Goal: Task Accomplishment & Management: Use online tool/utility

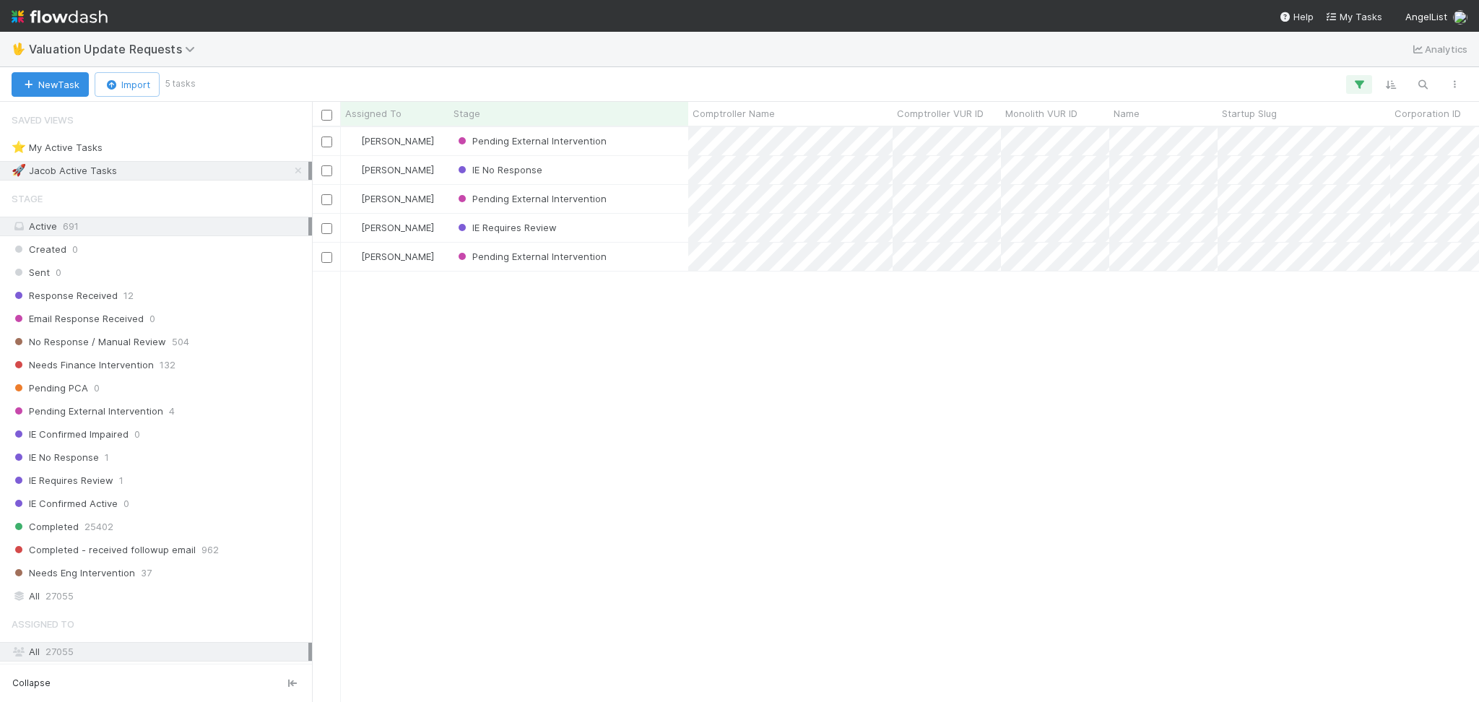
scroll to position [560, 1152]
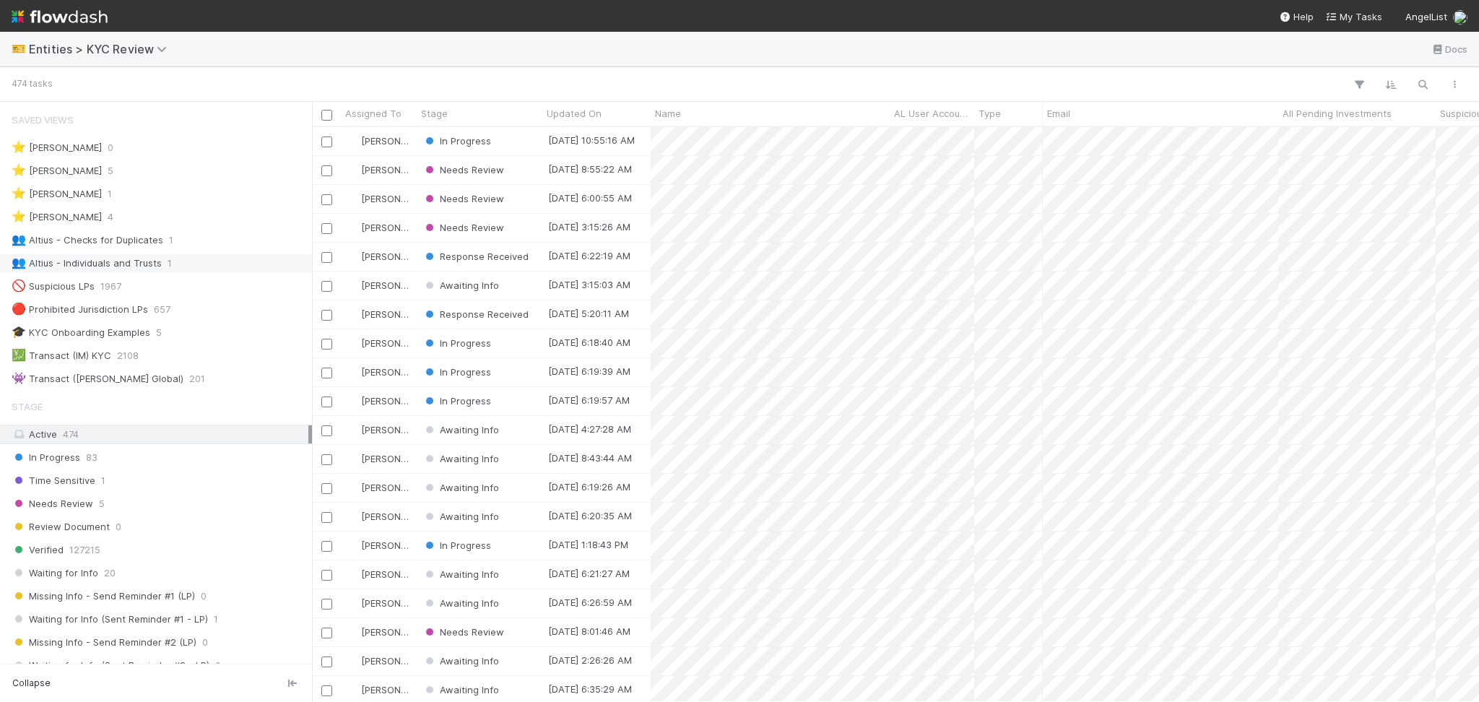
click at [193, 264] on div "👥 Altius - Individuals and Trusts 1" at bounding box center [160, 263] width 297 height 18
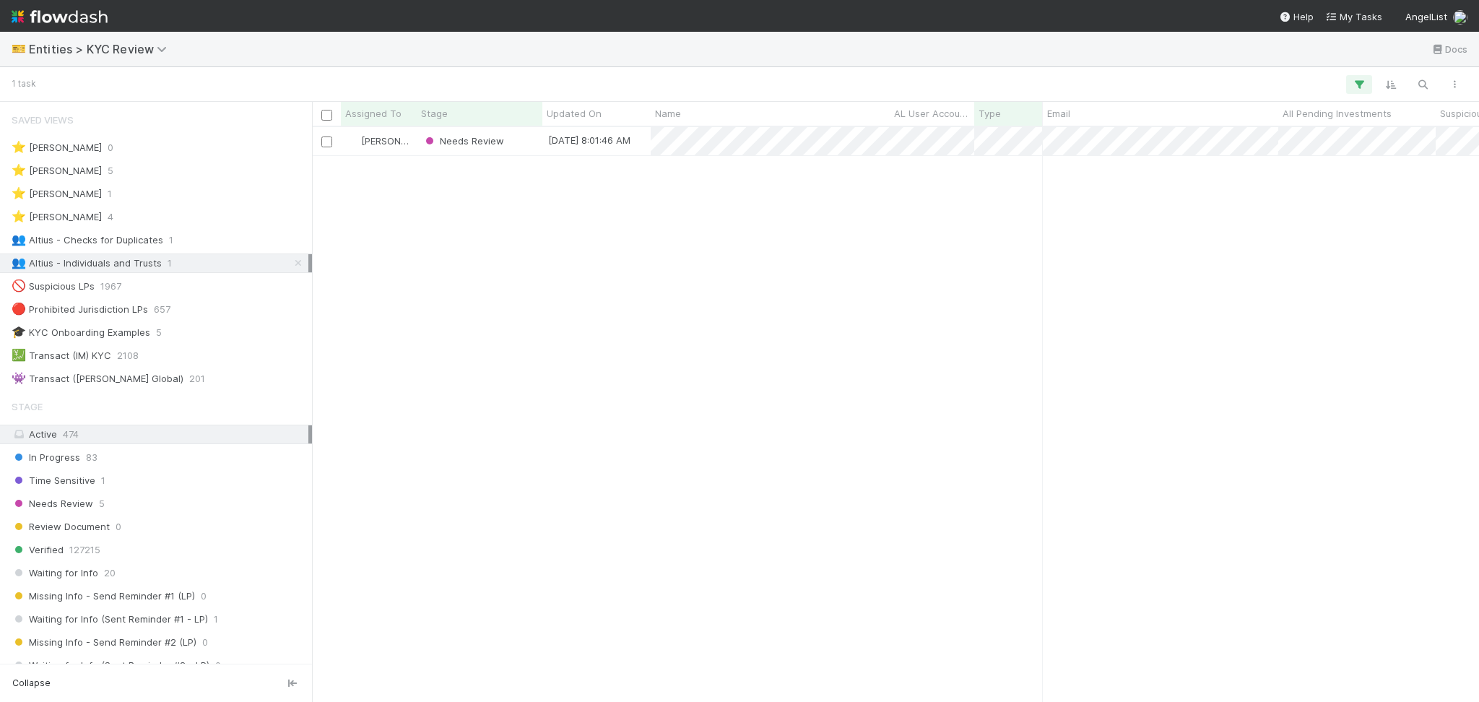
scroll to position [560, 1152]
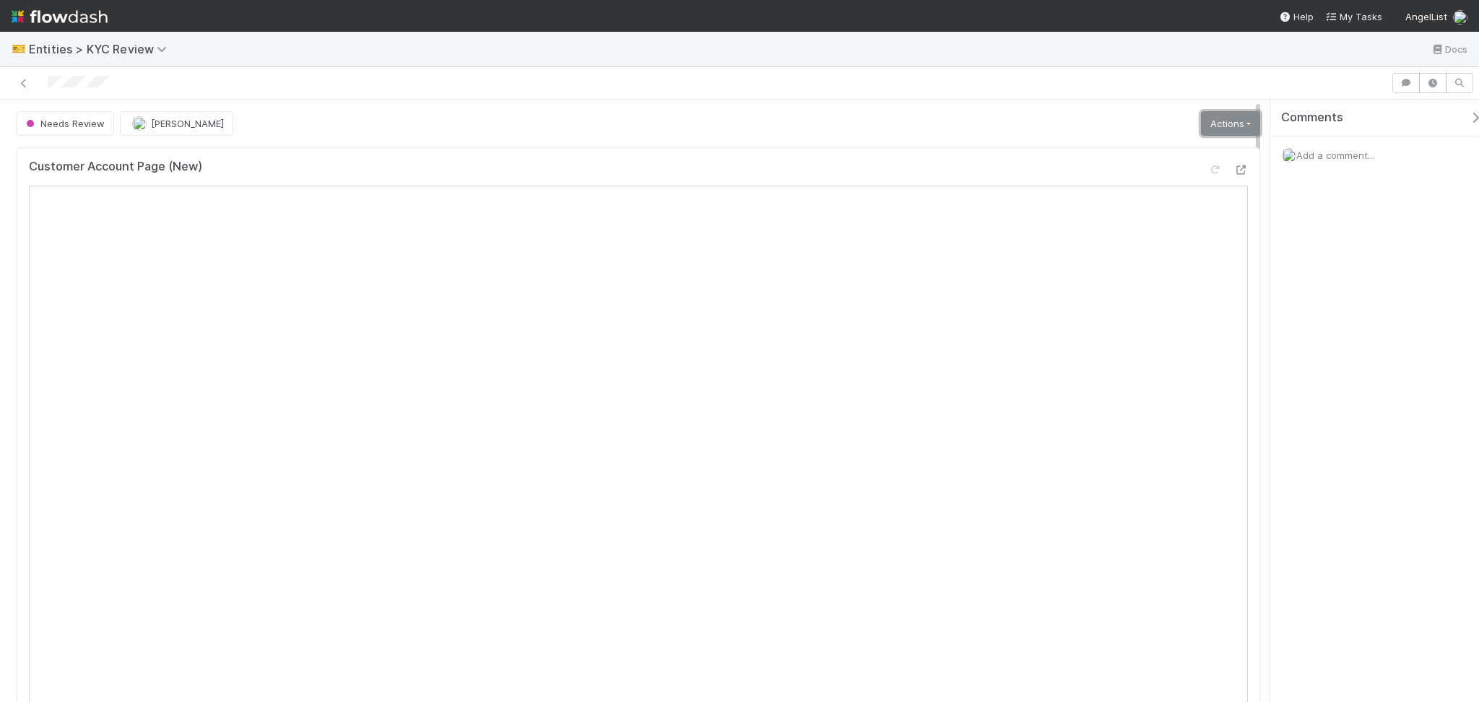
click at [1202, 114] on link "Actions" at bounding box center [1230, 123] width 59 height 25
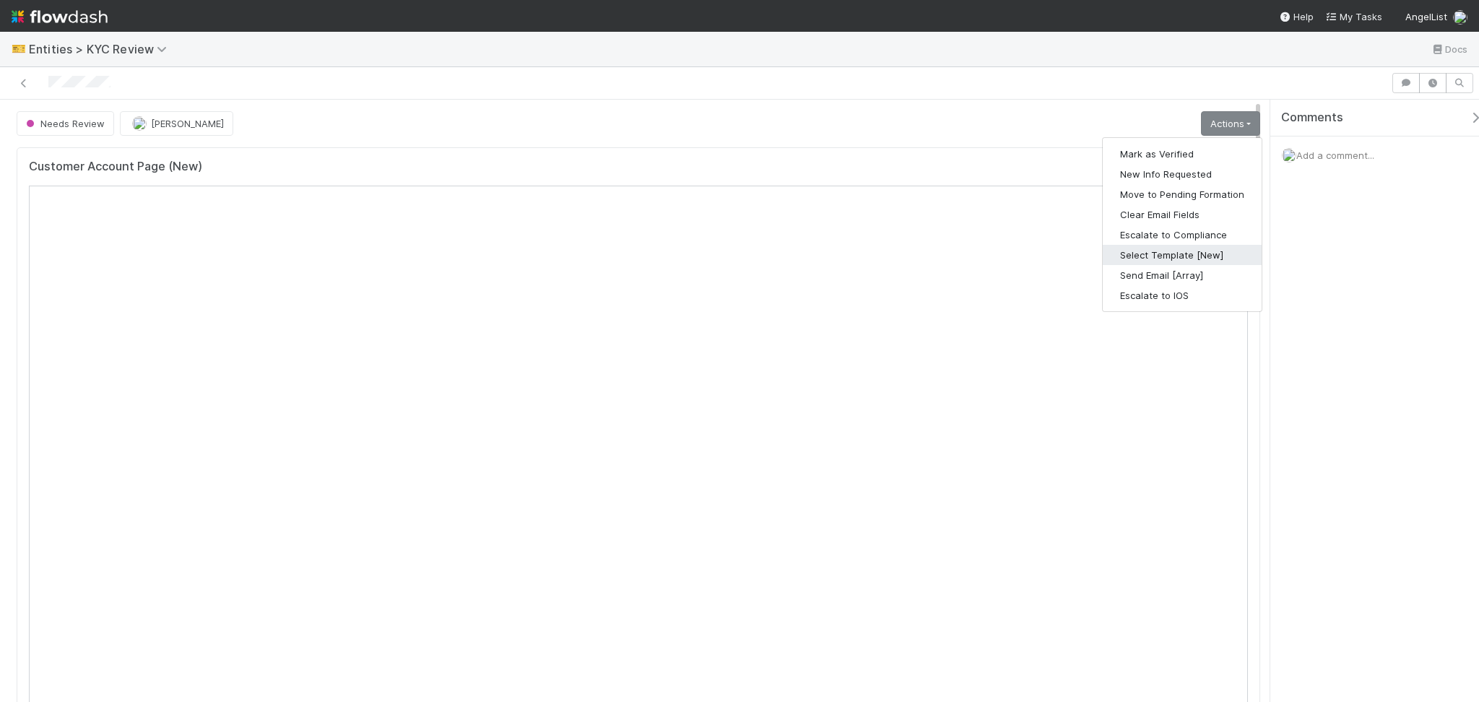
click at [1165, 248] on button "Select Template [New]" at bounding box center [1182, 255] width 159 height 20
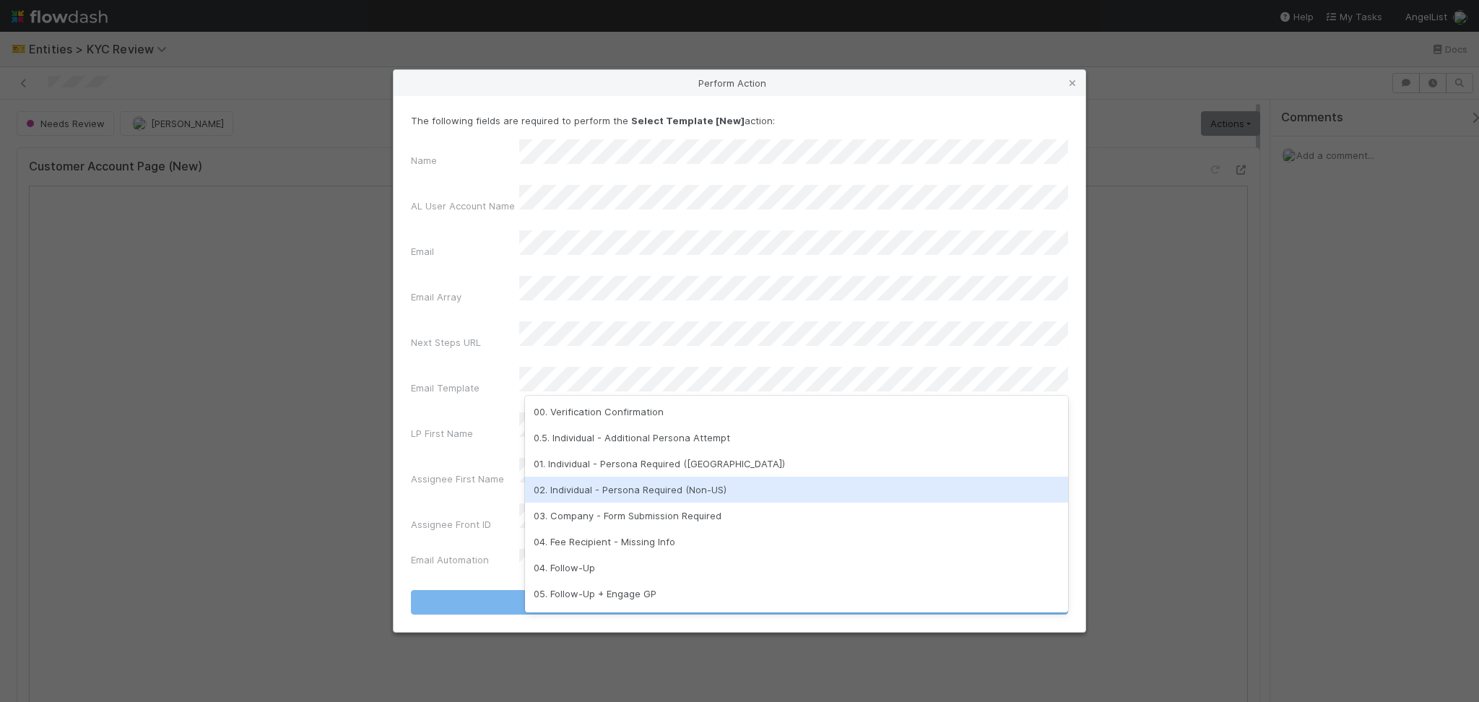
click at [644, 496] on div "02. Individual - Persona Required (Non-US)" at bounding box center [796, 490] width 543 height 26
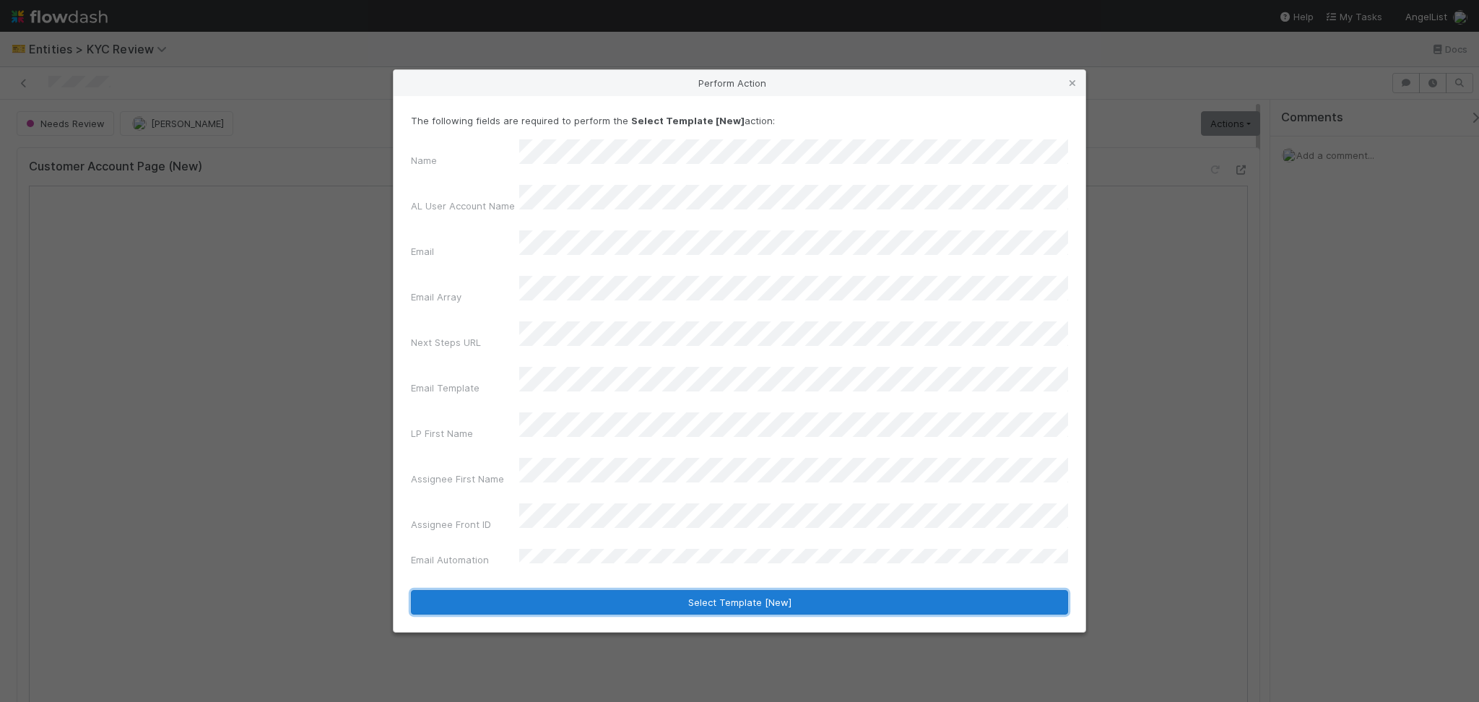
click at [699, 590] on button "Select Template [New]" at bounding box center [739, 602] width 657 height 25
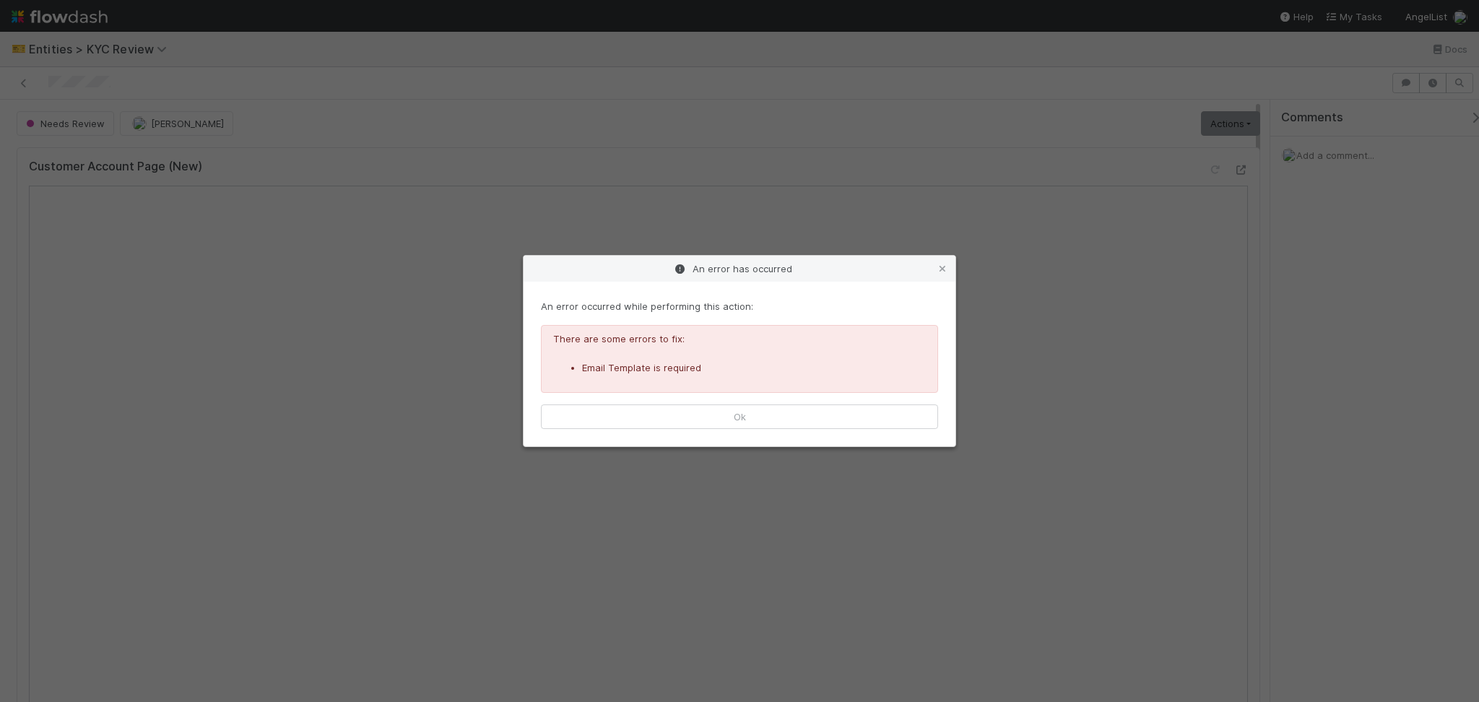
click at [834, 430] on div "An error occurred while performing this action: There are some errors to fix: E…" at bounding box center [740, 364] width 432 height 165
click at [836, 423] on button "Ok" at bounding box center [739, 417] width 397 height 25
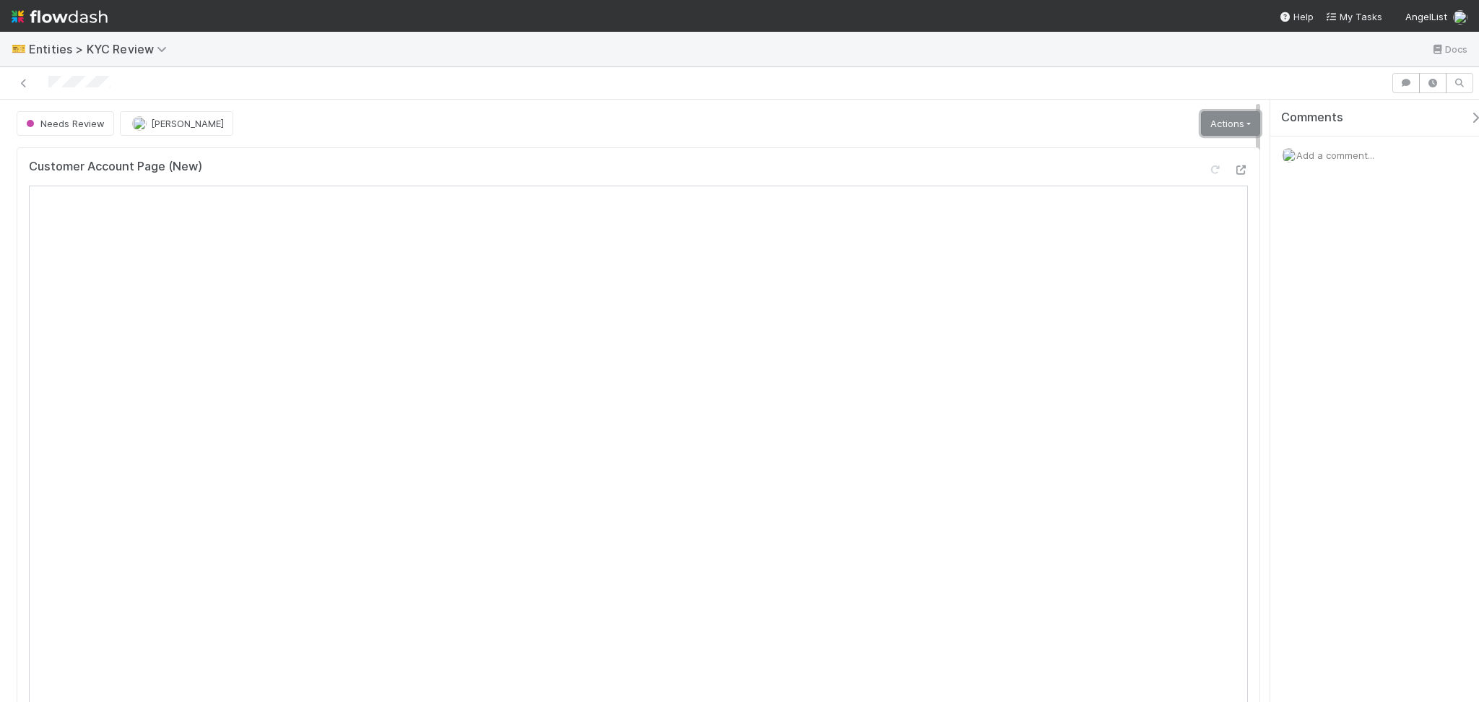
click at [1220, 118] on link "Actions" at bounding box center [1230, 123] width 59 height 25
click at [1270, 234] on div at bounding box center [1270, 401] width 1 height 602
click at [1216, 120] on link "Actions" at bounding box center [1230, 123] width 59 height 25
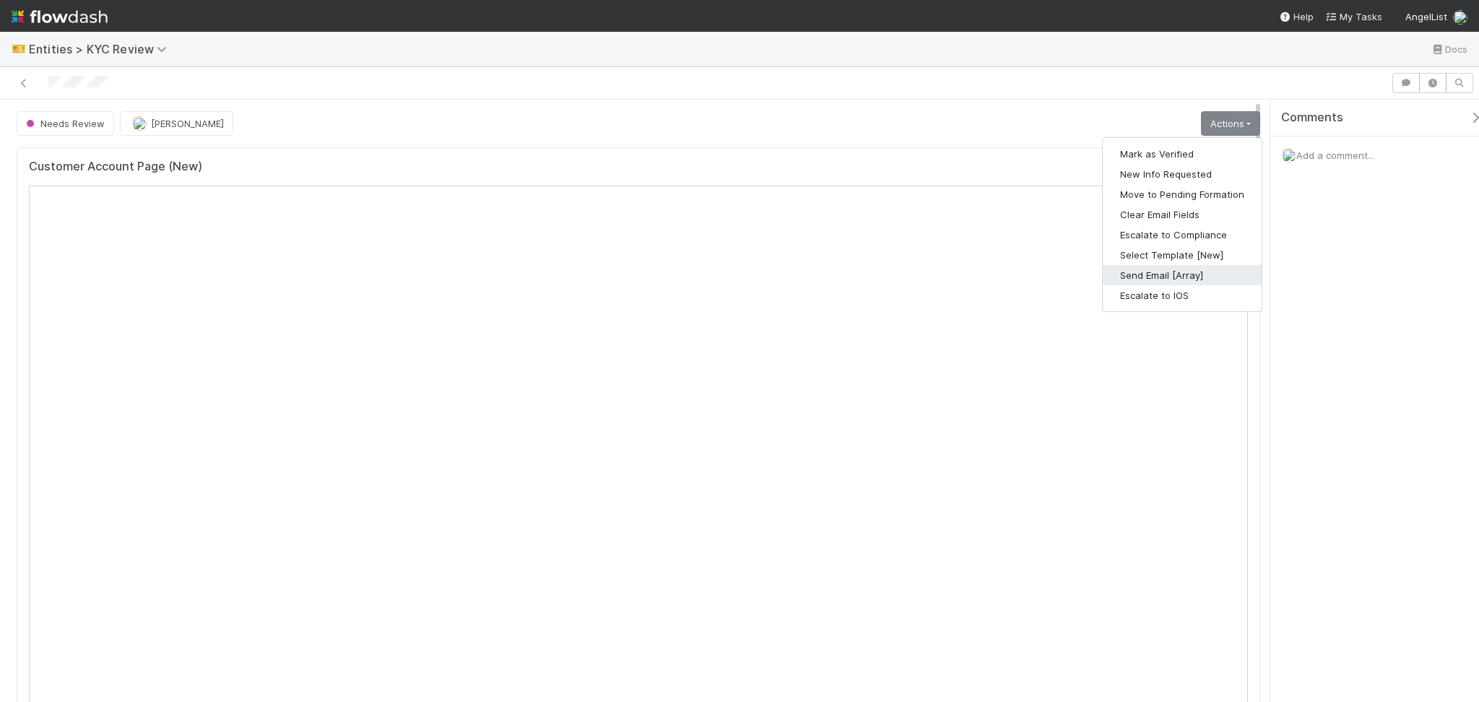
click at [1153, 278] on button "Send Email [Array]" at bounding box center [1182, 275] width 159 height 20
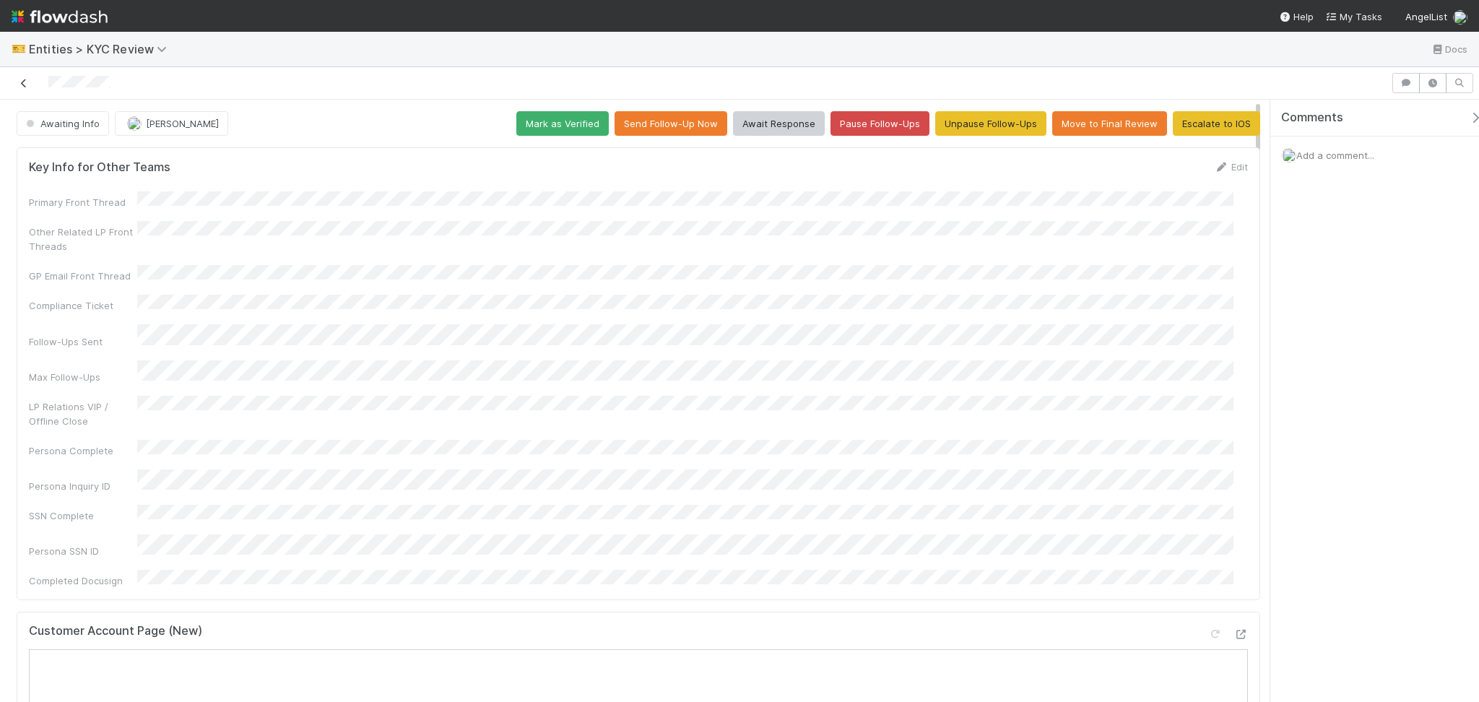
click at [17, 82] on icon at bounding box center [24, 83] width 14 height 9
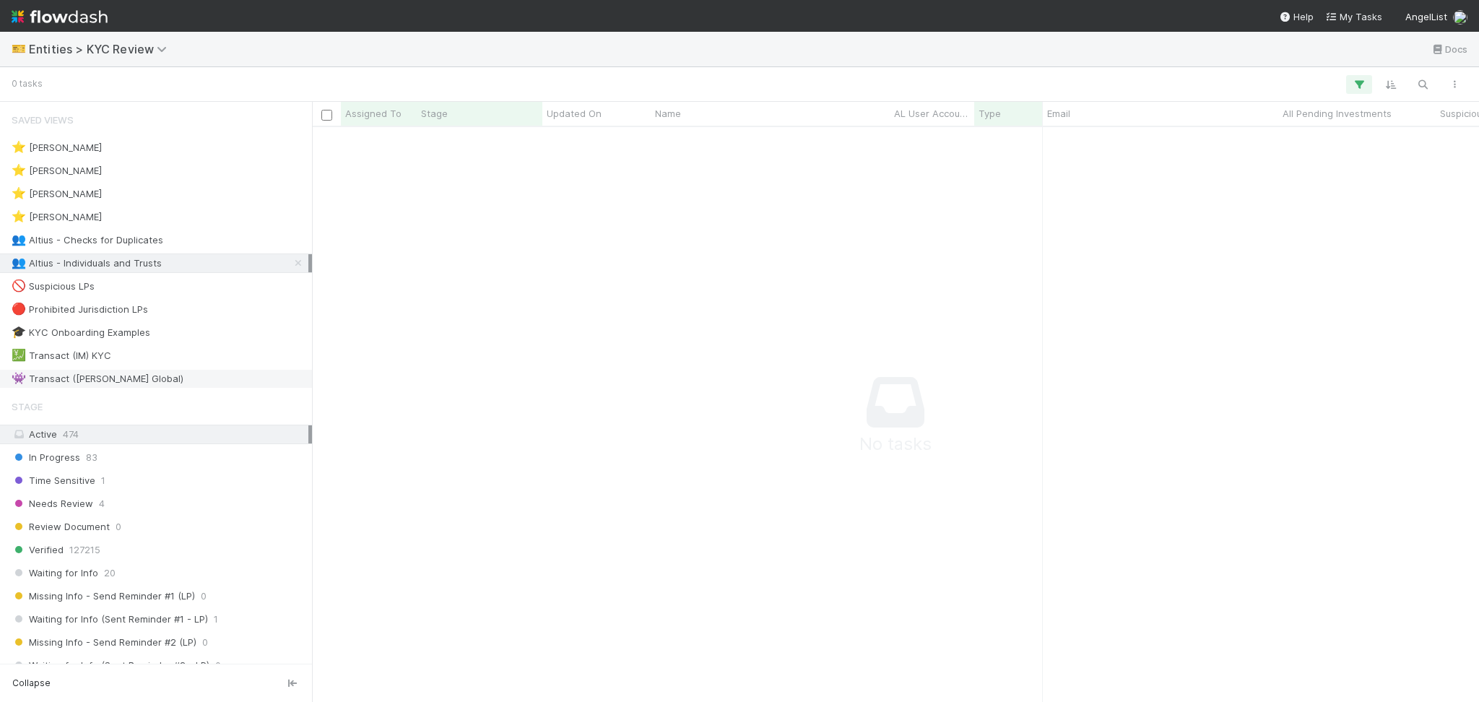
scroll to position [545, 1138]
click at [194, 241] on div "👥 Altius - Checks for Duplicates" at bounding box center [160, 240] width 297 height 18
click at [205, 233] on div "👥 Altius - Checks for Duplicates 1" at bounding box center [160, 240] width 297 height 18
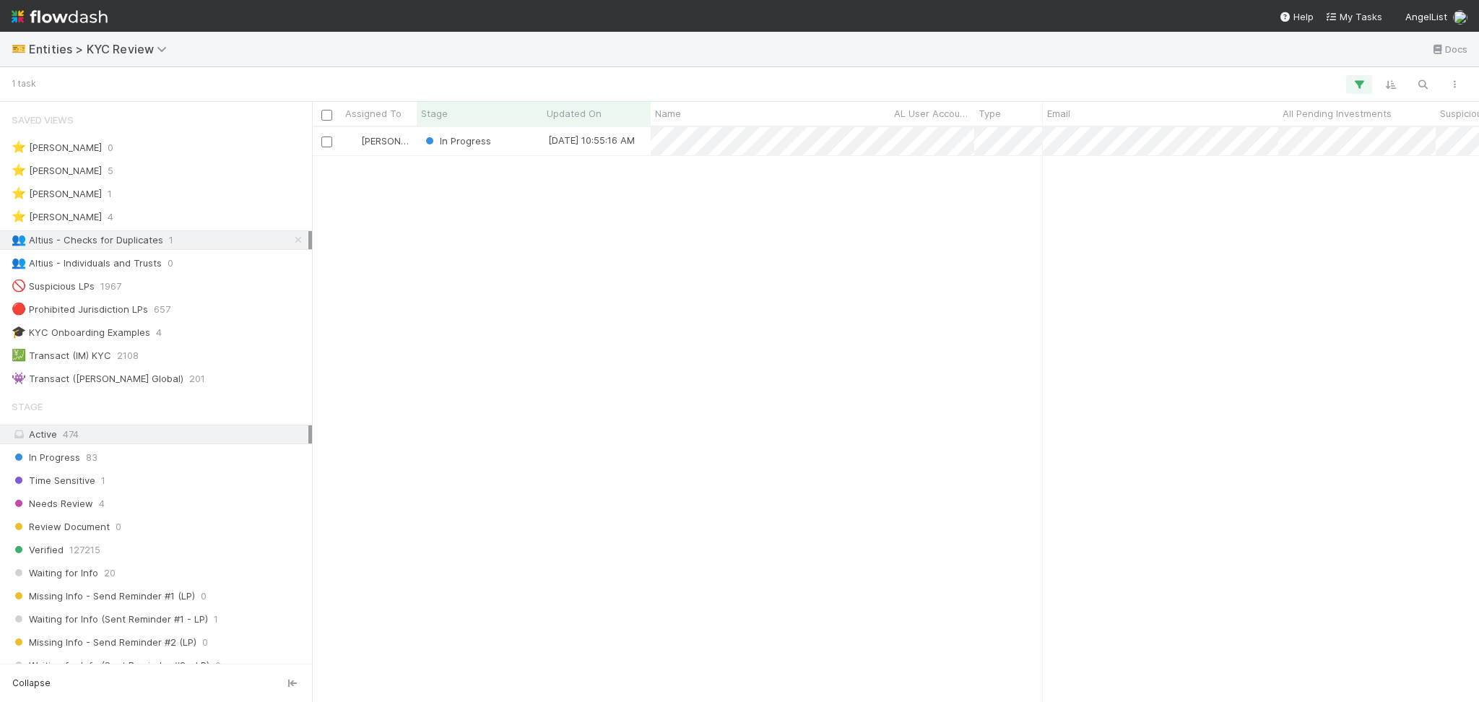
scroll to position [560, 1152]
click at [498, 138] on div "In Progress" at bounding box center [480, 141] width 126 height 28
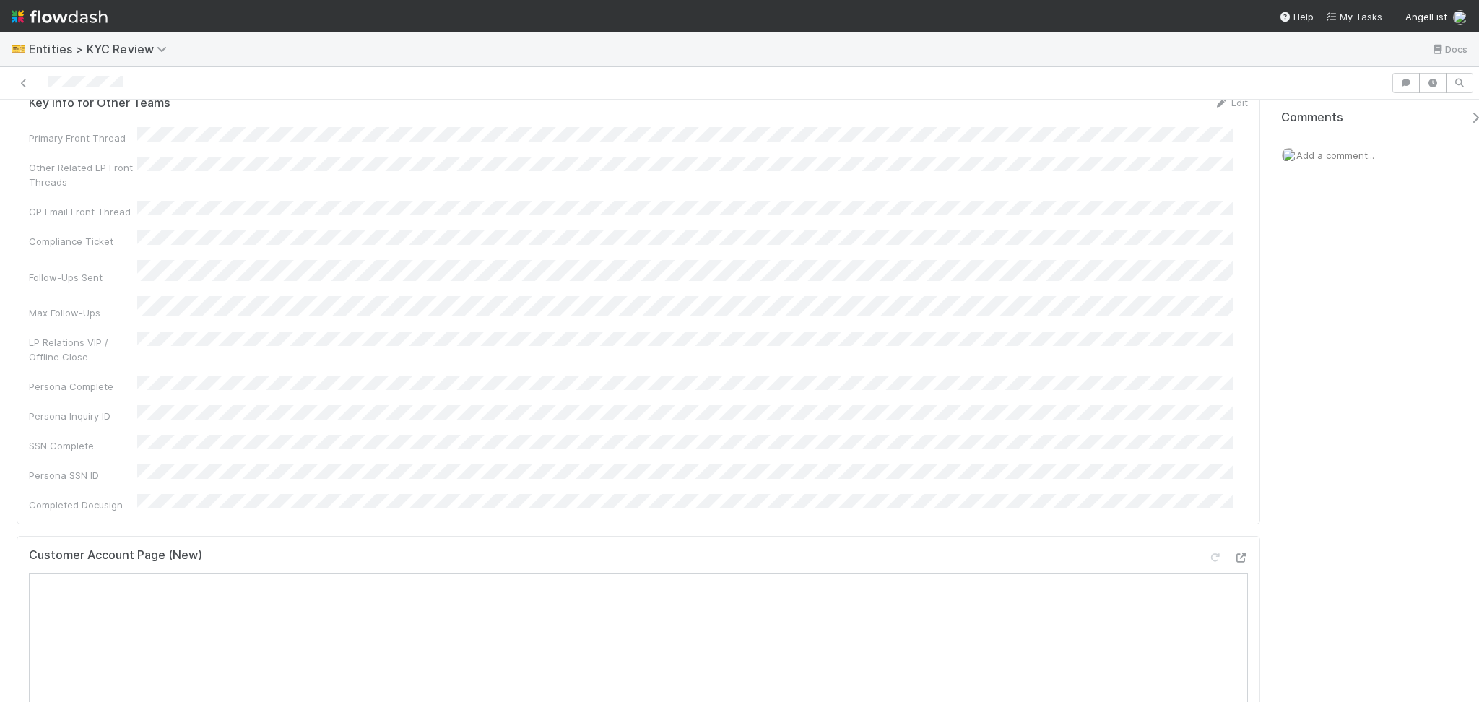
scroll to position [192, 0]
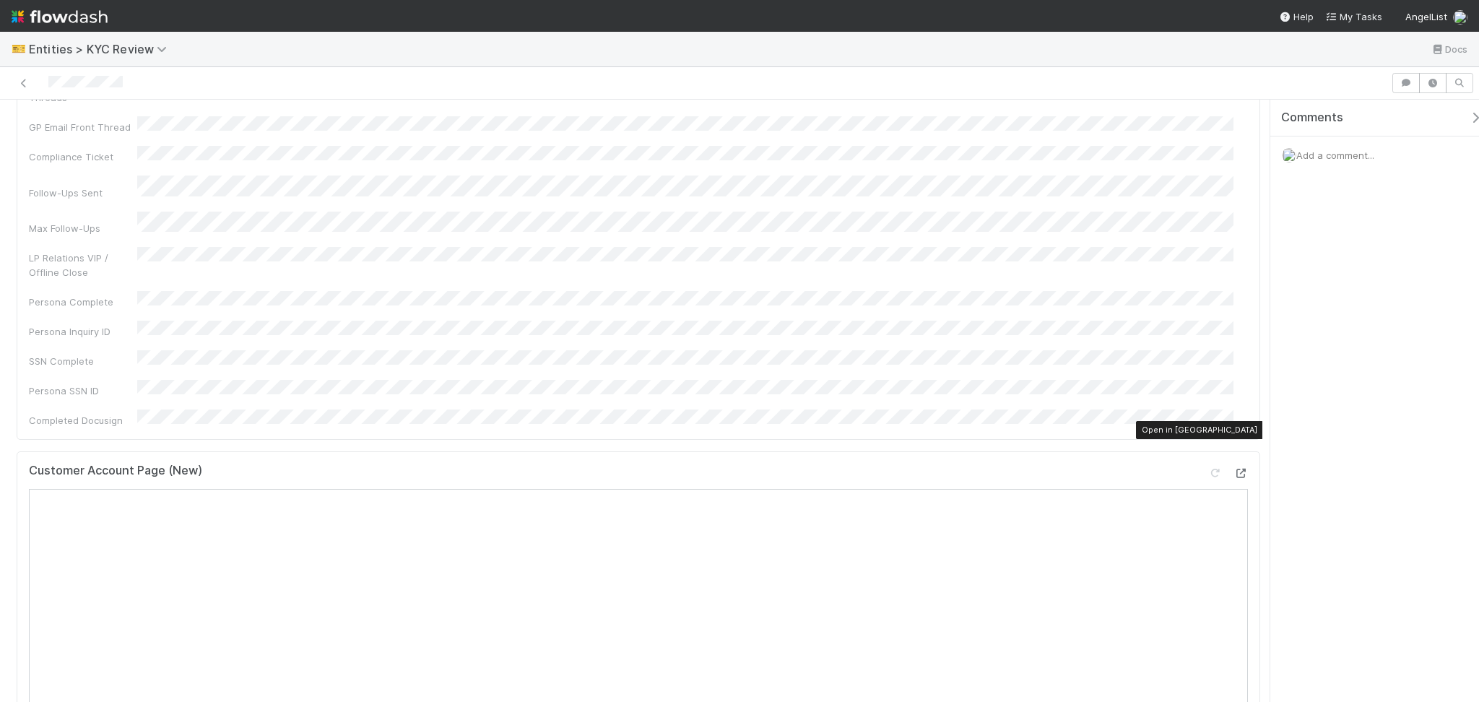
click at [1234, 469] on icon at bounding box center [1241, 473] width 14 height 9
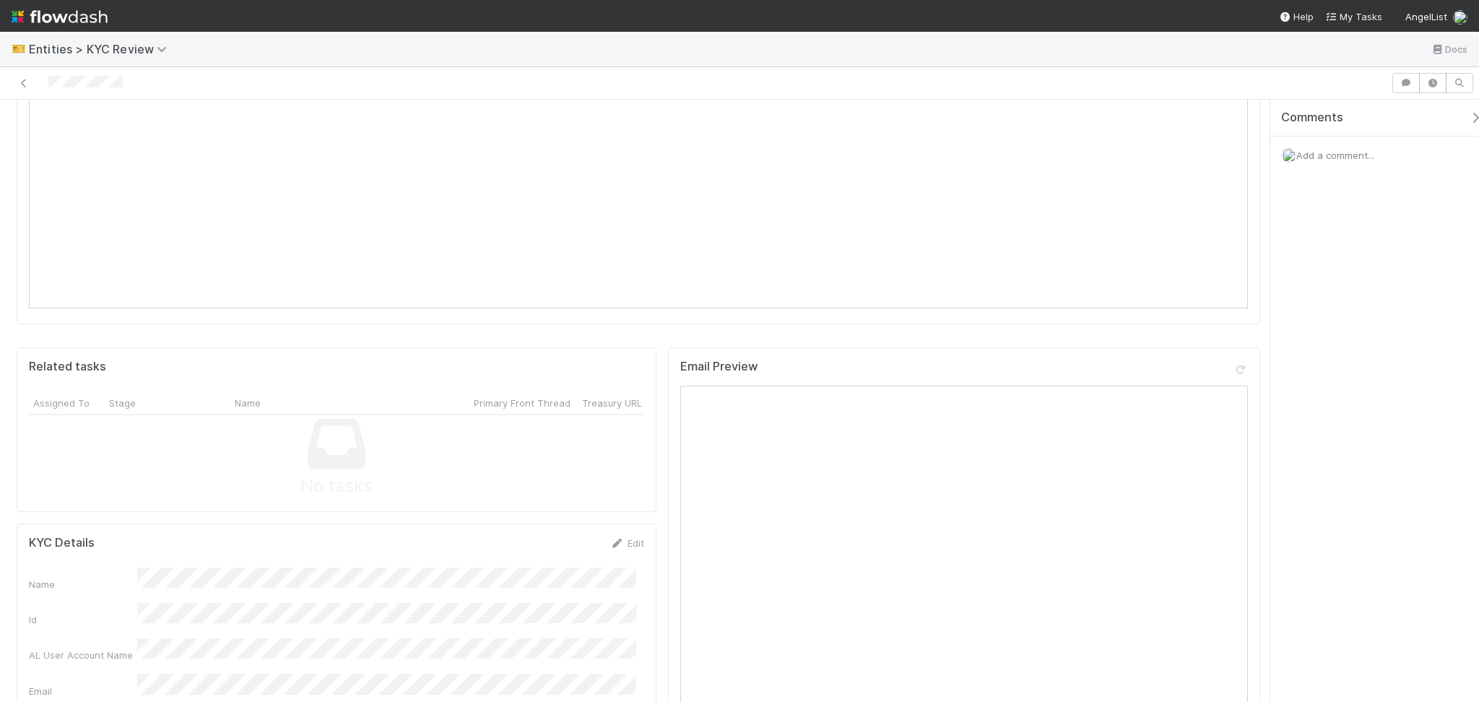
scroll to position [1059, 0]
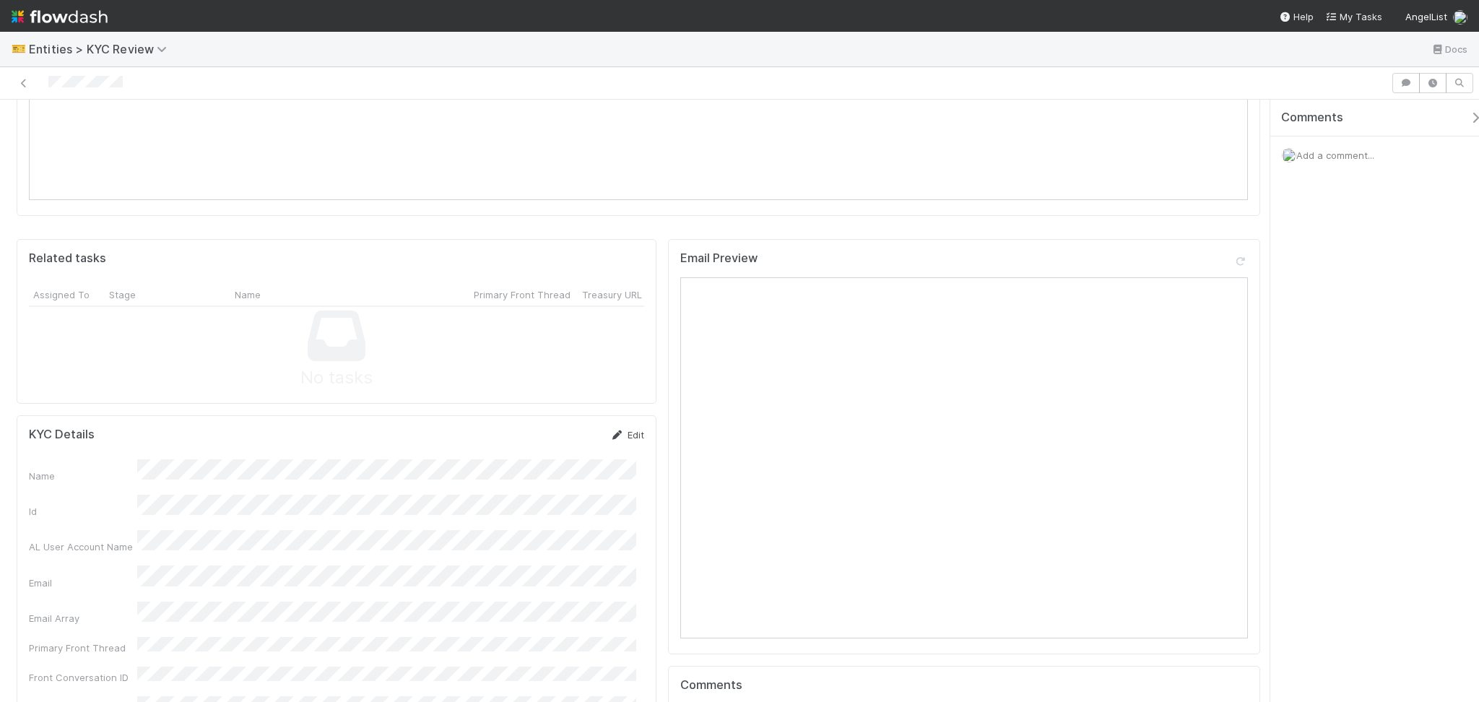
click at [634, 429] on link "Edit" at bounding box center [627, 435] width 34 height 12
click at [556, 428] on button "Save" at bounding box center [567, 440] width 41 height 25
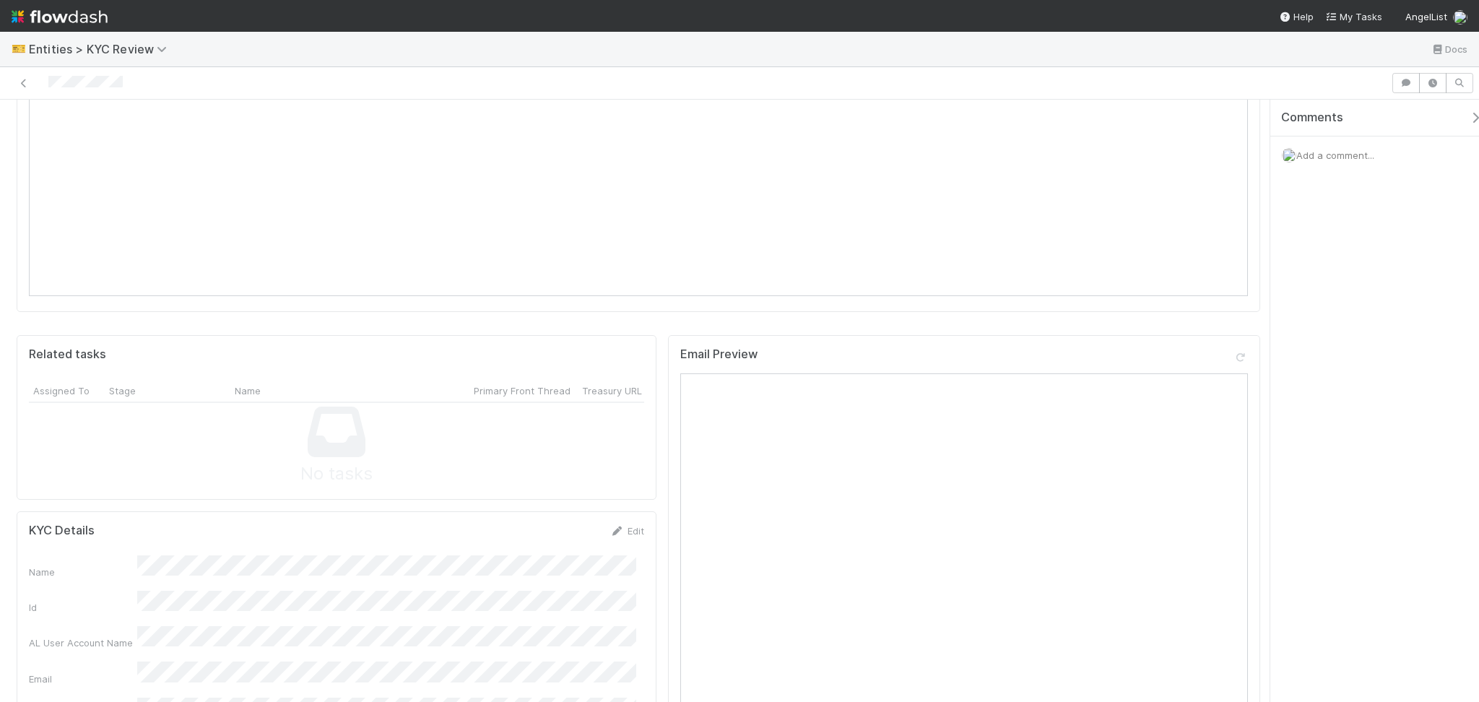
scroll to position [385, 0]
click at [26, 92] on div at bounding box center [696, 83] width 1380 height 20
click at [24, 83] on icon at bounding box center [24, 83] width 14 height 9
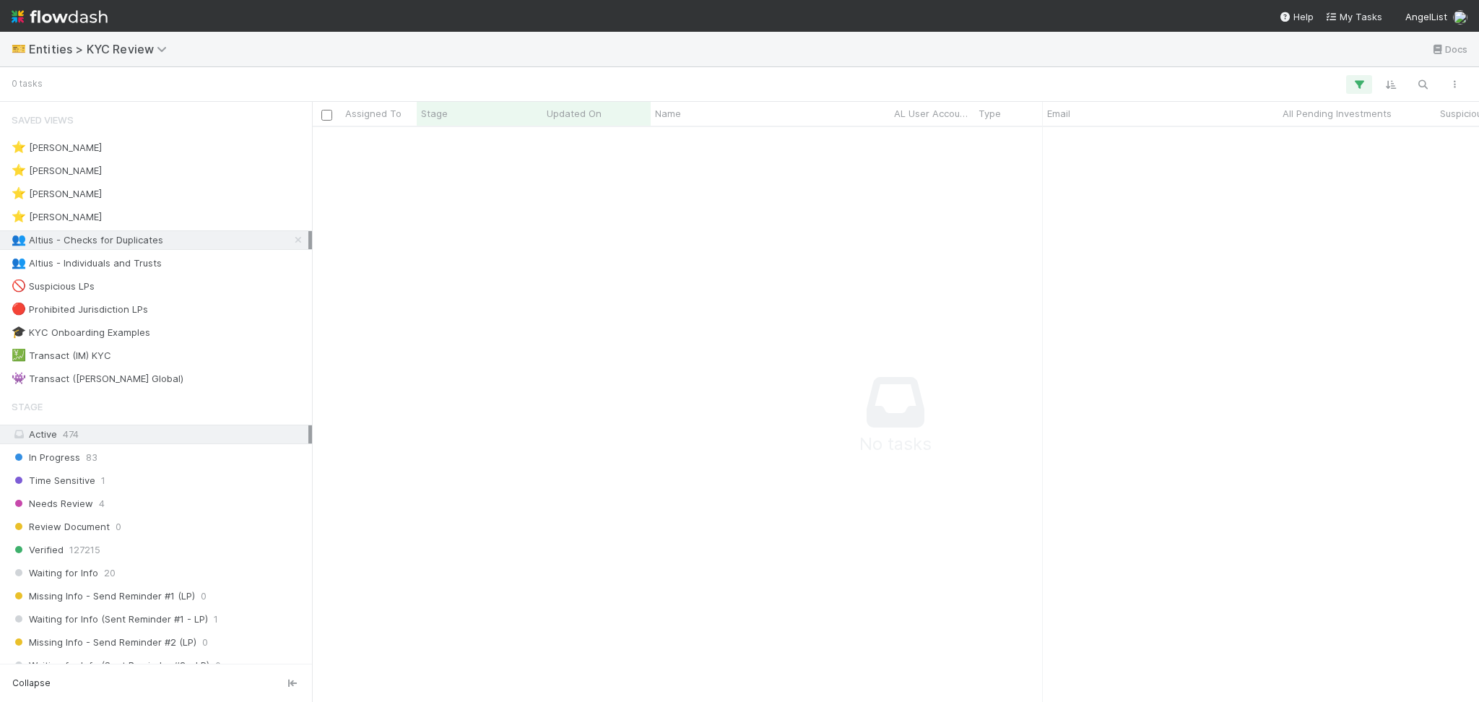
scroll to position [545, 1138]
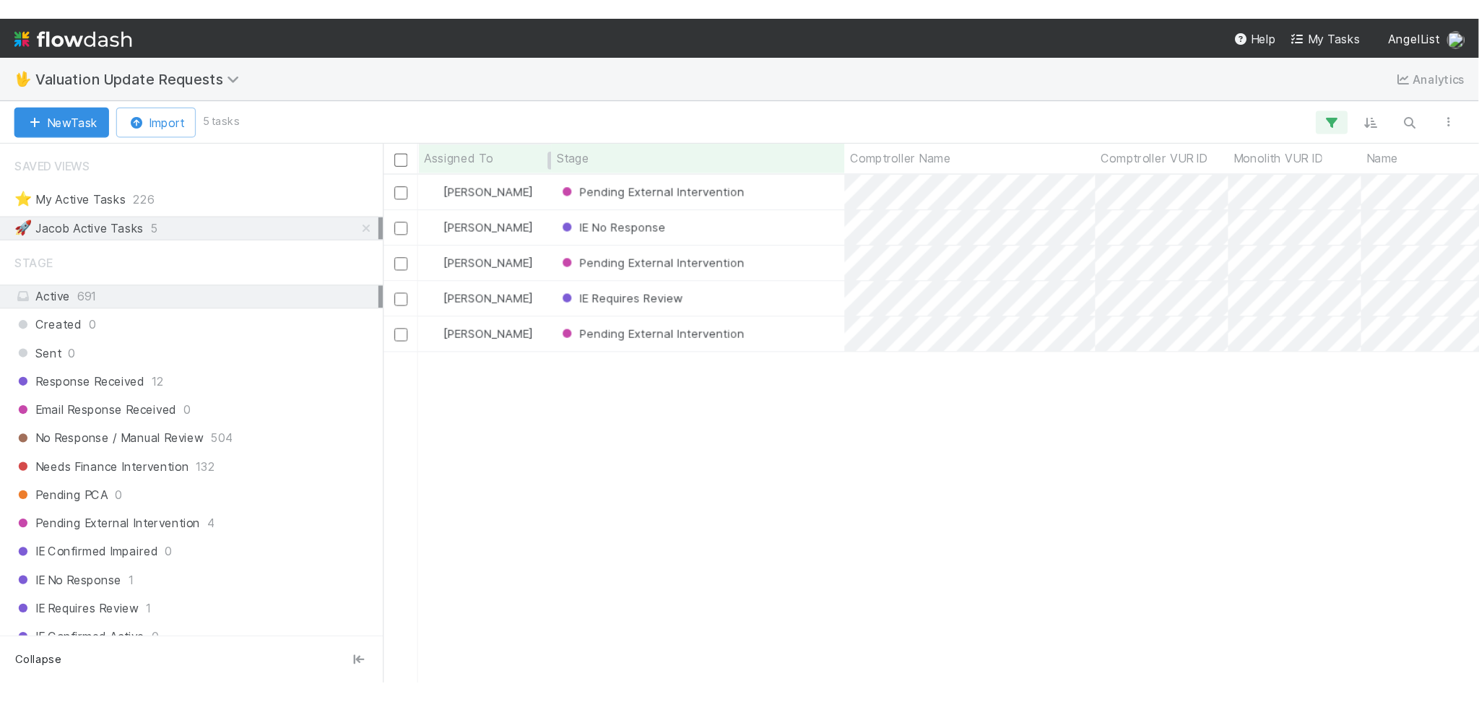
scroll to position [560, 1152]
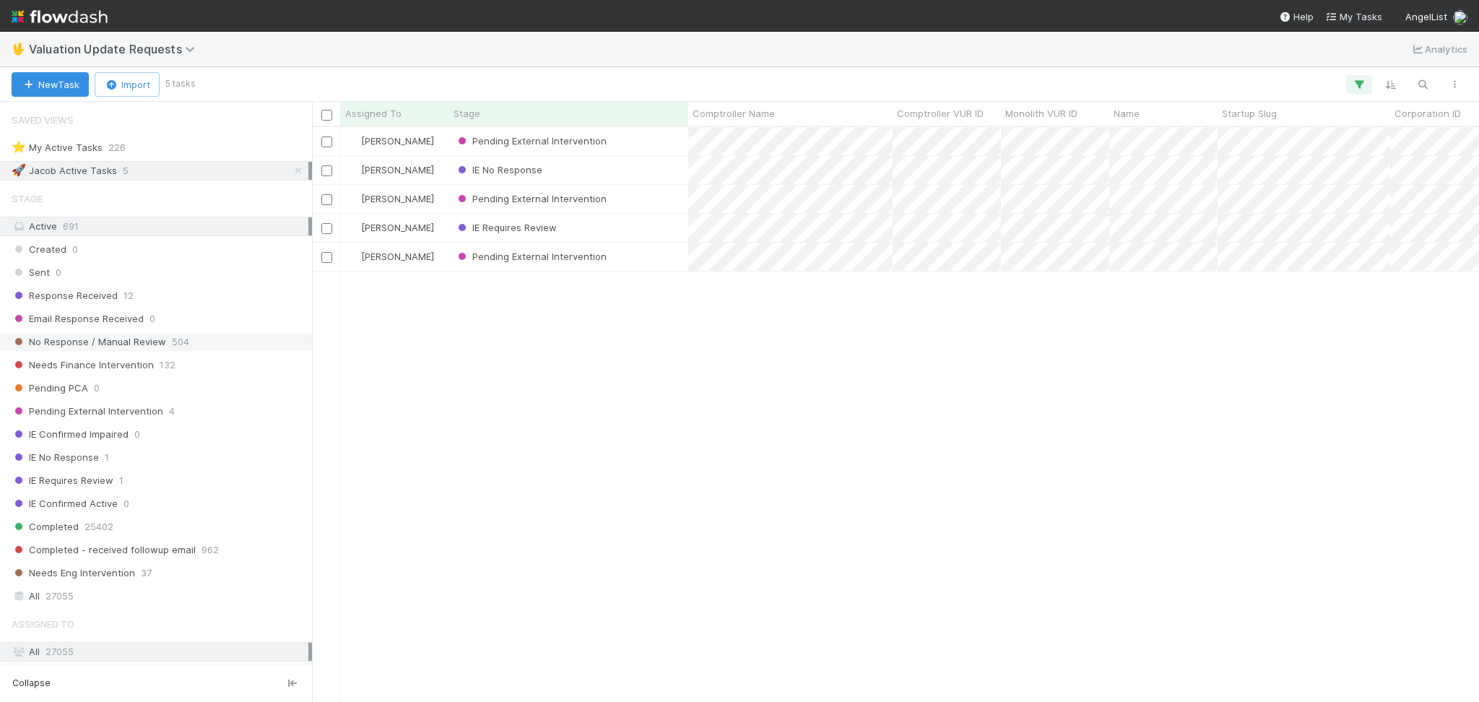
click at [225, 347] on div "No Response / Manual Review 504" at bounding box center [160, 342] width 297 height 18
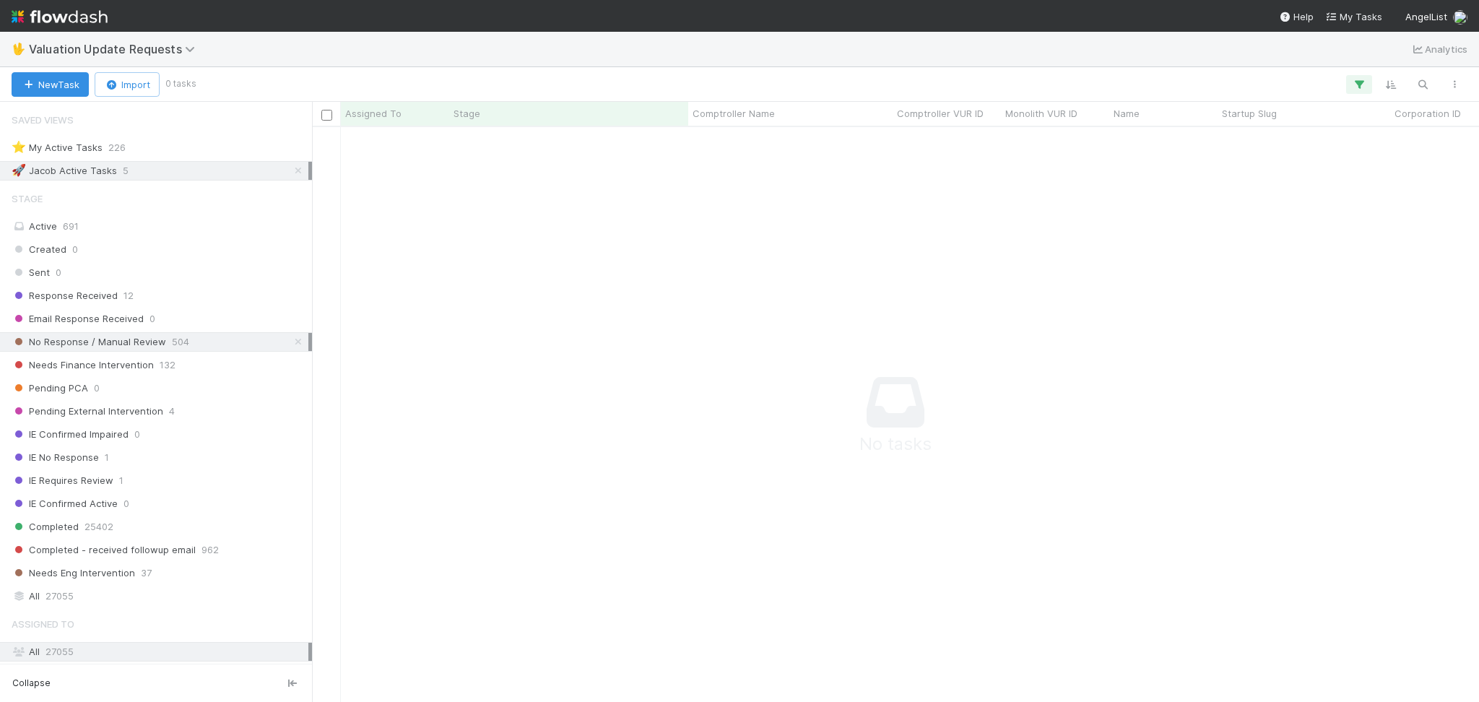
scroll to position [545, 1138]
click at [212, 298] on div "Response Received 12" at bounding box center [160, 296] width 297 height 18
click at [291, 173] on icon at bounding box center [298, 170] width 14 height 9
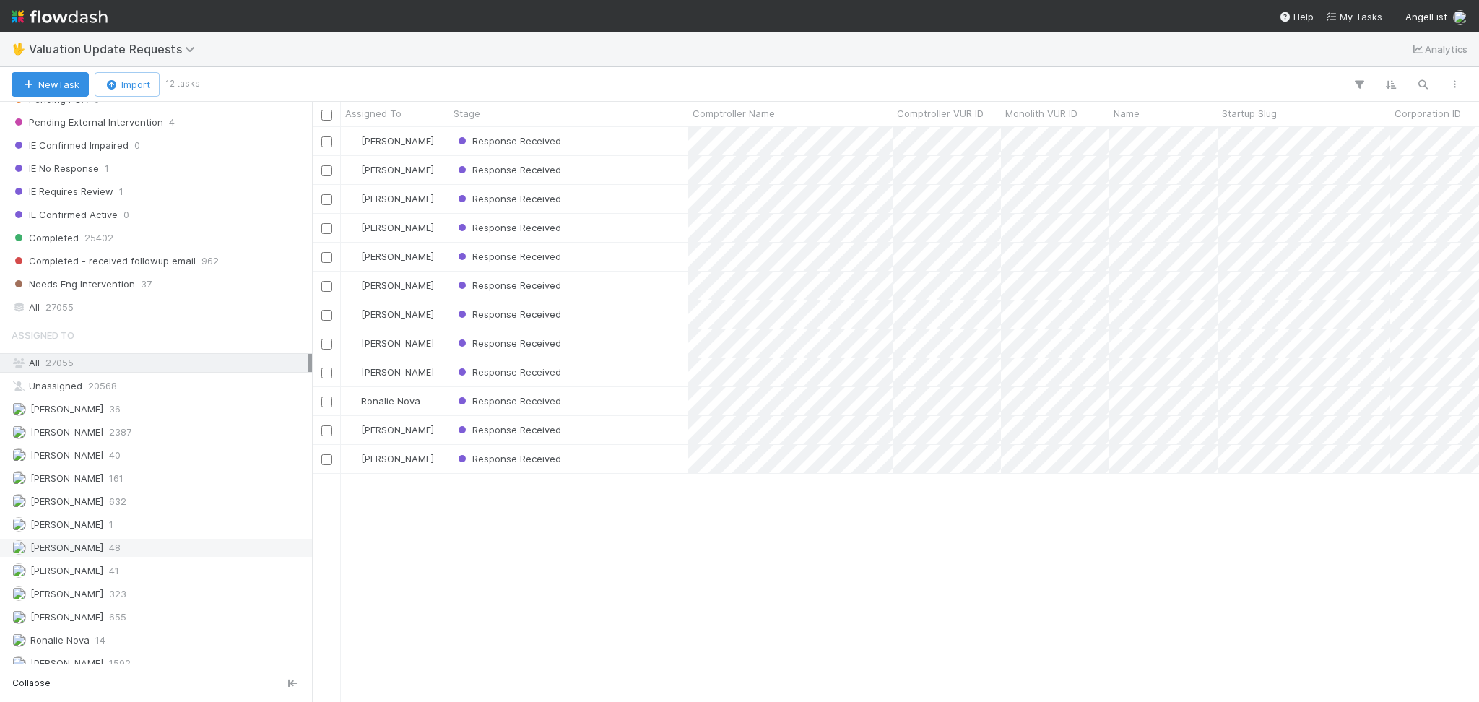
scroll to position [305, 0]
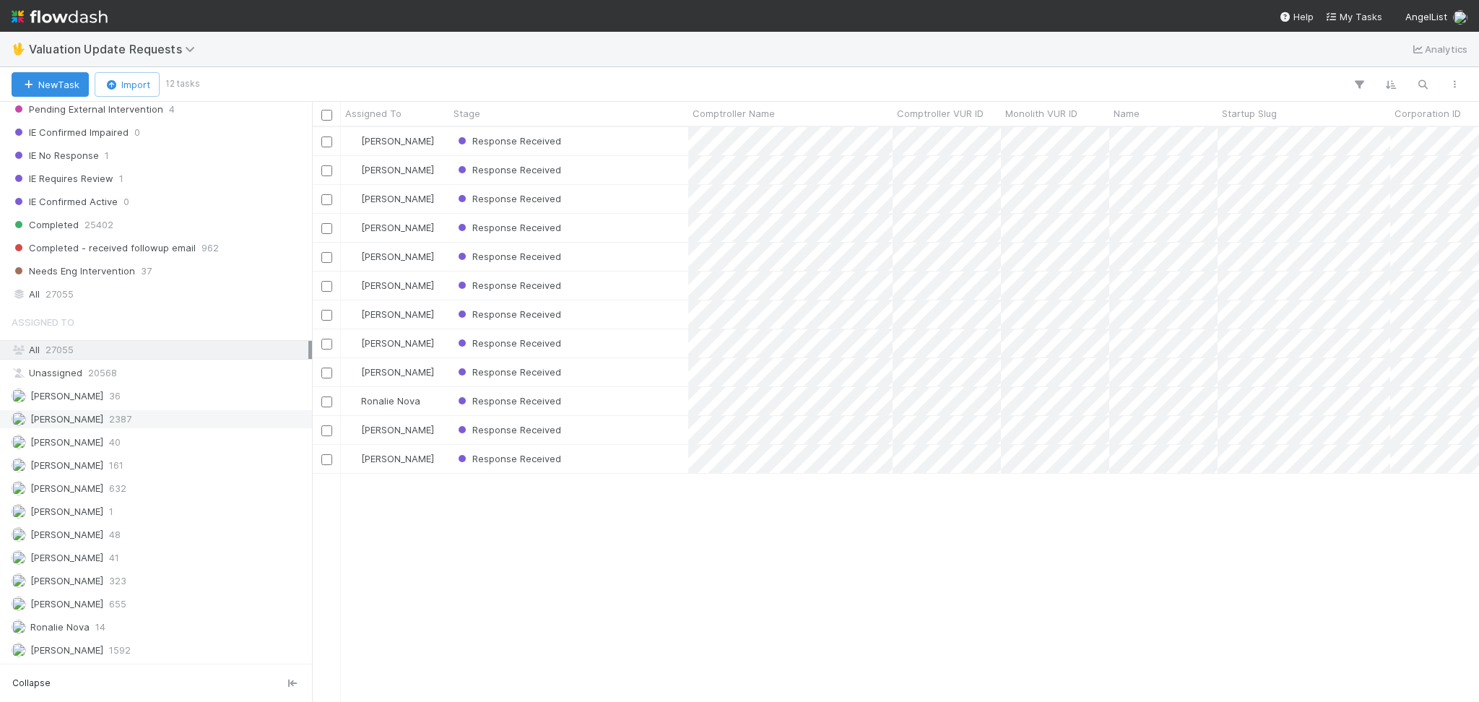
click at [178, 420] on div "Febbie Cervantes 2387" at bounding box center [160, 419] width 297 height 18
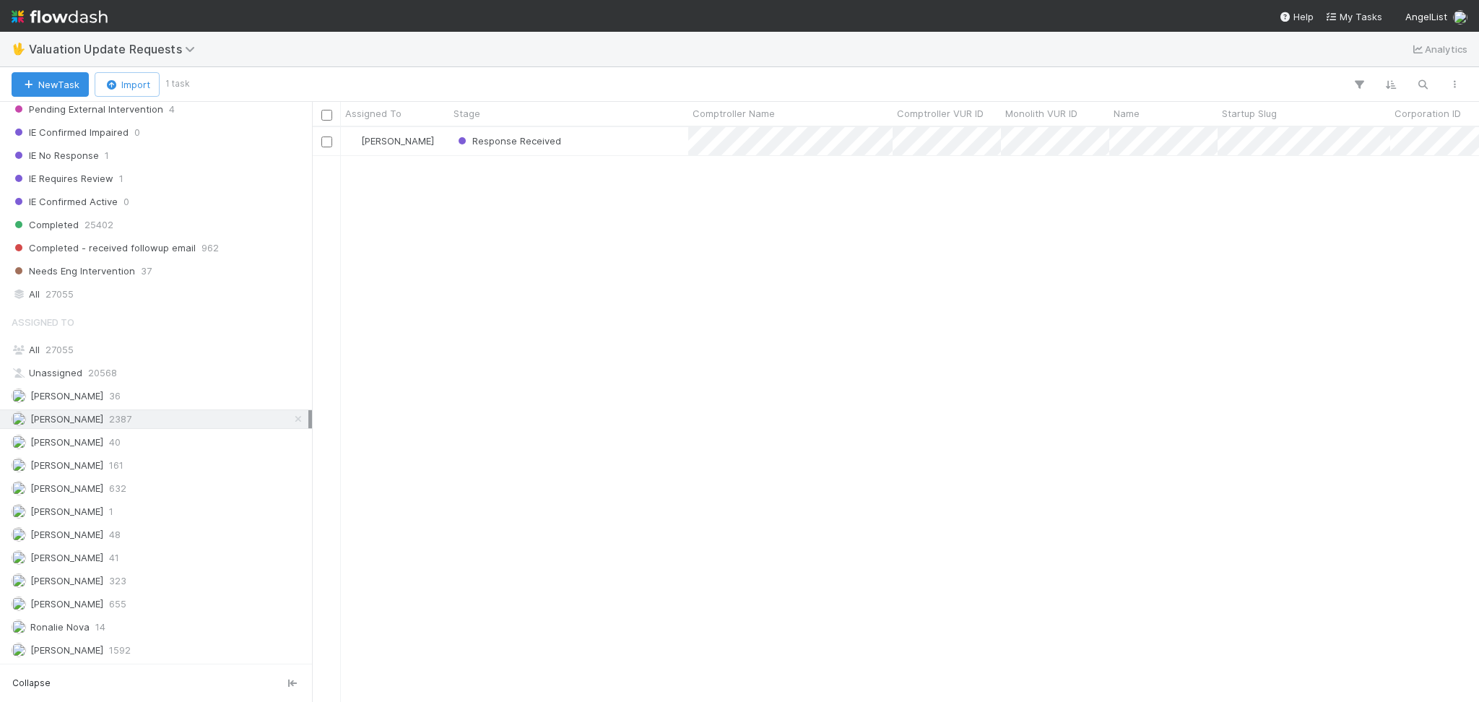
scroll to position [560, 1152]
click at [144, 612] on div "Michael Capilitan 655" at bounding box center [160, 604] width 297 height 18
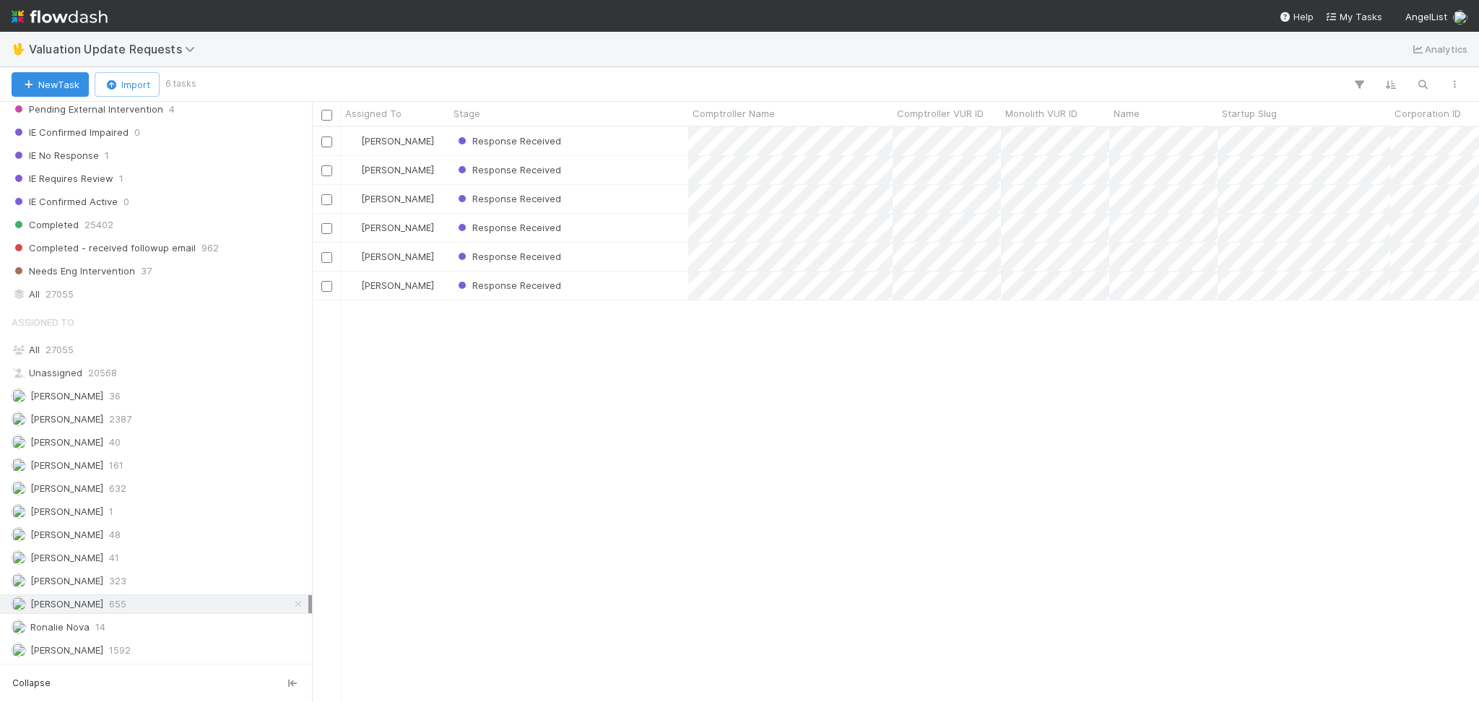
scroll to position [560, 1152]
click at [167, 420] on div "Febbie Cervantes 2387" at bounding box center [160, 419] width 297 height 18
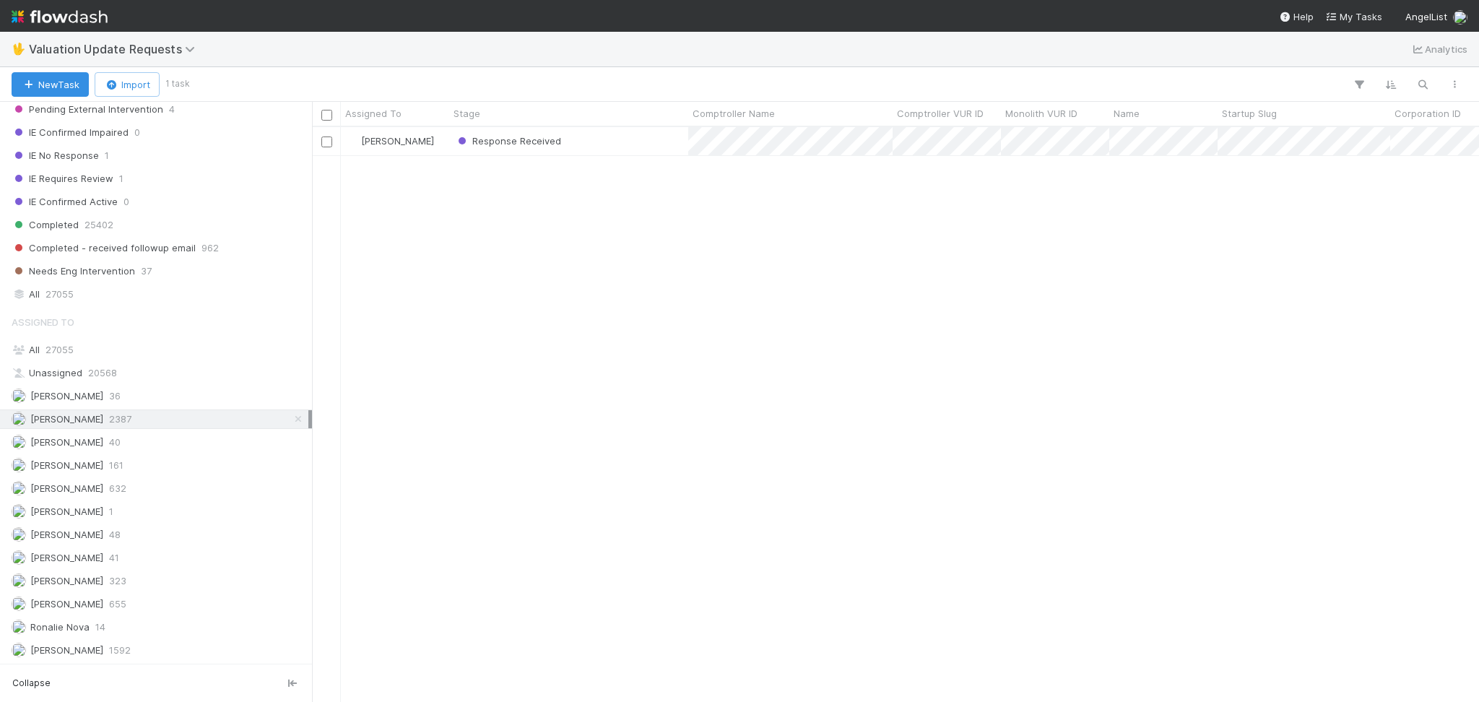
scroll to position [560, 1152]
click at [602, 140] on div "Response Received" at bounding box center [568, 141] width 239 height 28
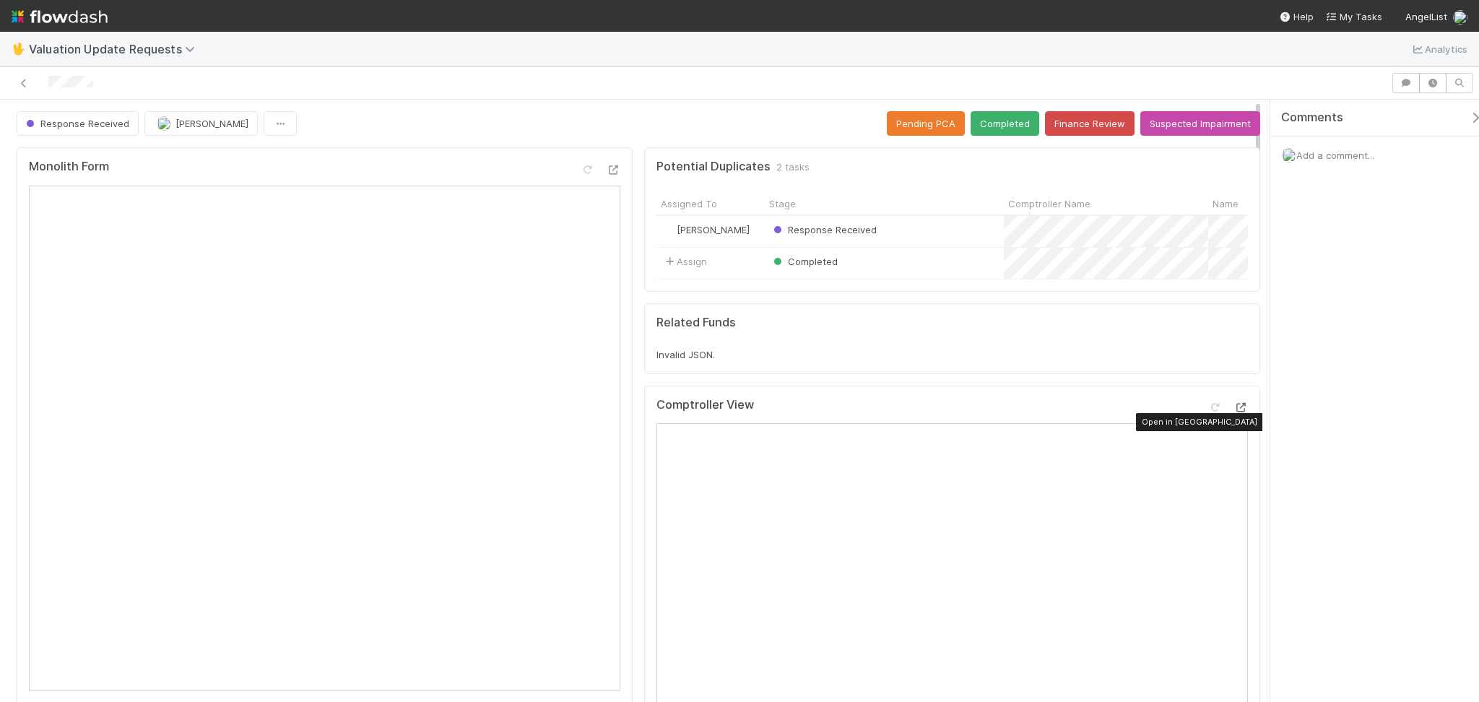
click at [1234, 412] on icon at bounding box center [1241, 407] width 14 height 9
click at [988, 128] on button "Completed" at bounding box center [1005, 123] width 69 height 25
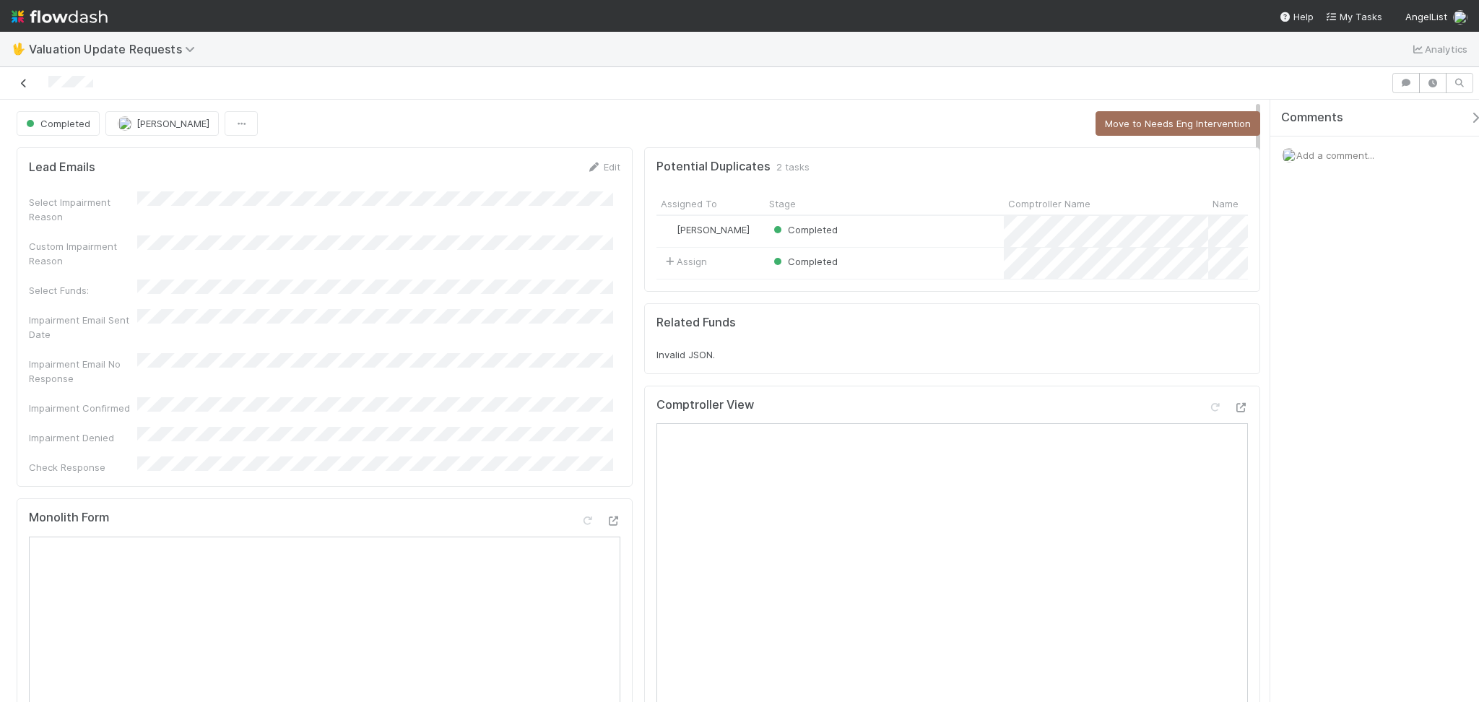
click at [25, 79] on icon at bounding box center [24, 83] width 14 height 9
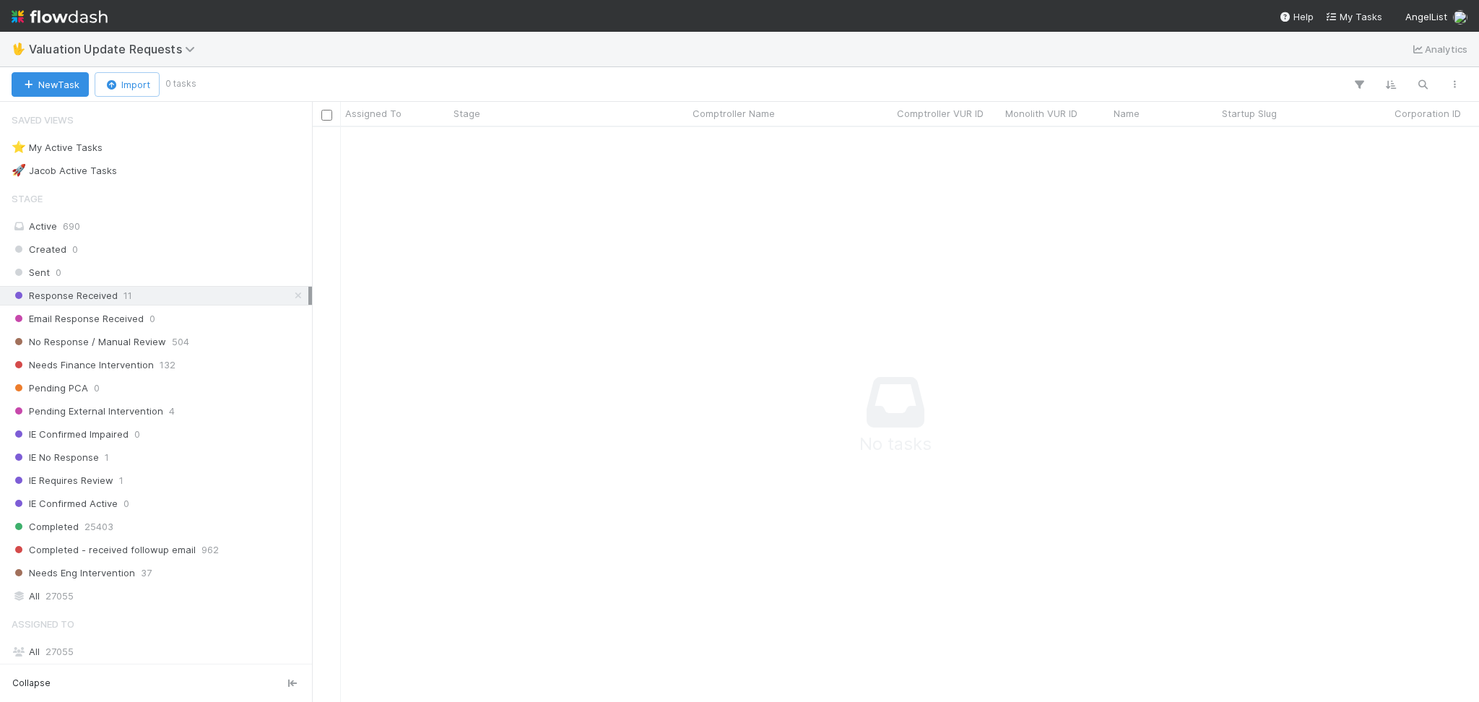
scroll to position [545, 1138]
click at [198, 348] on div "No Response / Manual Review 504" at bounding box center [160, 342] width 297 height 18
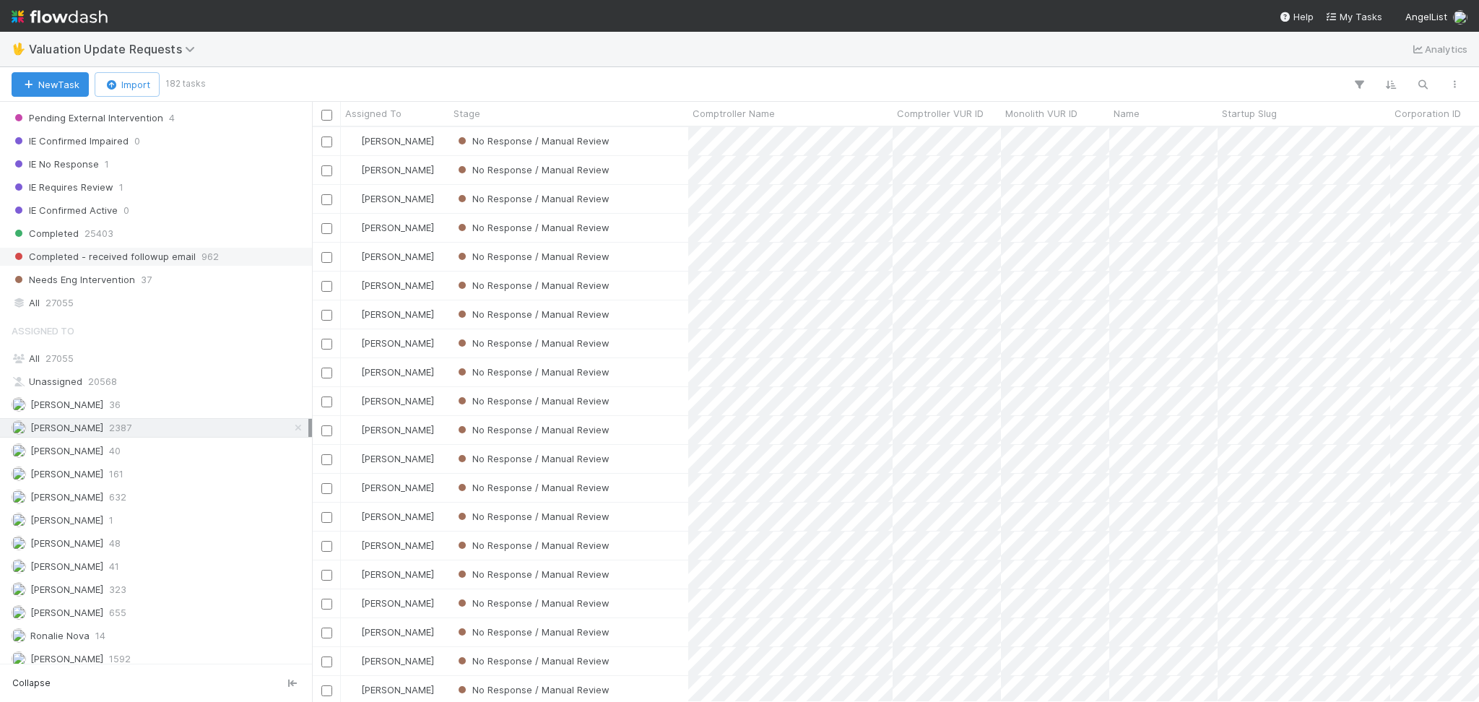
scroll to position [305, 0]
click at [172, 483] on div "Karen Jane Salcedo 632" at bounding box center [160, 489] width 297 height 18
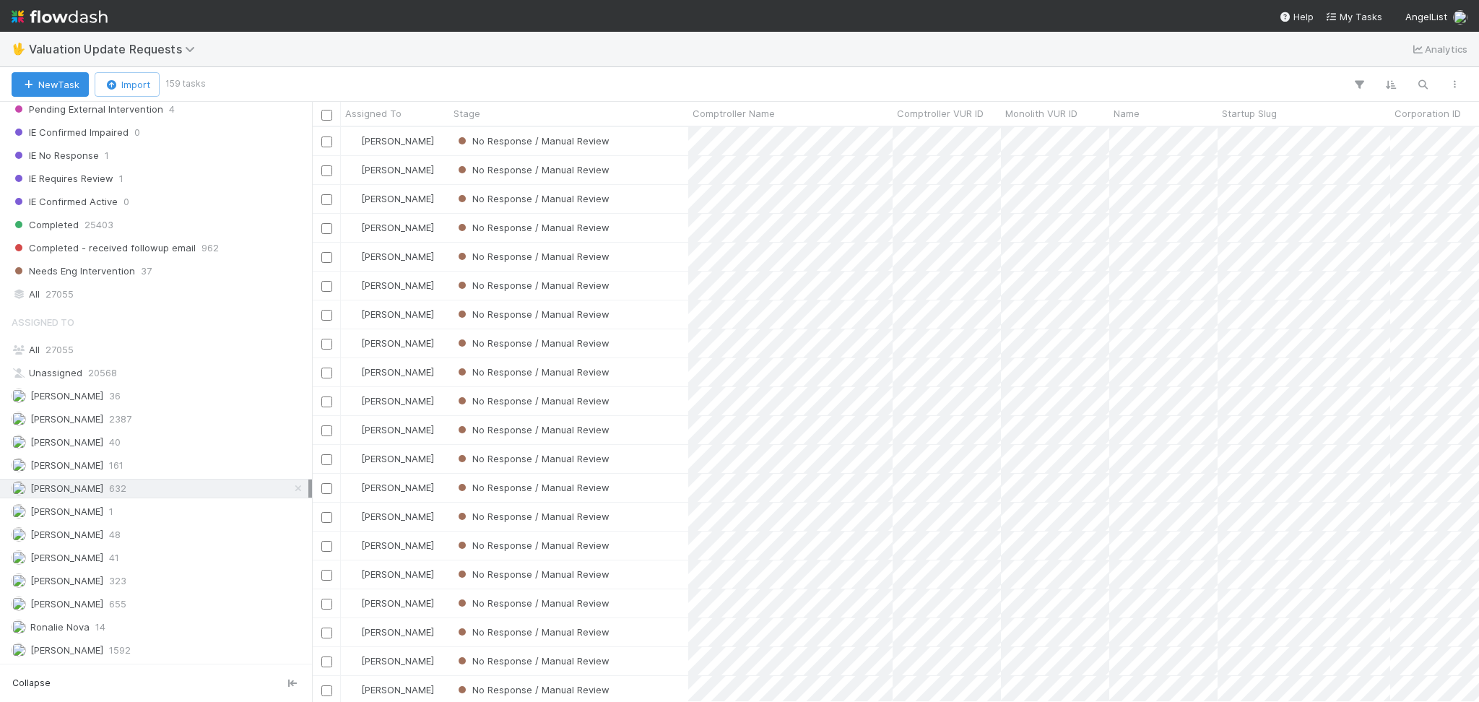
scroll to position [560, 1152]
click at [117, 425] on span "2387" at bounding box center [120, 419] width 22 height 18
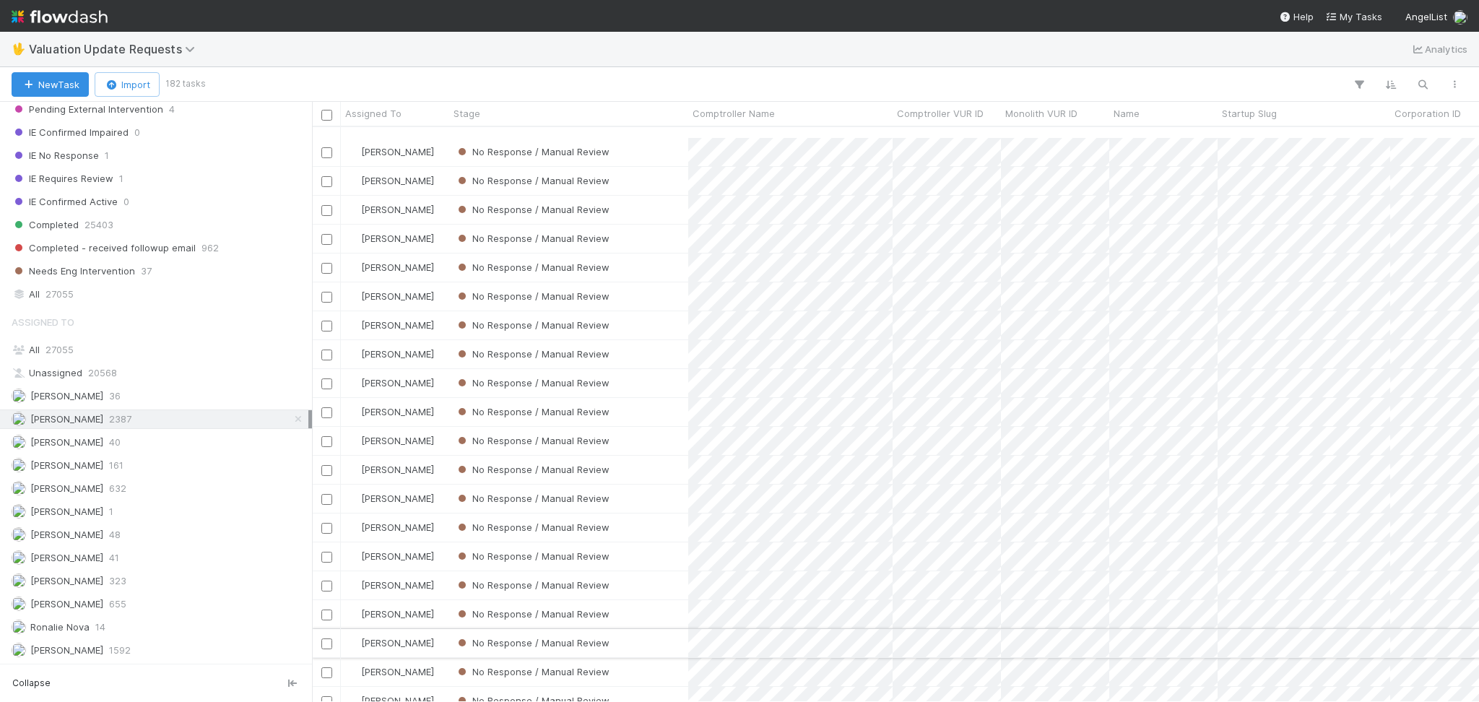
scroll to position [4699, 0]
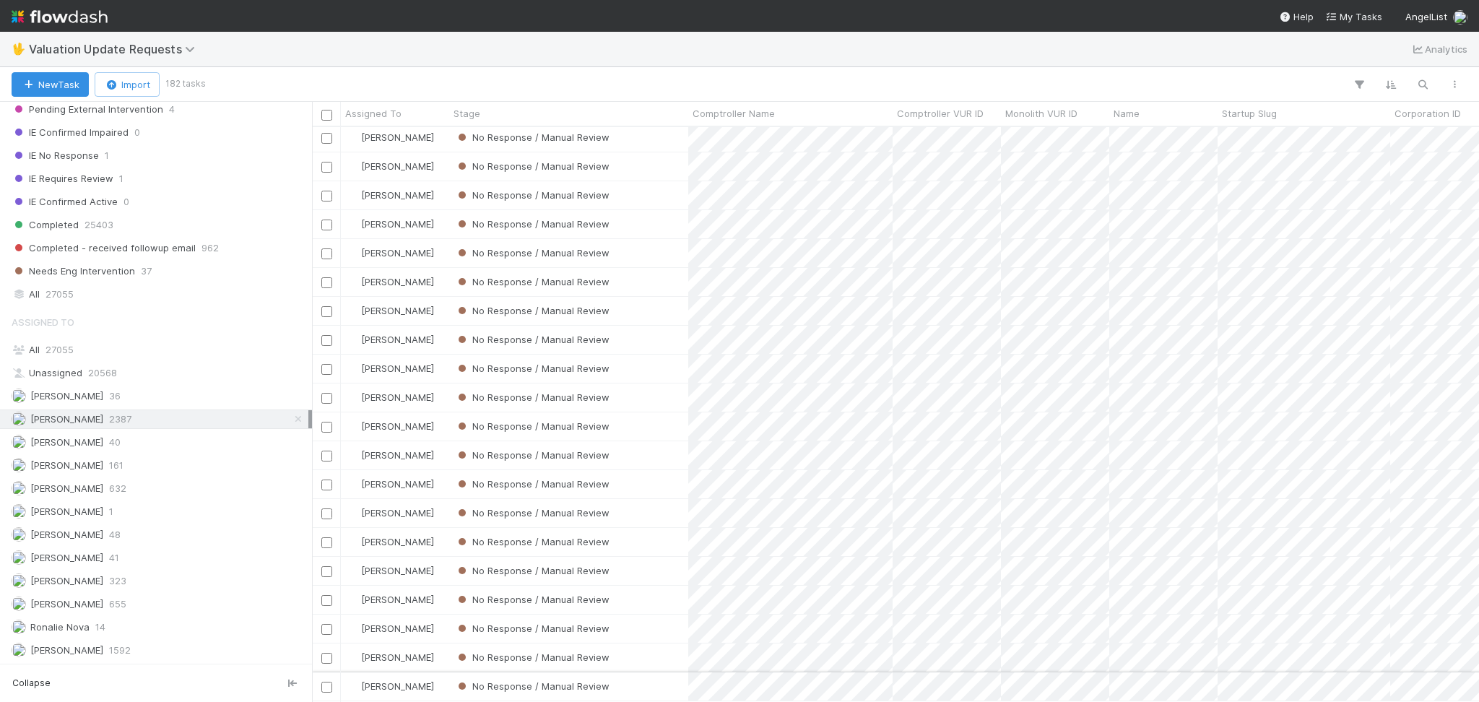
click at [663, 673] on div "No Response / Manual Review" at bounding box center [568, 687] width 239 height 28
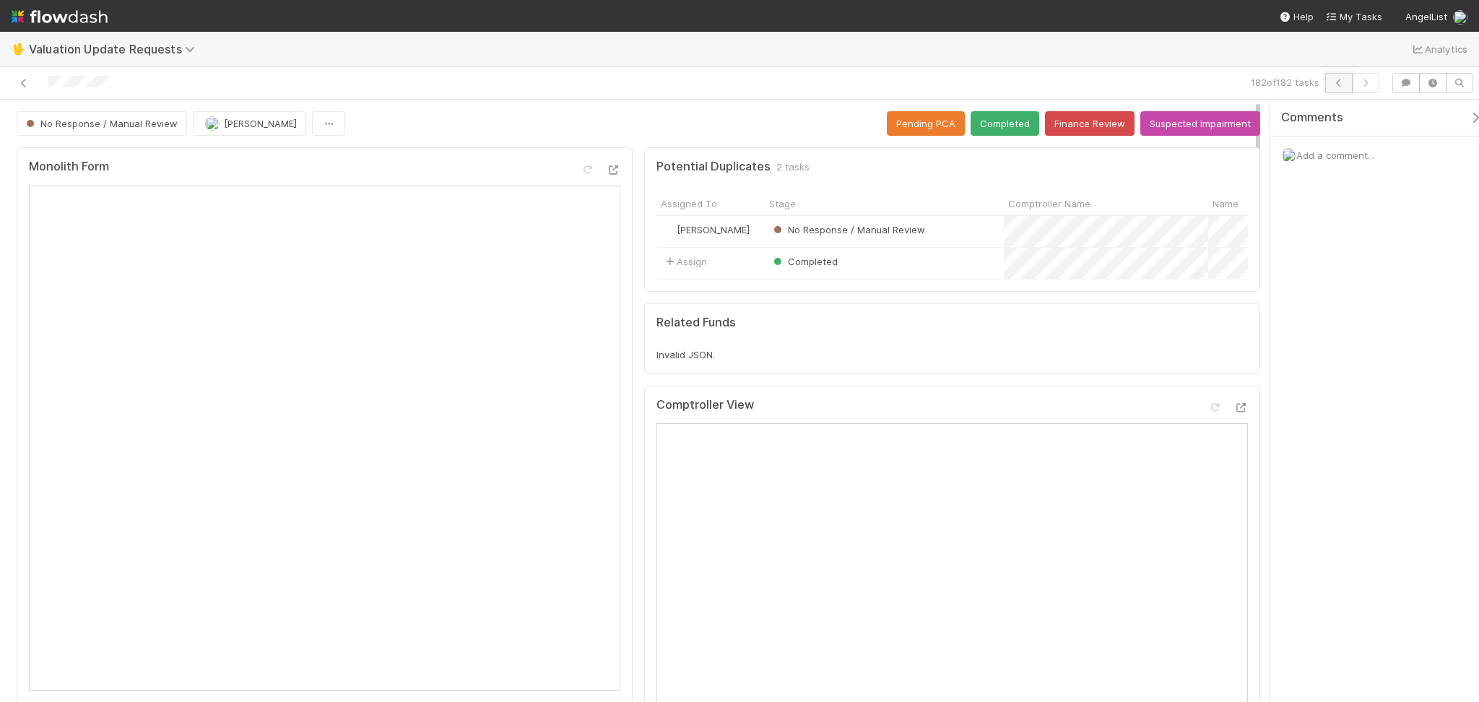
click at [1326, 85] on button "button" at bounding box center [1339, 83] width 27 height 20
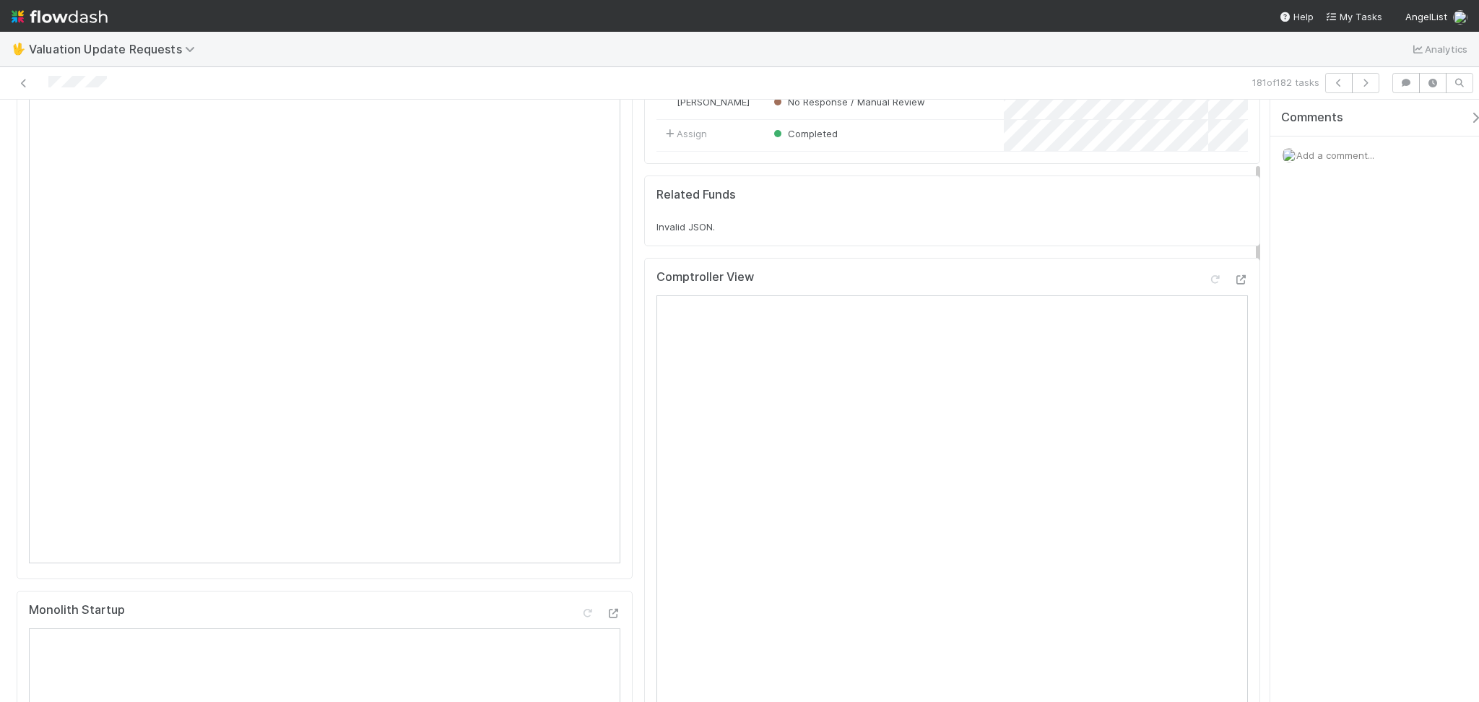
scroll to position [96, 0]
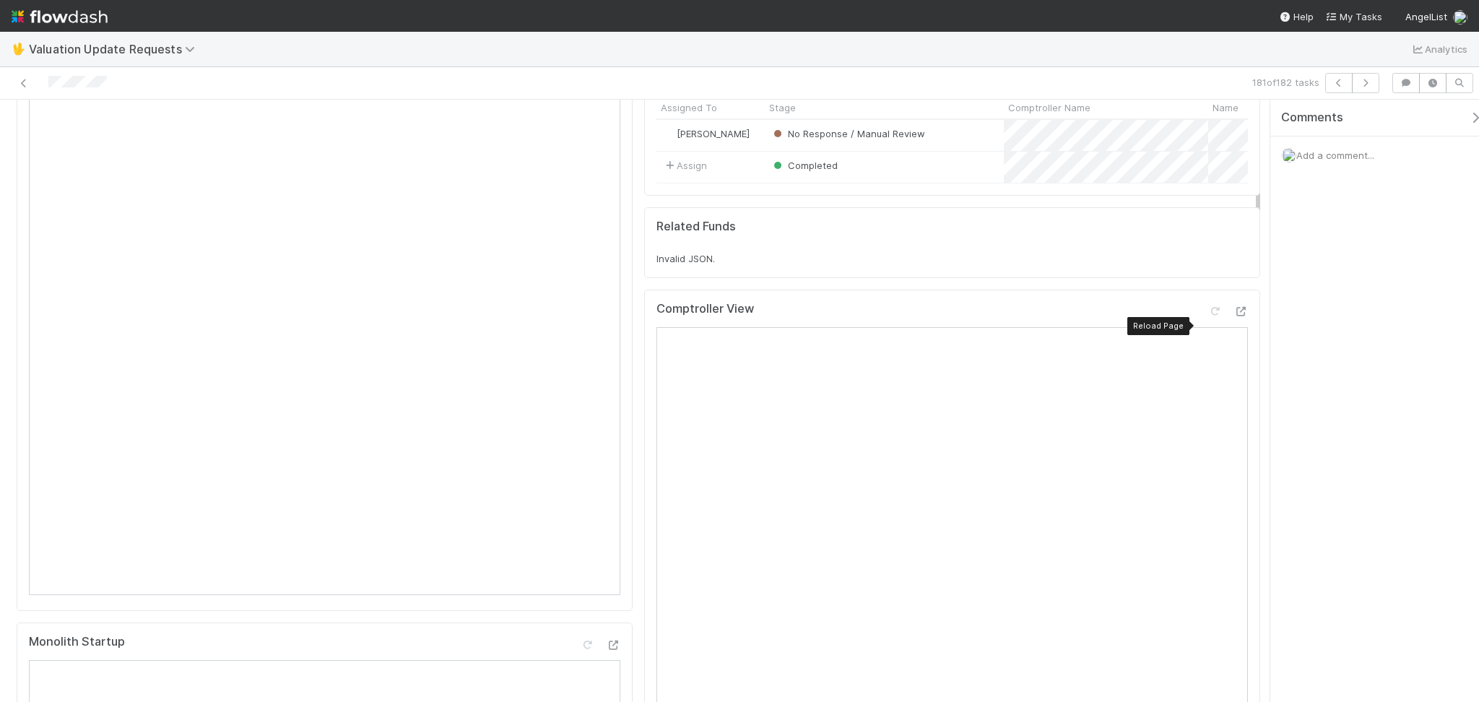
click at [1192, 327] on div "Comptroller View Reload Page" at bounding box center [953, 315] width 592 height 26
click at [1208, 316] on icon at bounding box center [1215, 311] width 14 height 9
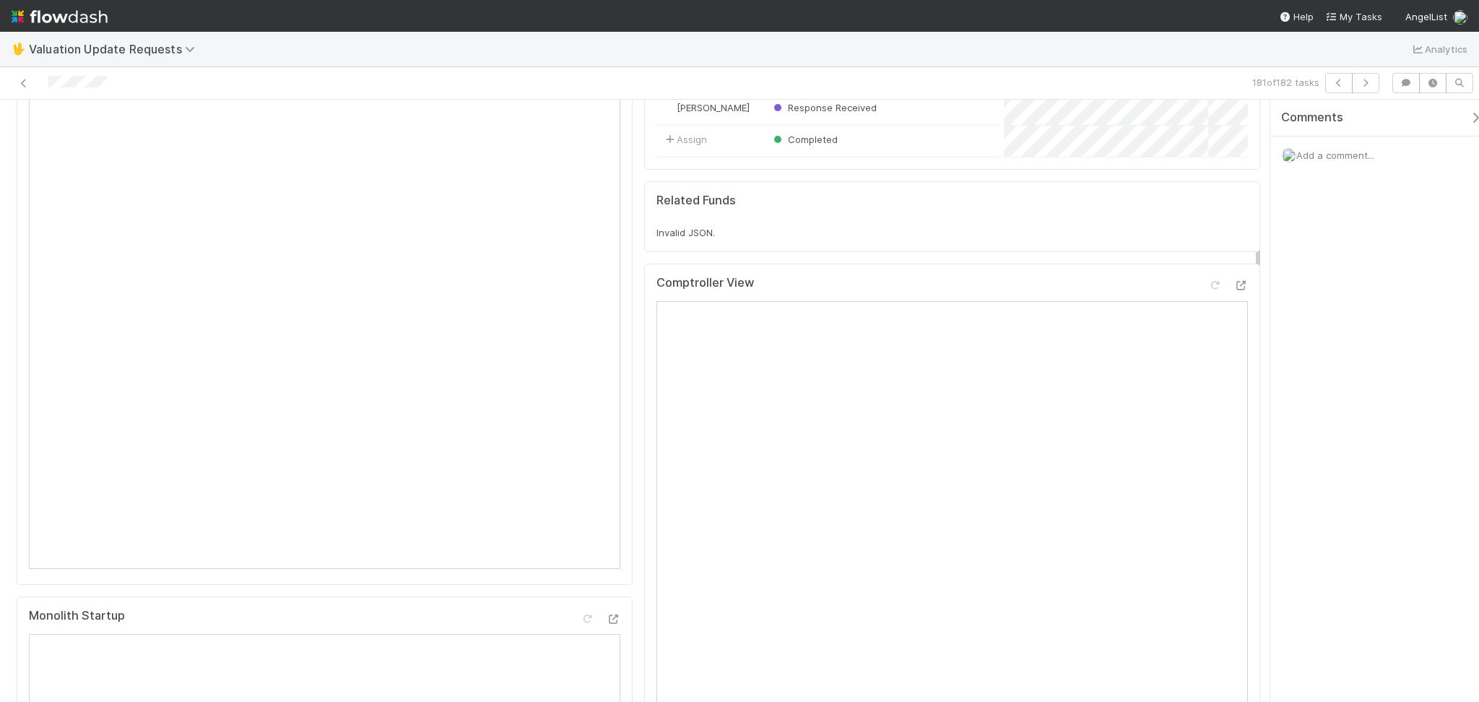
scroll to position [0, 0]
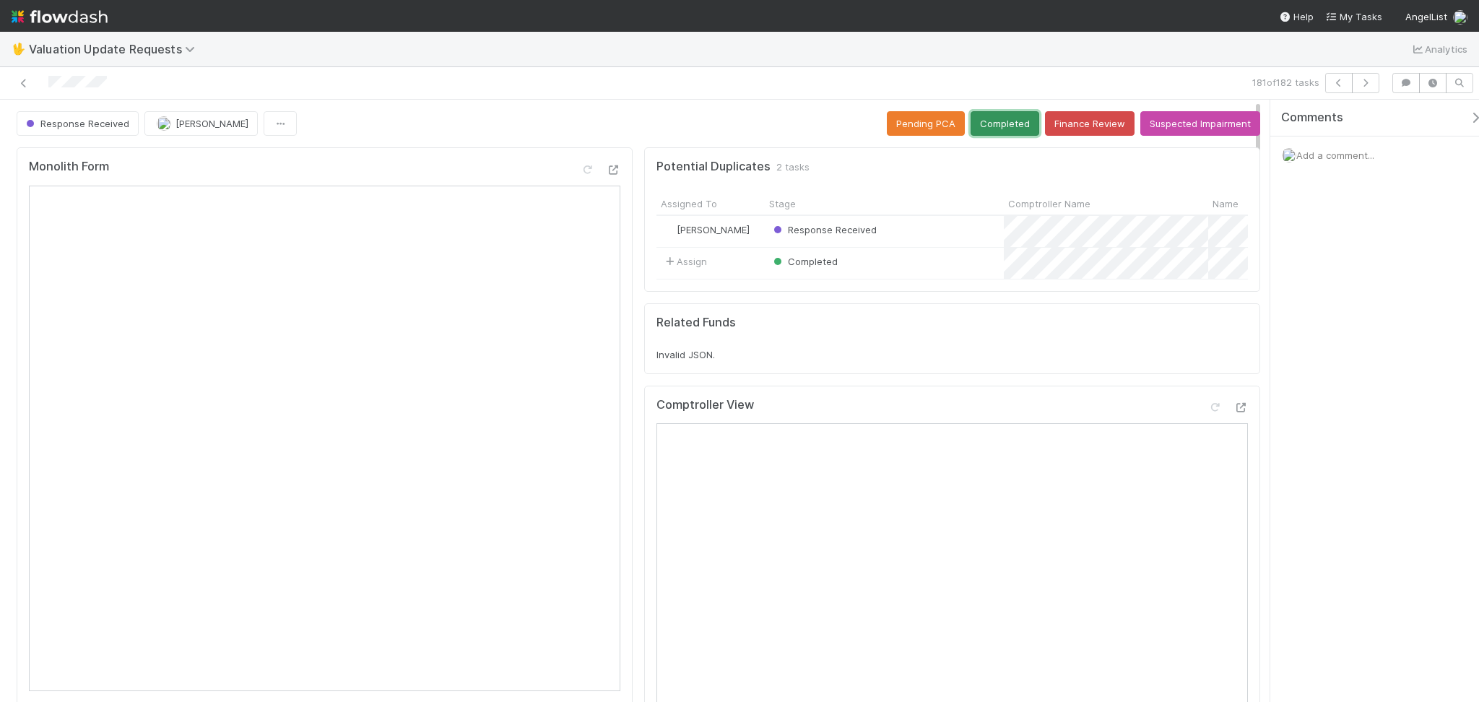
click at [981, 129] on button "Completed" at bounding box center [1005, 123] width 69 height 25
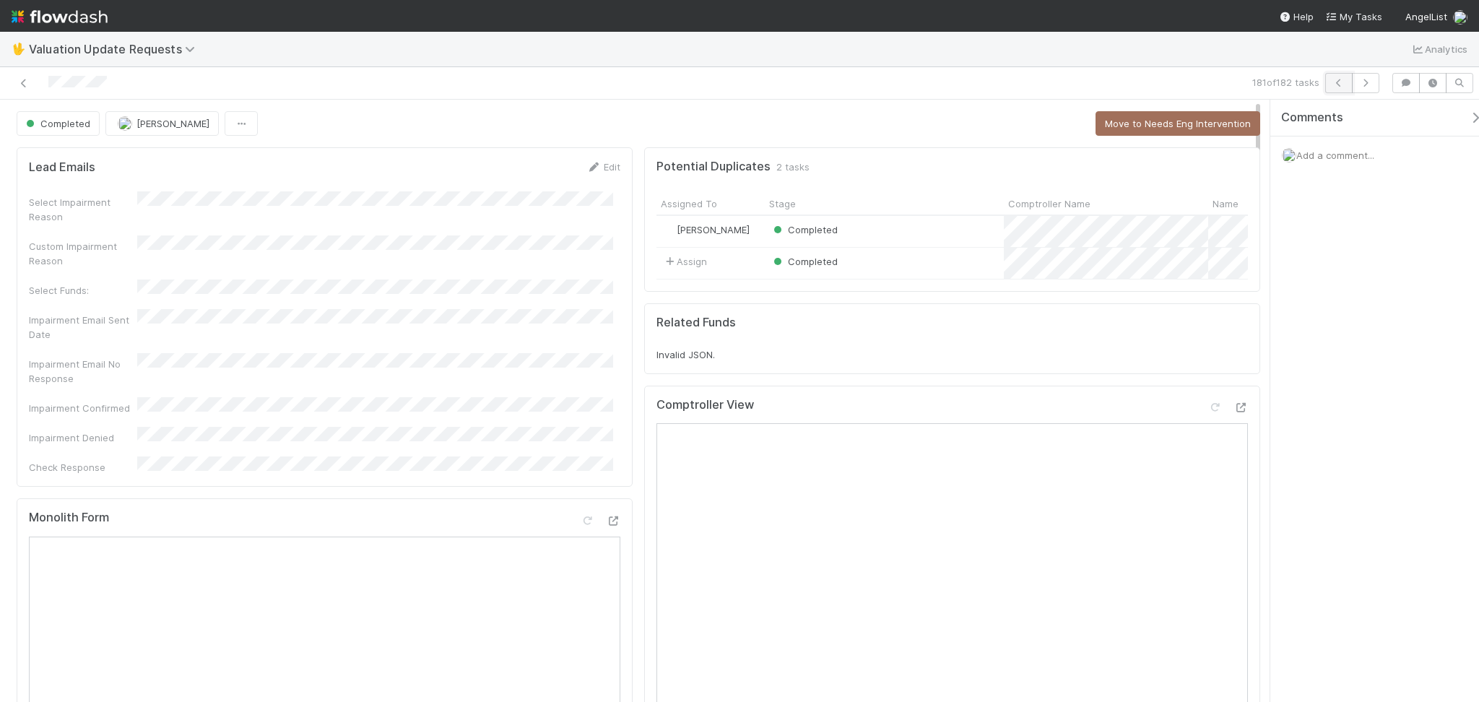
click at [1344, 79] on icon "button" at bounding box center [1339, 83] width 14 height 9
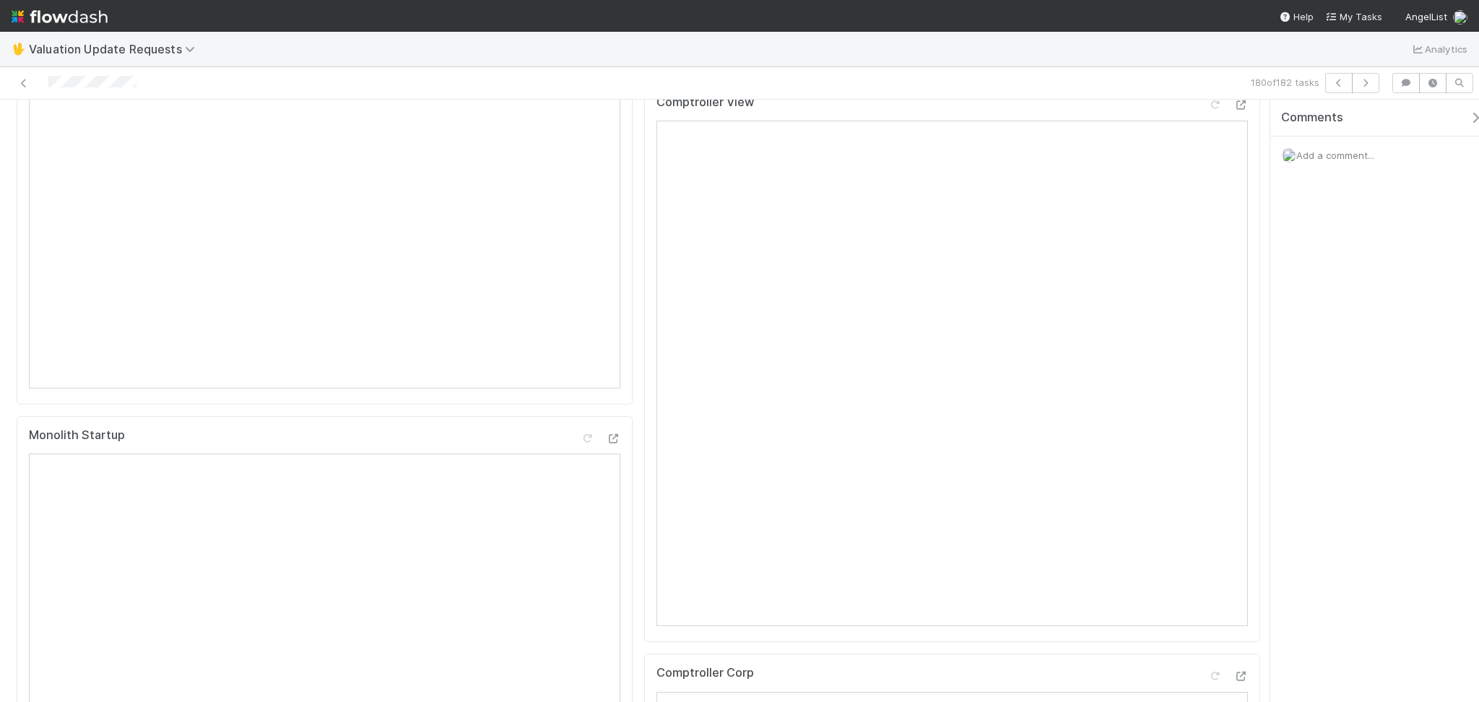
scroll to position [289, 0]
click at [1208, 124] on icon at bounding box center [1215, 118] width 14 height 9
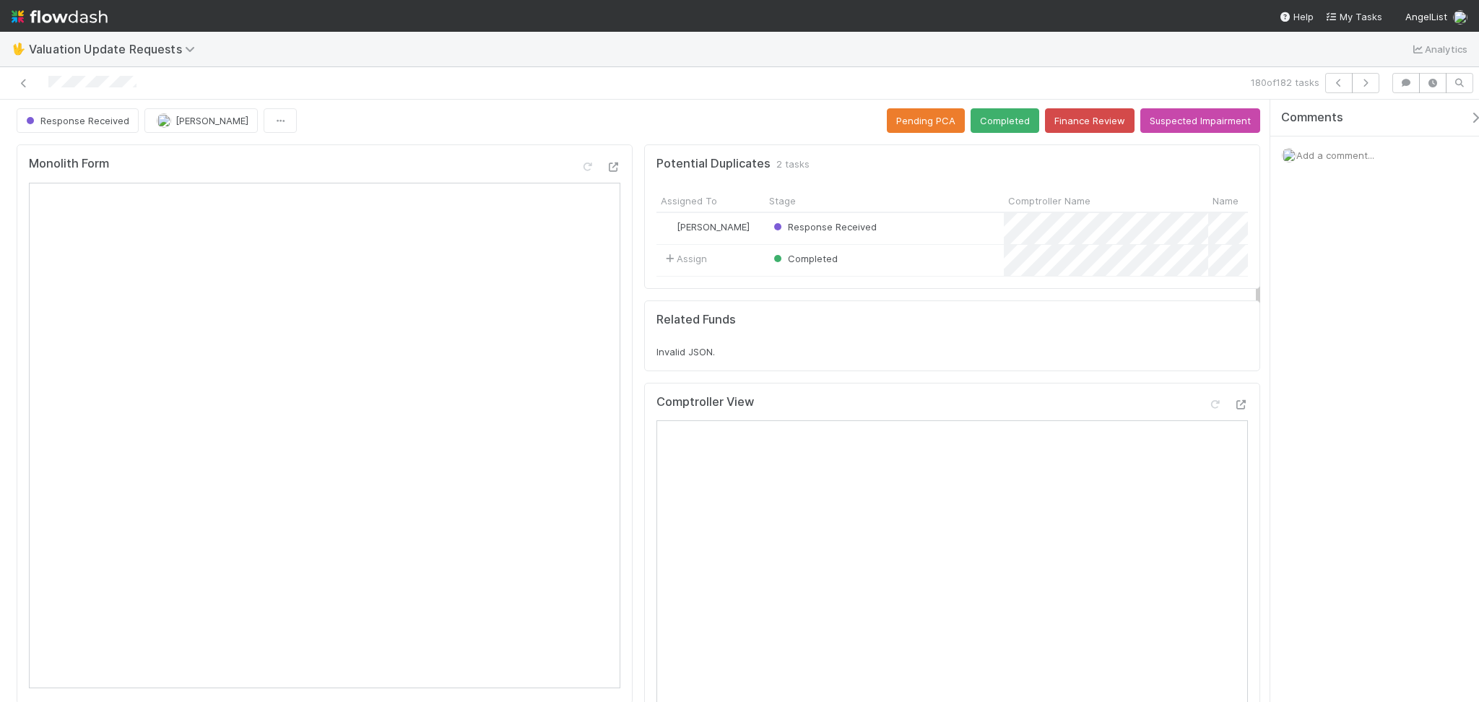
scroll to position [0, 0]
click at [978, 126] on button "Completed" at bounding box center [1005, 123] width 69 height 25
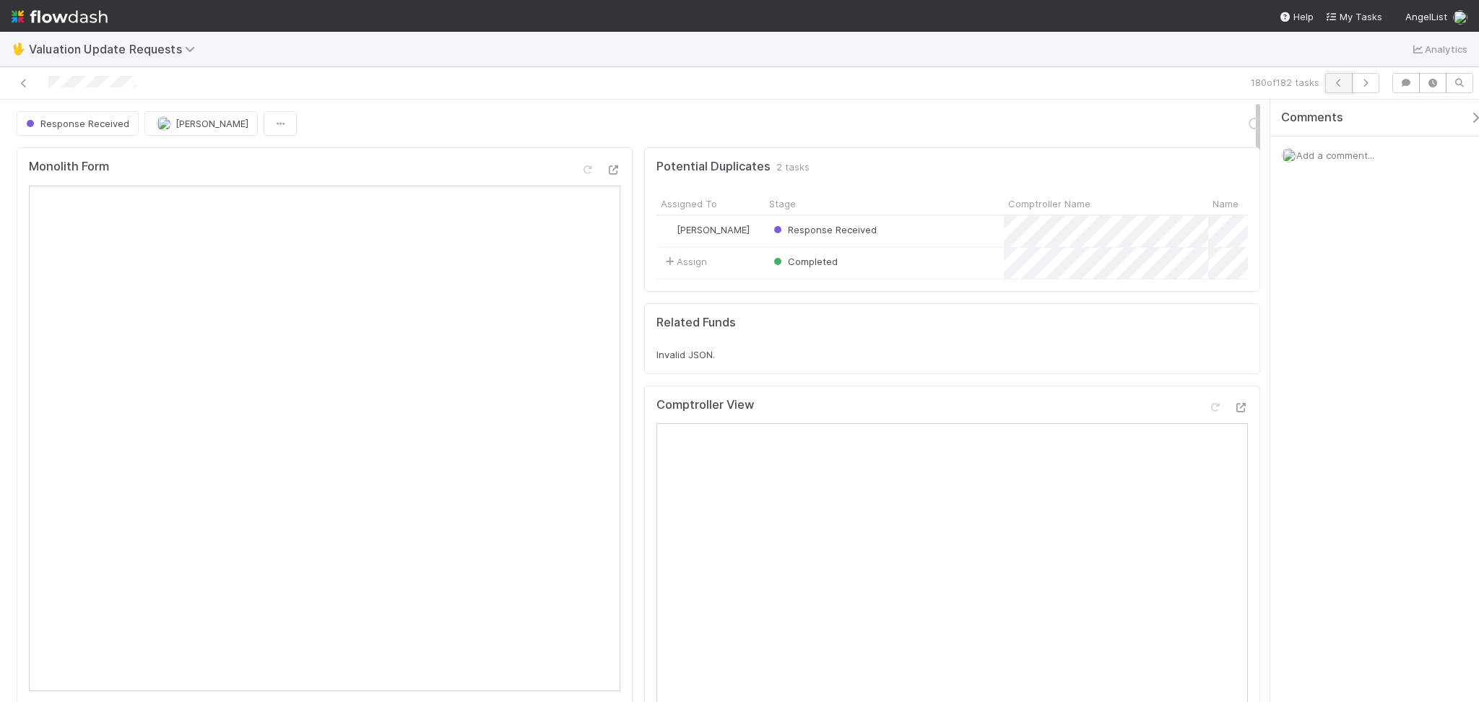
click at [1342, 84] on icon "button" at bounding box center [1339, 83] width 14 height 9
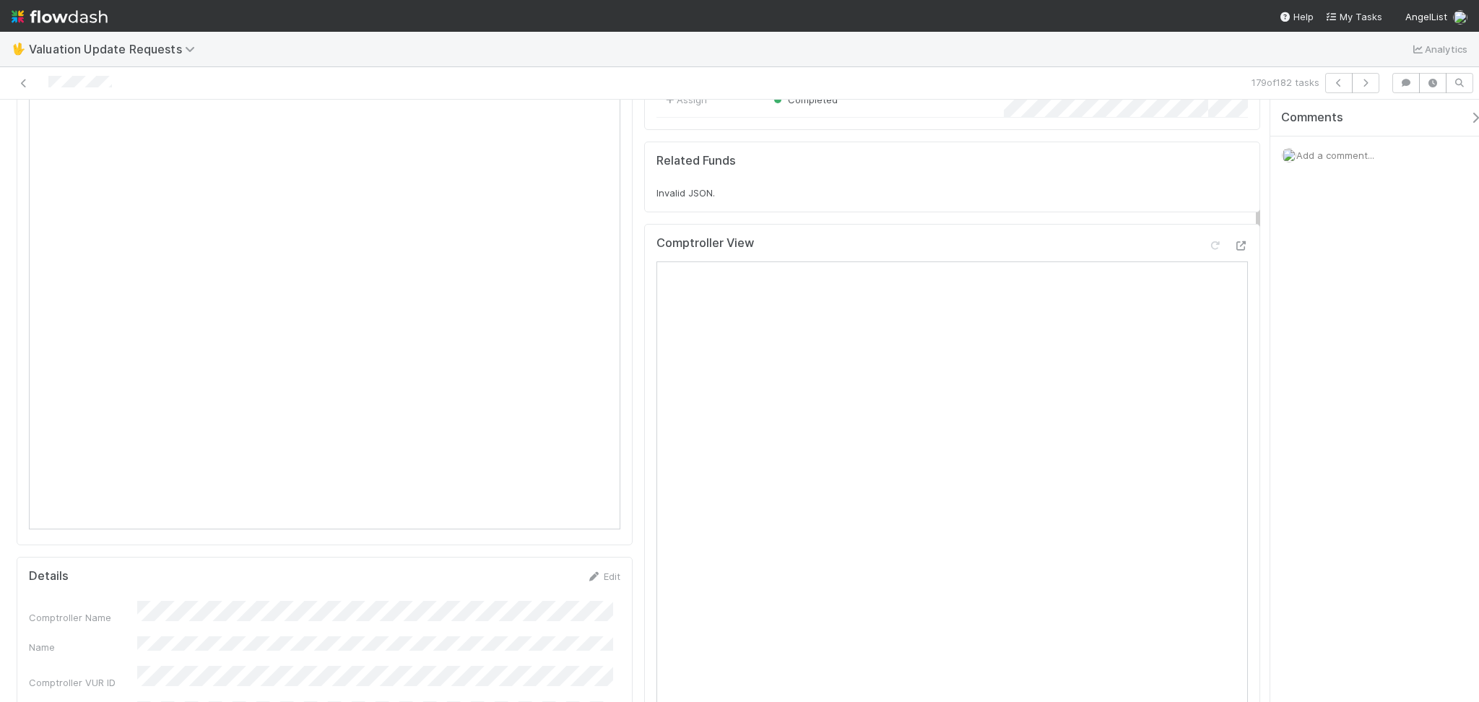
scroll to position [192, 0]
click at [1208, 220] on icon at bounding box center [1215, 215] width 14 height 9
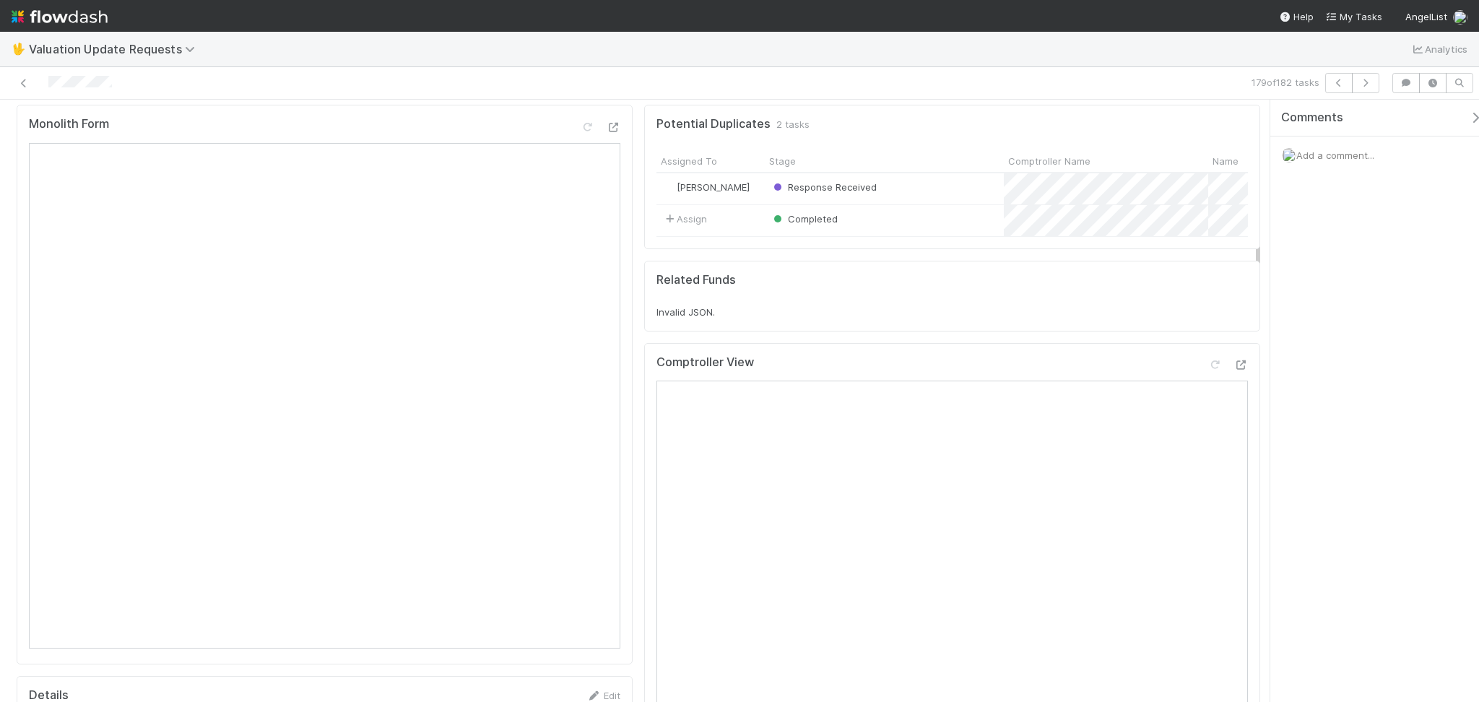
scroll to position [0, 0]
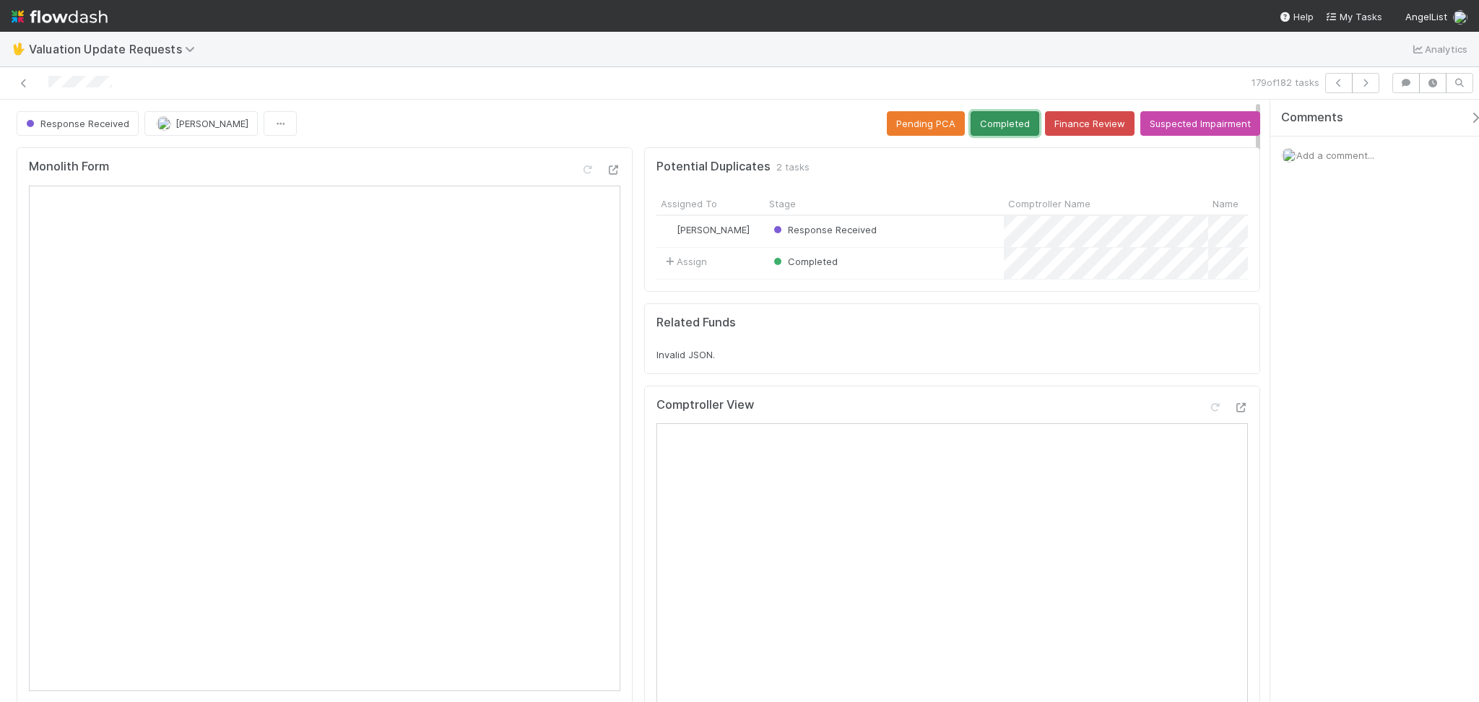
click at [998, 131] on button "Completed" at bounding box center [1005, 123] width 69 height 25
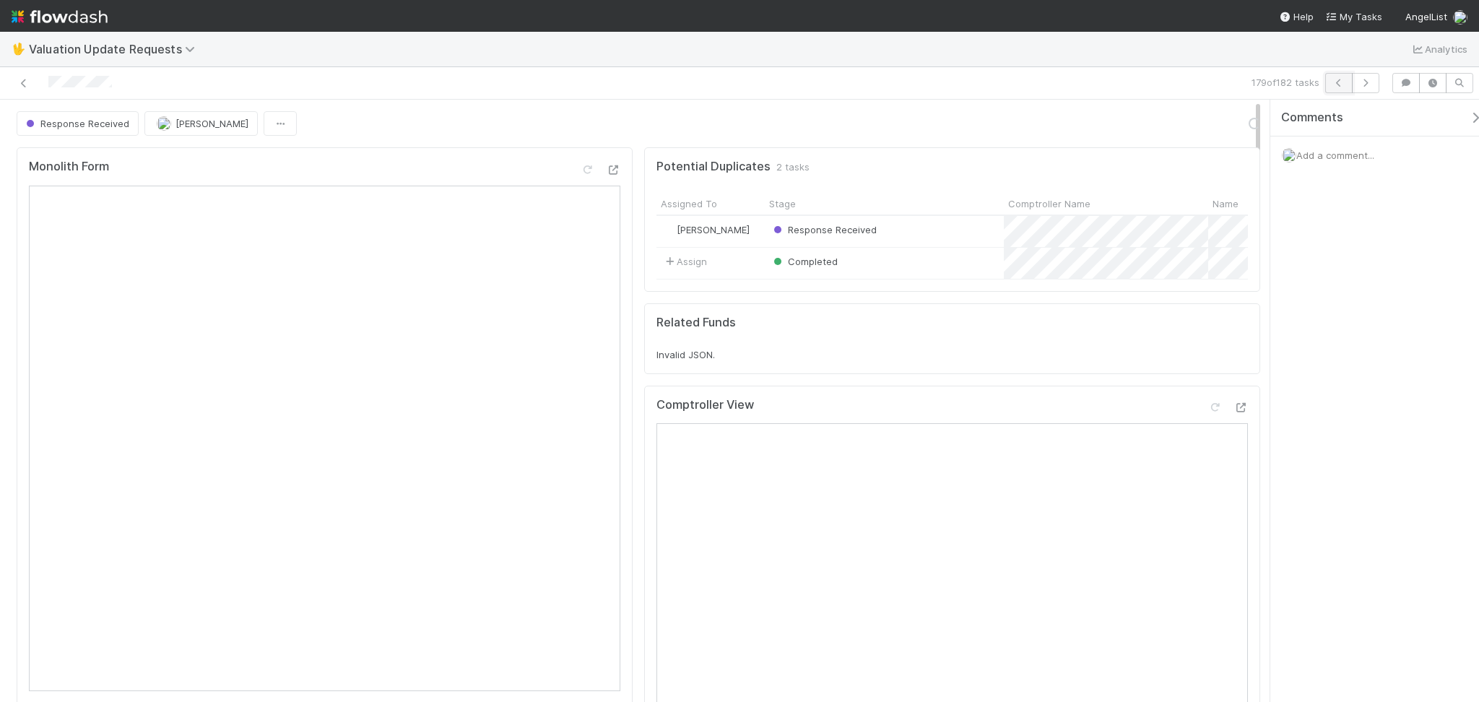
click at [1339, 80] on icon "button" at bounding box center [1339, 83] width 14 height 9
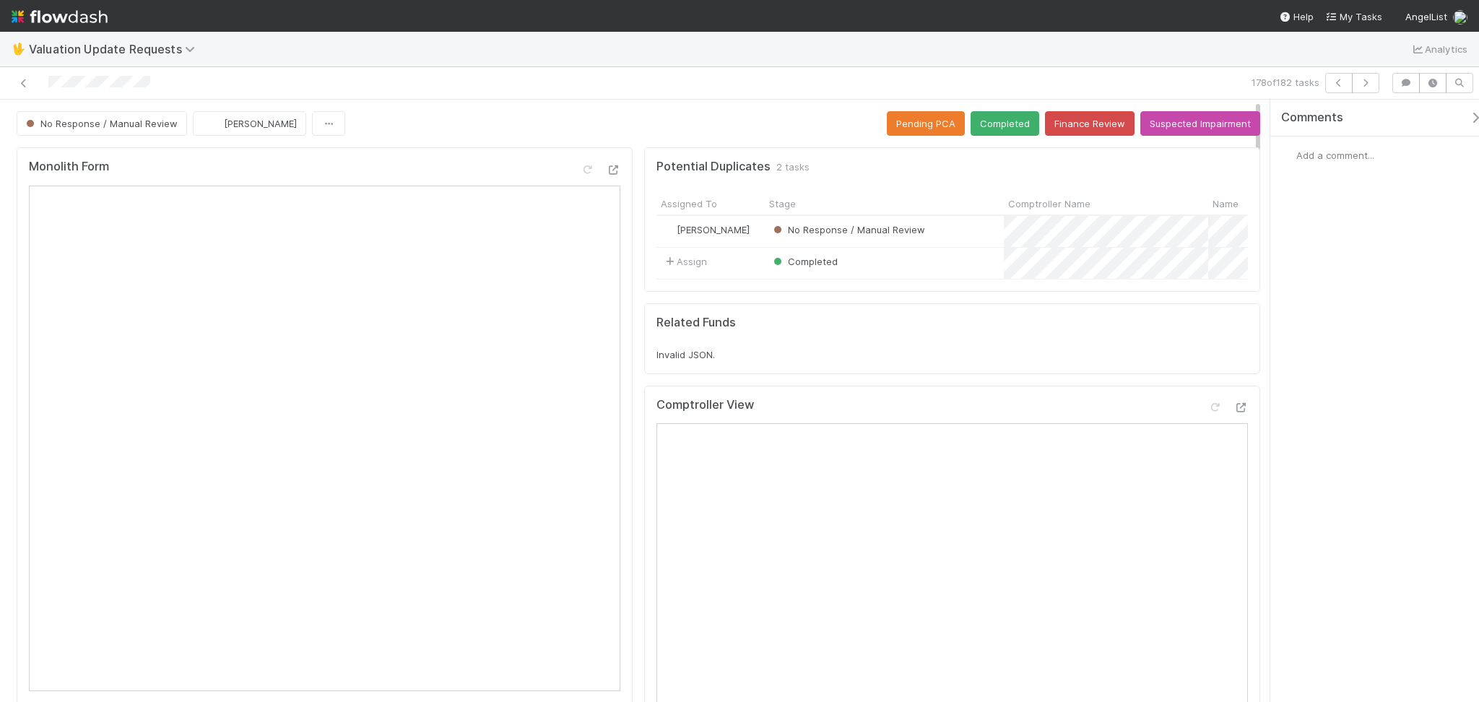
drag, startPoint x: 428, startPoint y: 134, endPoint x: 436, endPoint y: 160, distance: 27.0
click at [428, 133] on div "No Response / Manual Review Febbie Cervantes Pending PCA Completed Finance Revi…" at bounding box center [639, 123] width 1244 height 25
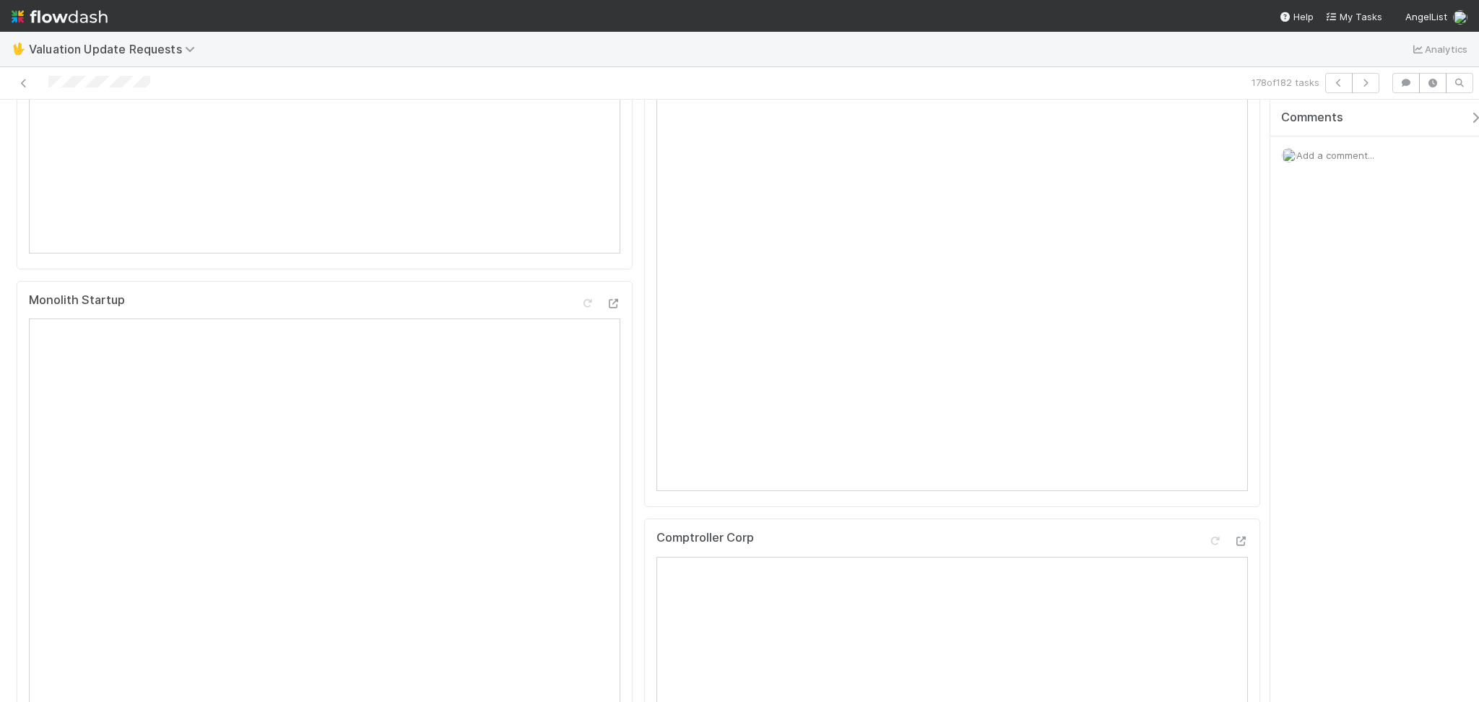
scroll to position [289, 0]
click at [1208, 124] on icon at bounding box center [1215, 118] width 14 height 9
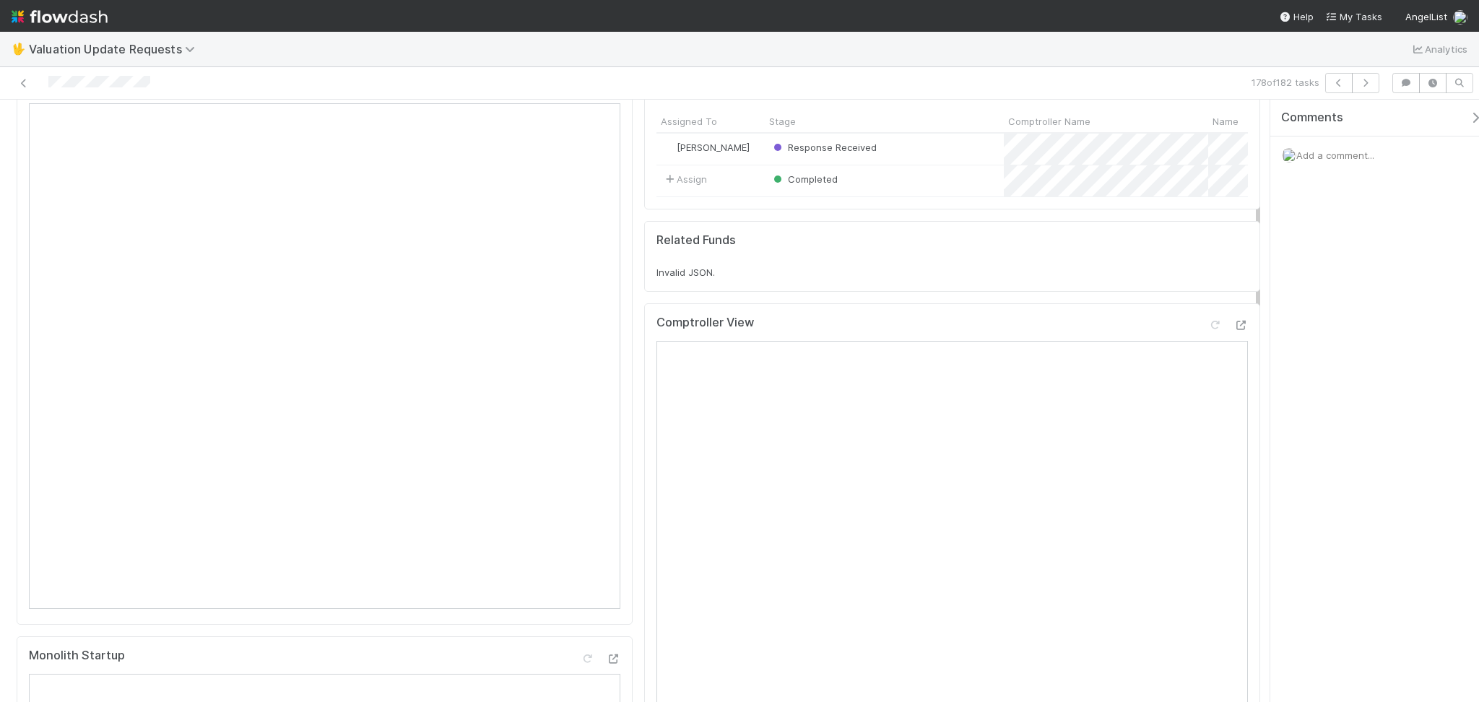
scroll to position [0, 0]
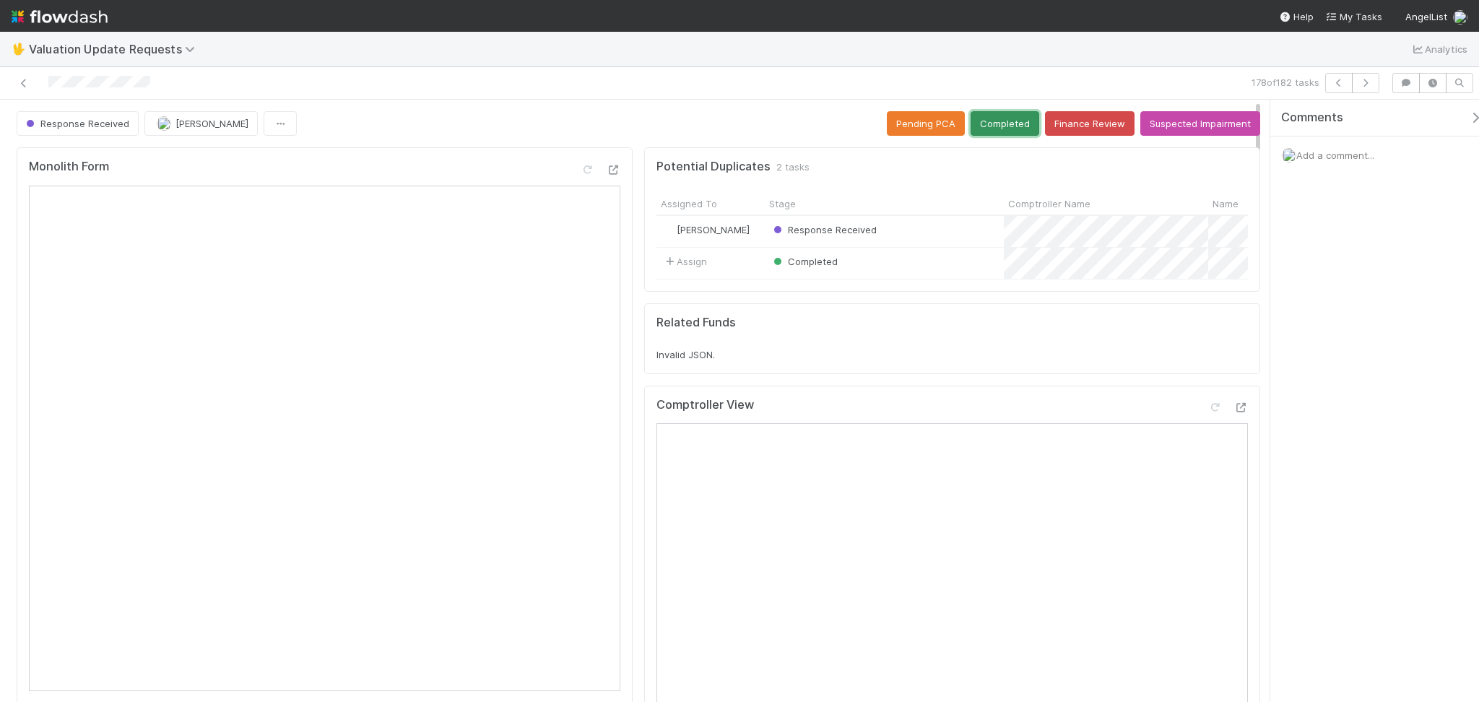
click at [979, 128] on button "Completed" at bounding box center [1005, 123] width 69 height 25
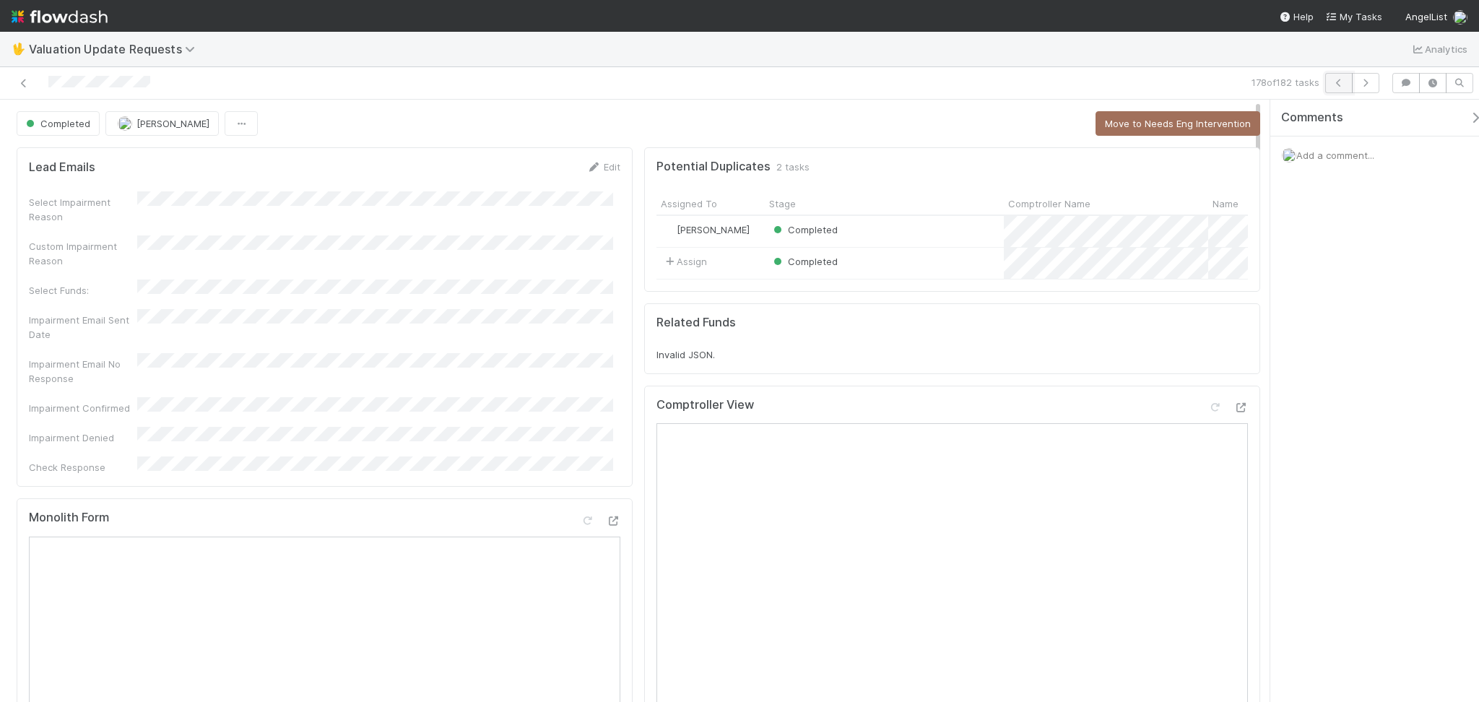
click at [1332, 88] on button "button" at bounding box center [1339, 83] width 27 height 20
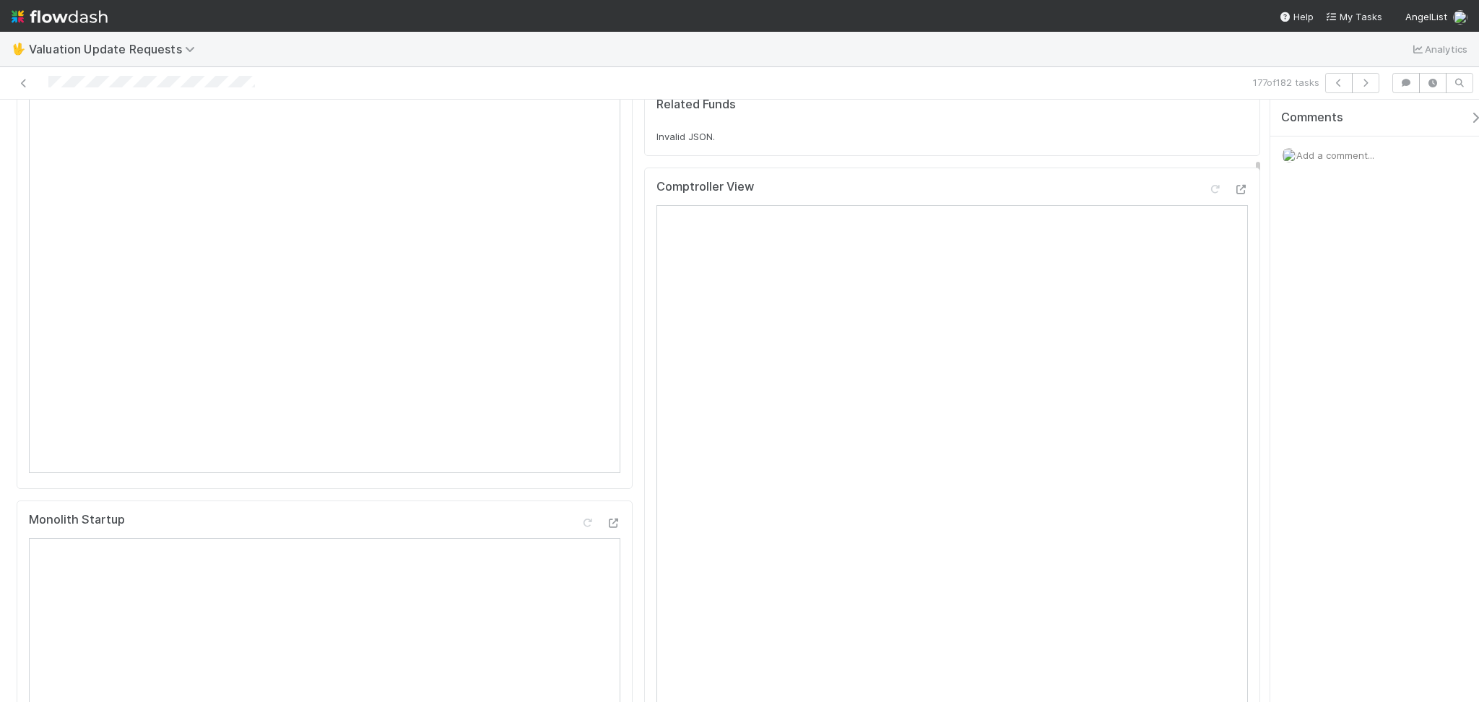
scroll to position [192, 0]
click at [436, 508] on div "Monolith Form" at bounding box center [325, 235] width 616 height 560
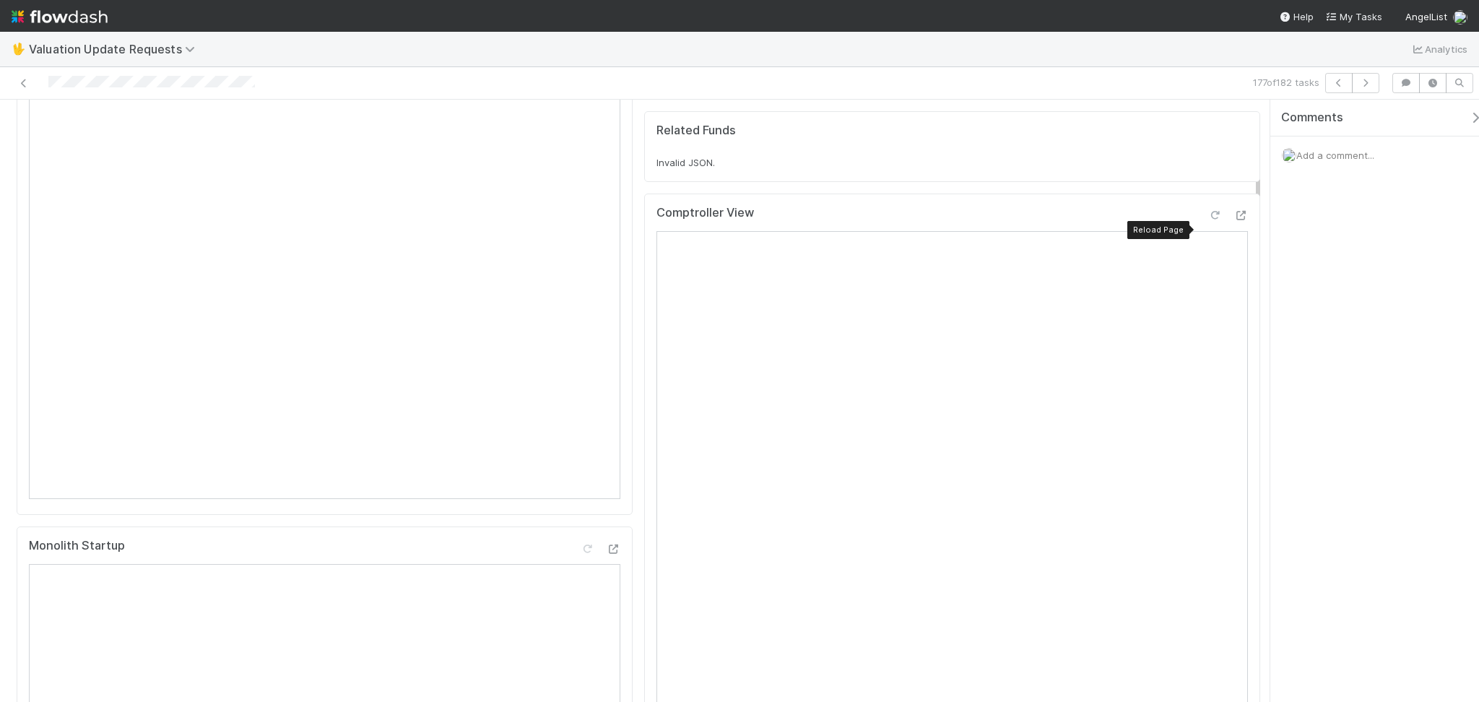
click at [1208, 220] on icon at bounding box center [1215, 215] width 14 height 9
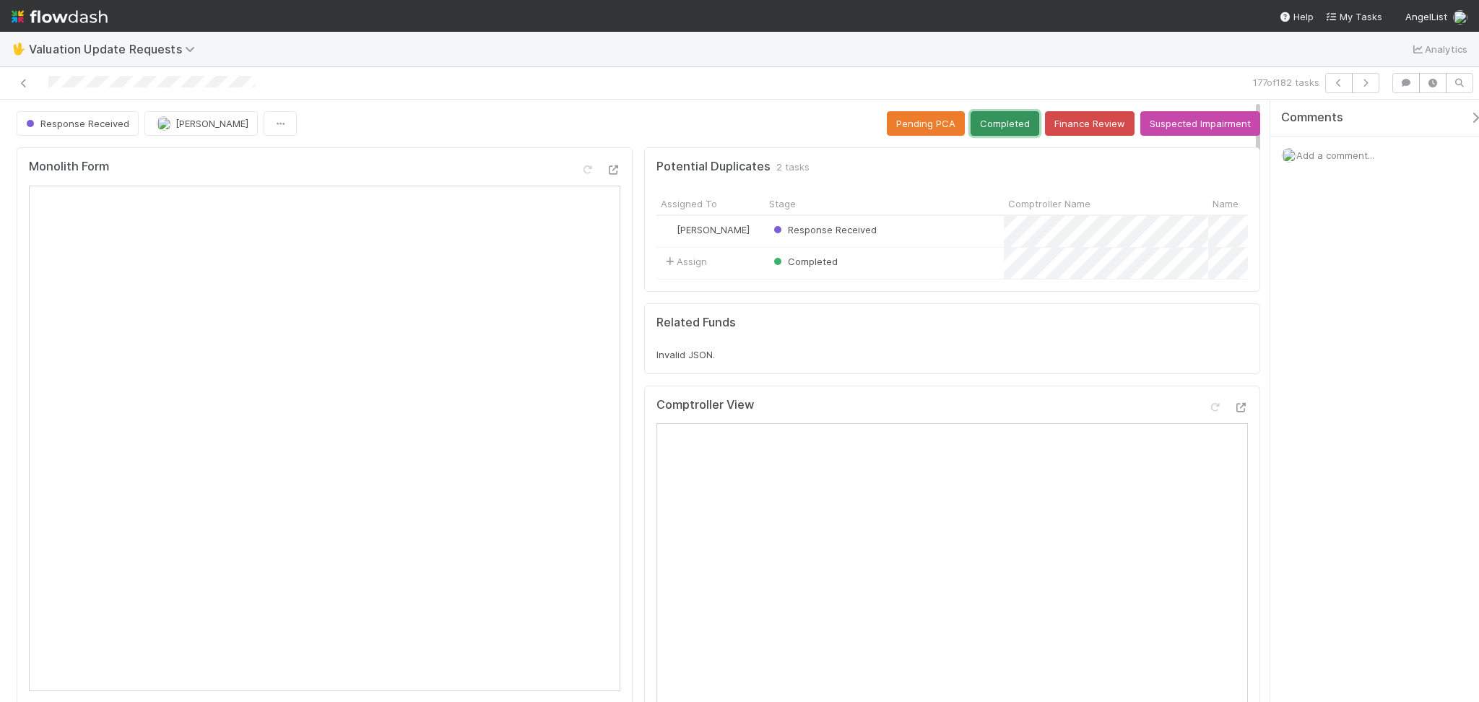
click at [998, 128] on button "Completed" at bounding box center [1005, 123] width 69 height 25
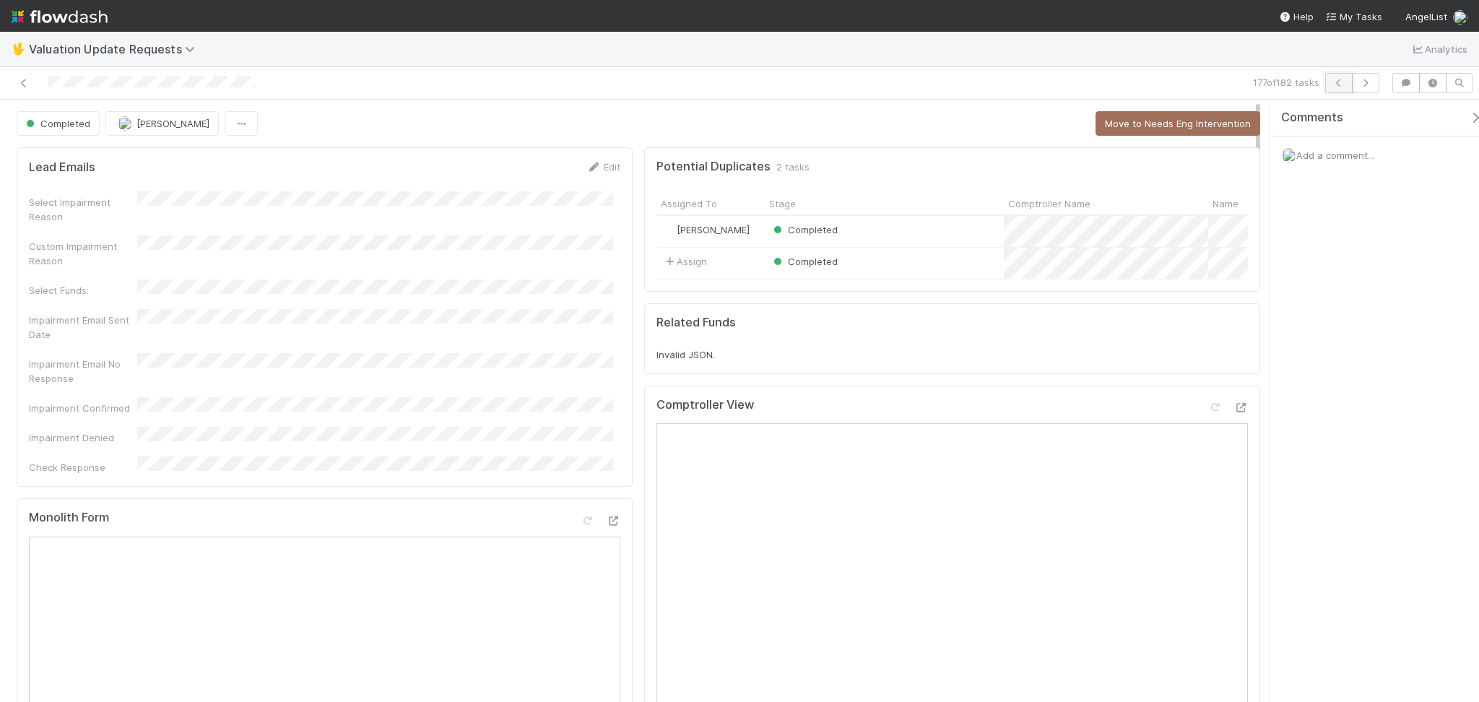
click at [1334, 79] on icon "button" at bounding box center [1339, 83] width 14 height 9
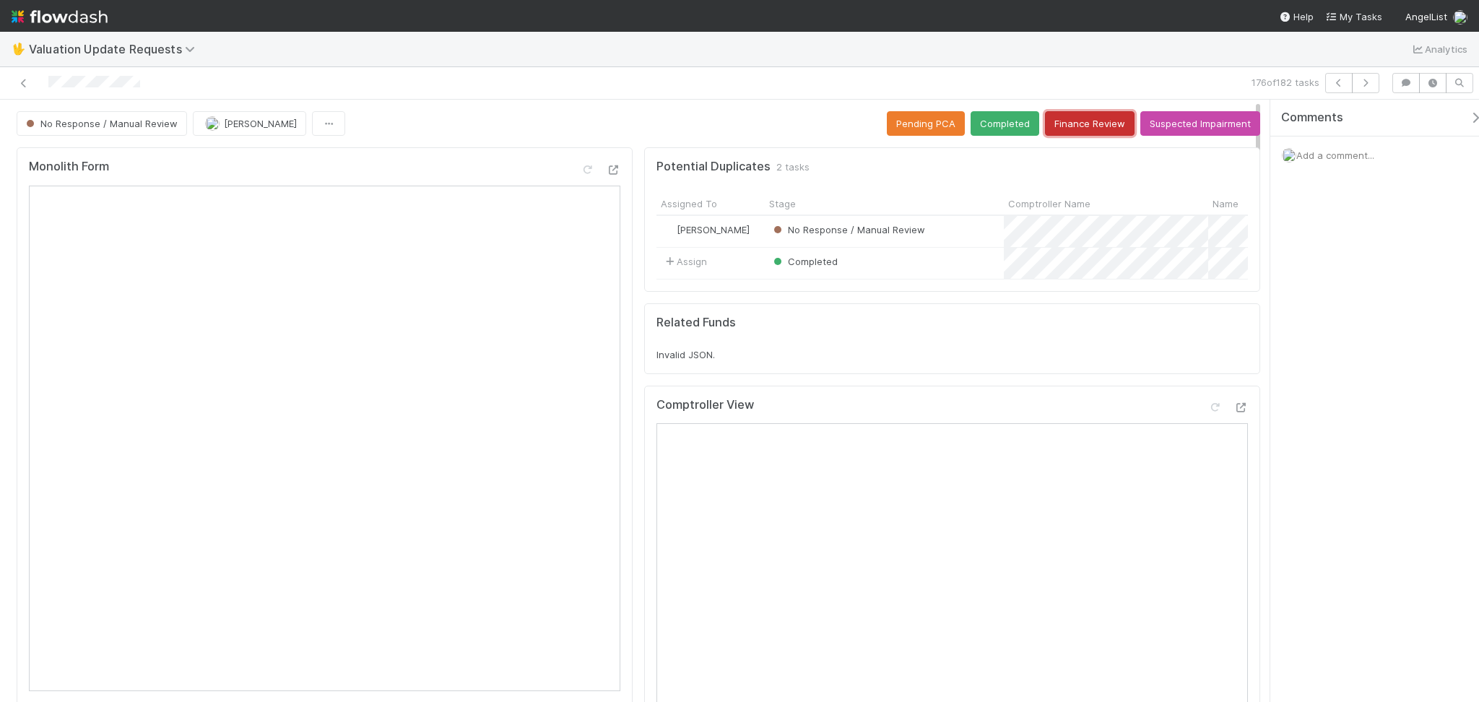
click at [1066, 120] on button "Finance Review" at bounding box center [1090, 123] width 90 height 25
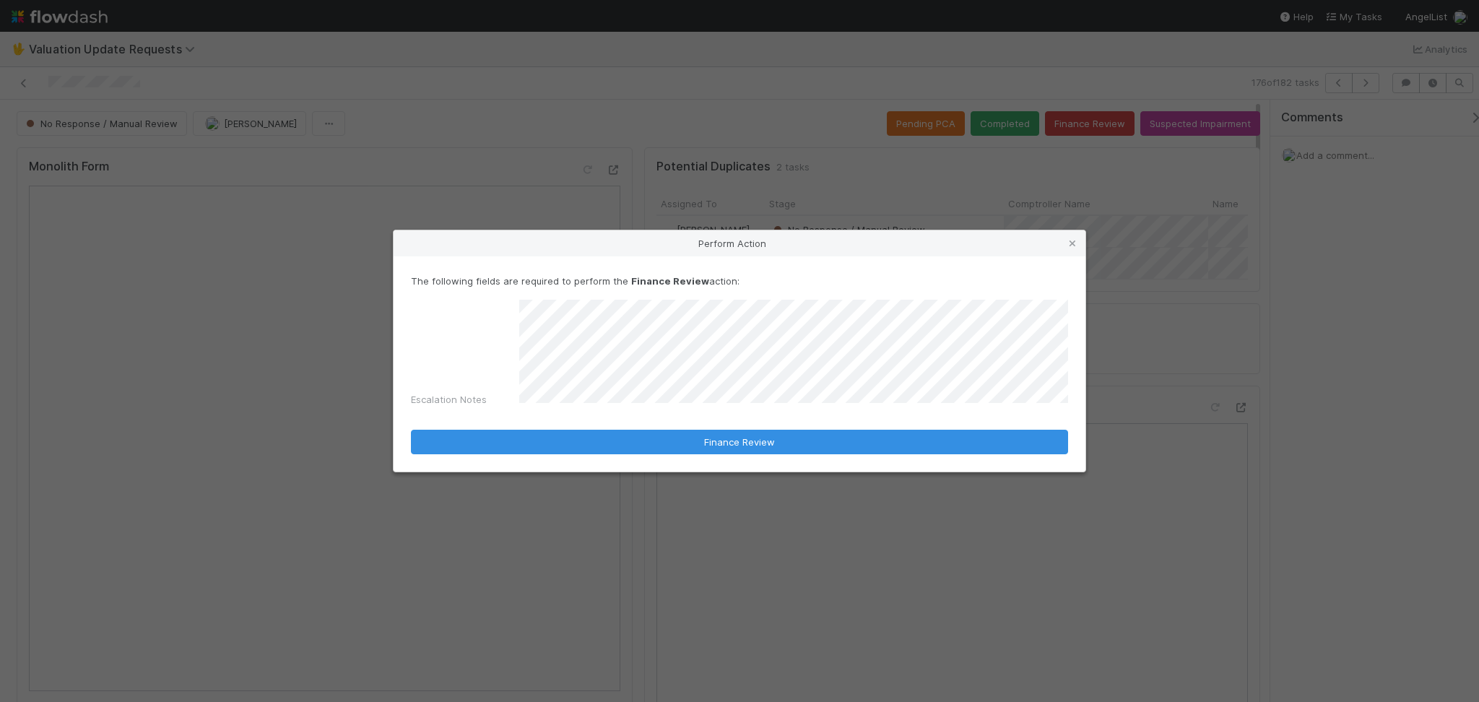
click at [707, 416] on form "The following fields are required to perform the Finance Review action: Escalat…" at bounding box center [739, 364] width 657 height 181
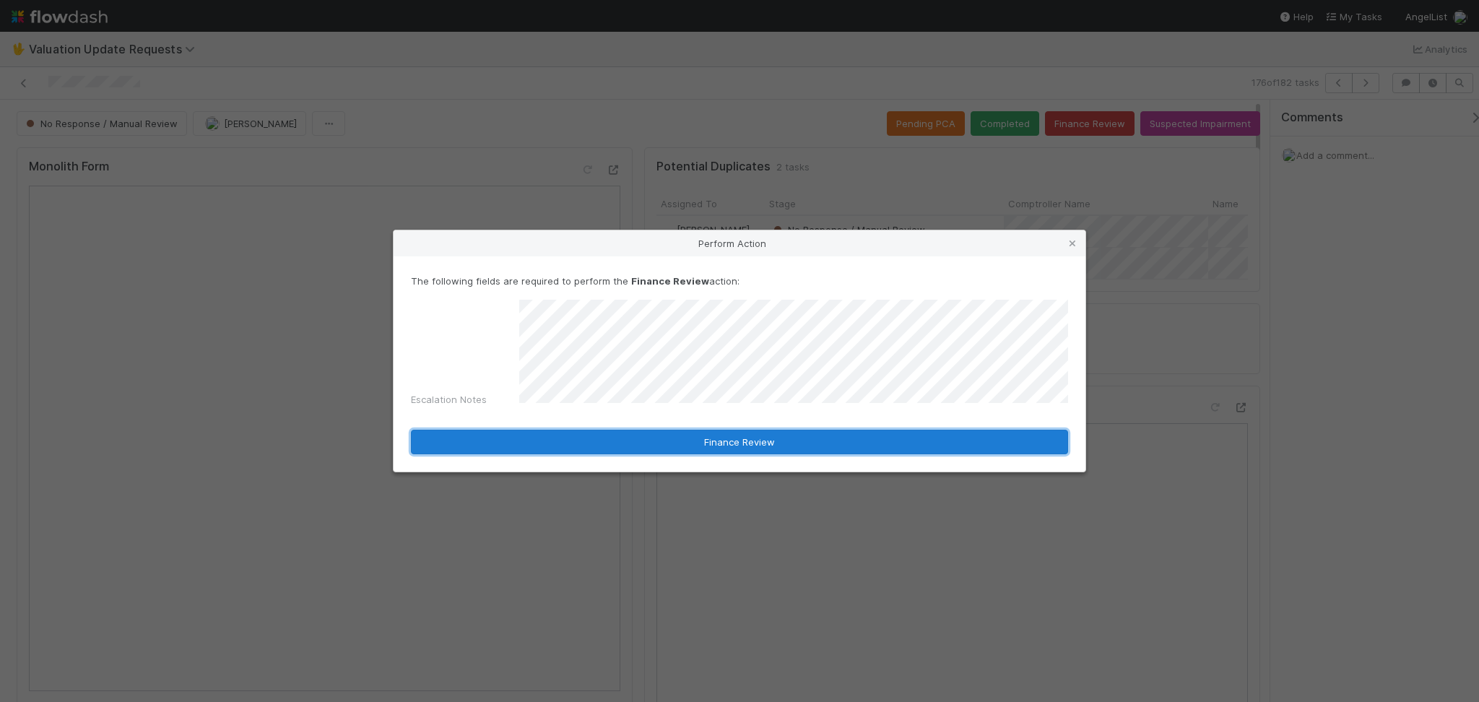
click at [722, 445] on button "Finance Review" at bounding box center [739, 442] width 657 height 25
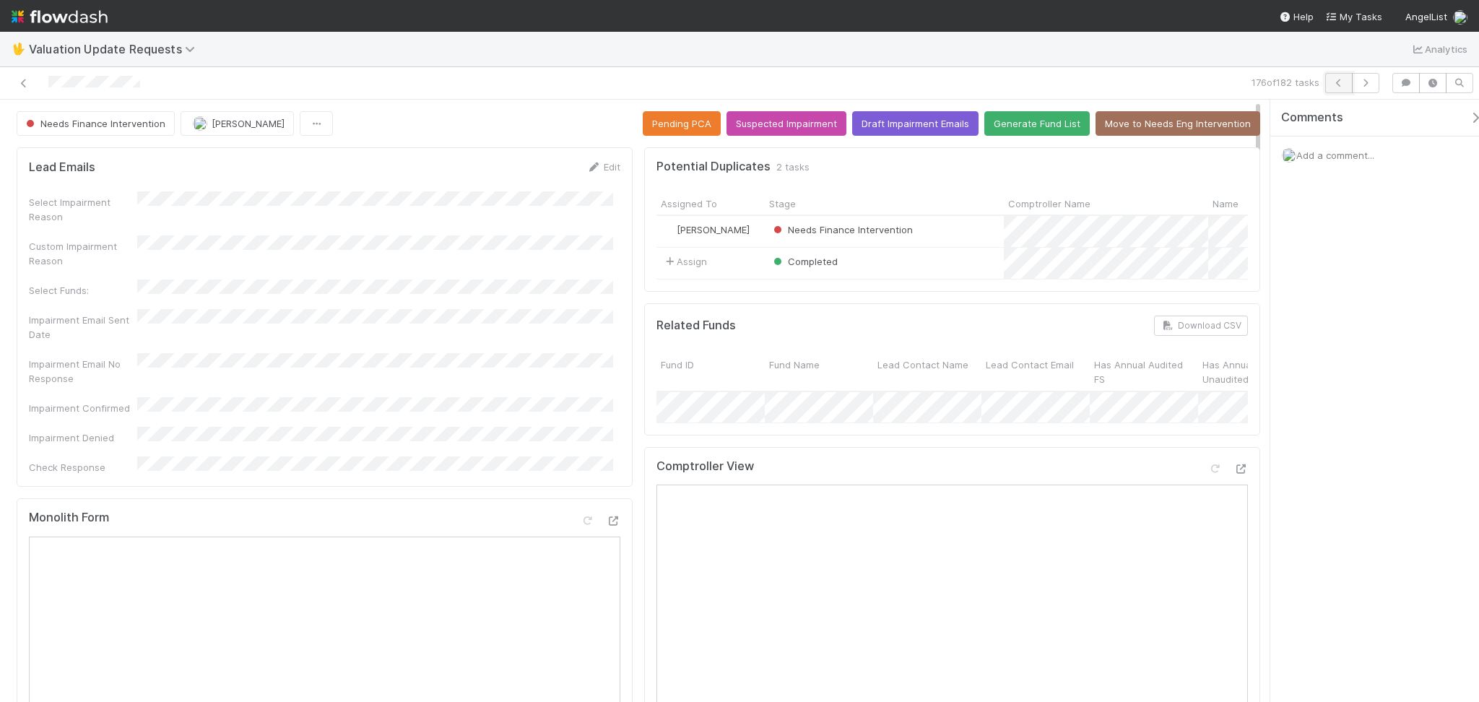
click at [1341, 79] on icon "button" at bounding box center [1339, 83] width 14 height 9
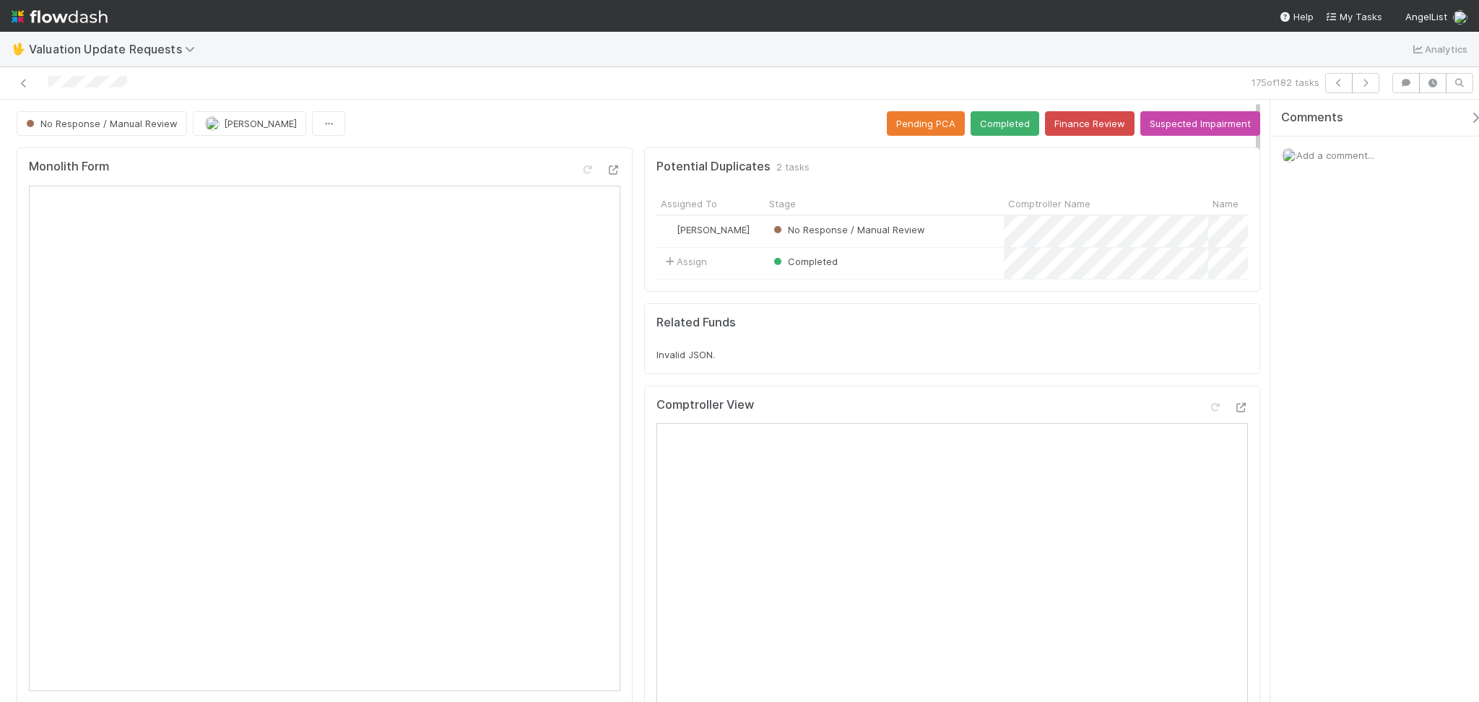
click at [402, 160] on div "Monolith Form" at bounding box center [325, 173] width 592 height 26
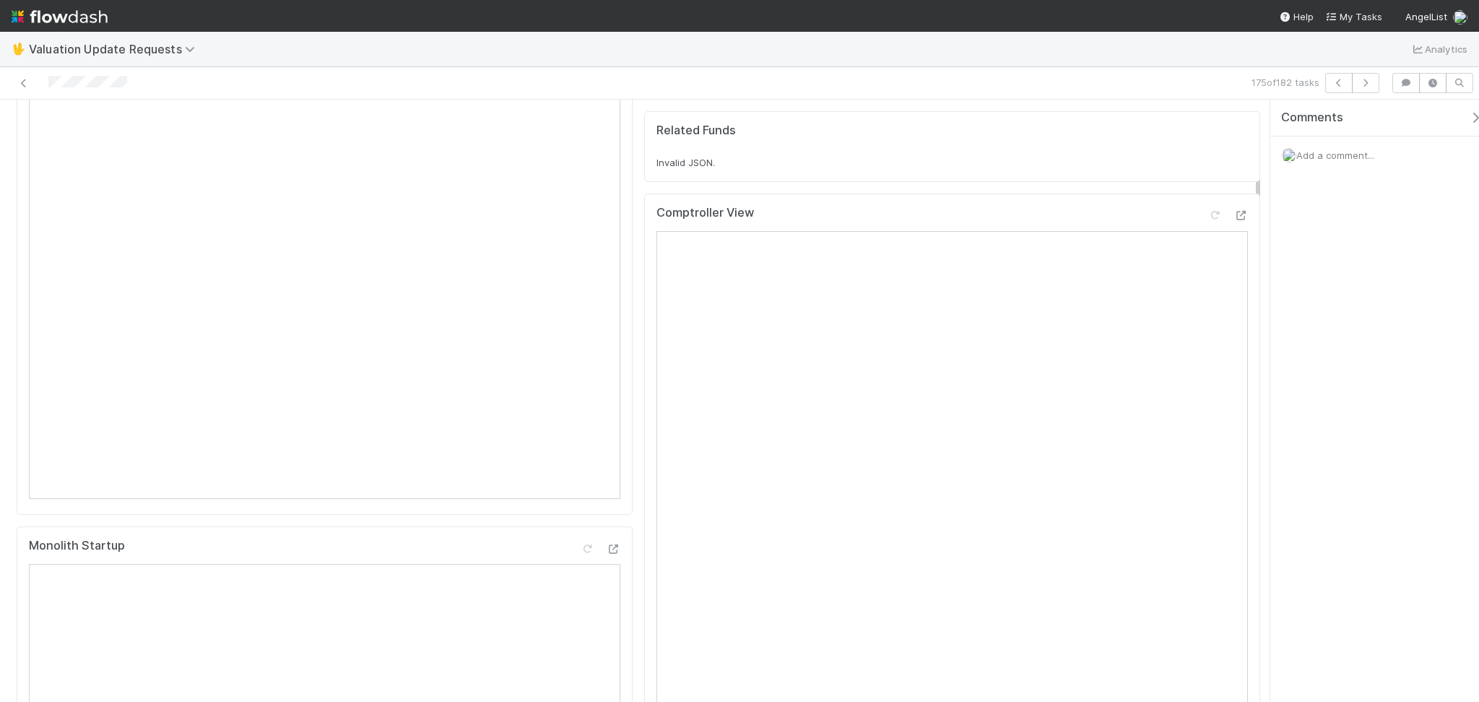
scroll to position [96, 0]
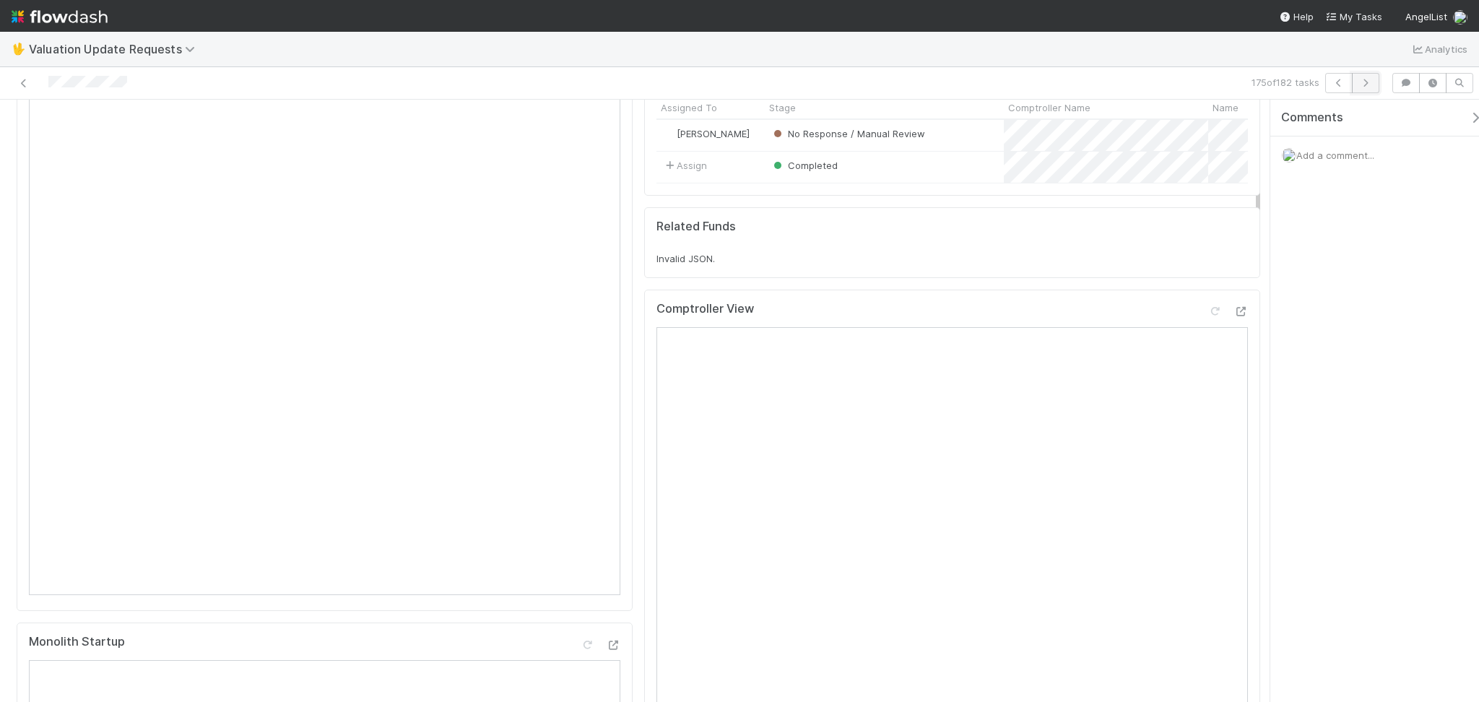
click at [1353, 74] on button "button" at bounding box center [1365, 83] width 27 height 20
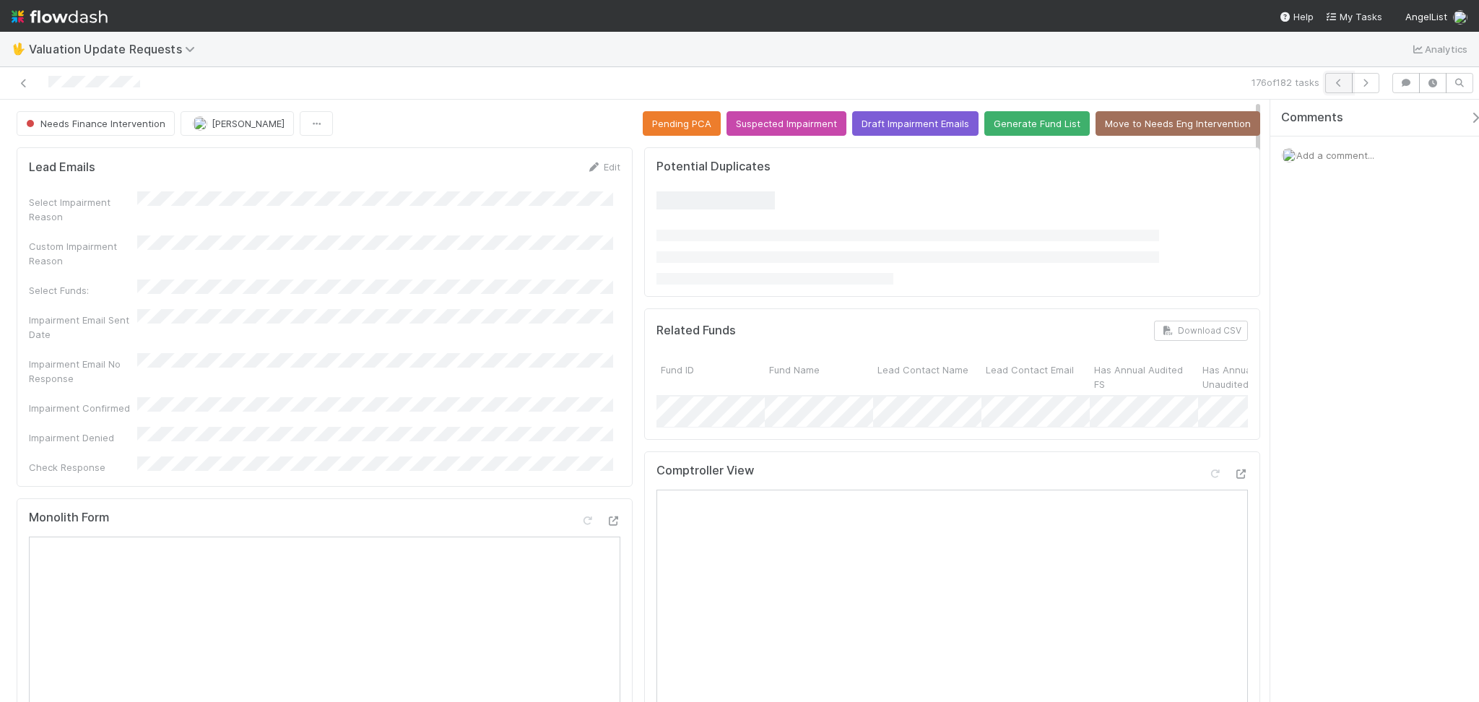
click at [1342, 85] on icon "button" at bounding box center [1339, 83] width 14 height 9
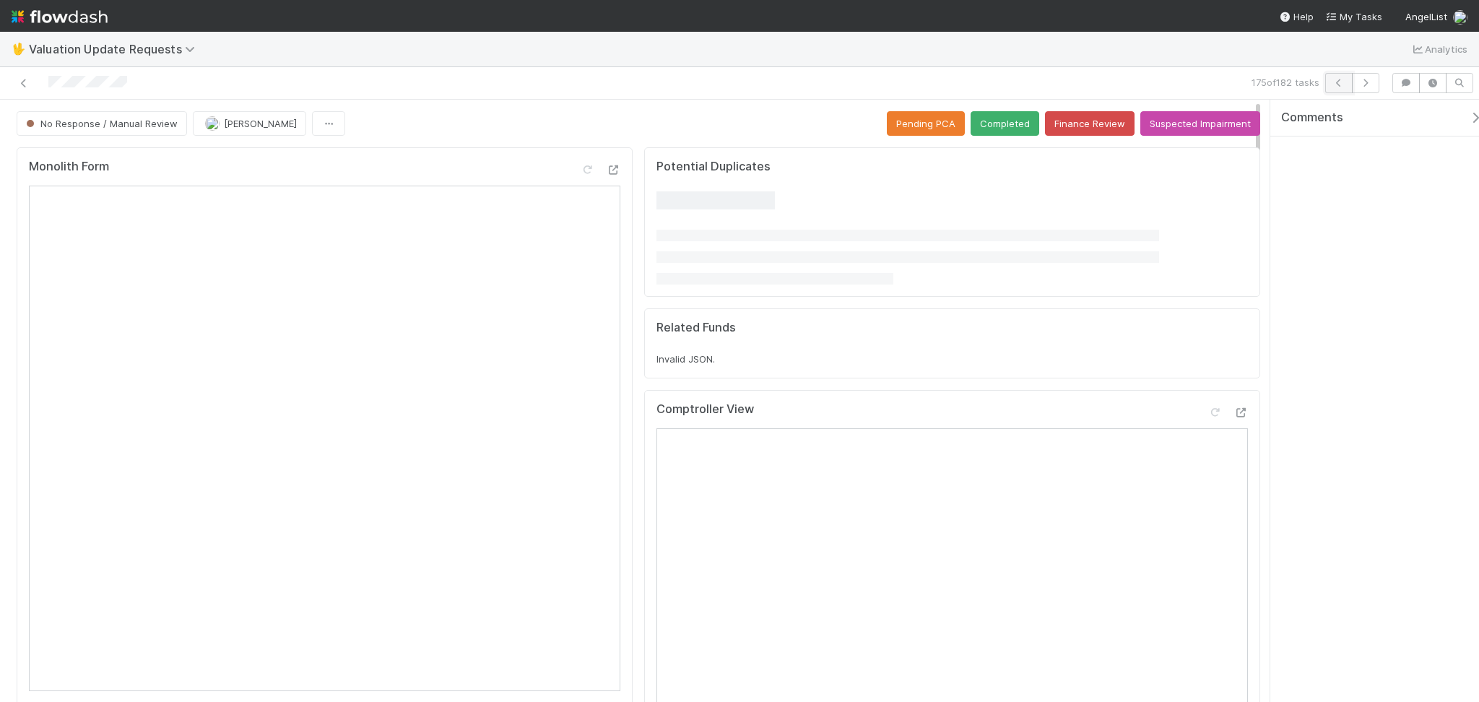
click at [1342, 85] on icon "button" at bounding box center [1339, 83] width 14 height 9
click at [449, 76] on div at bounding box center [352, 83] width 693 height 20
click at [1049, 129] on button "Finance Review" at bounding box center [1090, 123] width 90 height 25
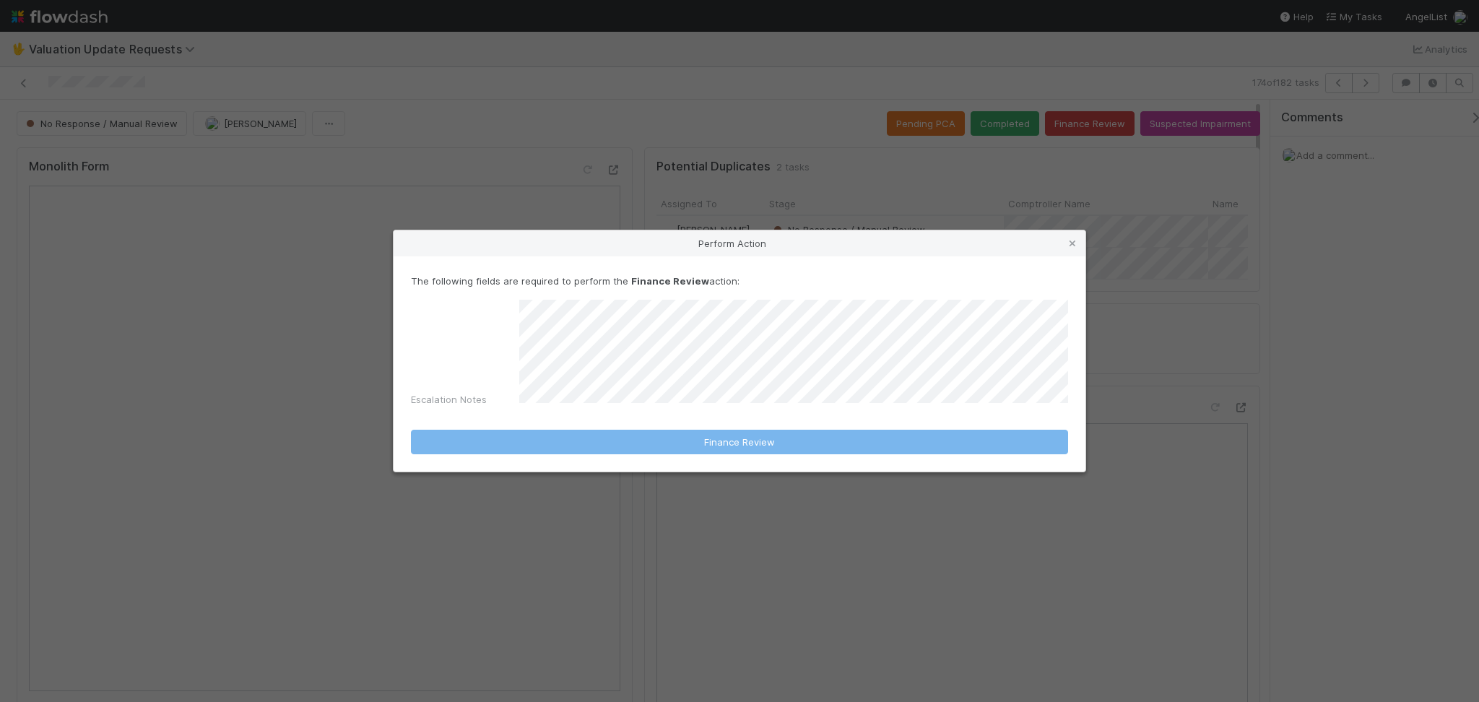
click at [1140, 127] on div "Perform Action The following fields are required to perform the Finance Review …" at bounding box center [739, 351] width 1479 height 702
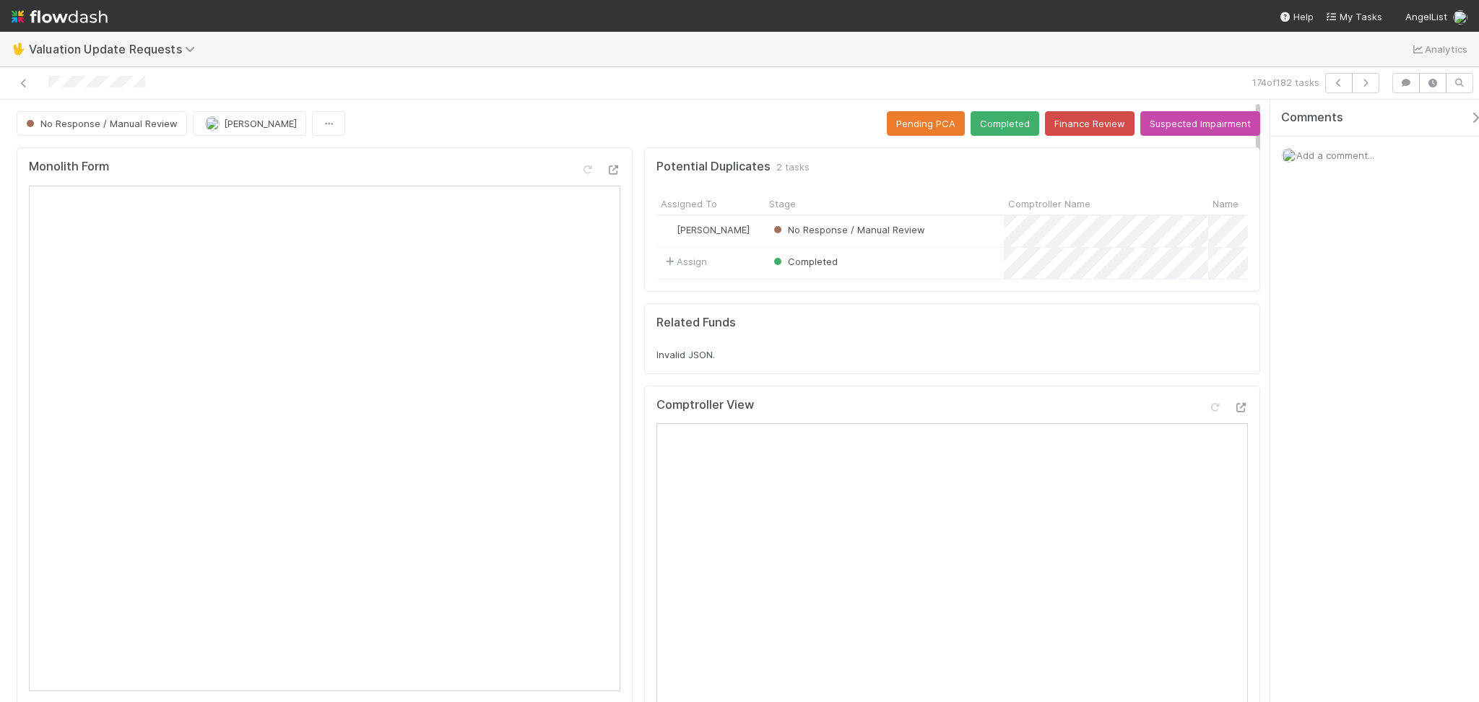
click at [1166, 134] on button "Suspected Impairment" at bounding box center [1201, 123] width 120 height 25
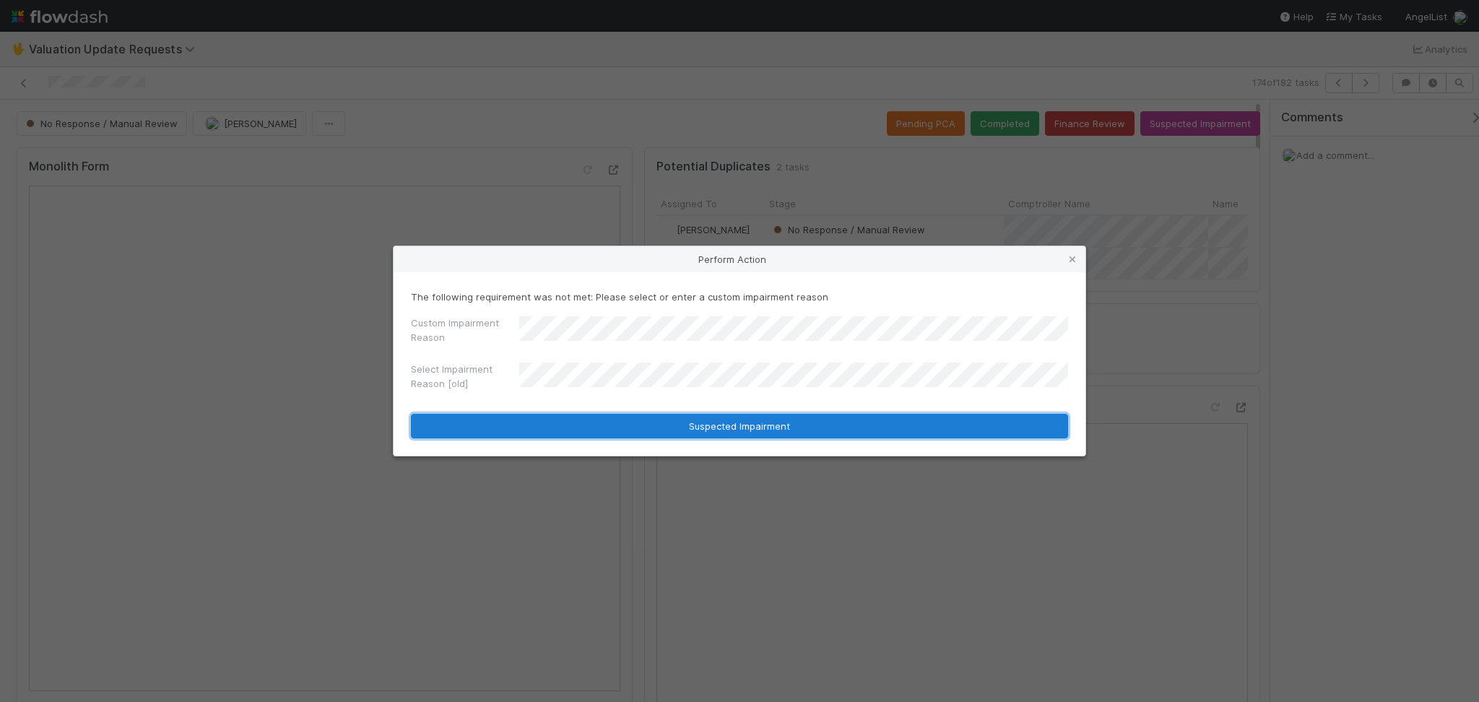
click at [714, 418] on button "Suspected Impairment" at bounding box center [739, 426] width 657 height 25
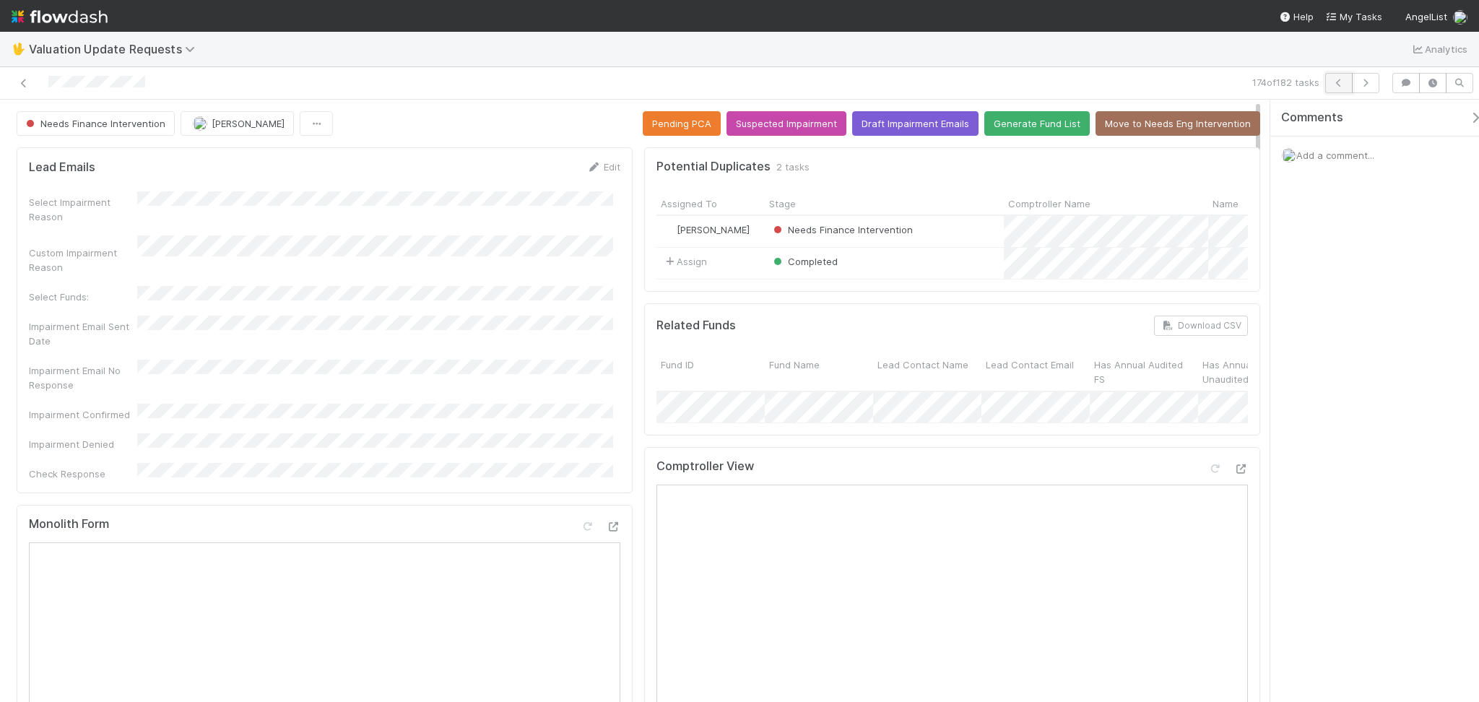
click at [1333, 73] on button "button" at bounding box center [1339, 83] width 27 height 20
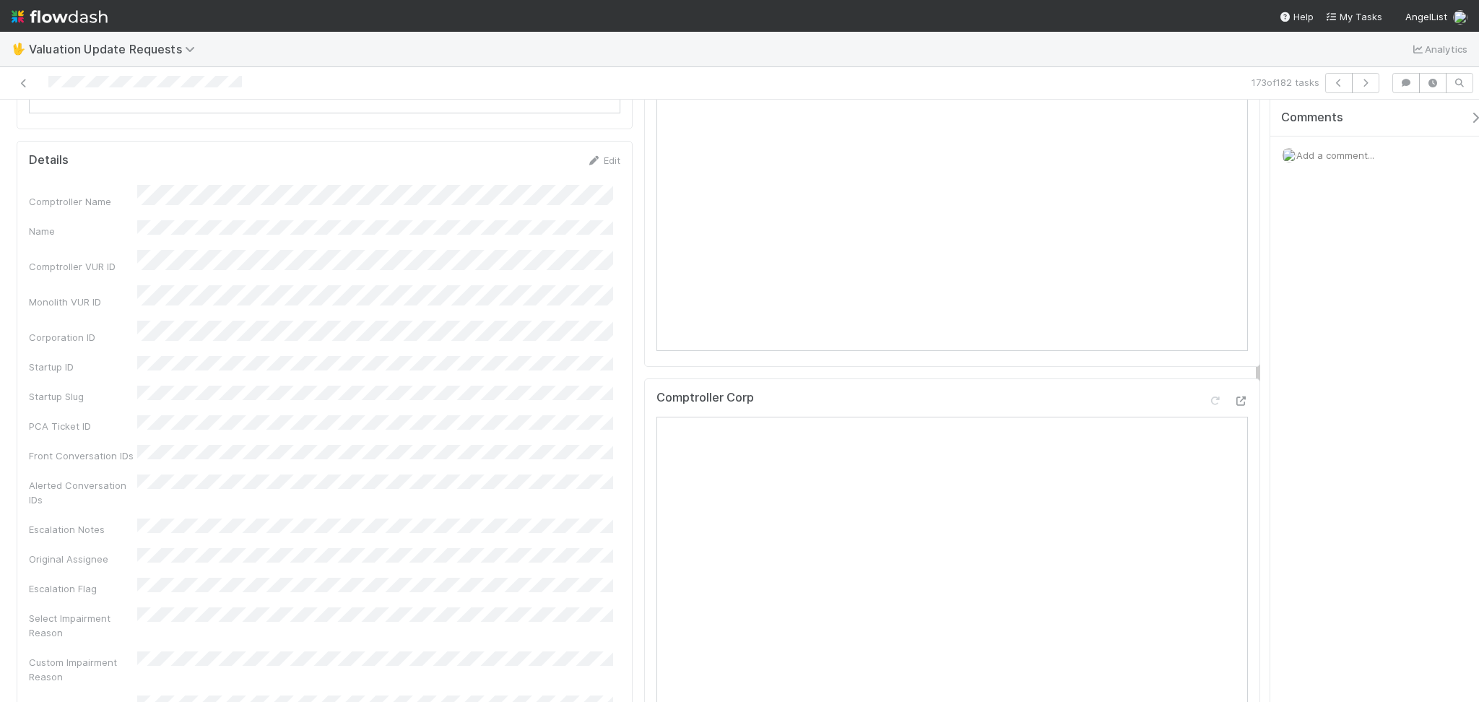
scroll to position [96, 0]
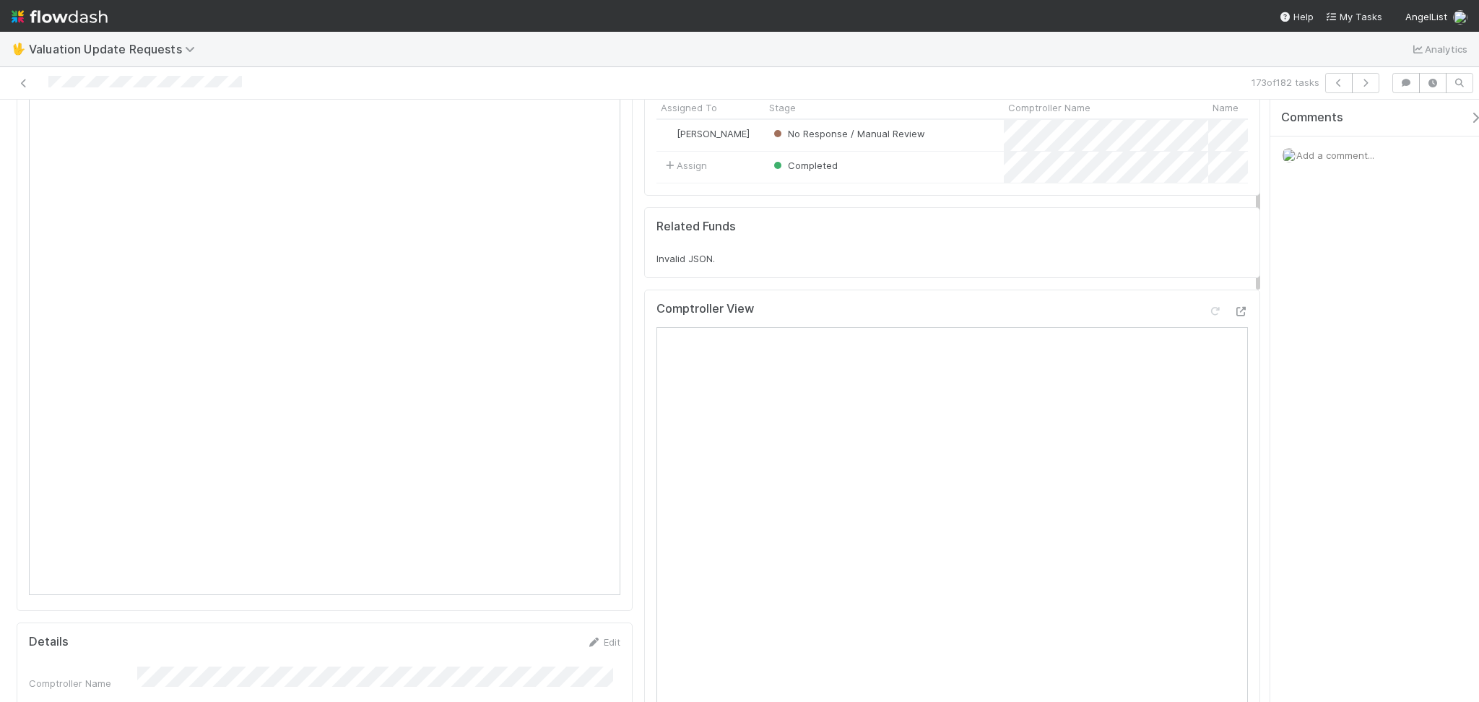
click at [1208, 324] on div at bounding box center [1228, 314] width 40 height 20
click at [1208, 316] on icon at bounding box center [1215, 311] width 14 height 9
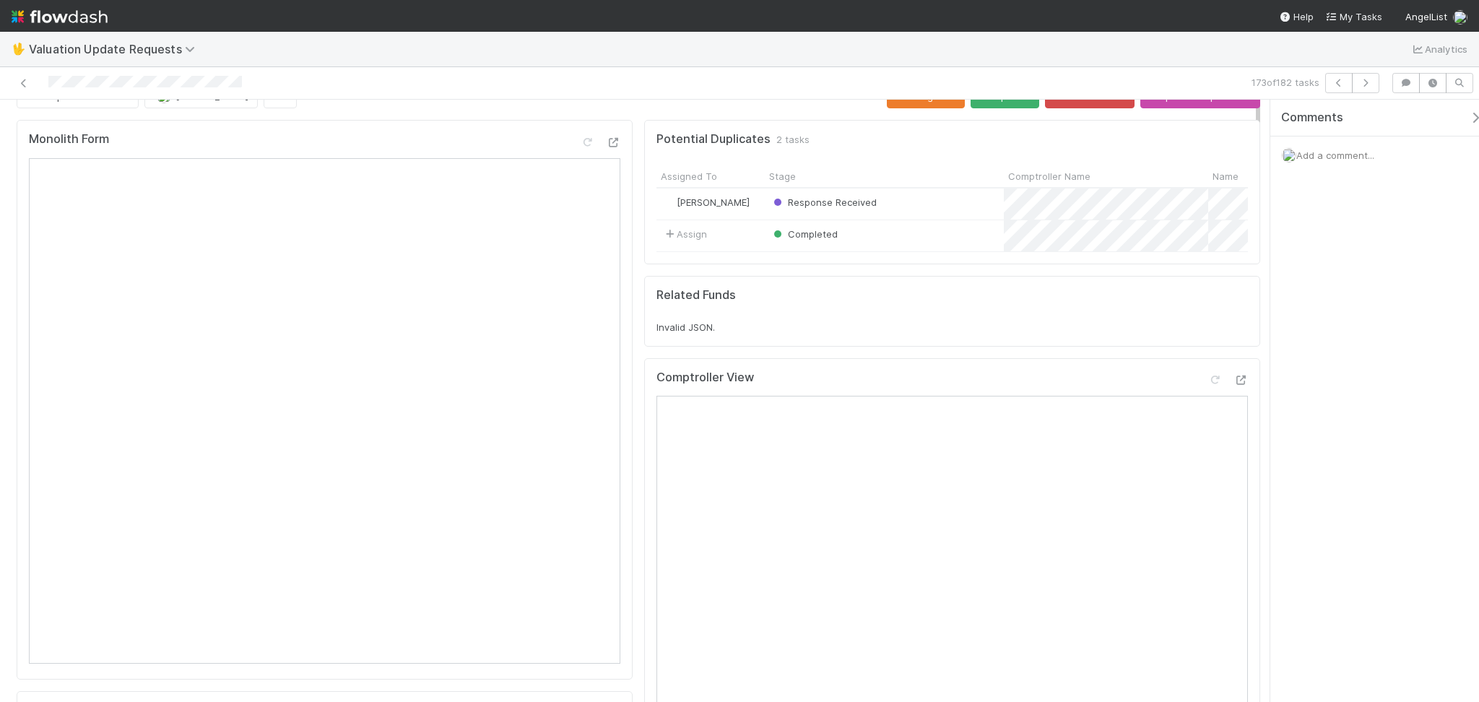
scroll to position [0, 0]
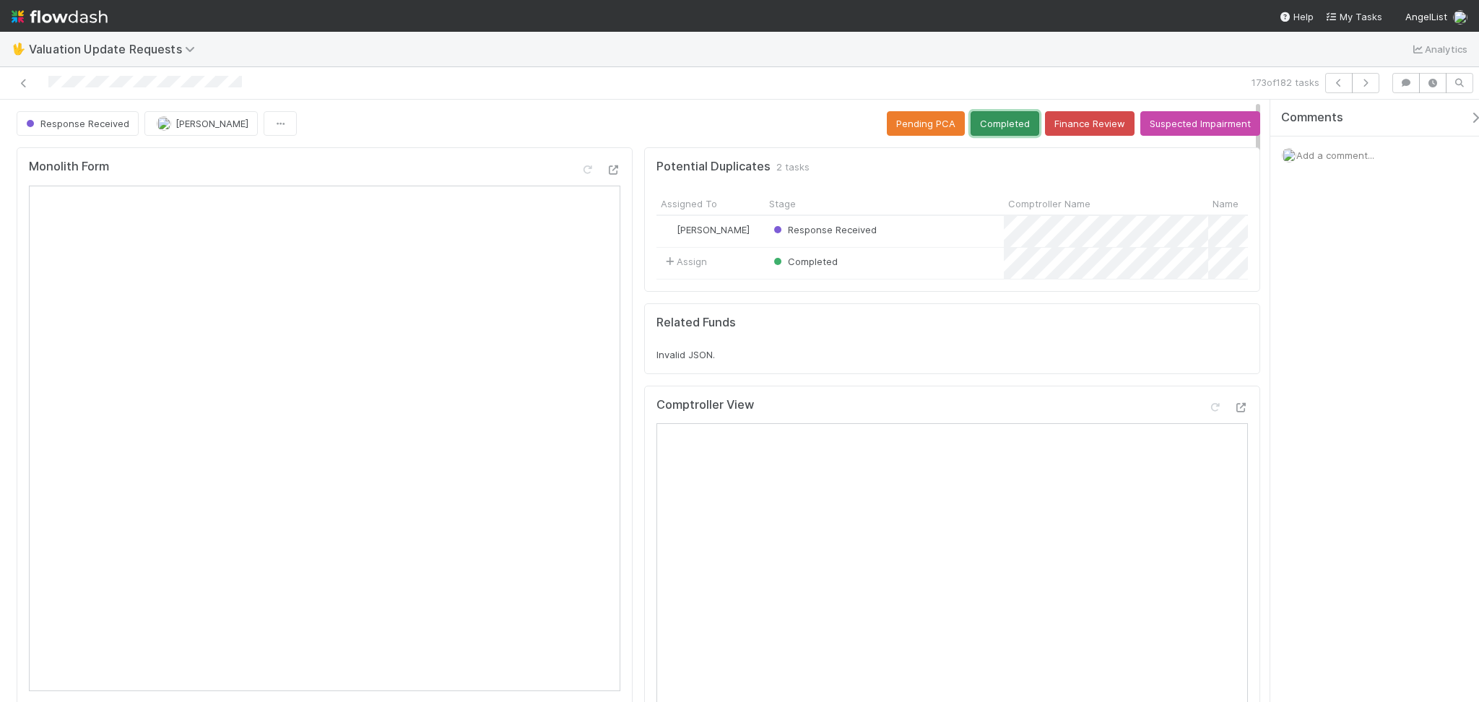
click at [1000, 129] on button "Completed" at bounding box center [1005, 123] width 69 height 25
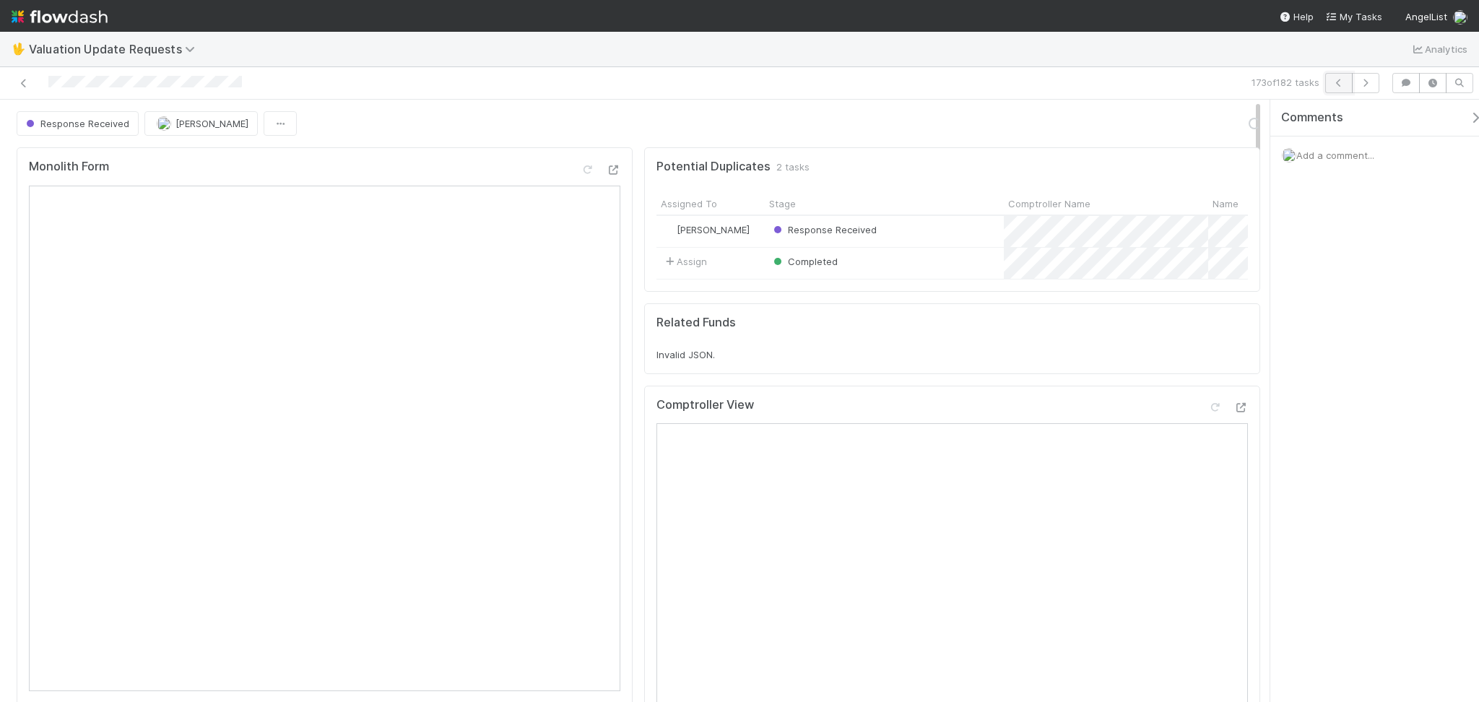
click at [1336, 82] on icon "button" at bounding box center [1339, 83] width 14 height 9
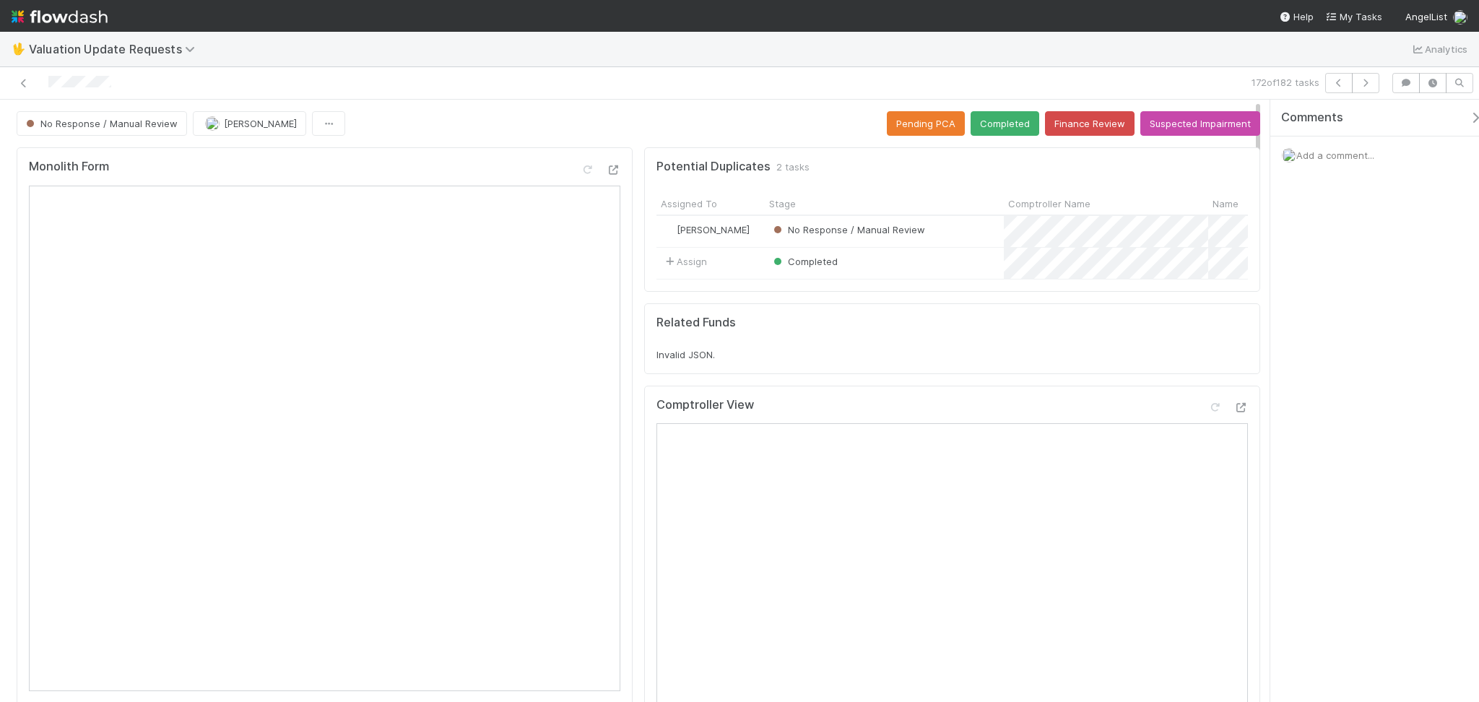
drag, startPoint x: 388, startPoint y: 88, endPoint x: 436, endPoint y: 179, distance: 103.1
click at [388, 88] on div at bounding box center [352, 83] width 693 height 20
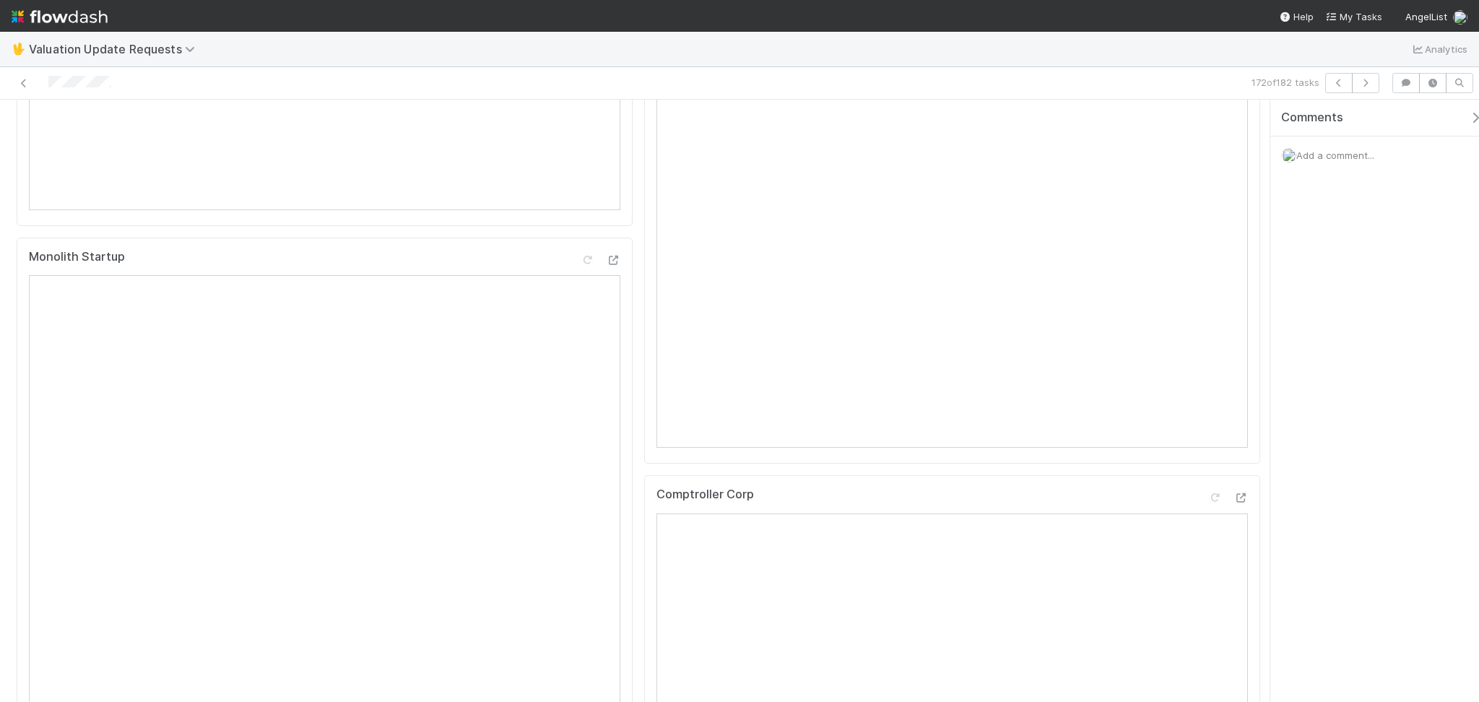
scroll to position [96, 0]
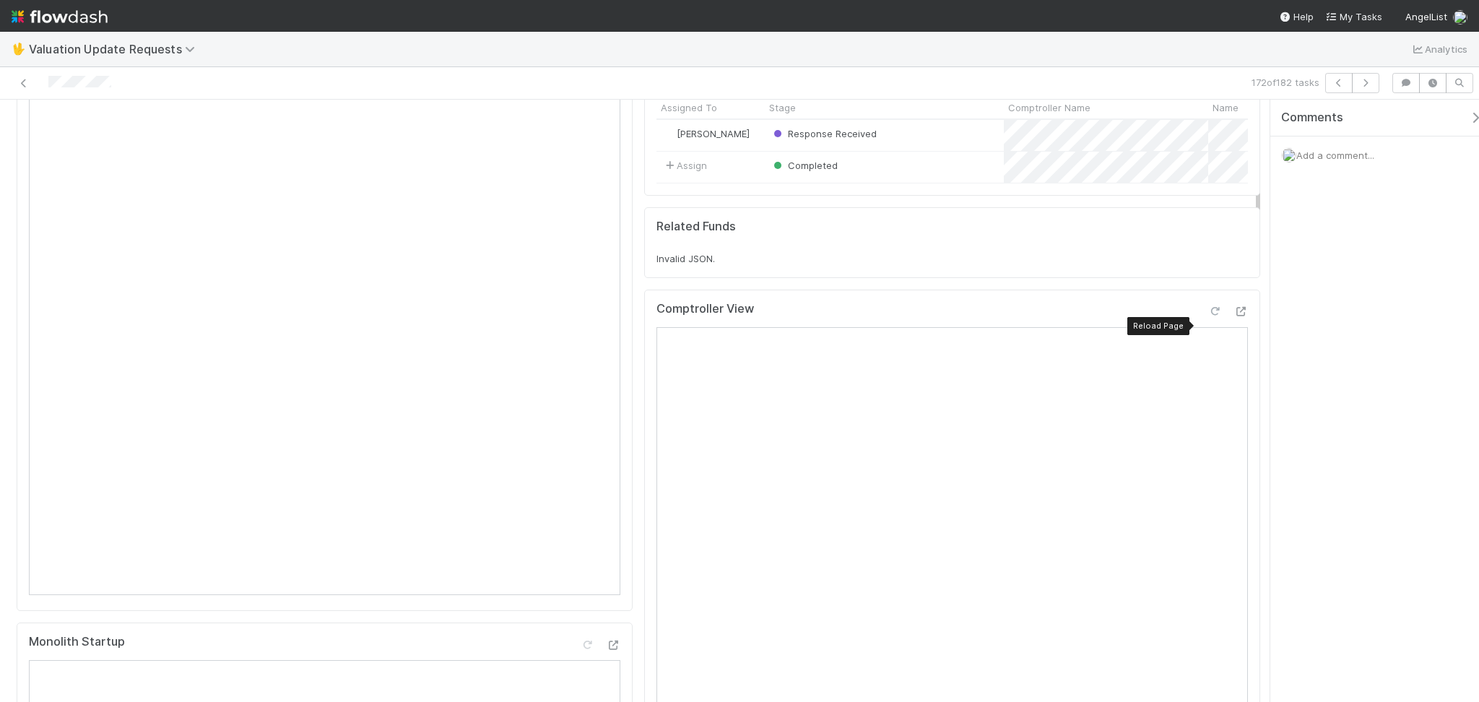
click at [1208, 316] on icon at bounding box center [1215, 311] width 14 height 9
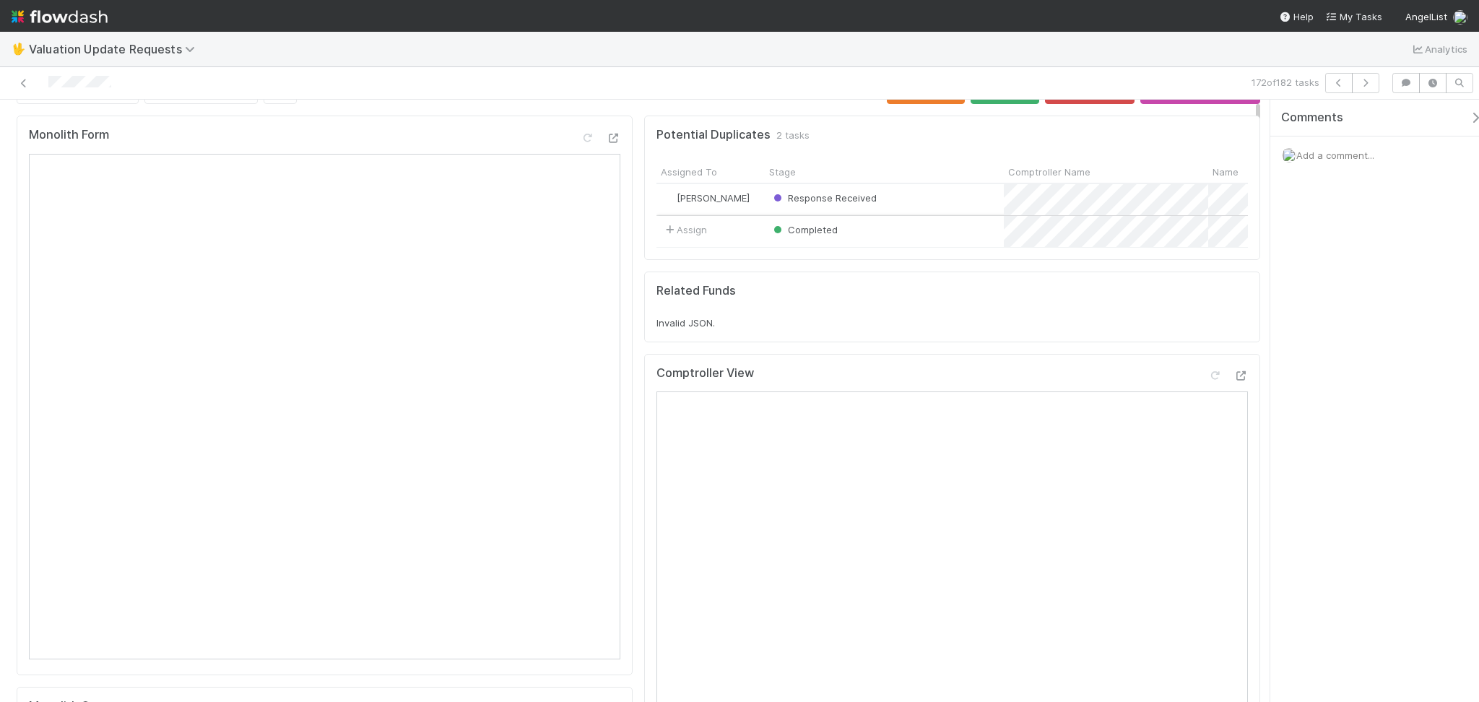
scroll to position [0, 0]
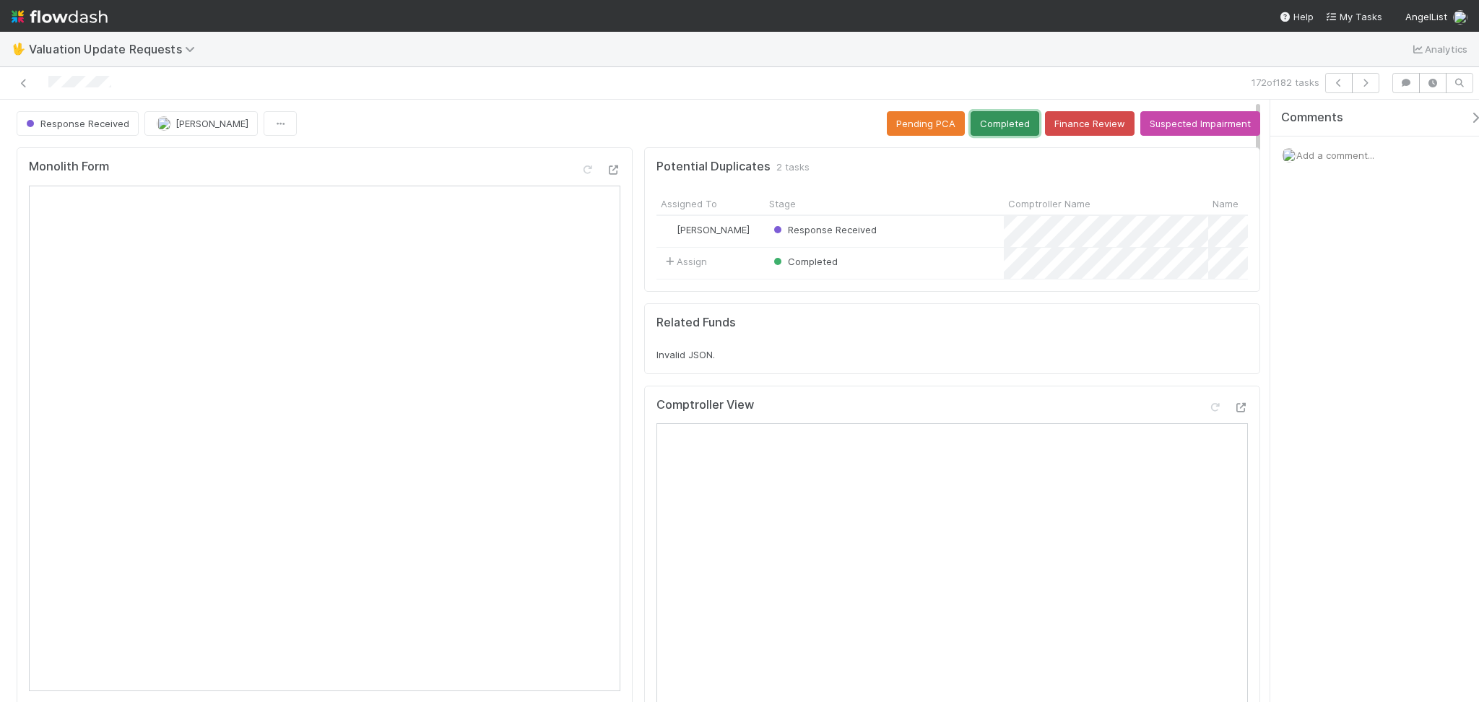
click at [984, 117] on button "Completed" at bounding box center [1005, 123] width 69 height 25
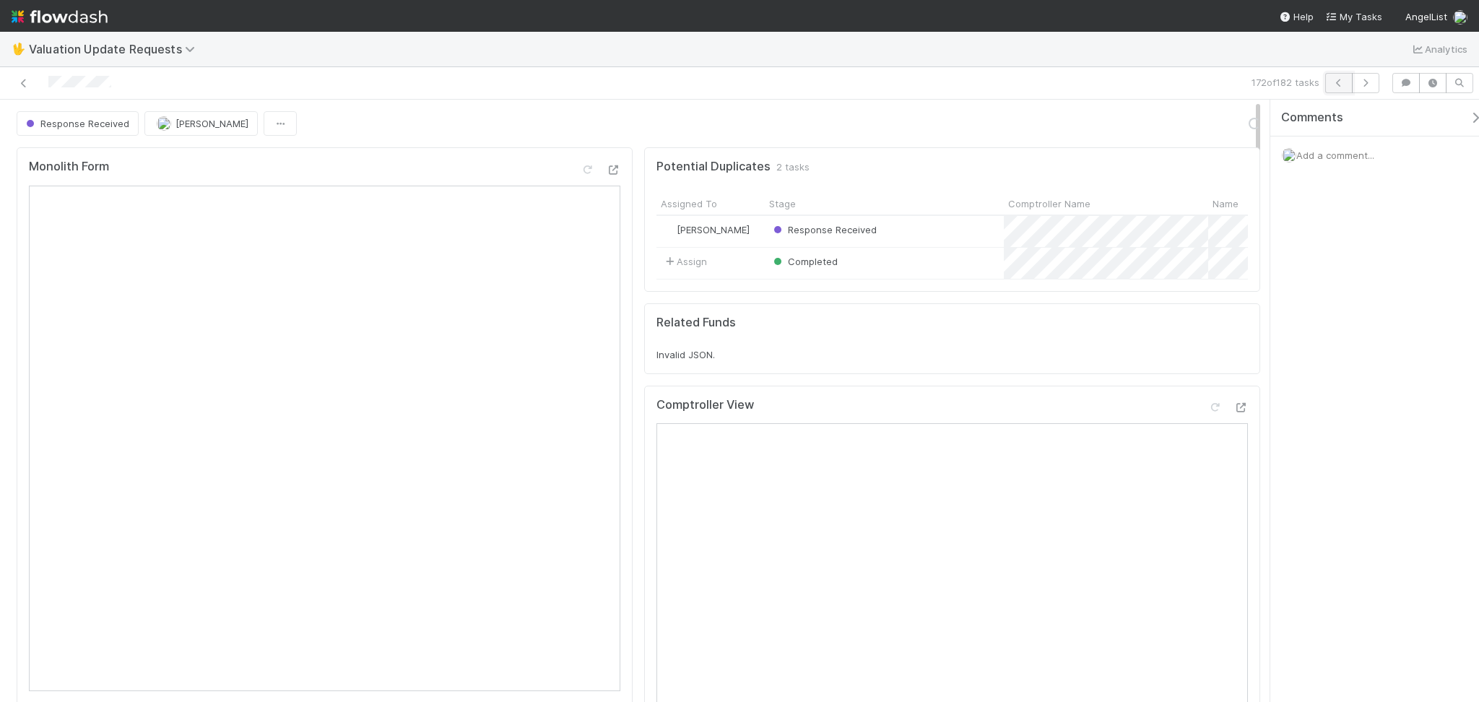
click at [1338, 85] on icon "button" at bounding box center [1339, 83] width 14 height 9
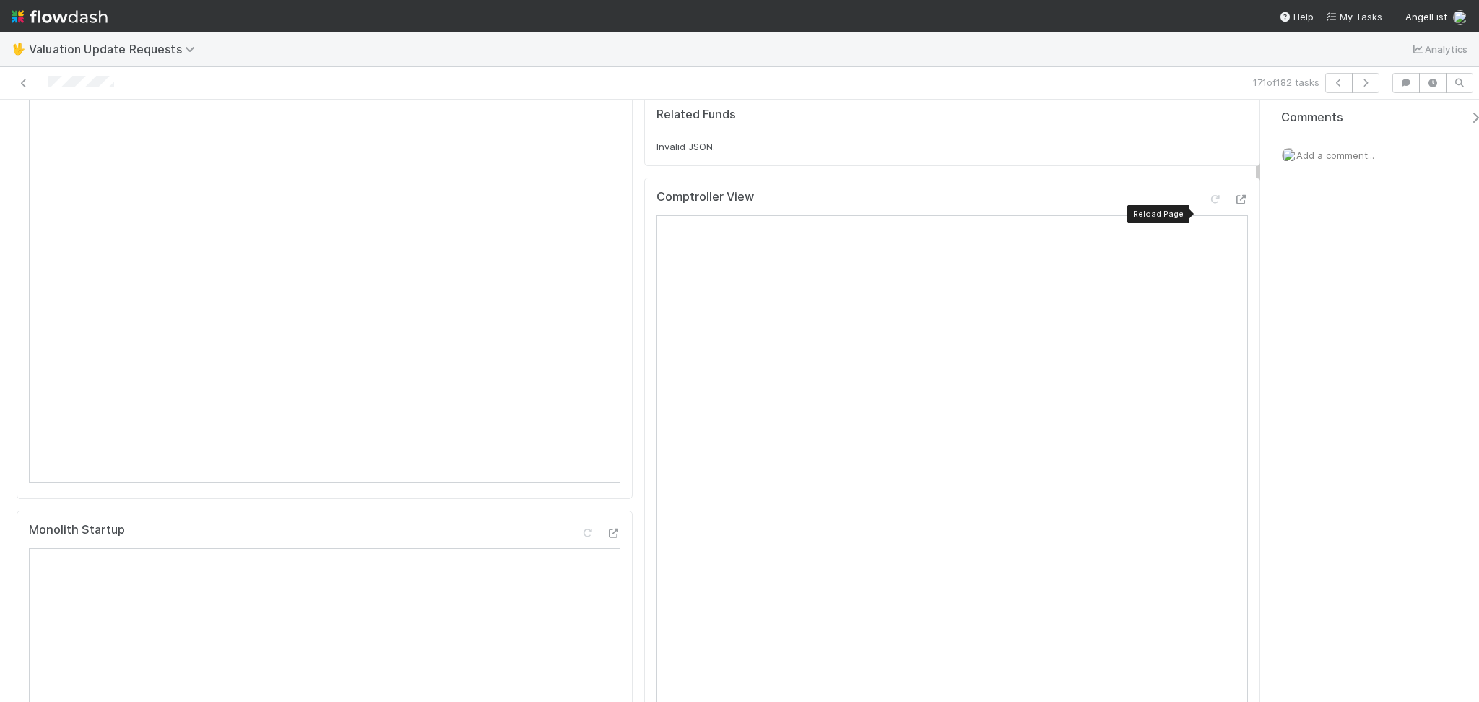
scroll to position [96, 0]
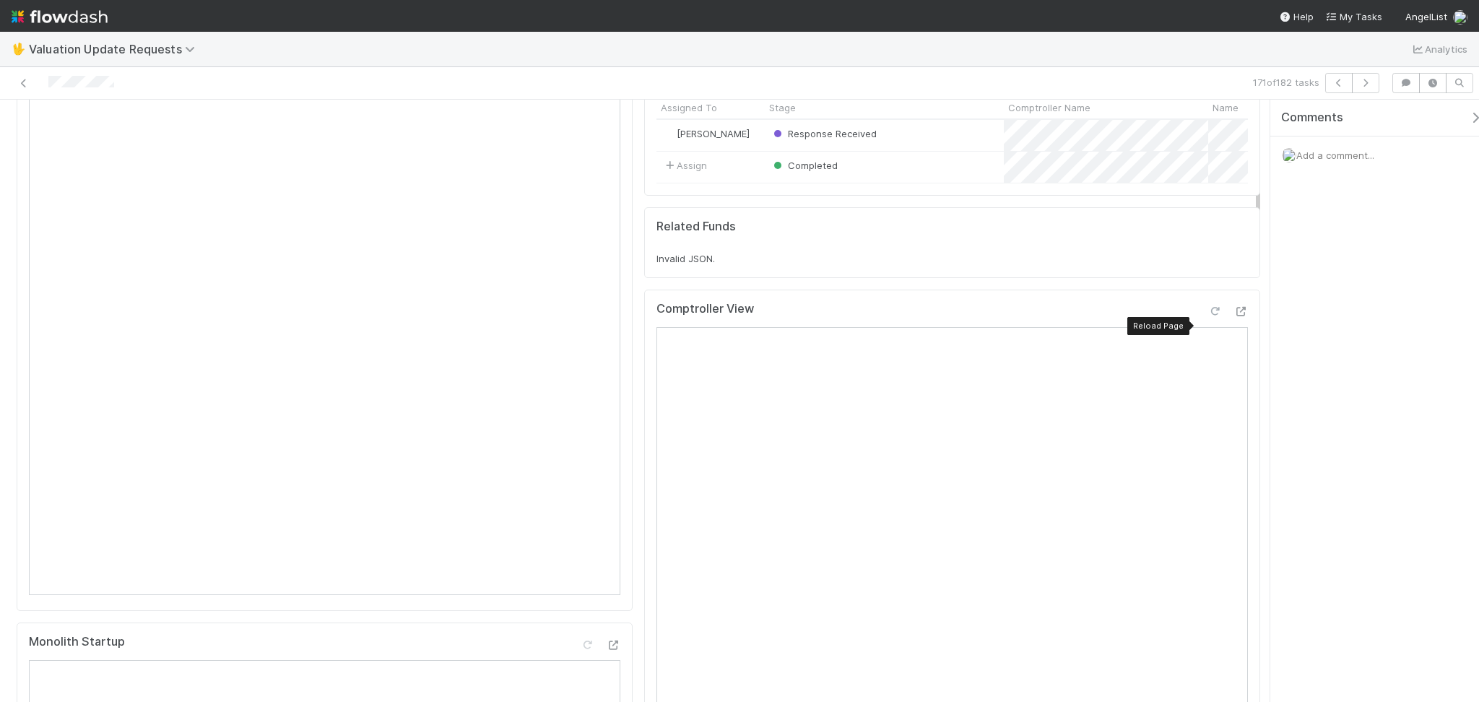
click at [1208, 316] on icon at bounding box center [1215, 311] width 14 height 9
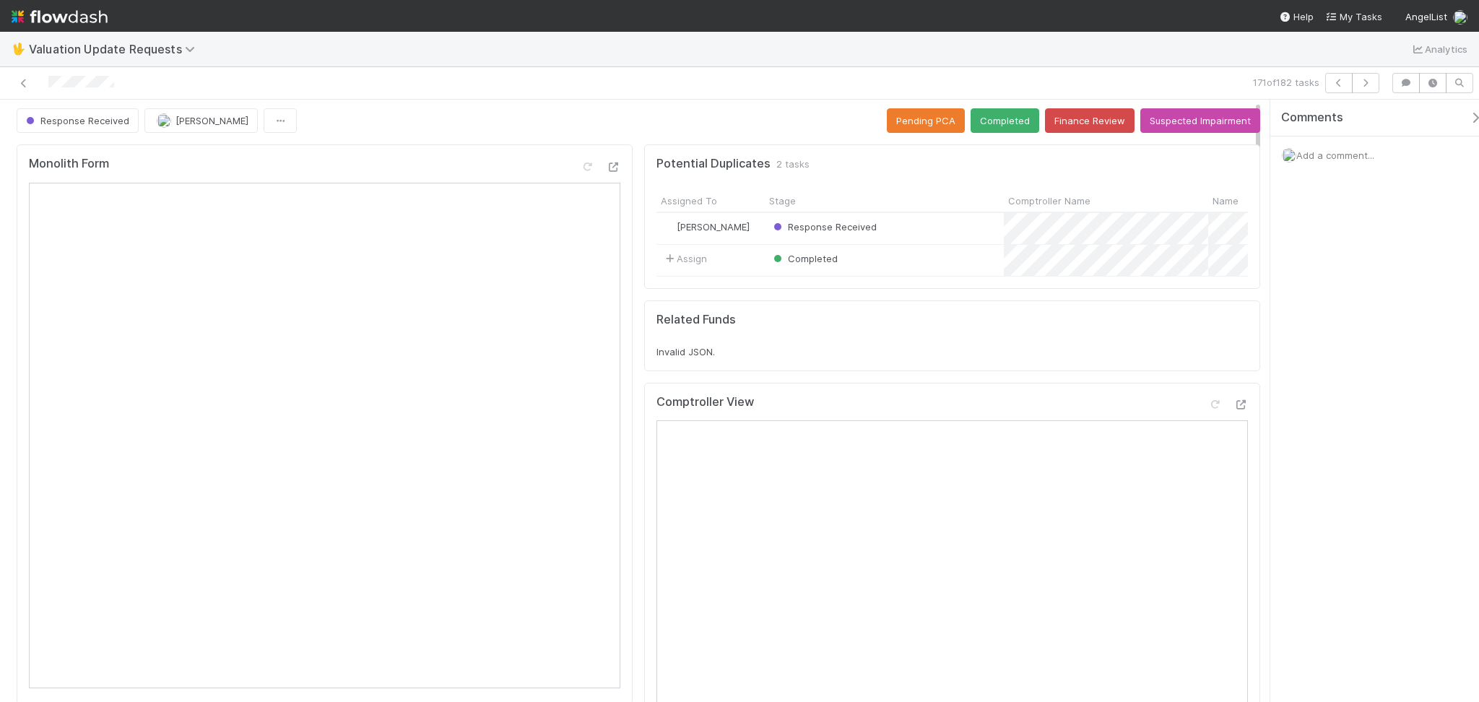
scroll to position [0, 0]
click at [1014, 119] on button "Completed" at bounding box center [1005, 123] width 69 height 25
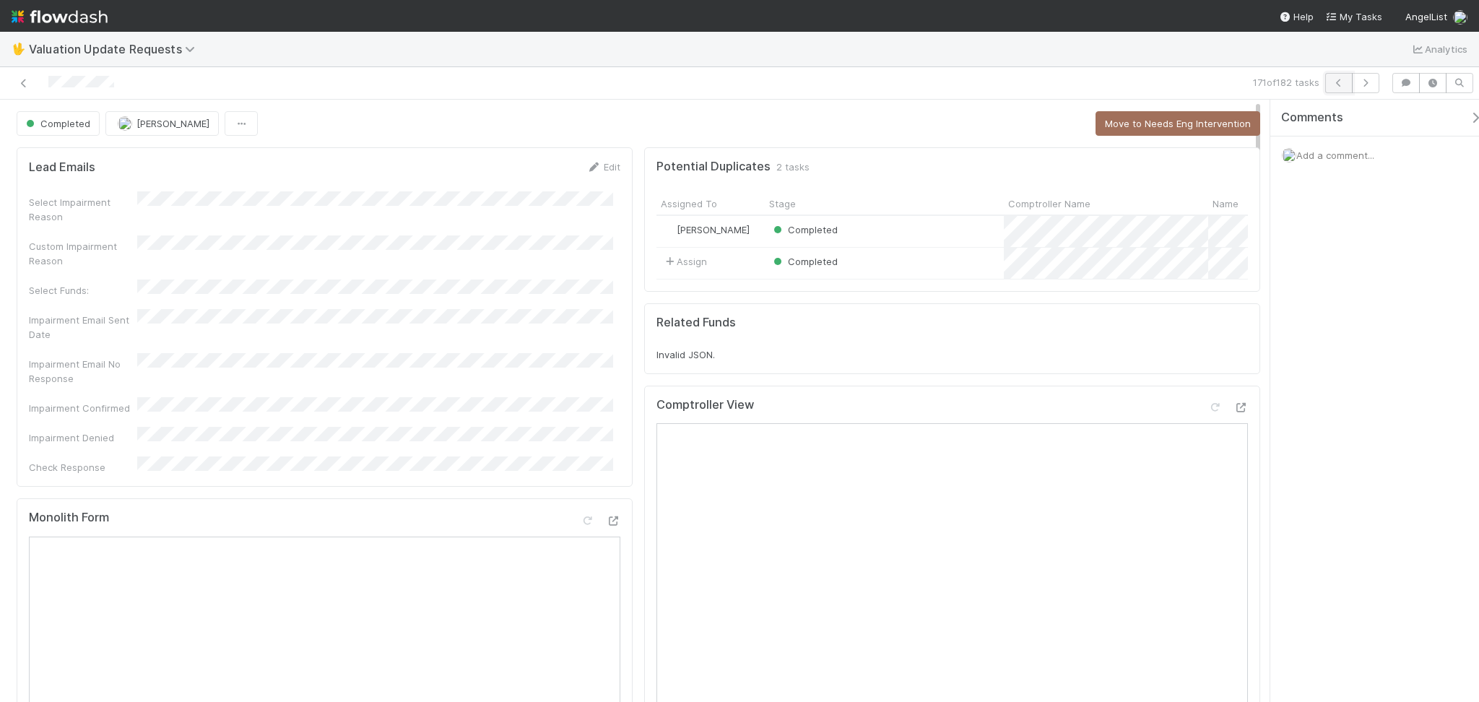
click at [1343, 90] on button "button" at bounding box center [1339, 83] width 27 height 20
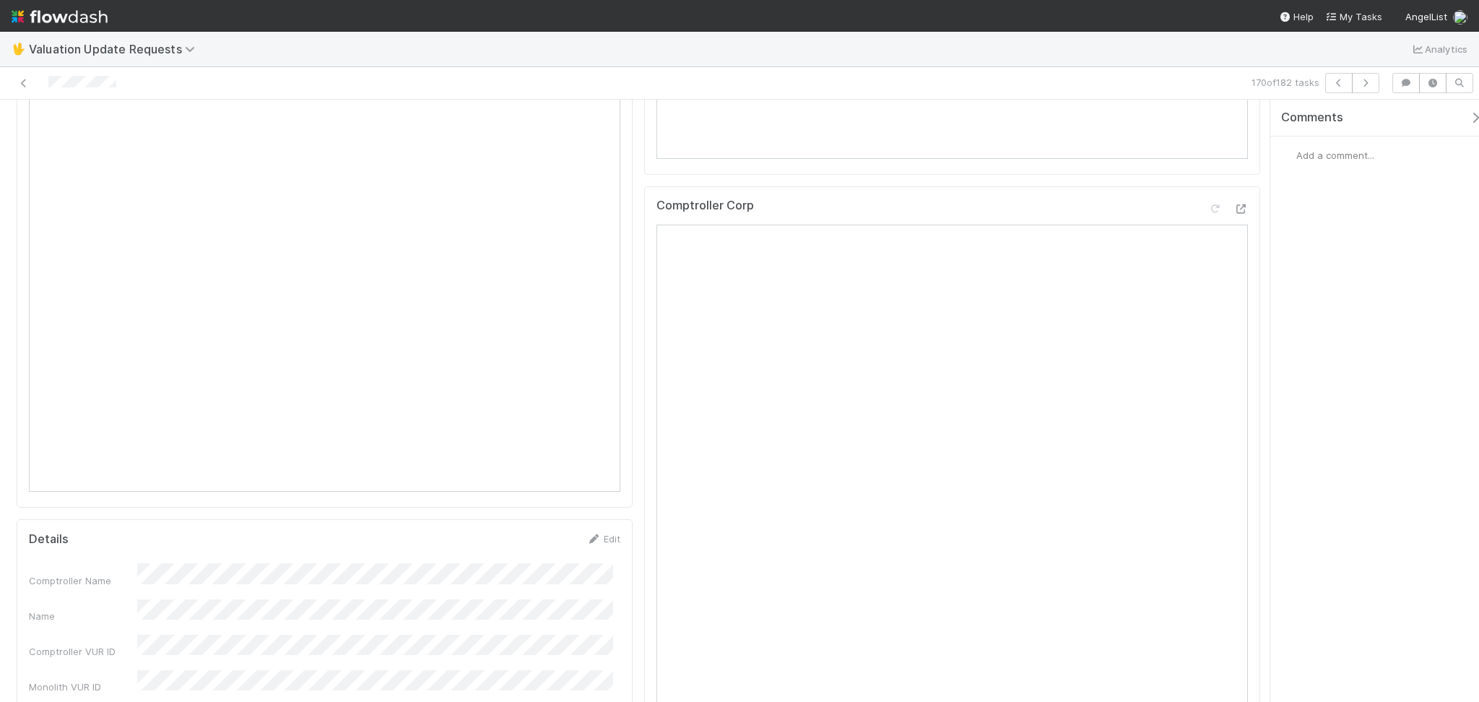
scroll to position [289, 0]
click at [1208, 124] on icon at bounding box center [1215, 118] width 14 height 9
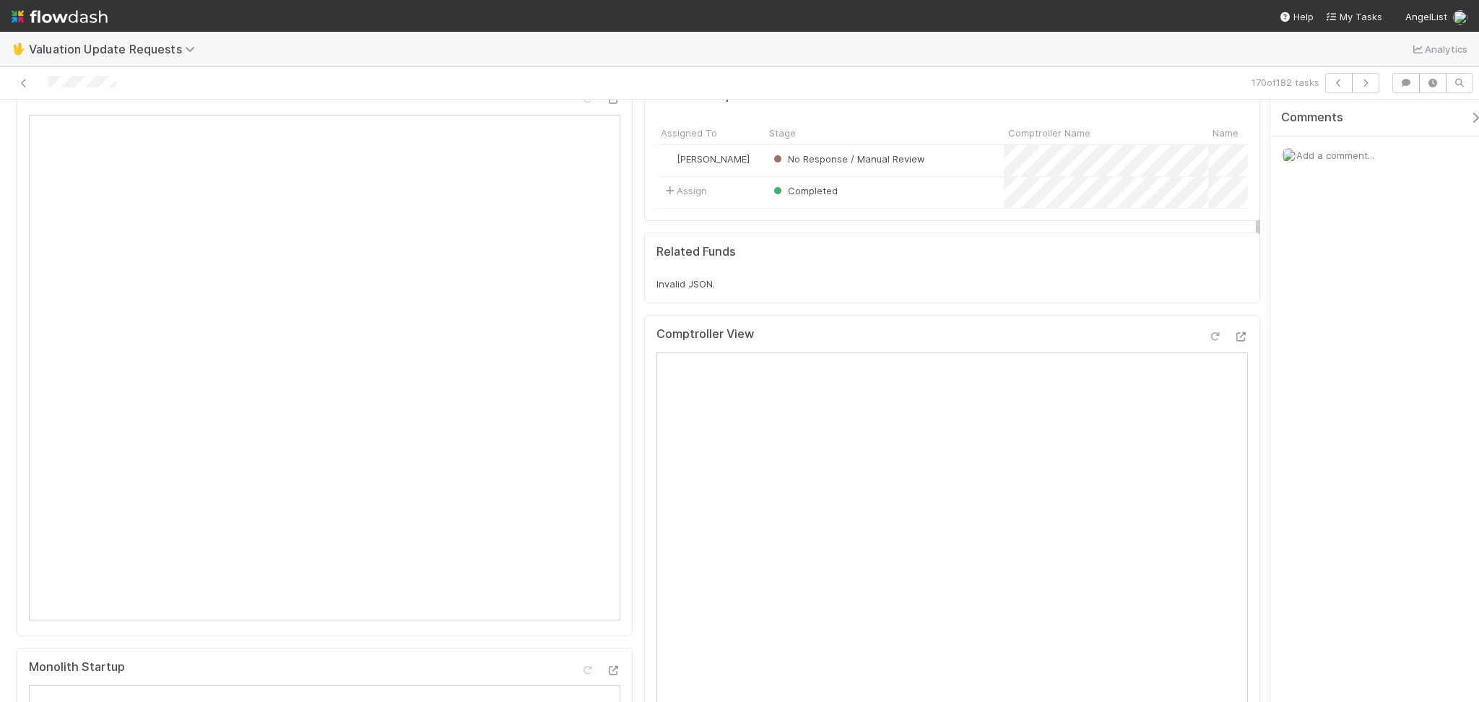
scroll to position [0, 0]
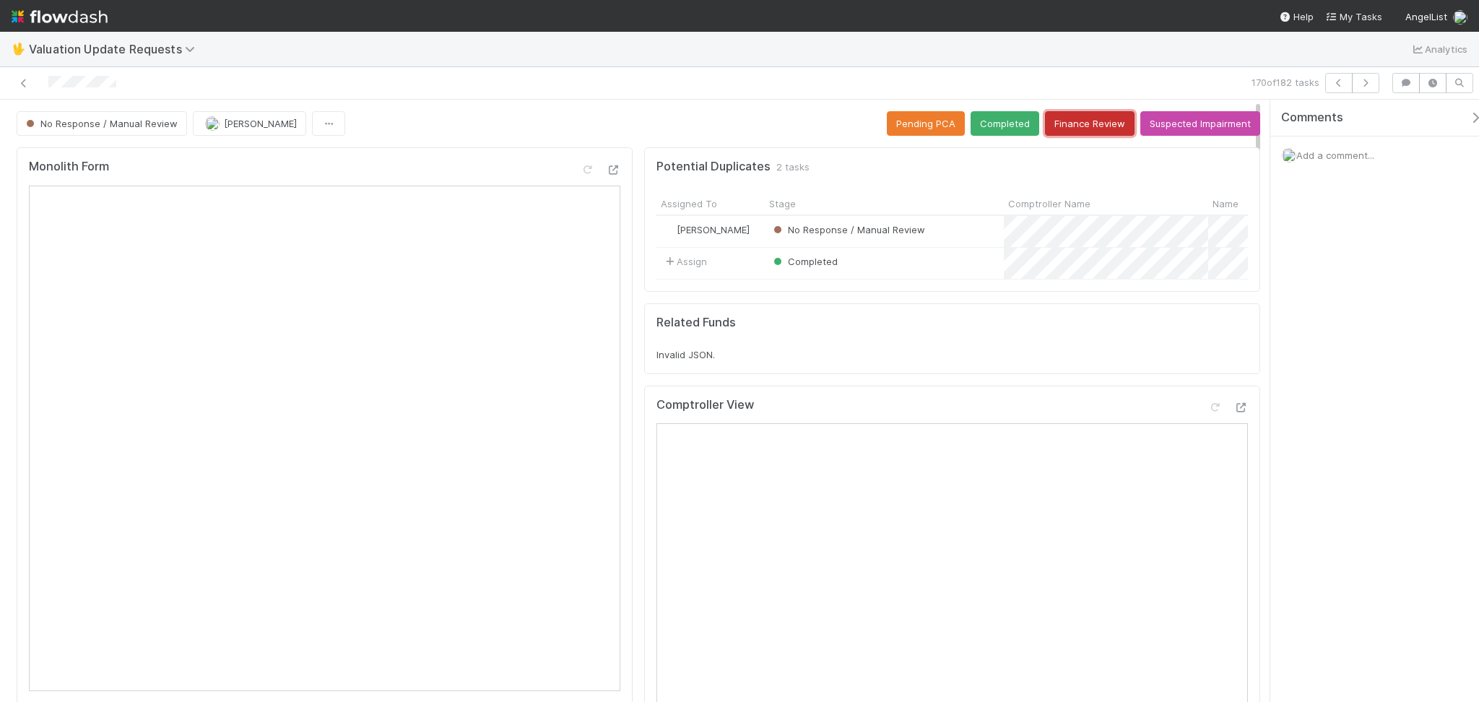
click at [1076, 130] on button "Finance Review" at bounding box center [1090, 123] width 90 height 25
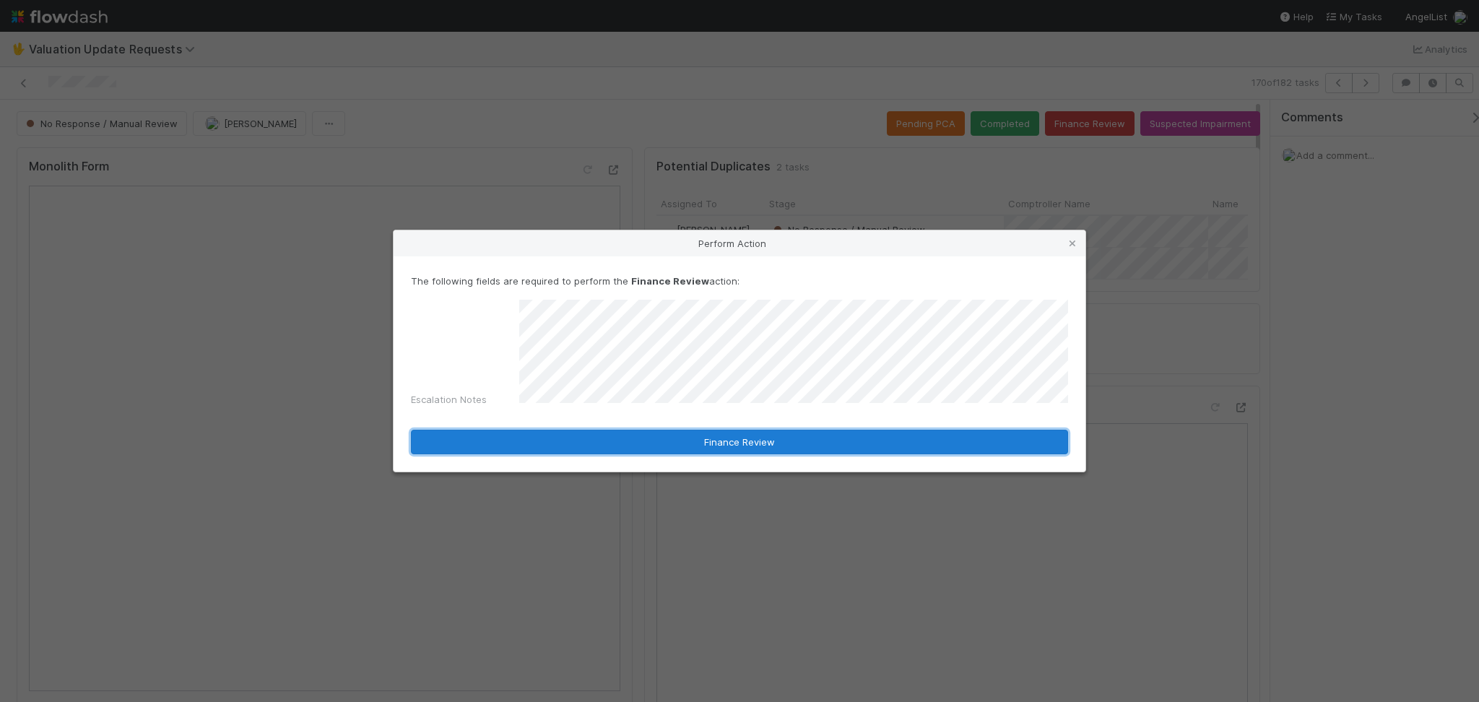
click at [662, 430] on button "Finance Review" at bounding box center [739, 442] width 657 height 25
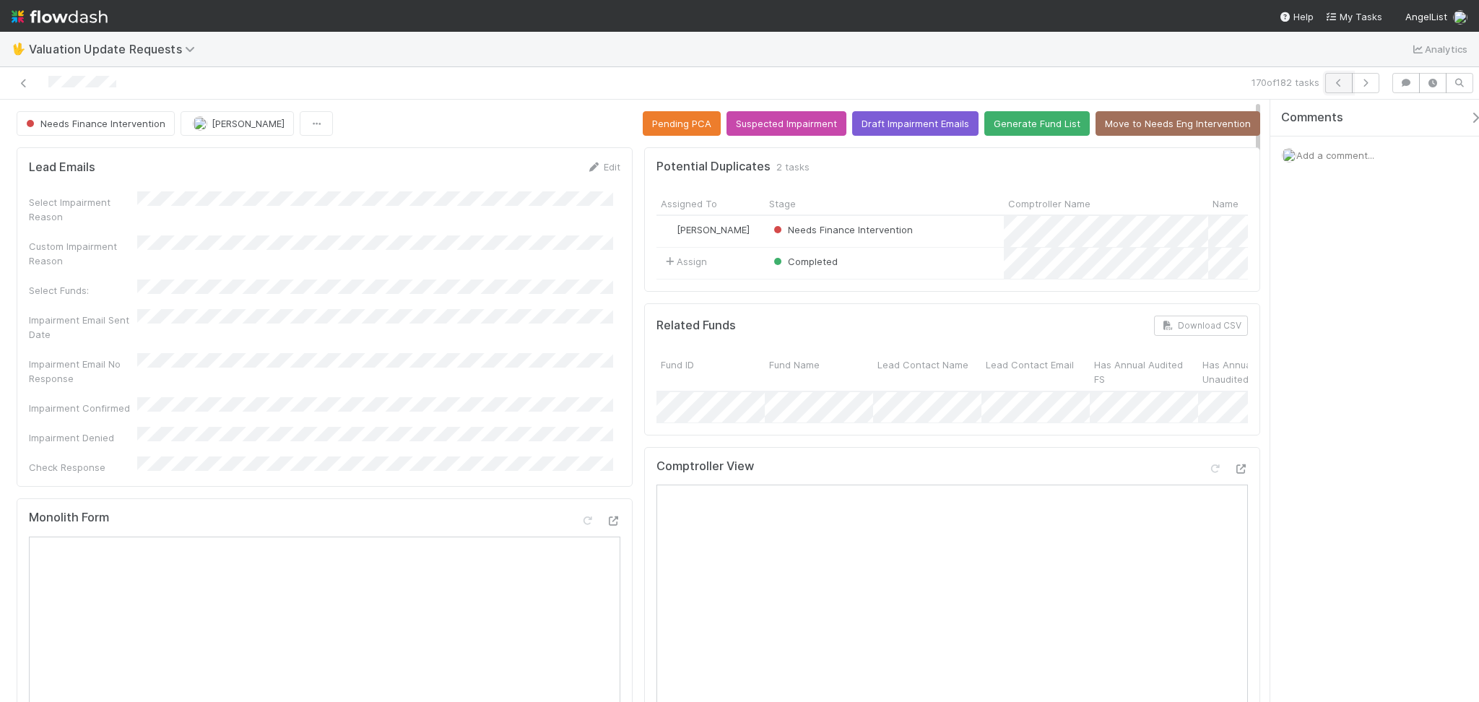
click at [1347, 84] on button "button" at bounding box center [1339, 83] width 27 height 20
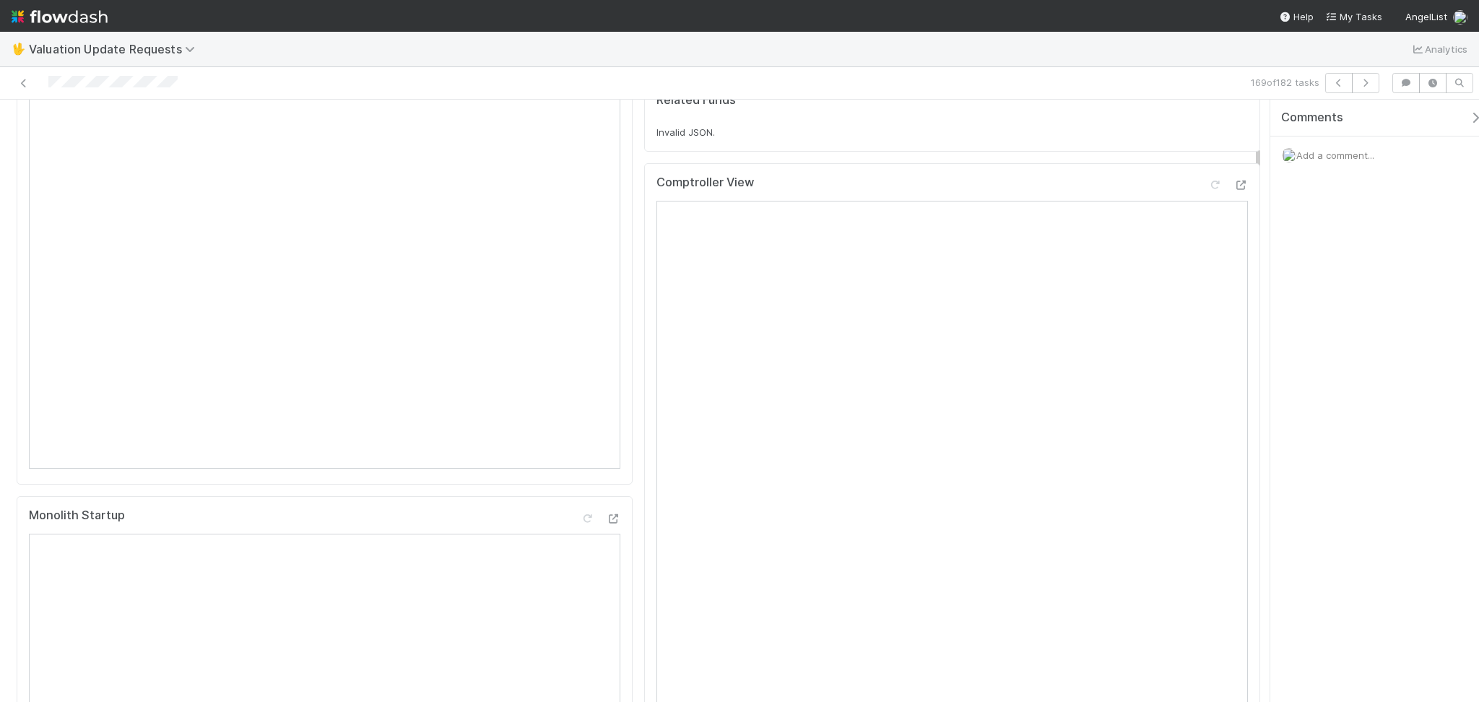
scroll to position [192, 0]
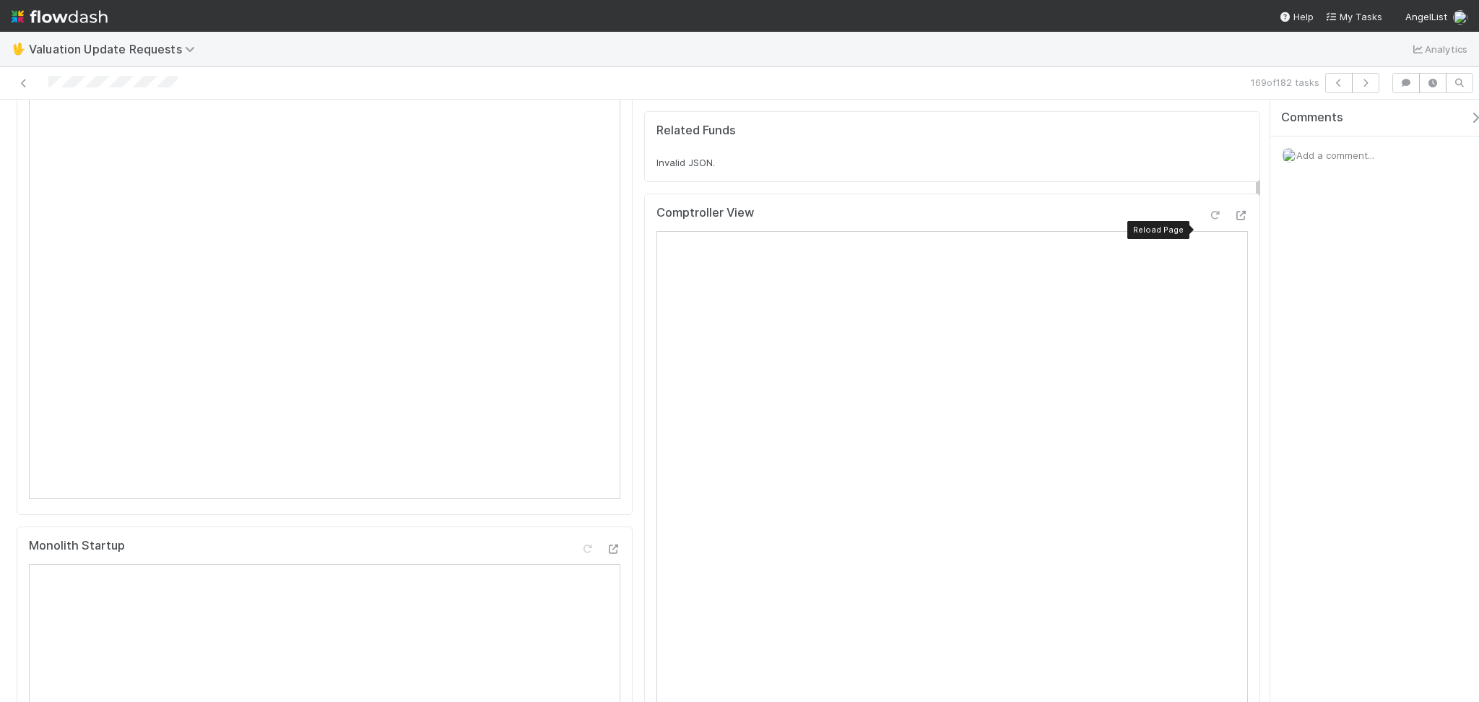
click at [1208, 223] on div at bounding box center [1215, 215] width 14 height 14
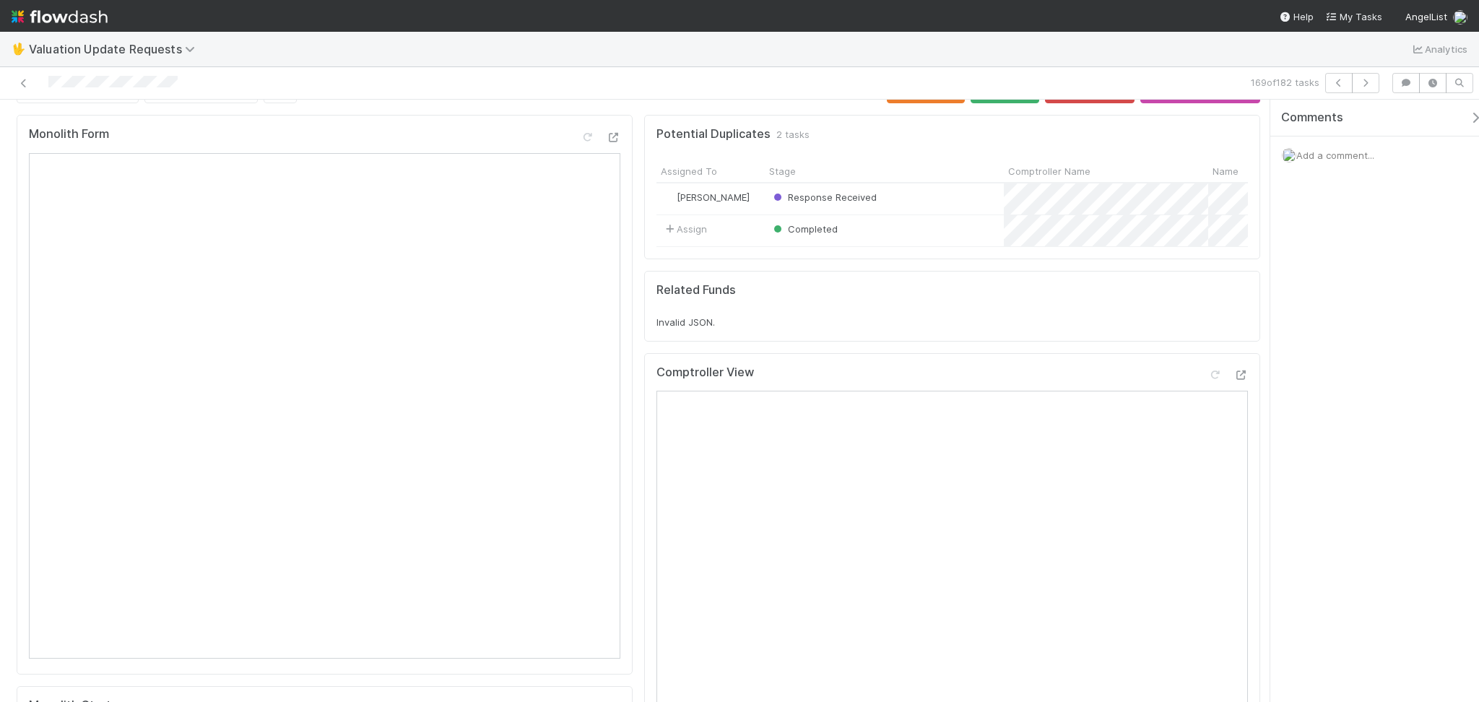
scroll to position [0, 0]
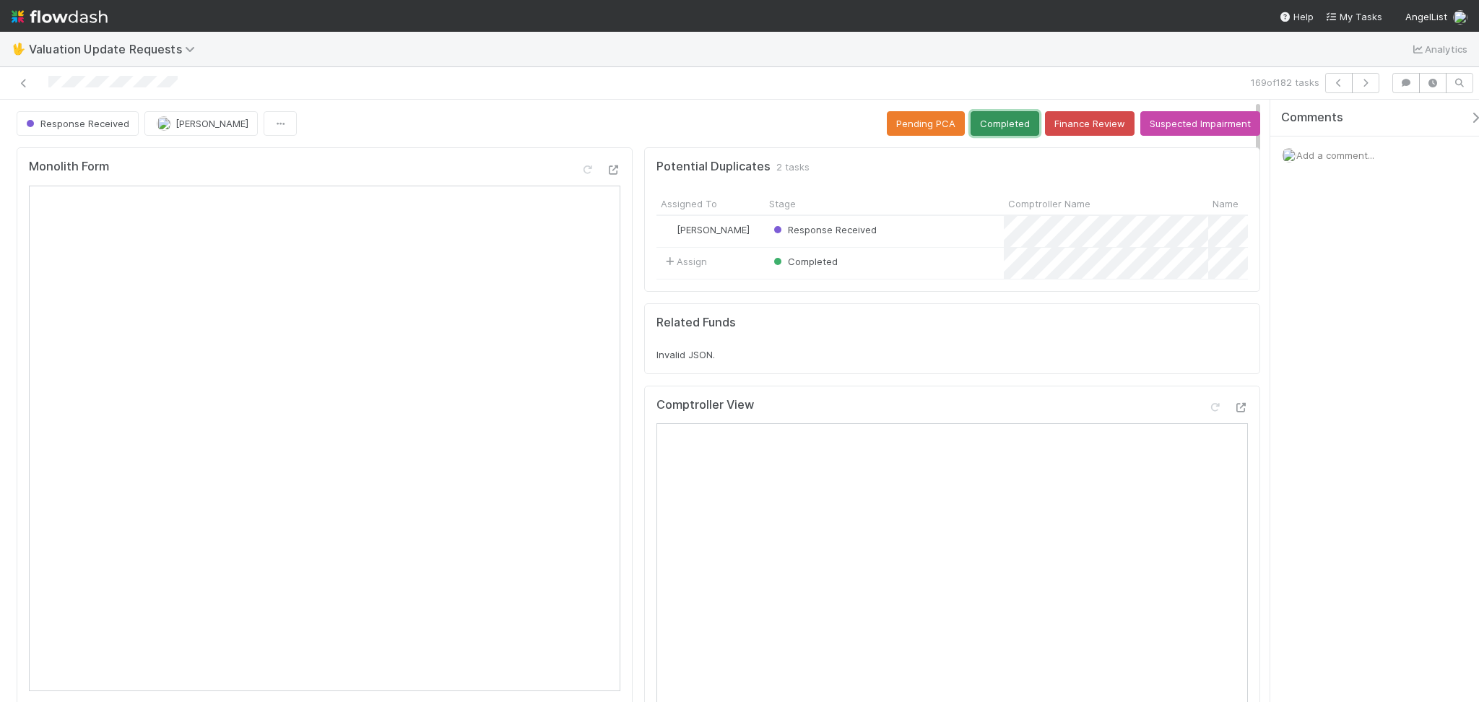
click at [990, 121] on button "Completed" at bounding box center [1005, 123] width 69 height 25
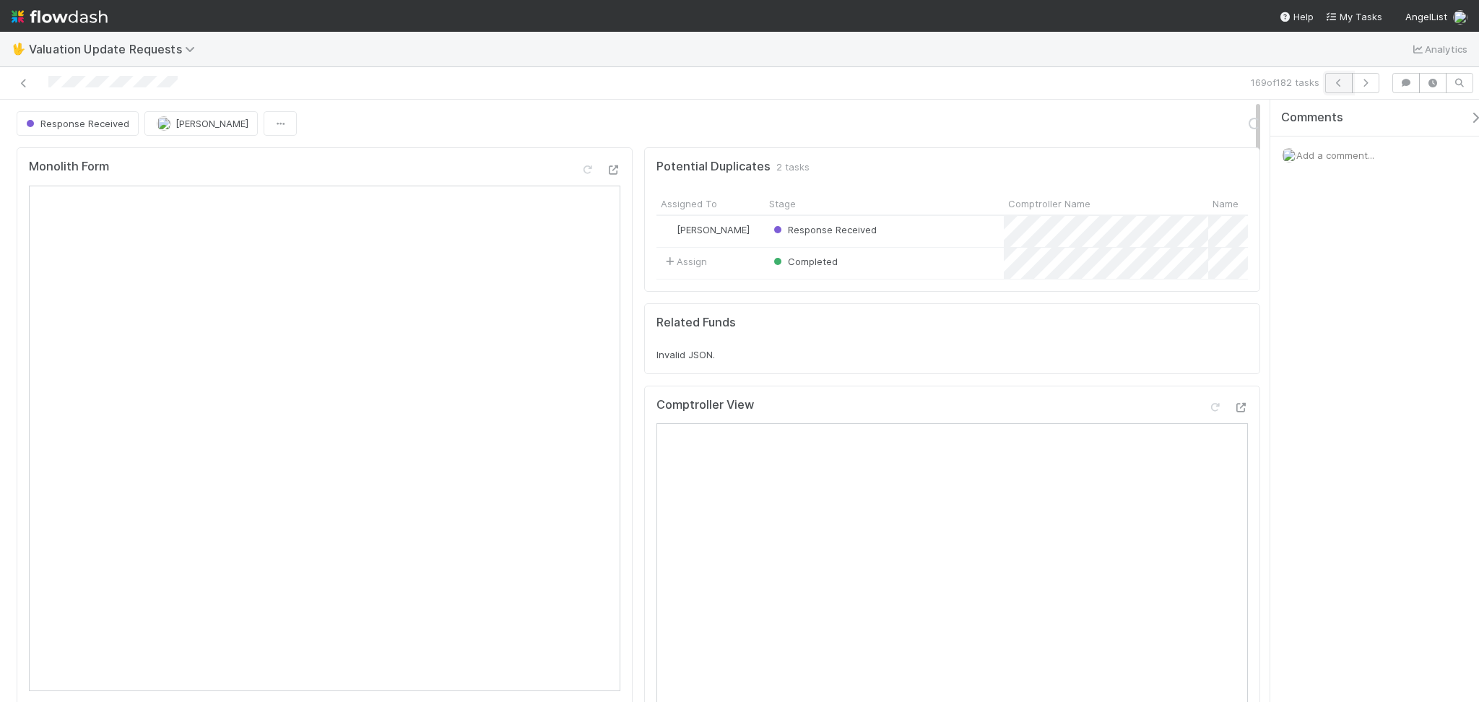
click at [1345, 81] on icon "button" at bounding box center [1339, 83] width 14 height 9
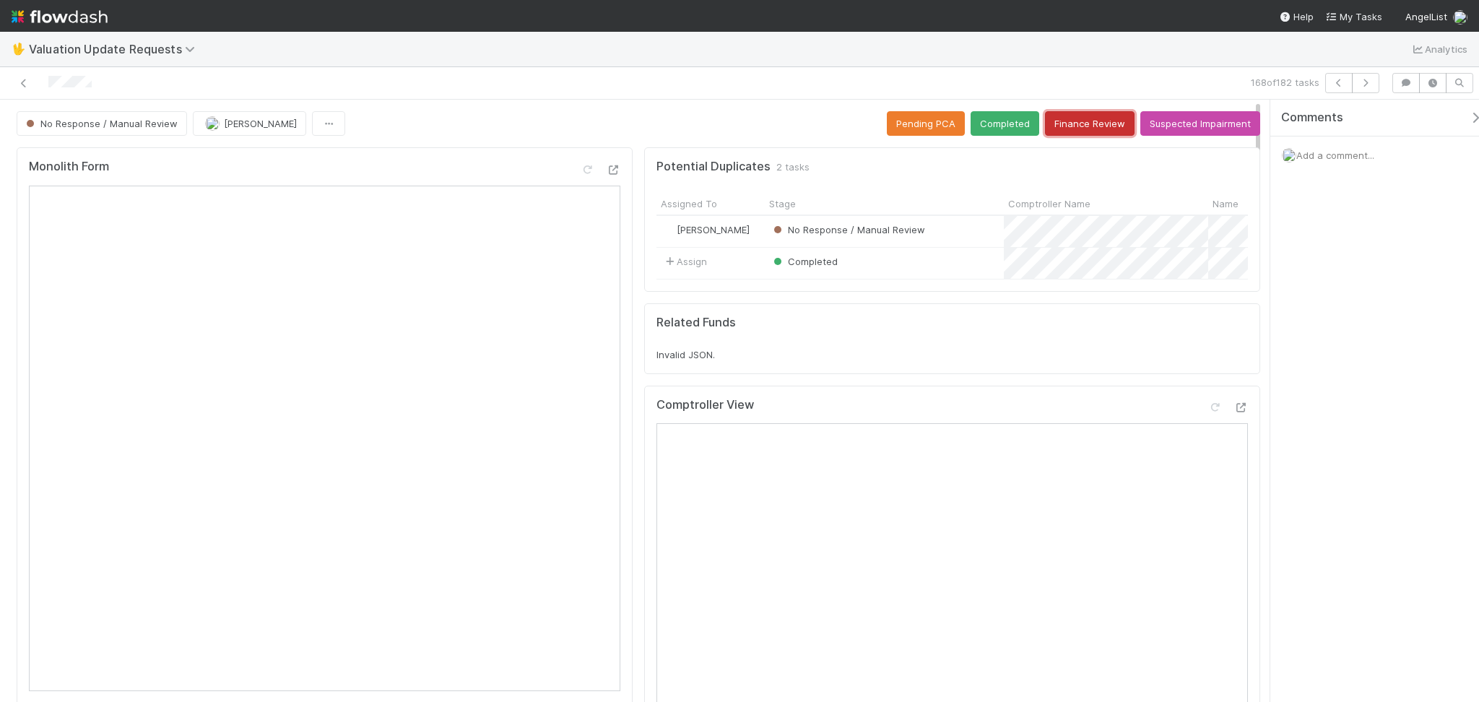
click at [1074, 116] on button "Finance Review" at bounding box center [1090, 123] width 90 height 25
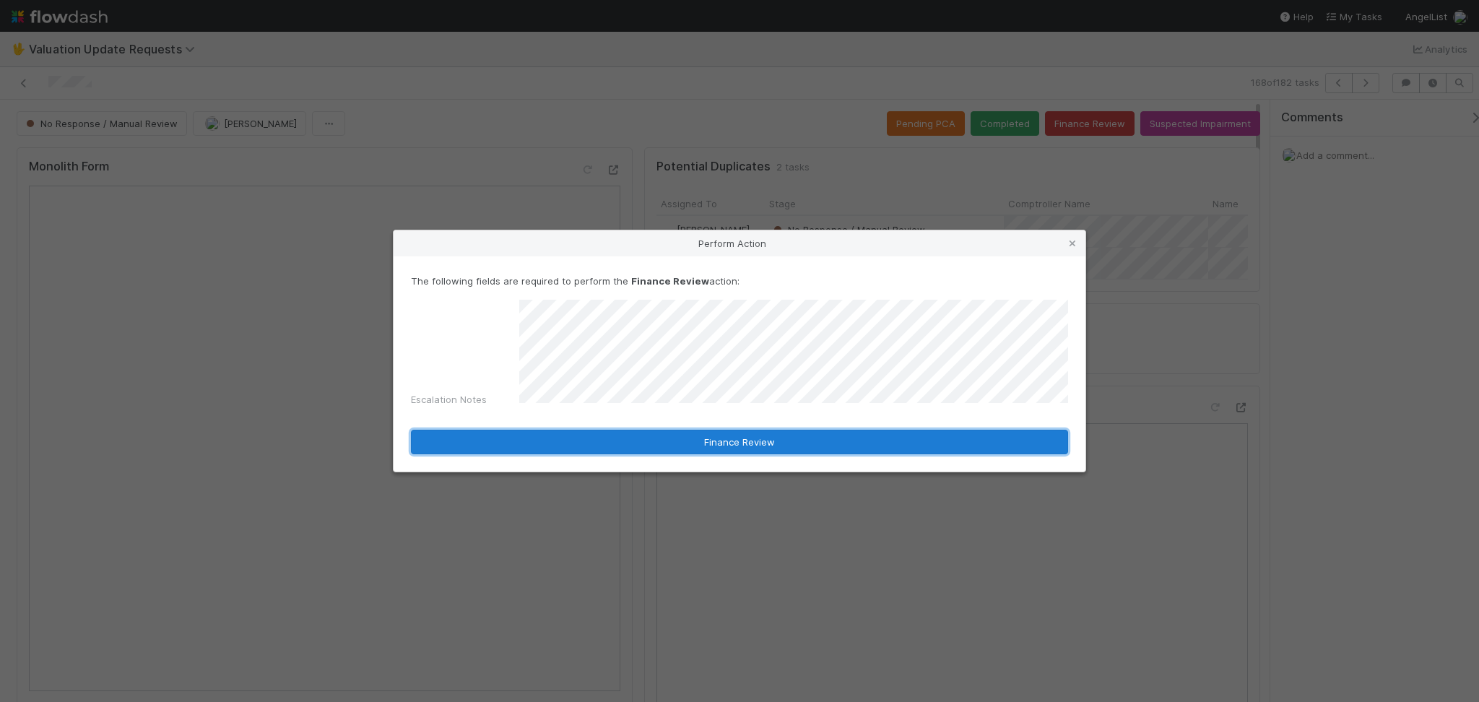
click at [686, 434] on button "Finance Review" at bounding box center [739, 442] width 657 height 25
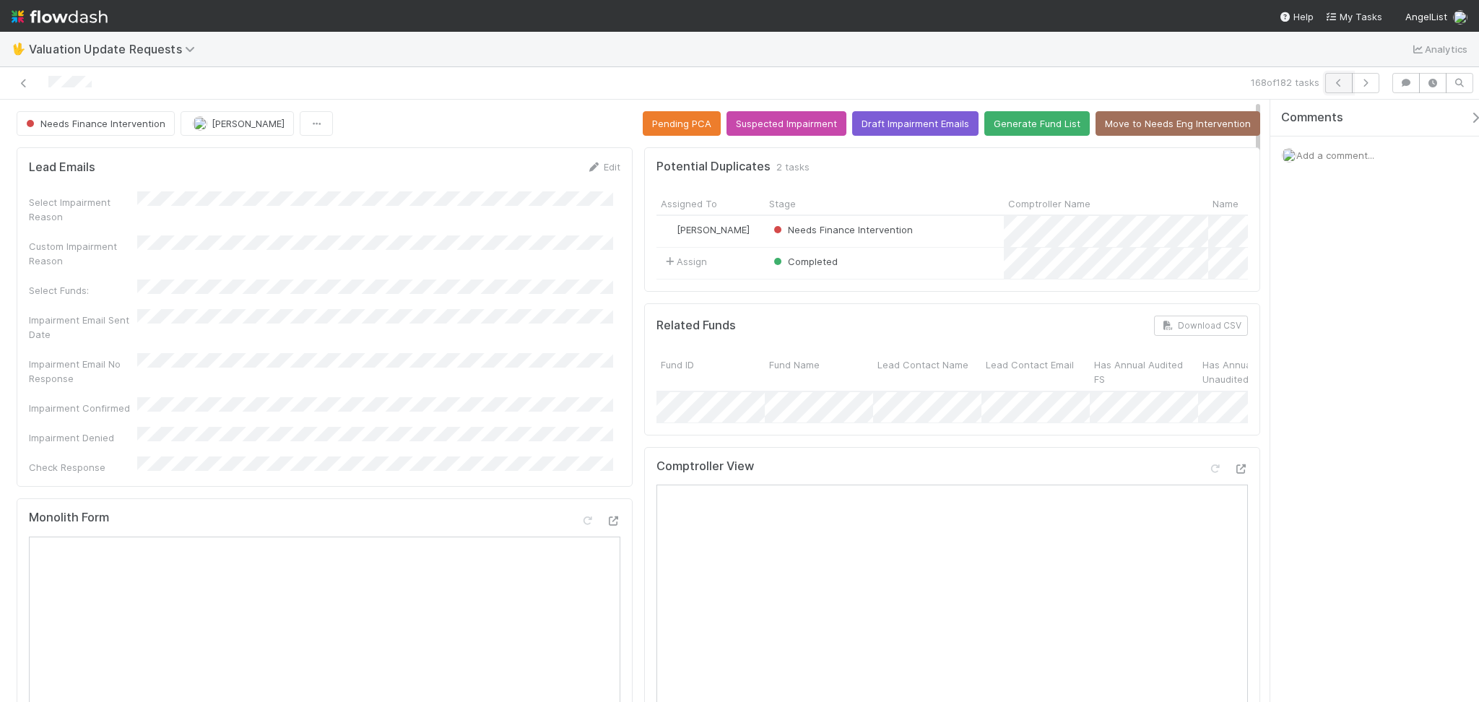
click at [1339, 85] on icon "button" at bounding box center [1339, 83] width 14 height 9
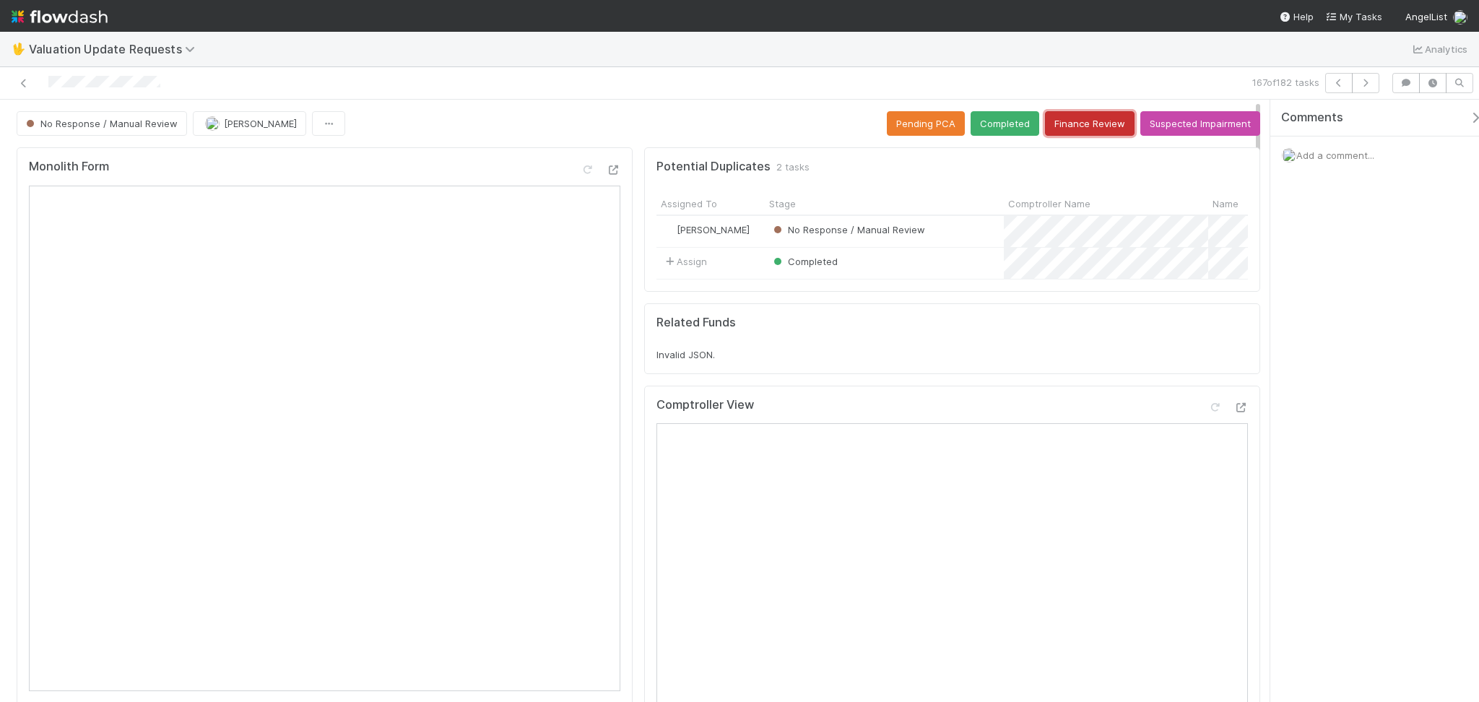
click at [1073, 128] on button "Finance Review" at bounding box center [1090, 123] width 90 height 25
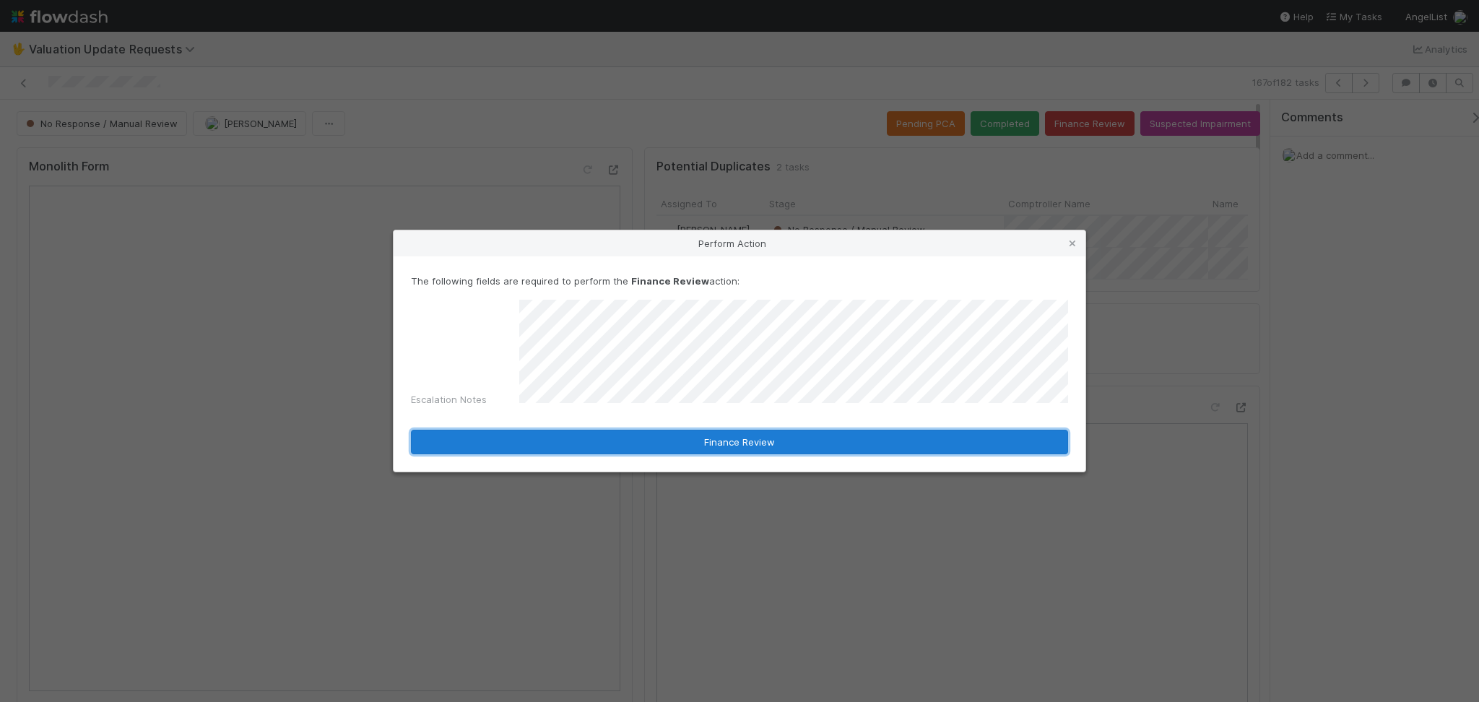
click at [735, 433] on button "Finance Review" at bounding box center [739, 442] width 657 height 25
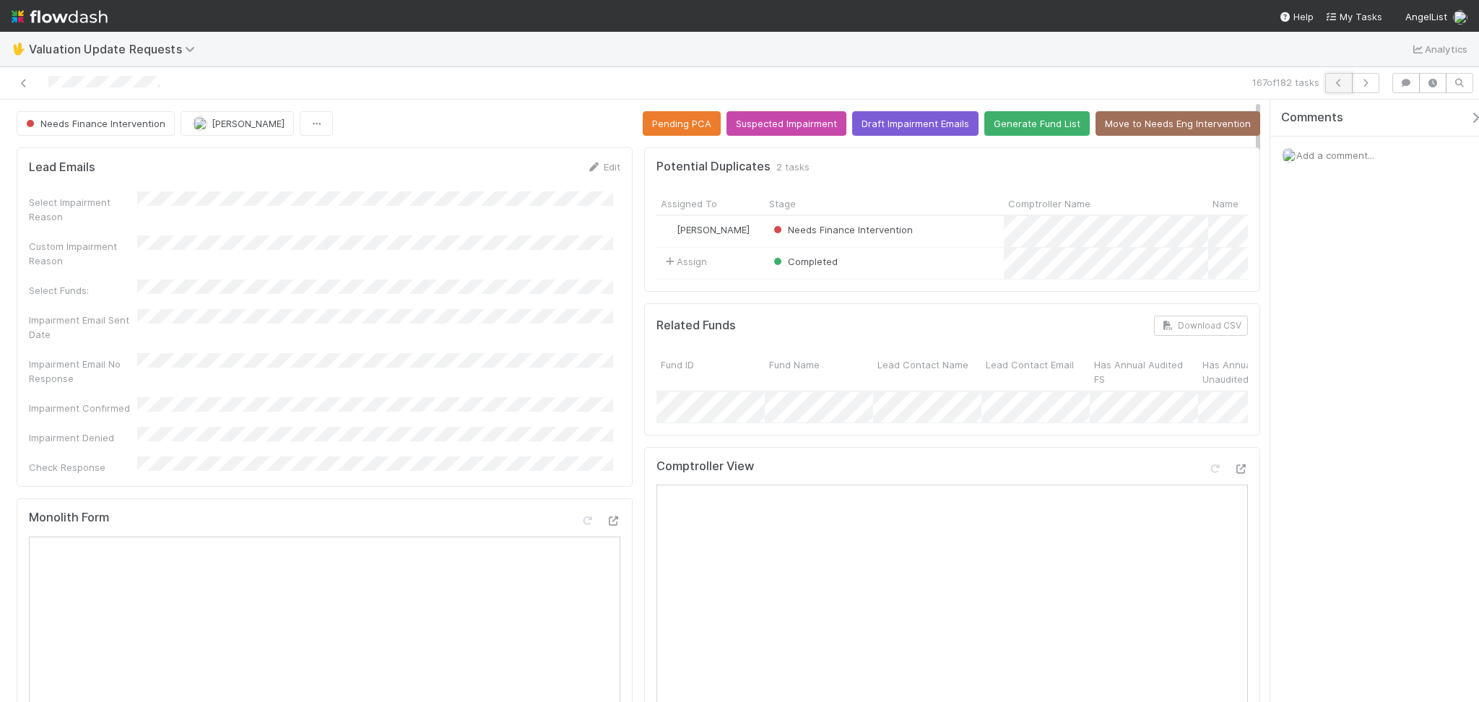
click at [1332, 84] on icon "button" at bounding box center [1339, 83] width 14 height 9
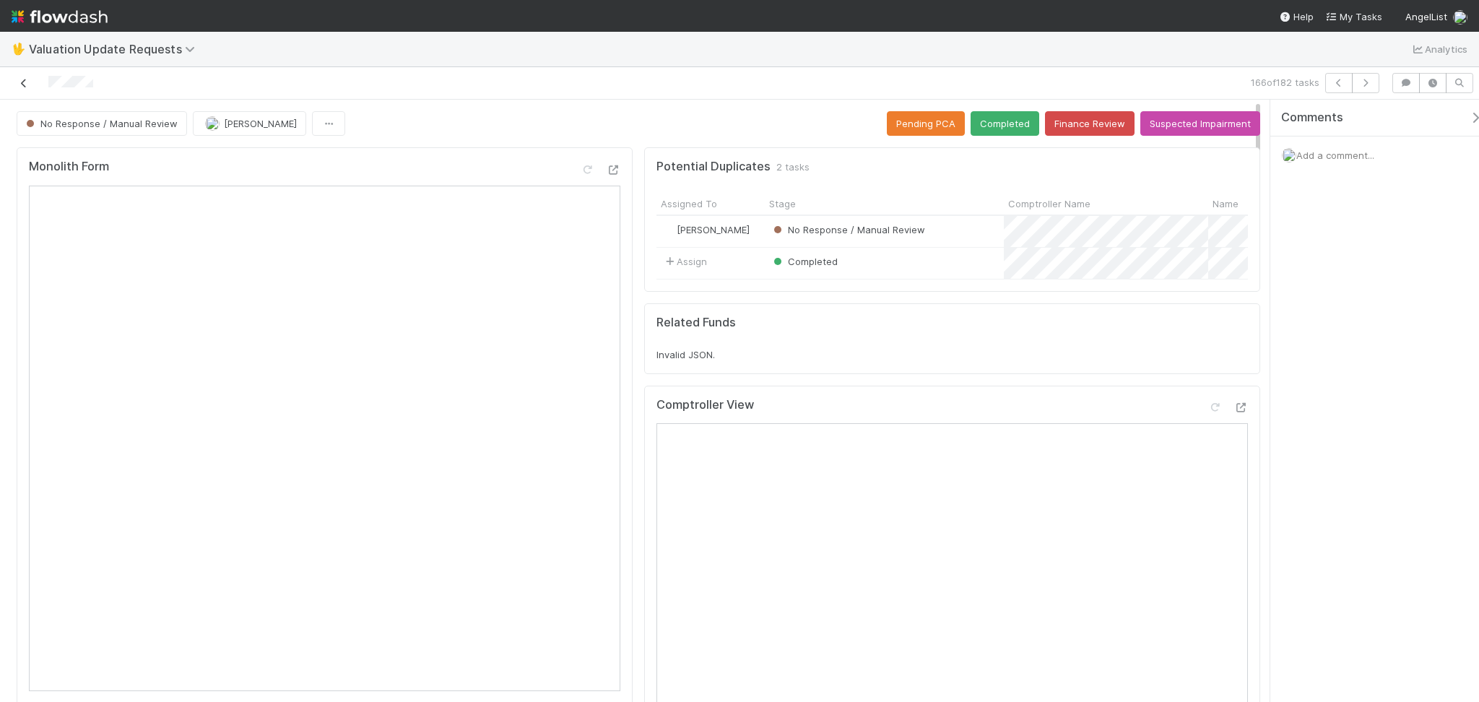
click at [25, 84] on icon at bounding box center [24, 83] width 14 height 9
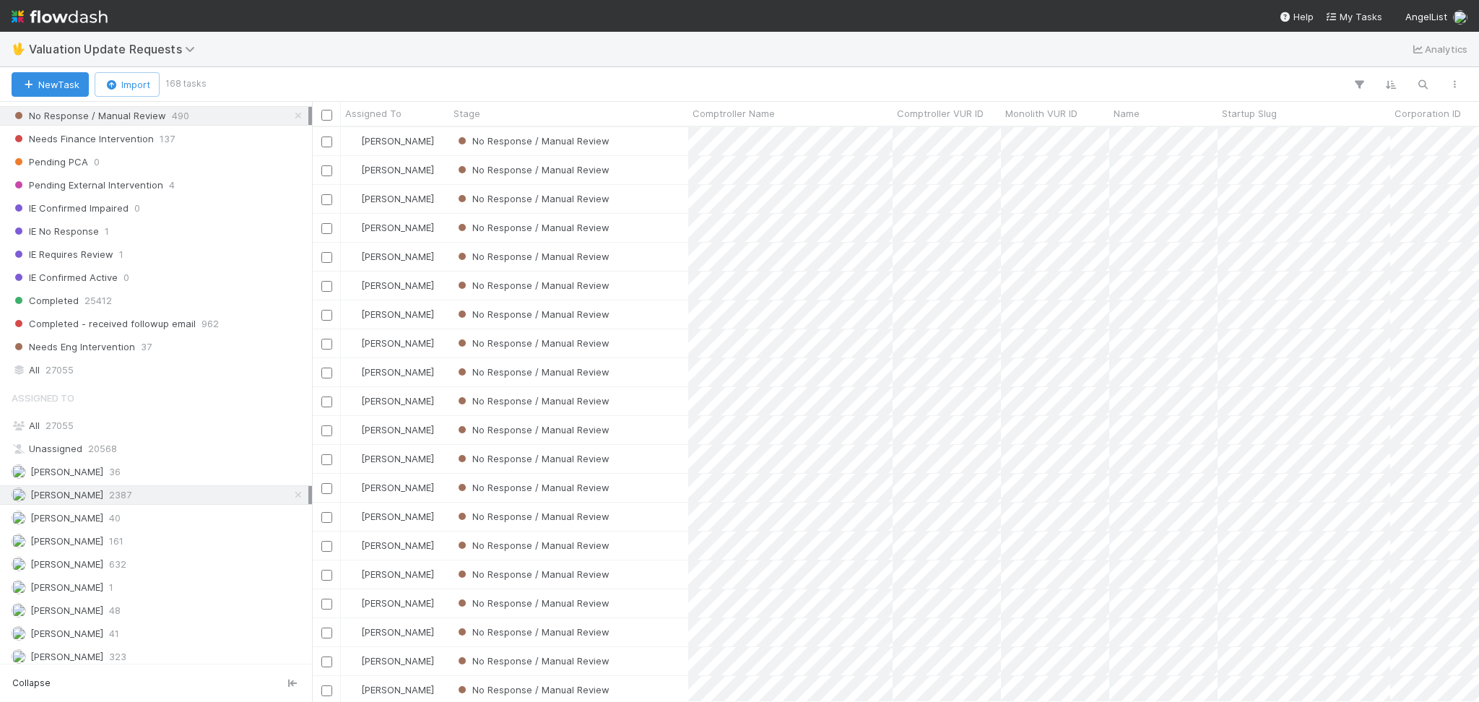
scroll to position [305, 0]
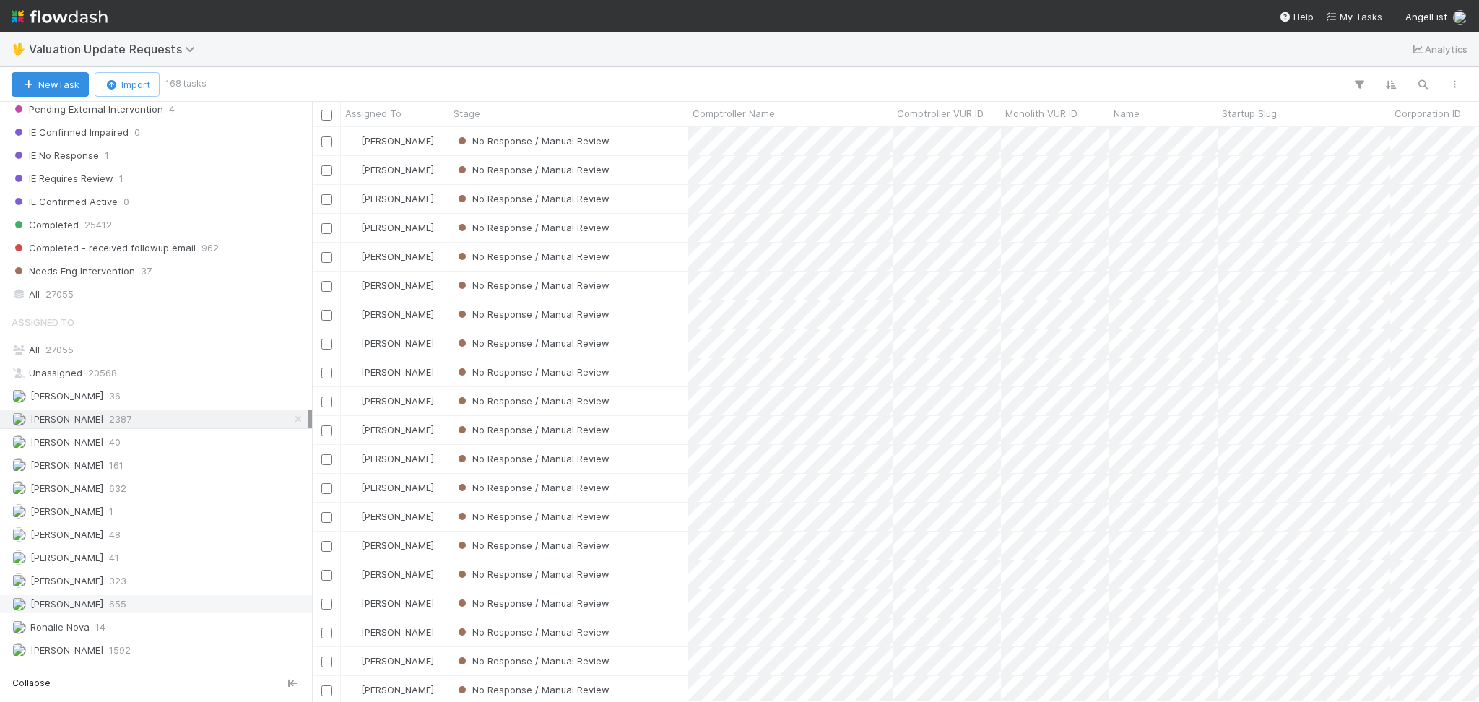
click at [136, 602] on div "Michael Capilitan 655" at bounding box center [160, 604] width 297 height 18
click at [152, 481] on div "Karen Jane Salcedo 632" at bounding box center [160, 489] width 297 height 18
click at [163, 419] on div "Febbie Cervantes 2387" at bounding box center [160, 419] width 297 height 18
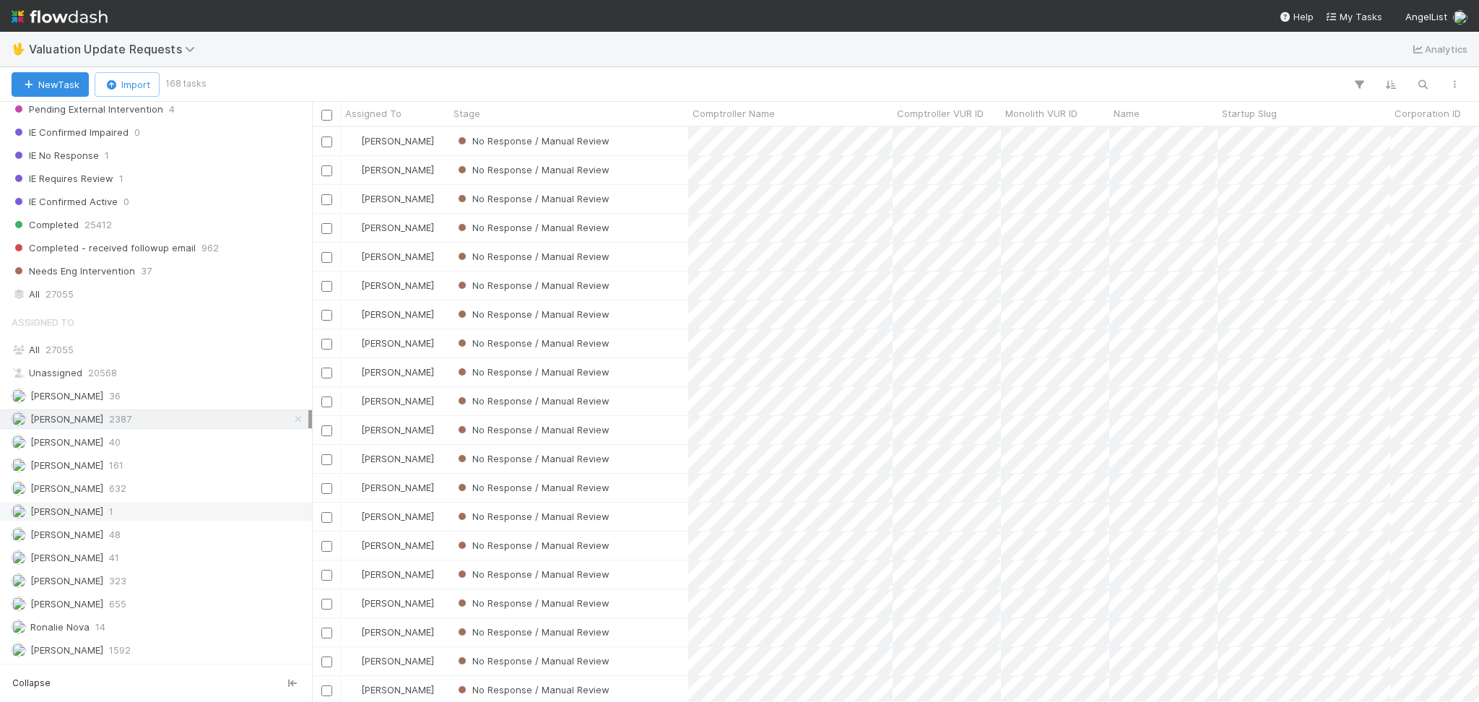
scroll to position [560, 1152]
click at [124, 467] on div "Janice Garcia 161" at bounding box center [160, 466] width 297 height 18
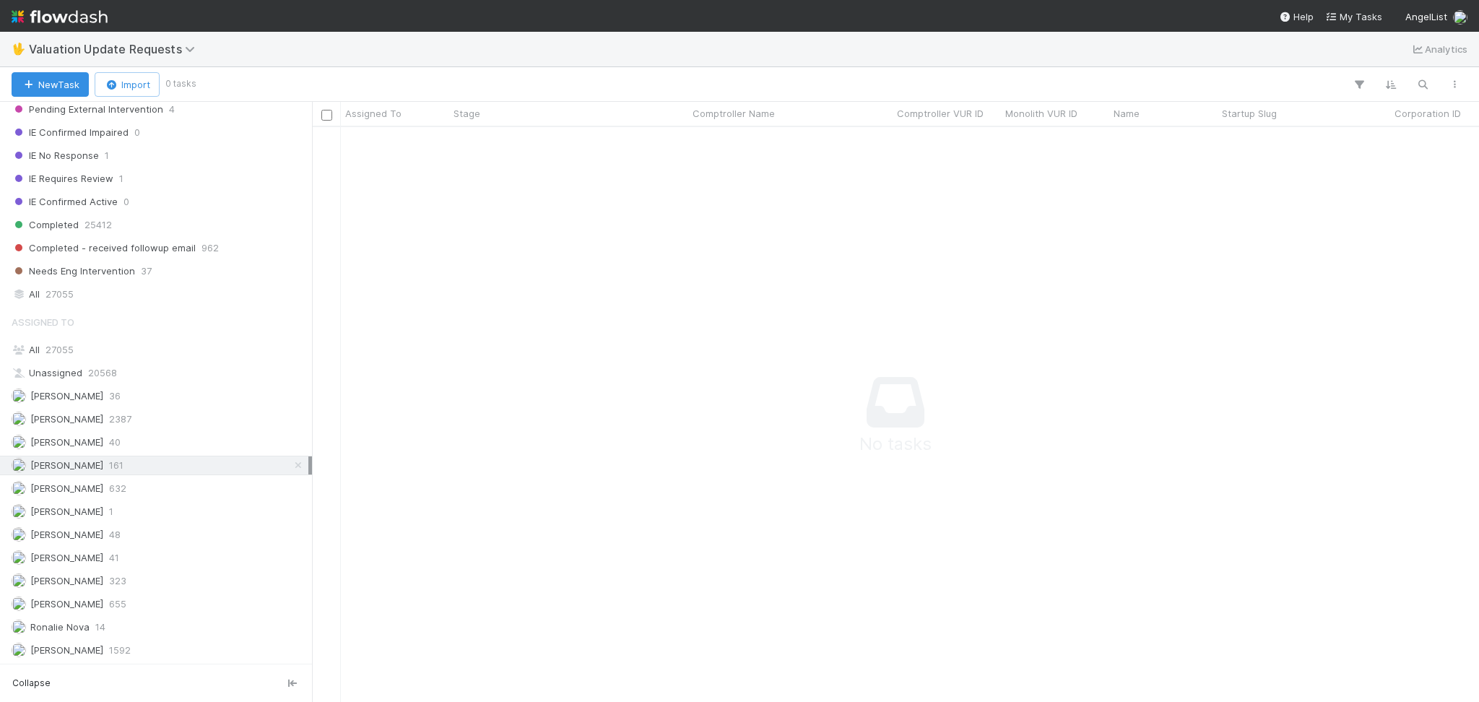
scroll to position [545, 1138]
click at [123, 440] on div "Jacob Weiss 40" at bounding box center [160, 442] width 297 height 18
click at [109, 556] on div "Marlon 41" at bounding box center [160, 558] width 297 height 18
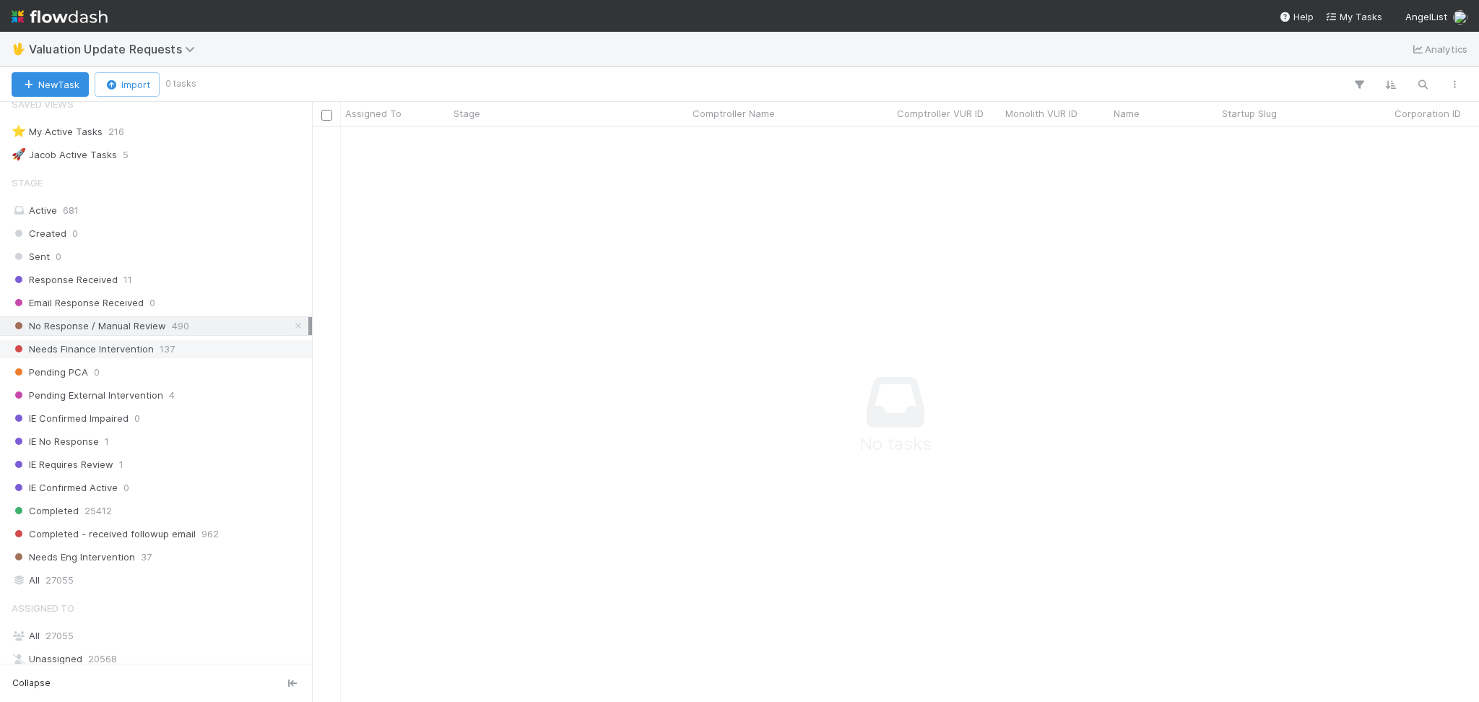
click at [174, 350] on div "Needs Finance Intervention 137" at bounding box center [160, 349] width 297 height 18
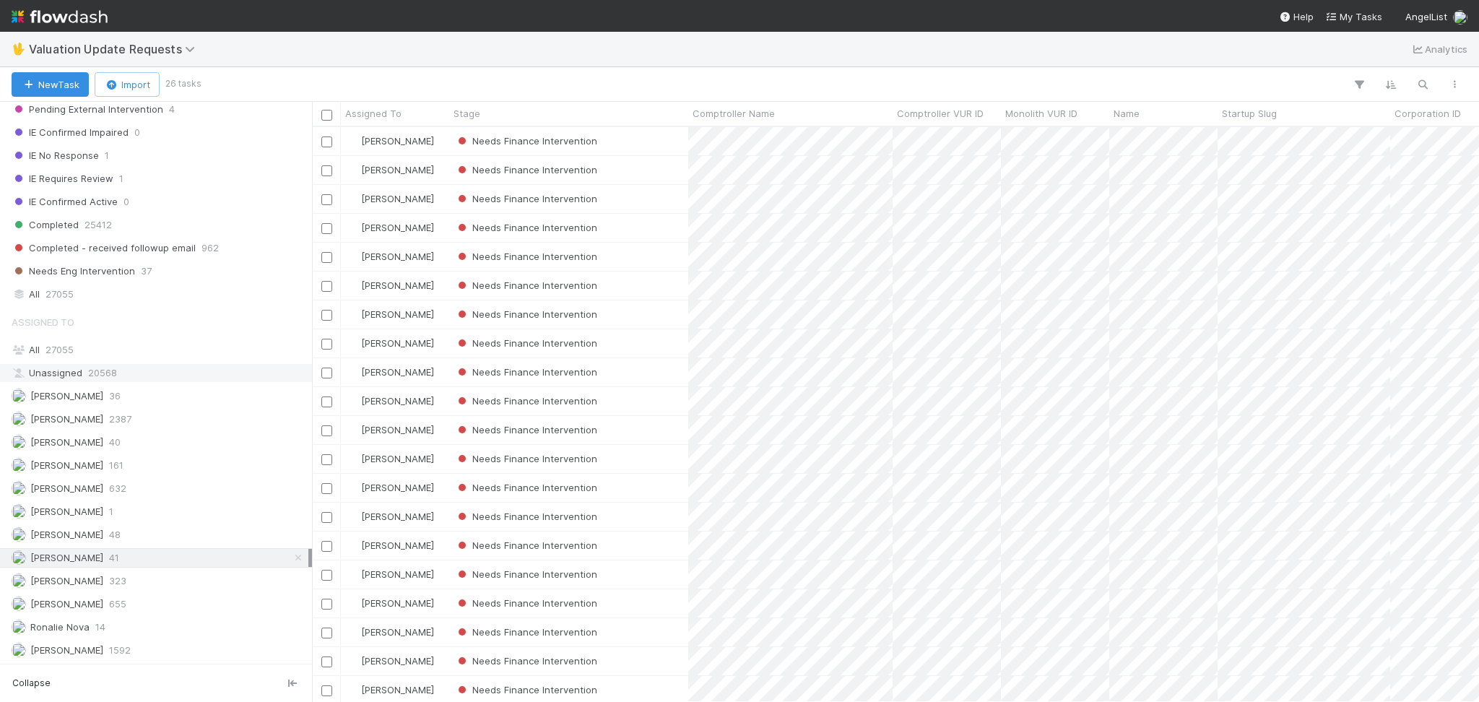
scroll to position [305, 0]
click at [146, 460] on div "Janice Garcia 161" at bounding box center [160, 466] width 297 height 18
click at [98, 634] on span "14" at bounding box center [100, 627] width 10 height 18
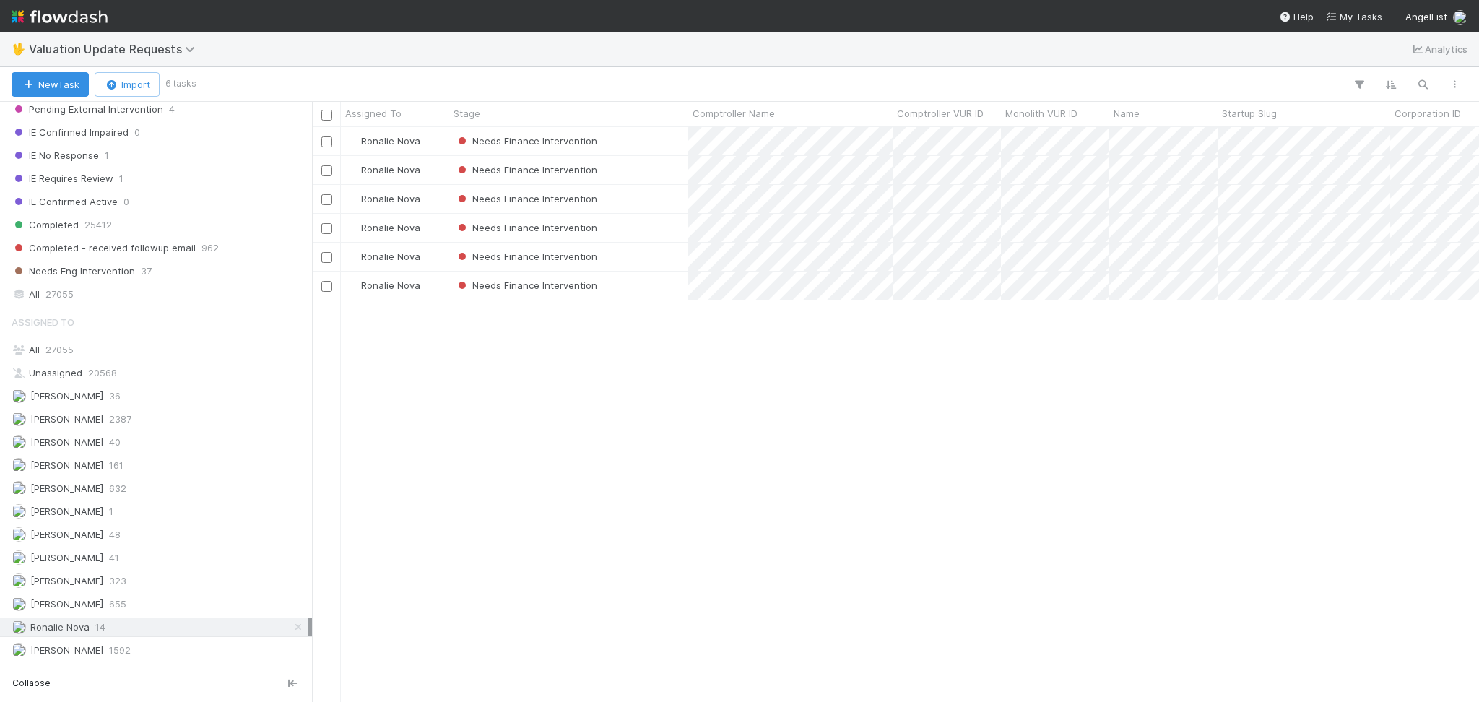
scroll to position [560, 1152]
click at [118, 552] on div "Marlon 41" at bounding box center [160, 558] width 297 height 18
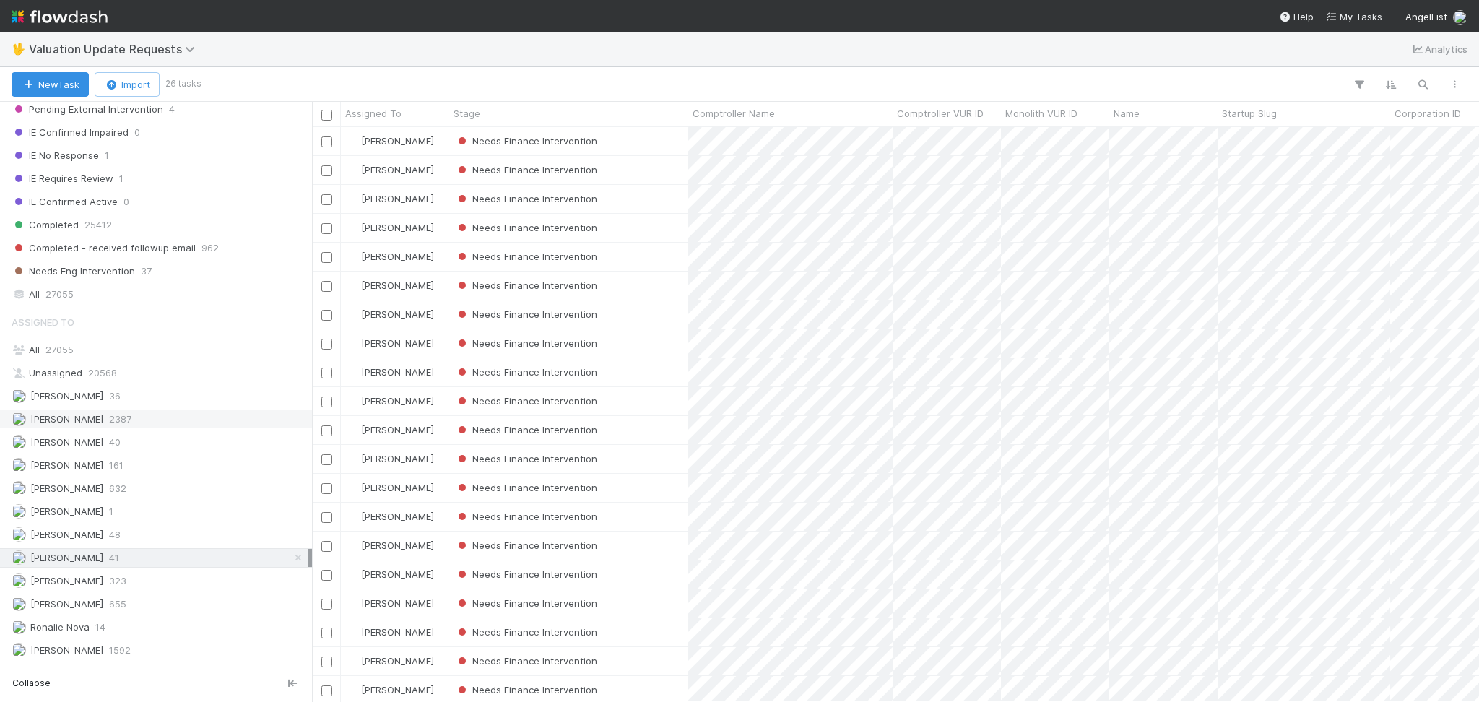
scroll to position [560, 1152]
click at [137, 415] on div "Febbie Cervantes 2387" at bounding box center [160, 419] width 297 height 18
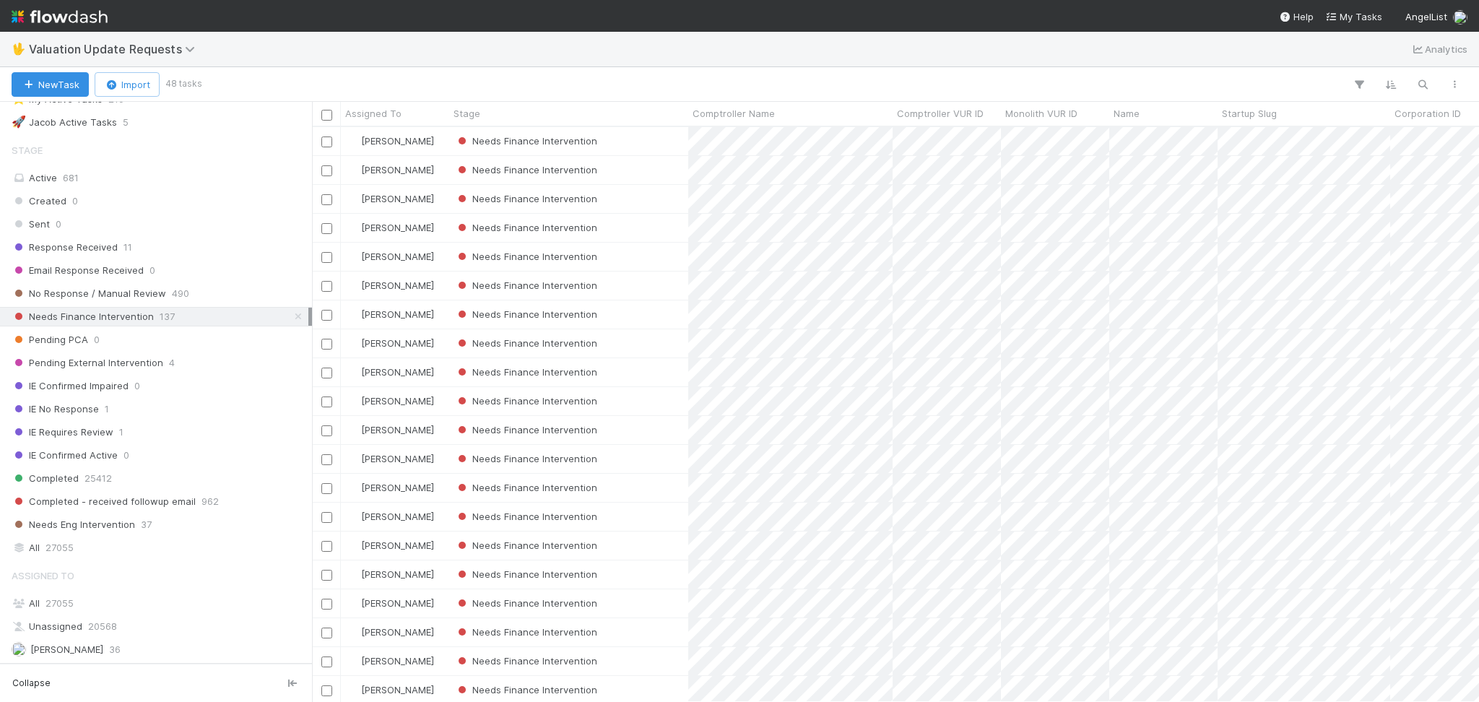
scroll to position [16, 0]
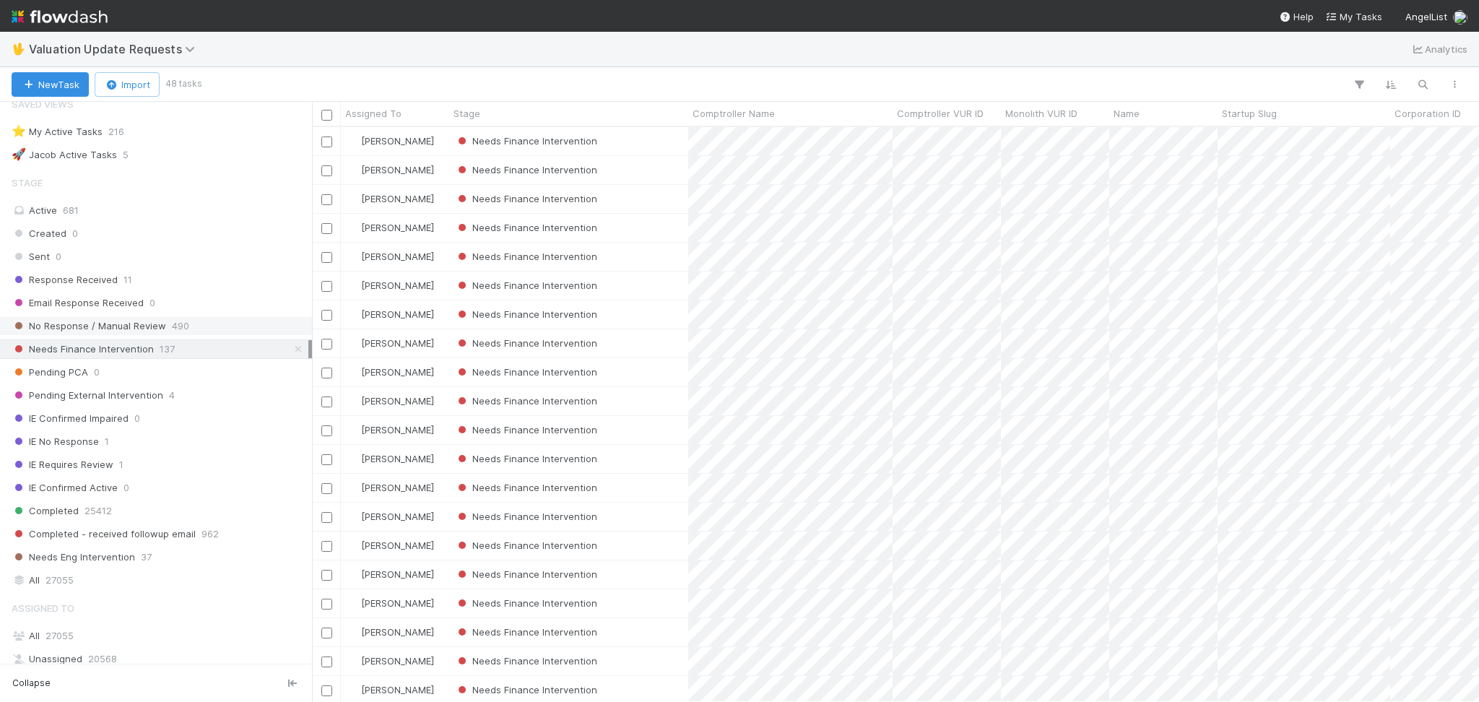
click at [209, 327] on div "No Response / Manual Review 490" at bounding box center [160, 326] width 297 height 18
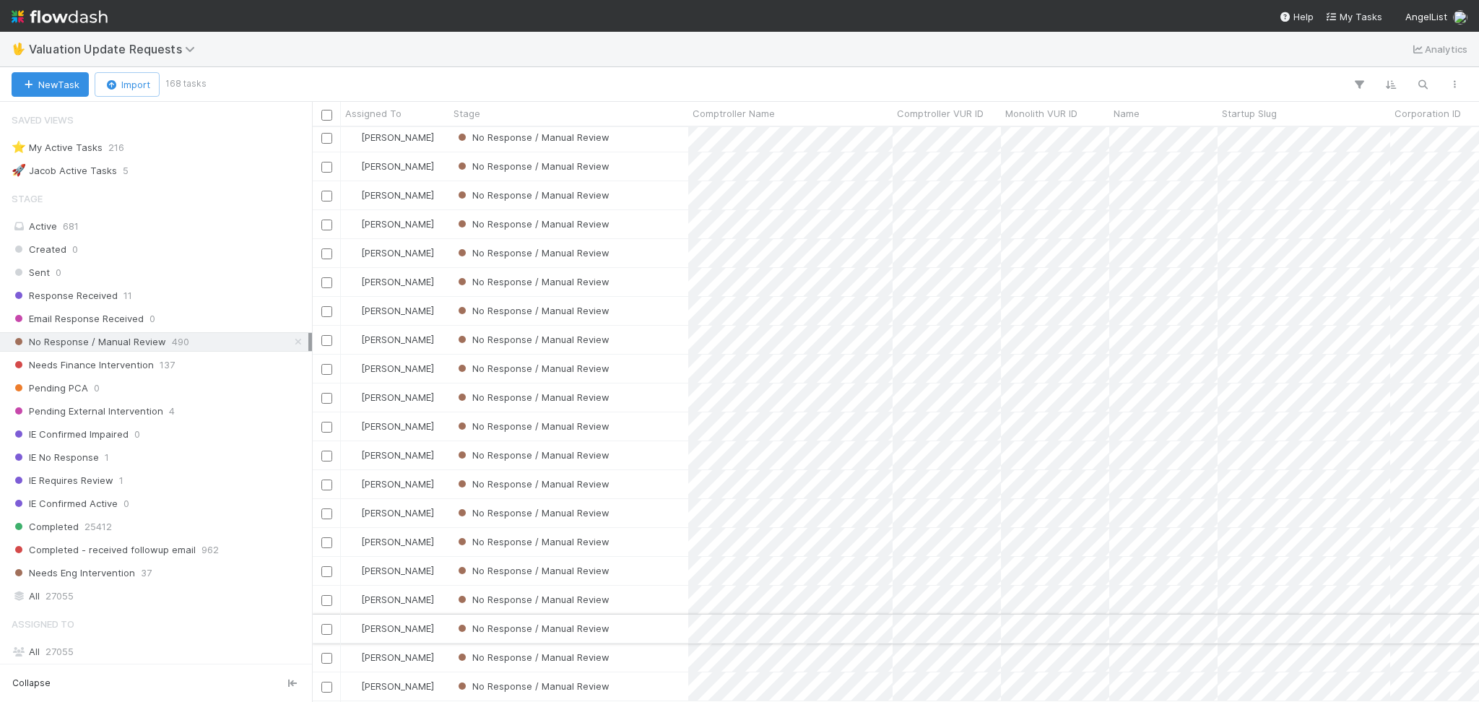
click at [655, 615] on div "No Response / Manual Review" at bounding box center [568, 629] width 239 height 28
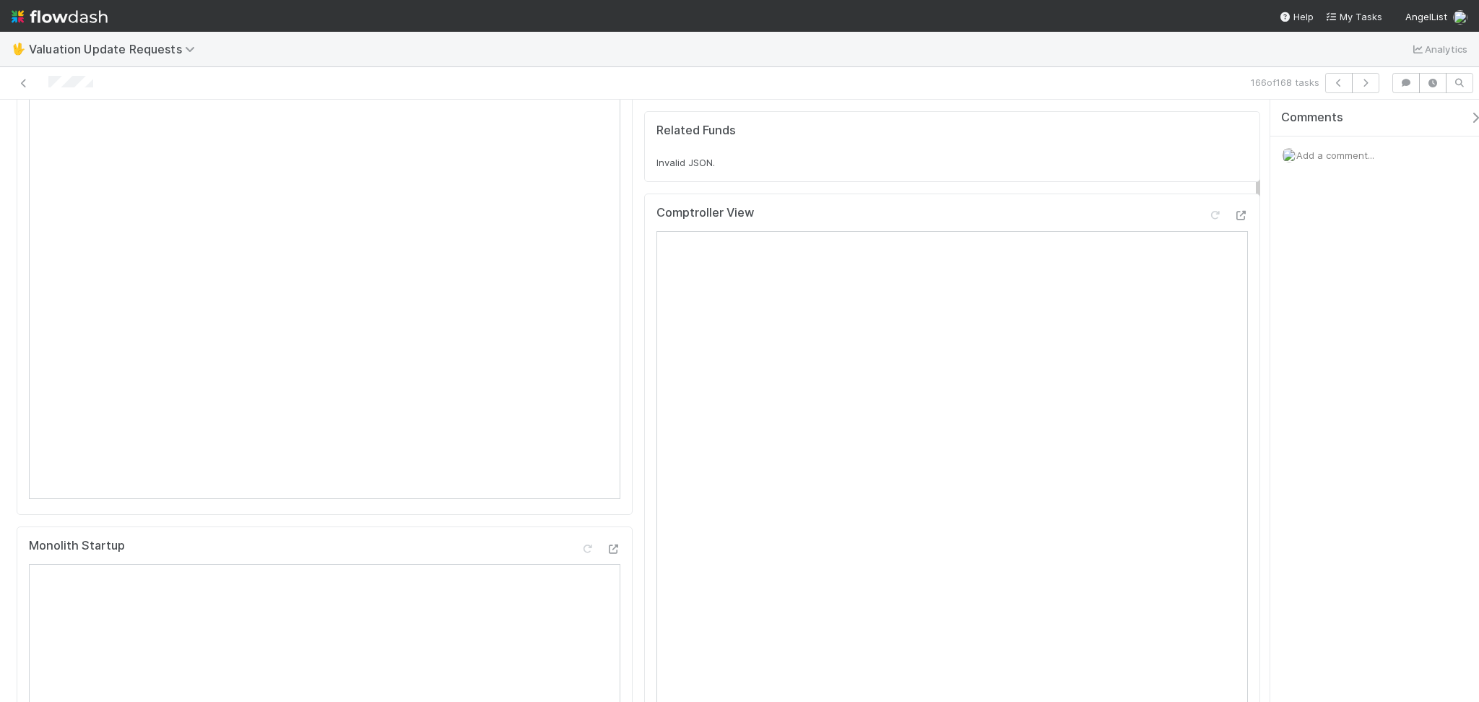
scroll to position [96, 0]
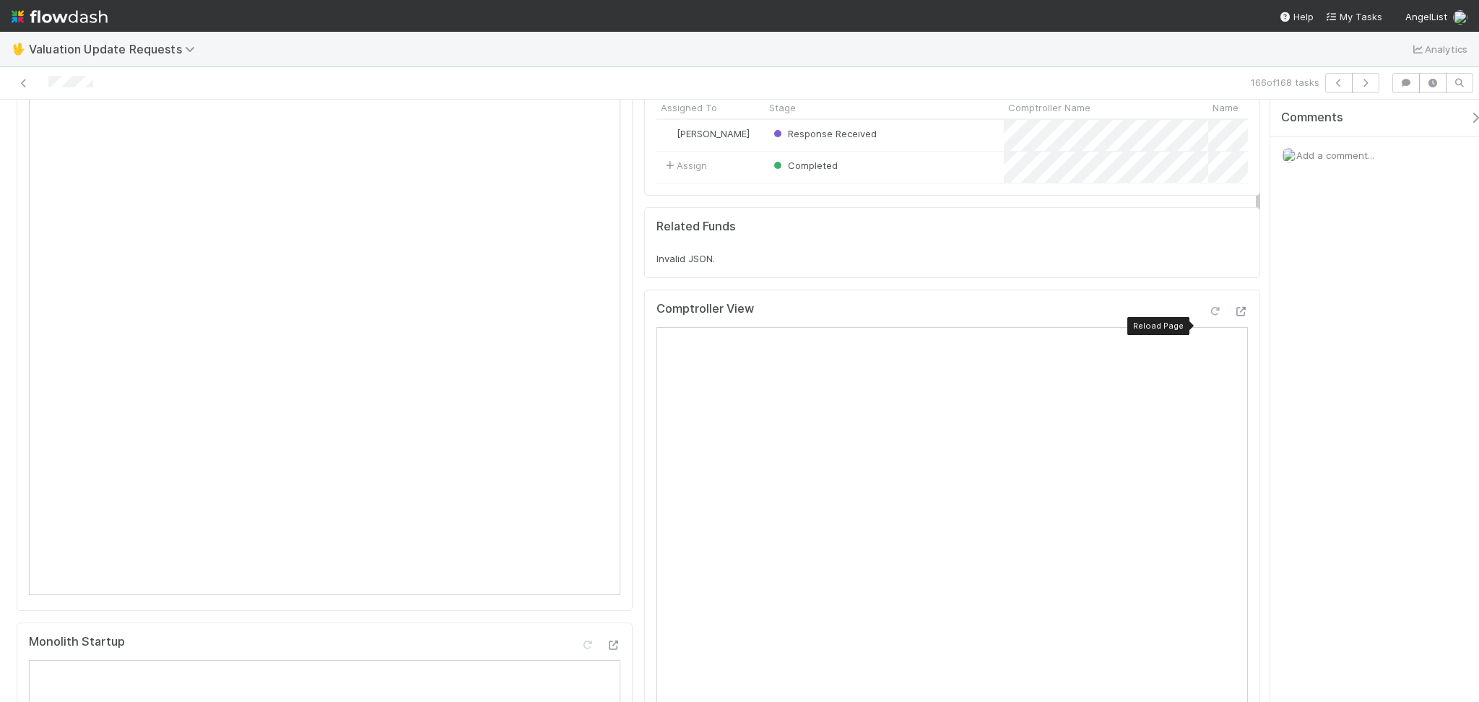
click at [1208, 316] on icon at bounding box center [1215, 311] width 14 height 9
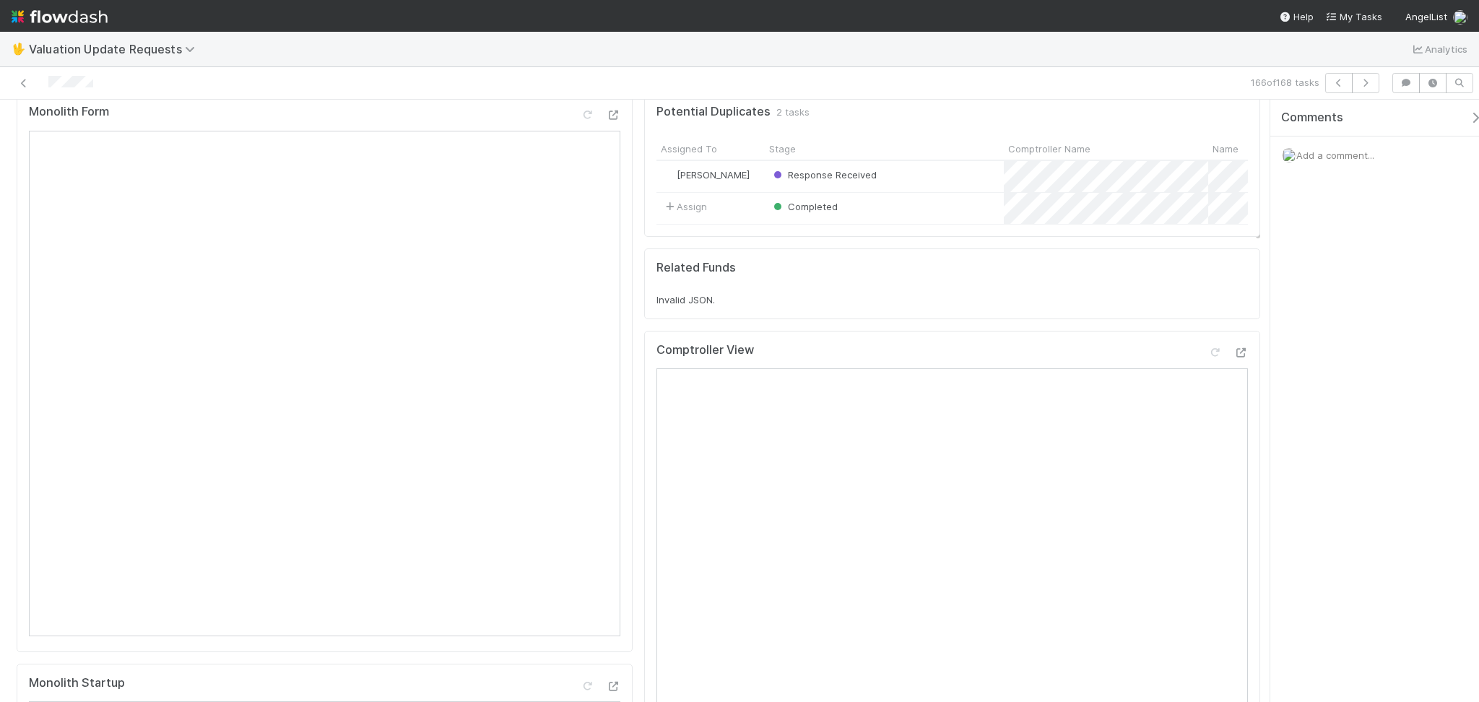
scroll to position [0, 0]
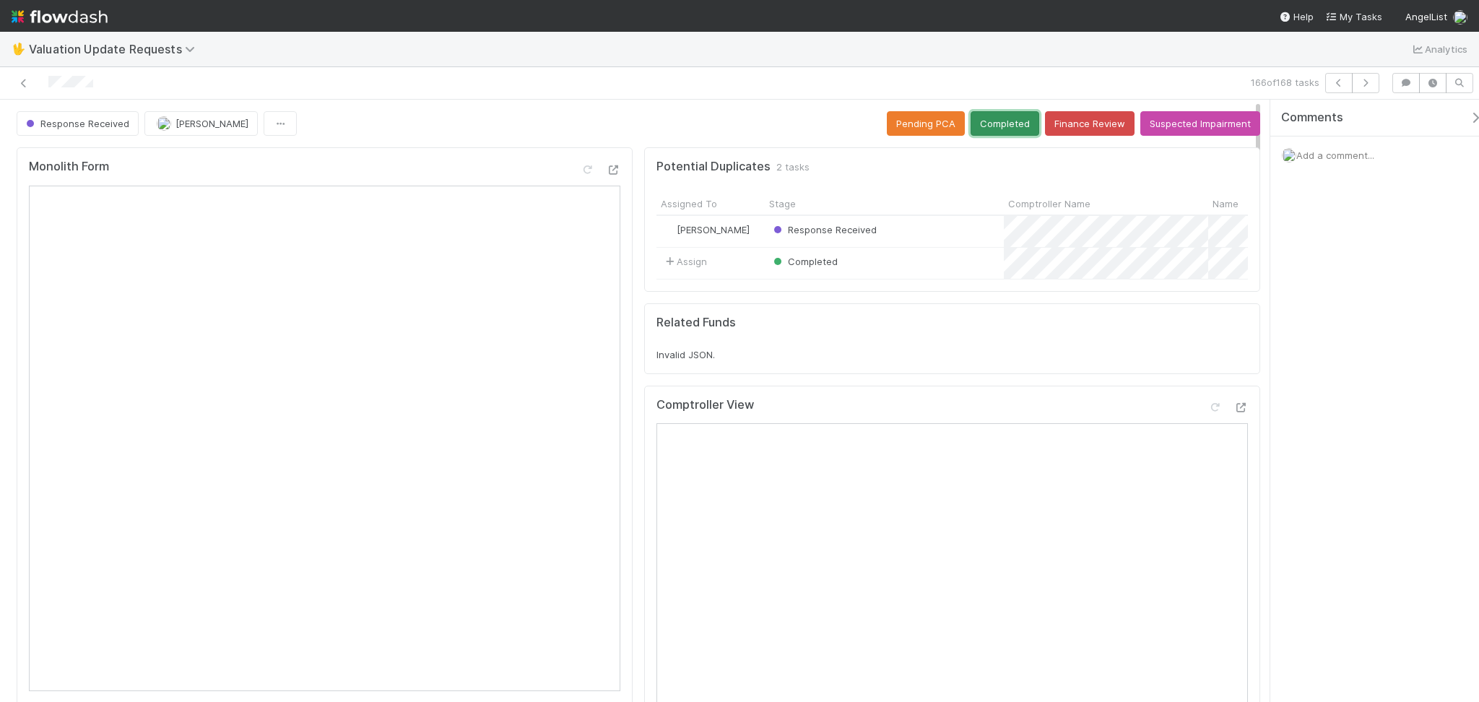
click at [1000, 117] on button "Completed" at bounding box center [1005, 123] width 69 height 25
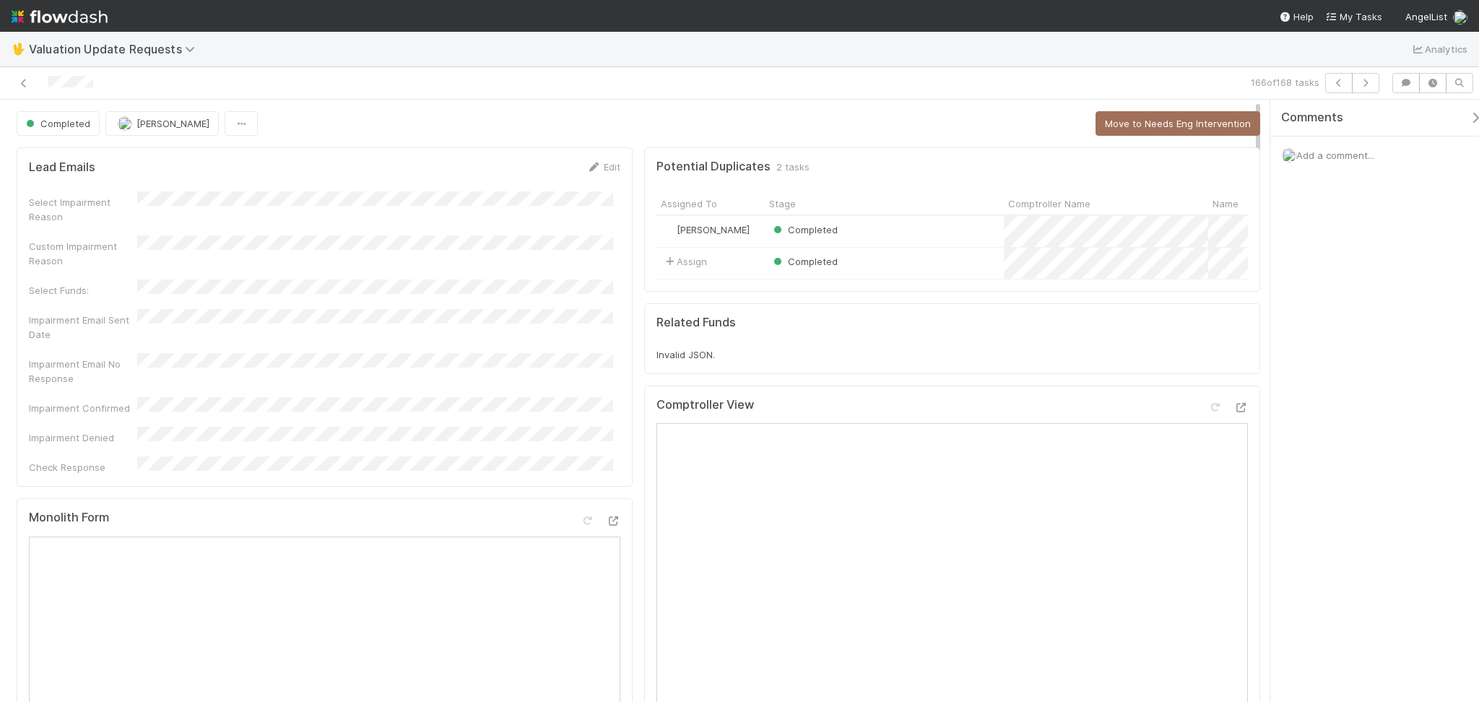
click at [401, 123] on div "Completed Febbie Cervantes Move to Needs Eng Intervention" at bounding box center [639, 123] width 1244 height 25
click at [1365, 79] on icon "button" at bounding box center [1366, 83] width 14 height 9
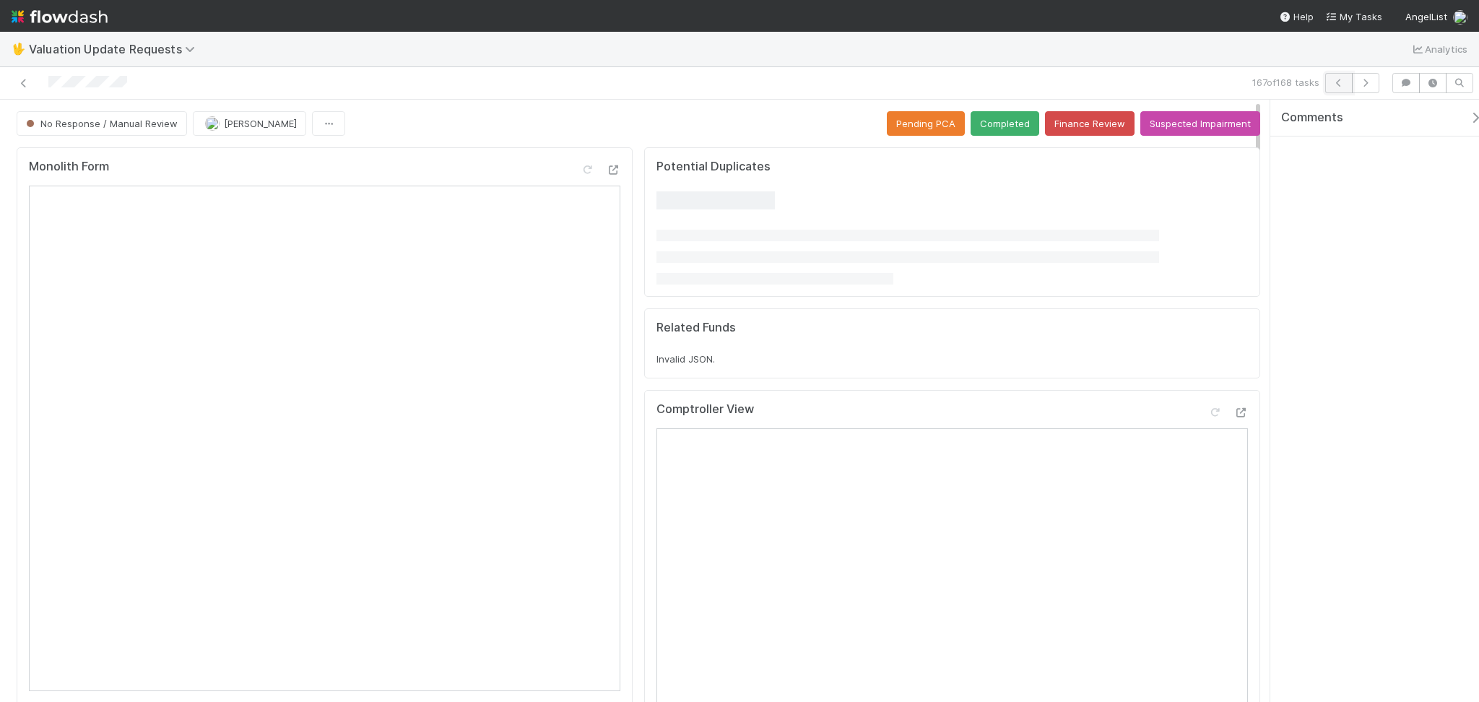
click at [1338, 86] on icon "button" at bounding box center [1339, 83] width 14 height 9
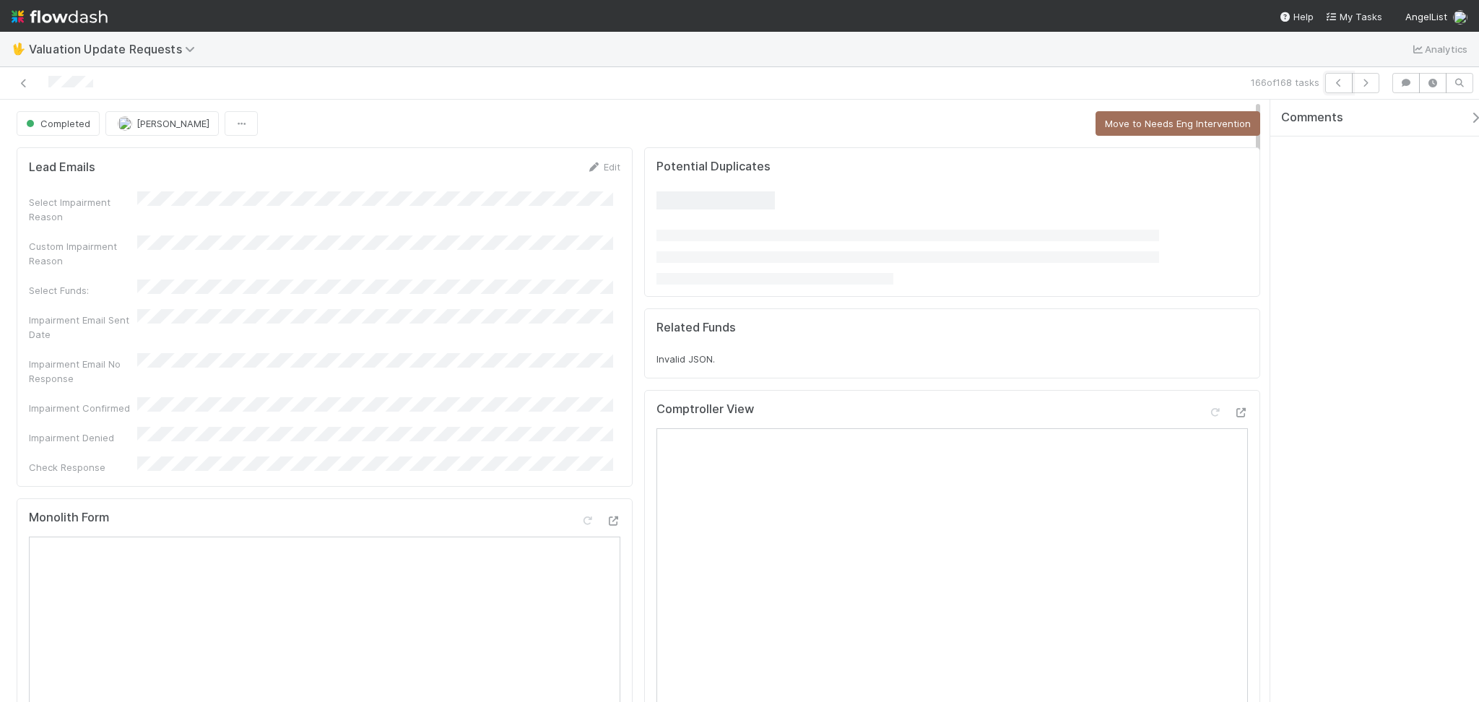
click at [1338, 86] on icon "button" at bounding box center [1339, 83] width 14 height 9
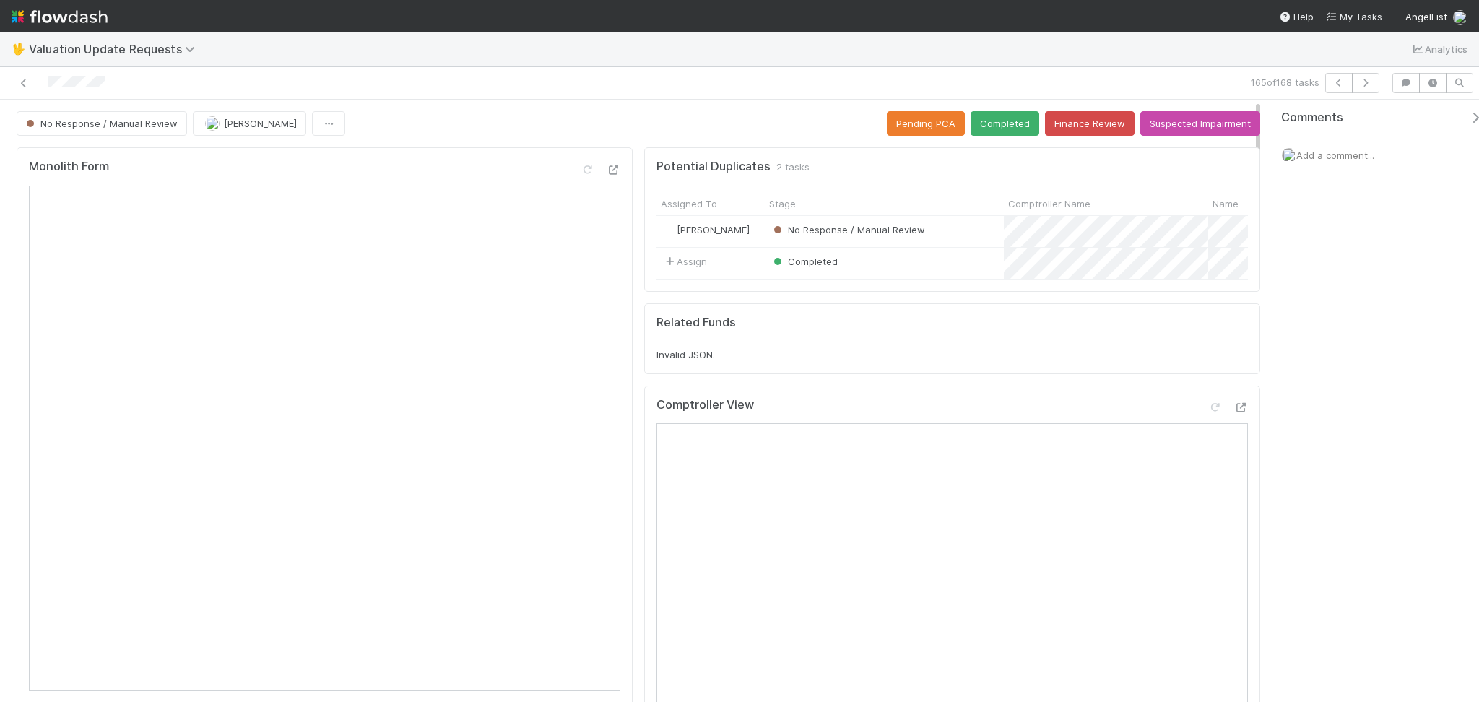
click at [488, 111] on div "No Response / Manual Review Febbie Cervantes Pending PCA Completed Finance Revi…" at bounding box center [639, 123] width 1244 height 25
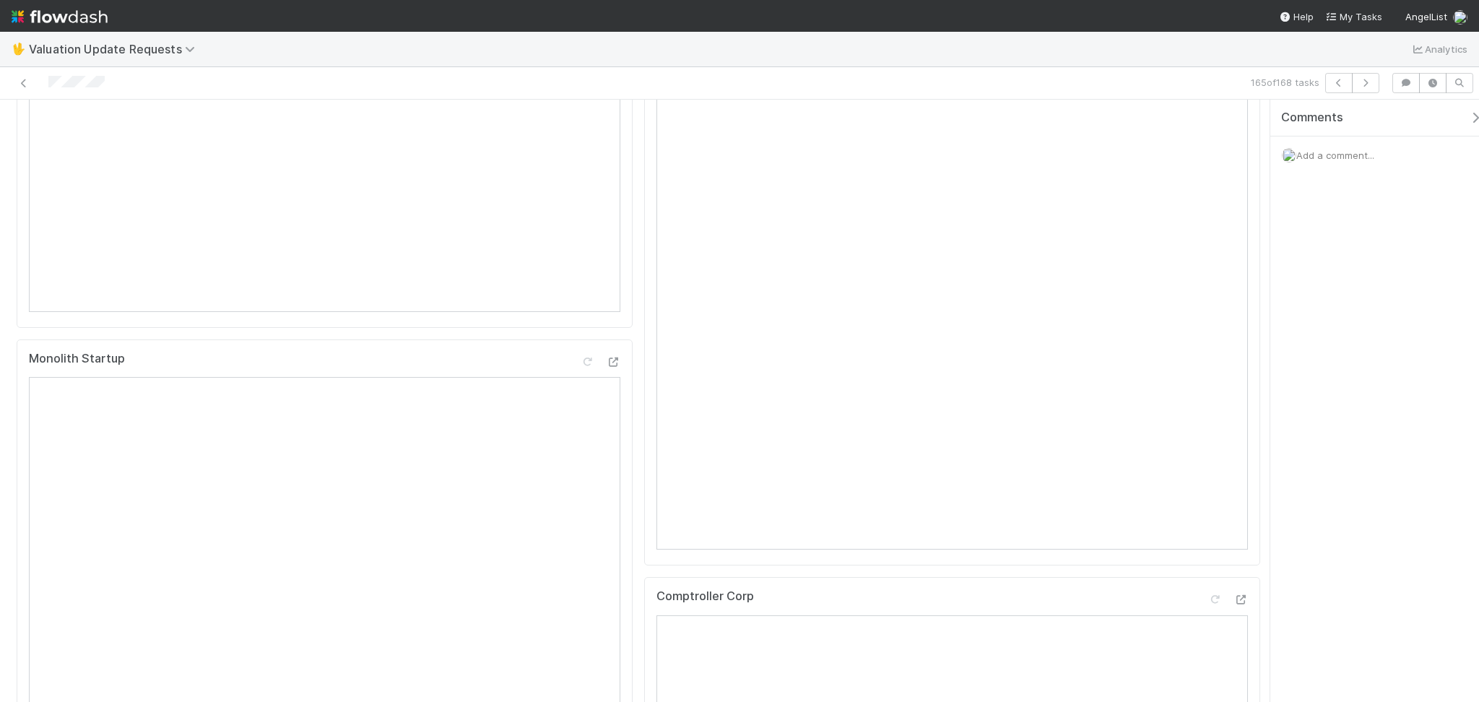
scroll to position [96, 0]
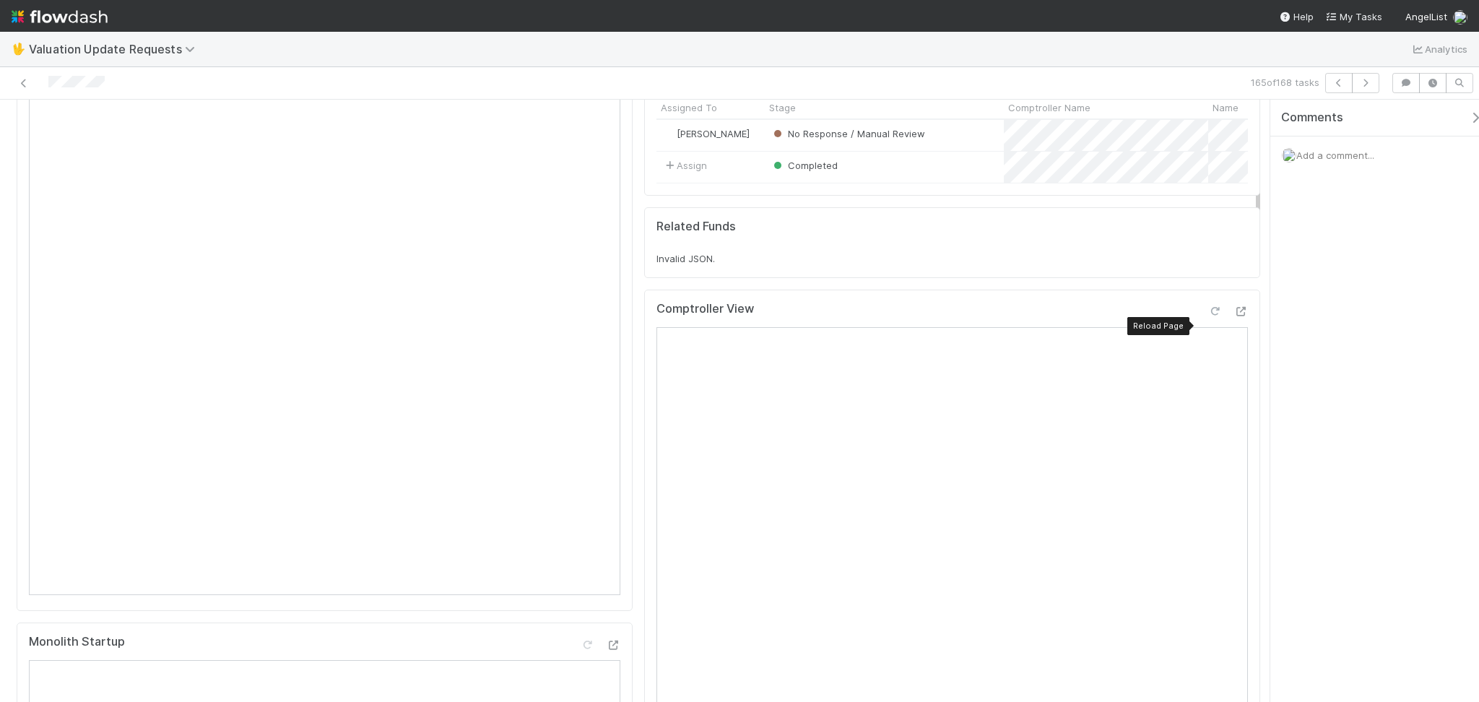
drag, startPoint x: 1198, startPoint y: 321, endPoint x: 1170, endPoint y: 341, distance: 34.7
click at [1208, 316] on icon at bounding box center [1215, 311] width 14 height 9
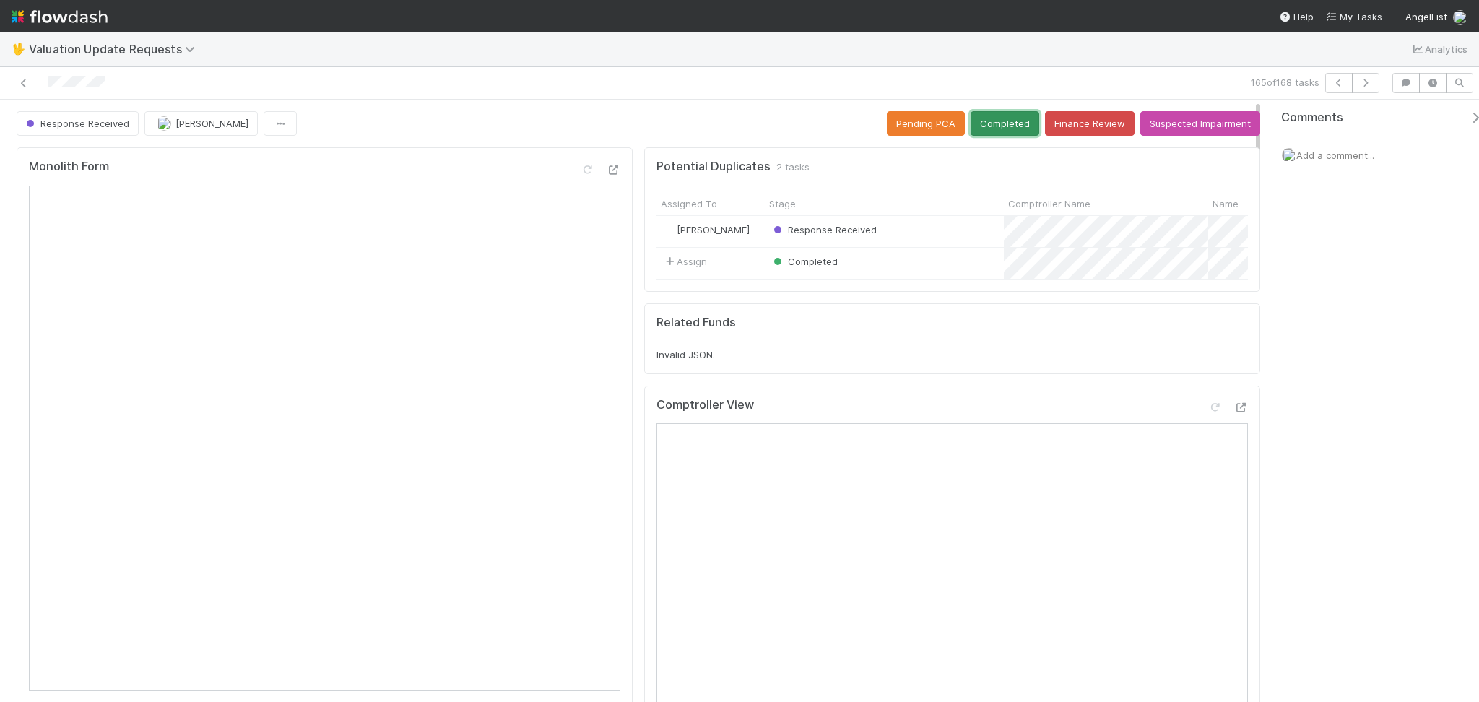
click at [989, 129] on button "Completed" at bounding box center [1005, 123] width 69 height 25
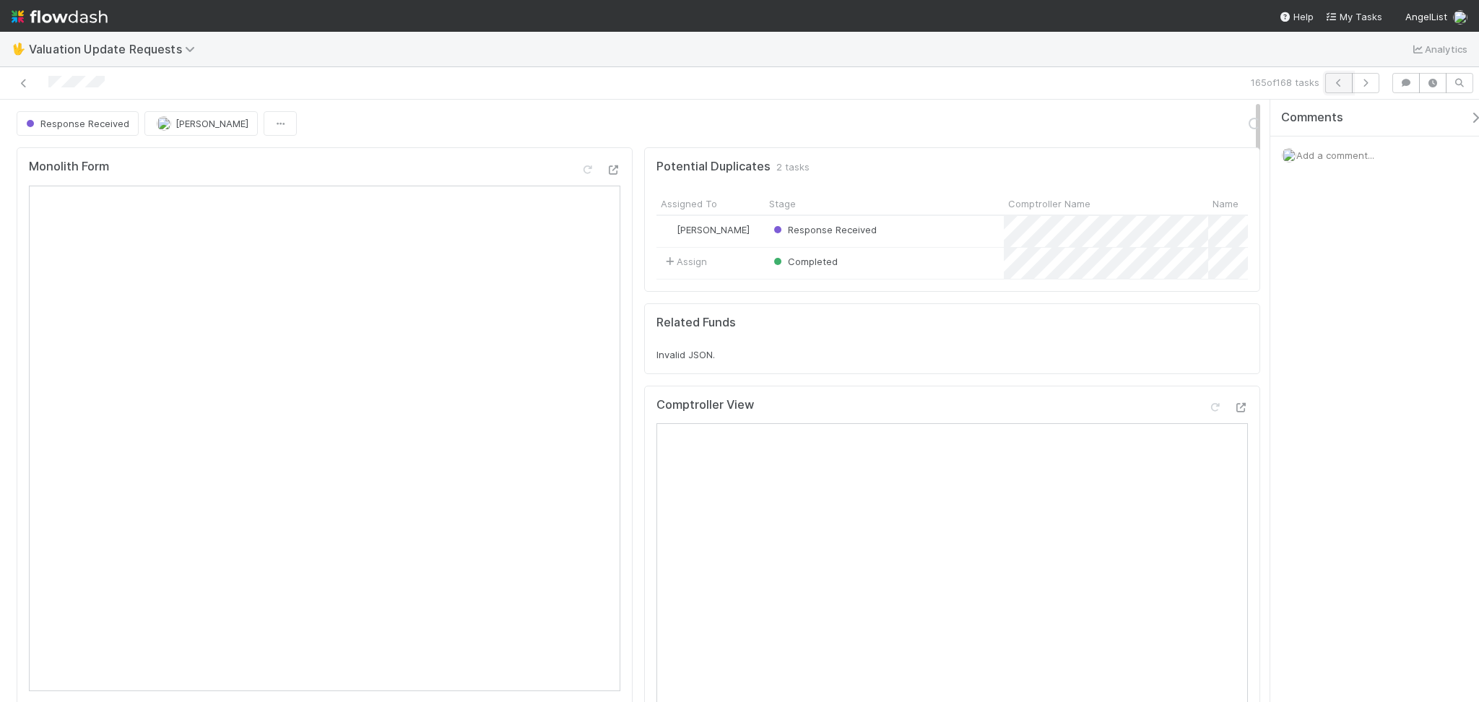
click at [1335, 87] on icon "button" at bounding box center [1339, 83] width 14 height 9
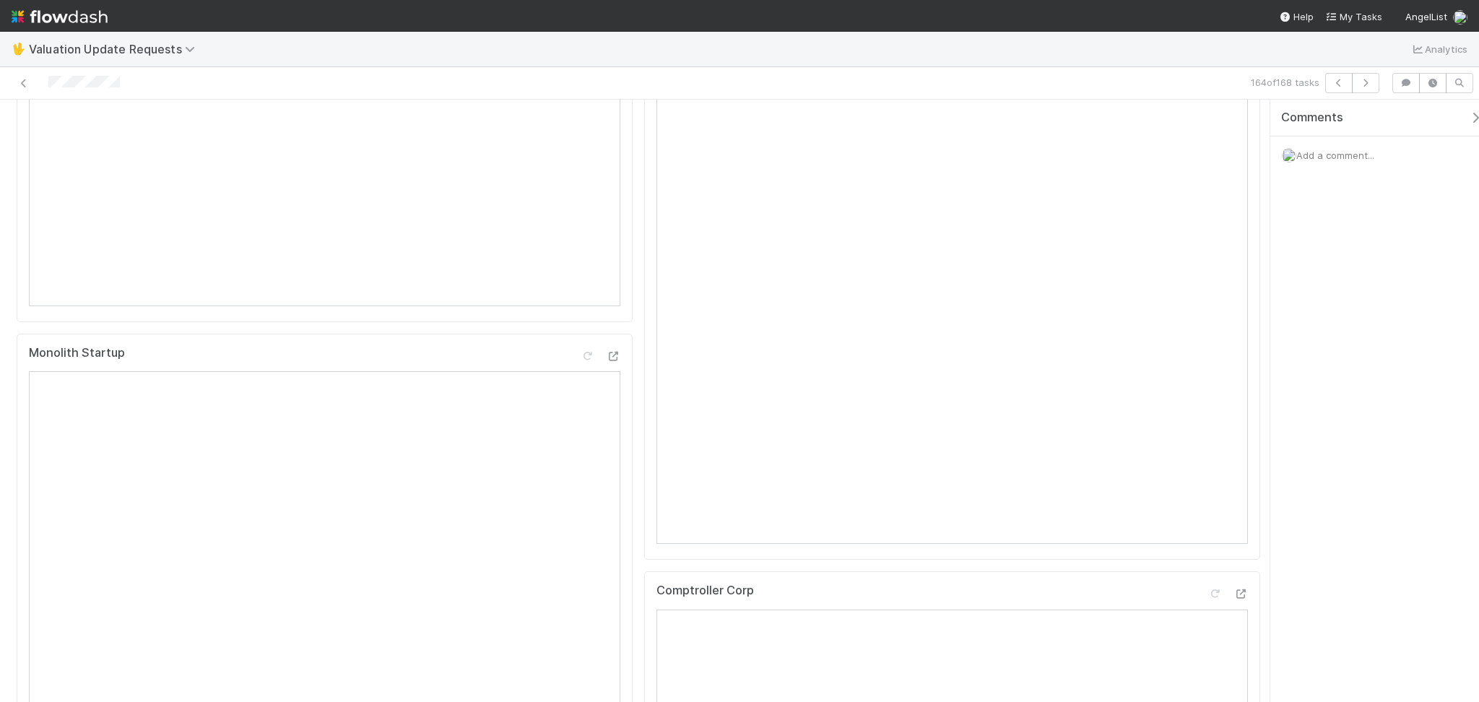
scroll to position [192, 0]
click at [1208, 220] on icon at bounding box center [1215, 215] width 14 height 9
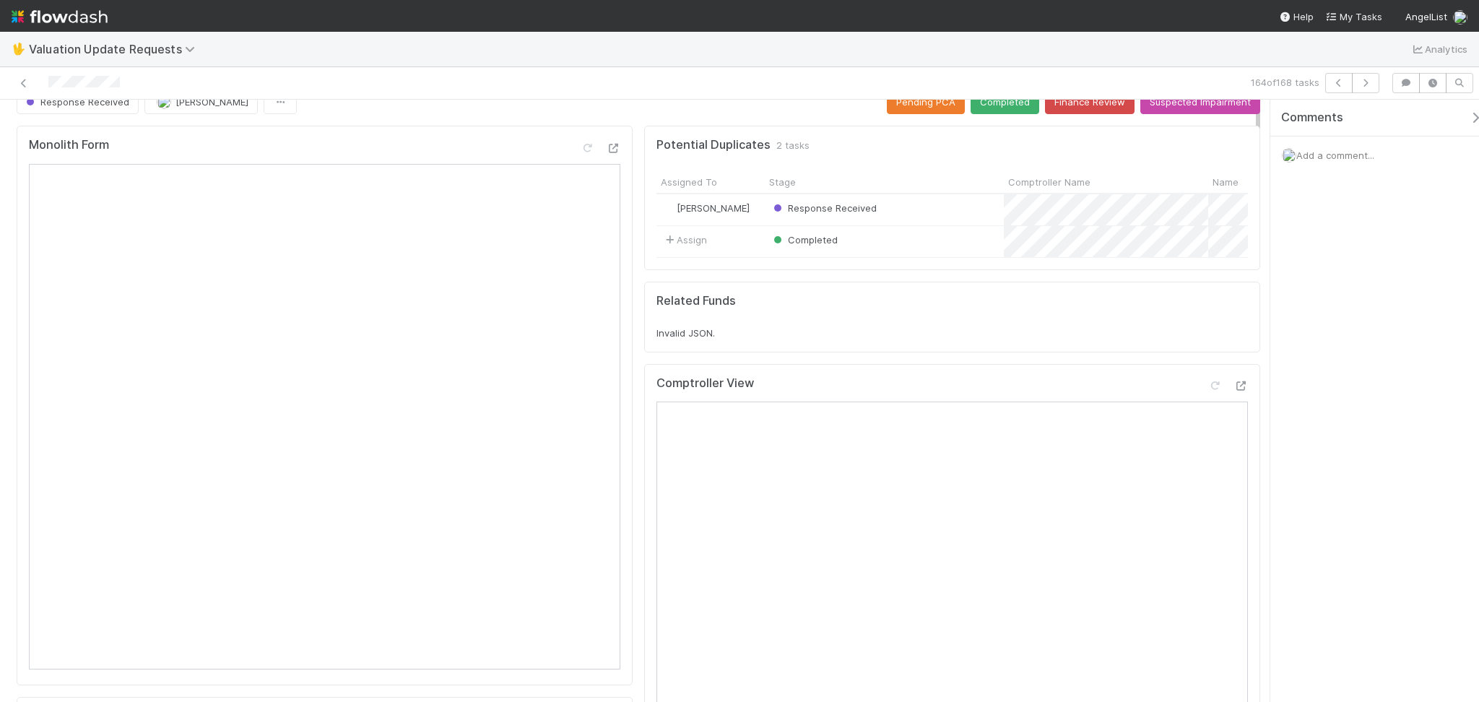
scroll to position [0, 0]
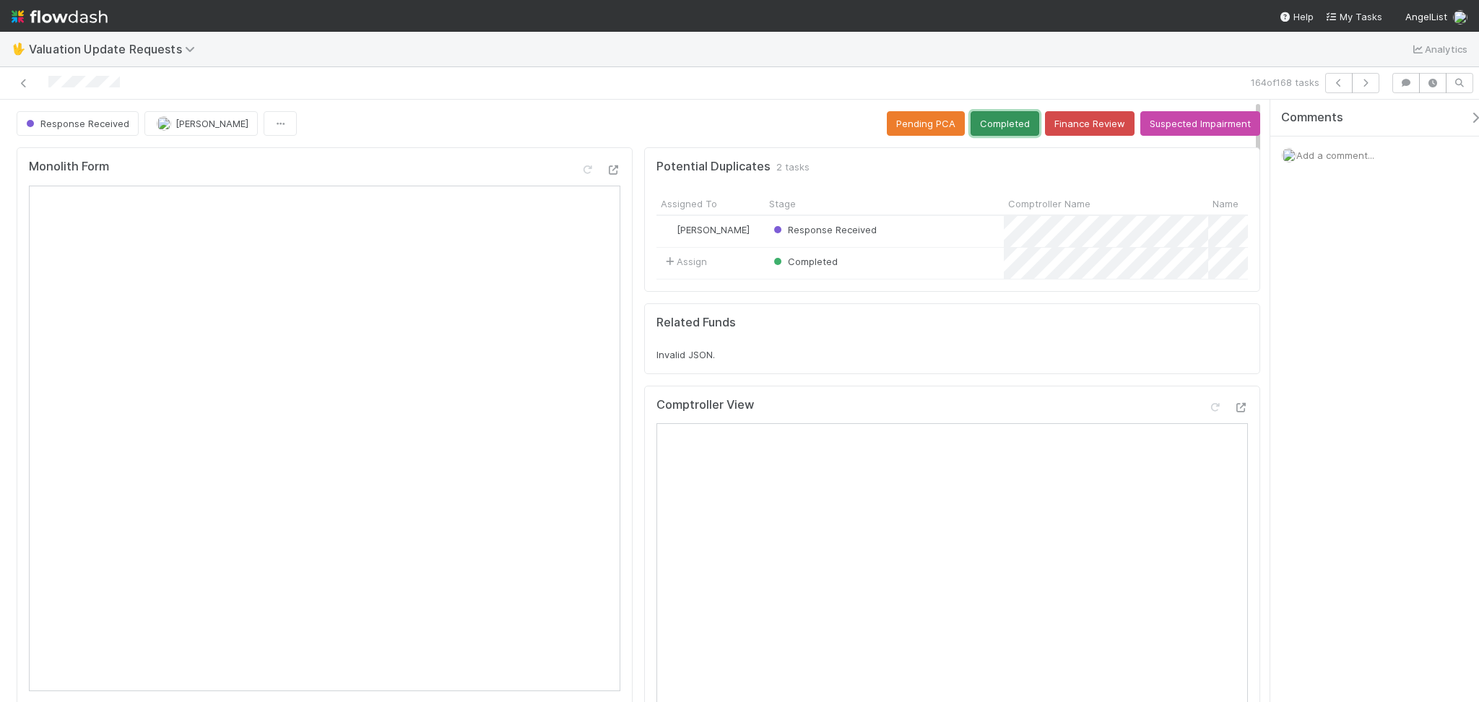
click at [988, 130] on button "Completed" at bounding box center [1005, 123] width 69 height 25
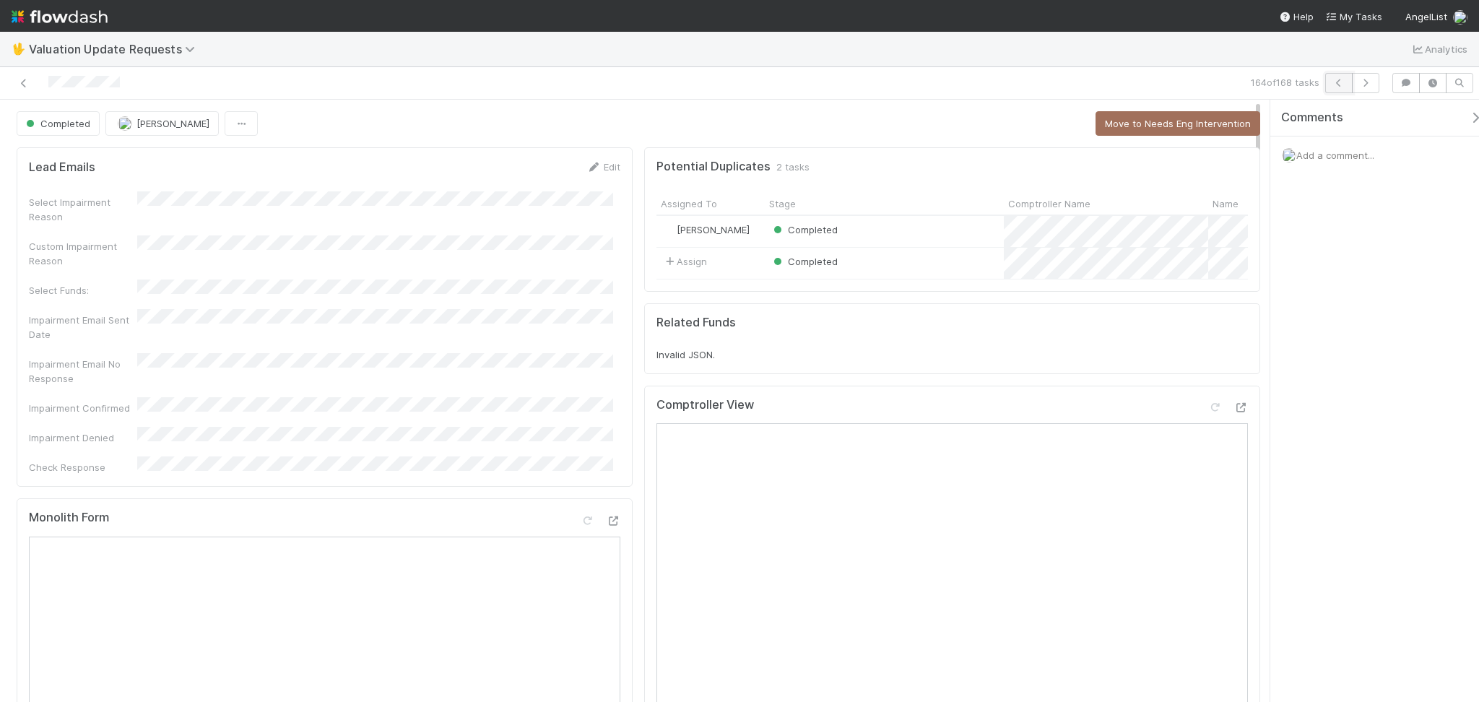
click at [1335, 82] on icon "button" at bounding box center [1339, 83] width 14 height 9
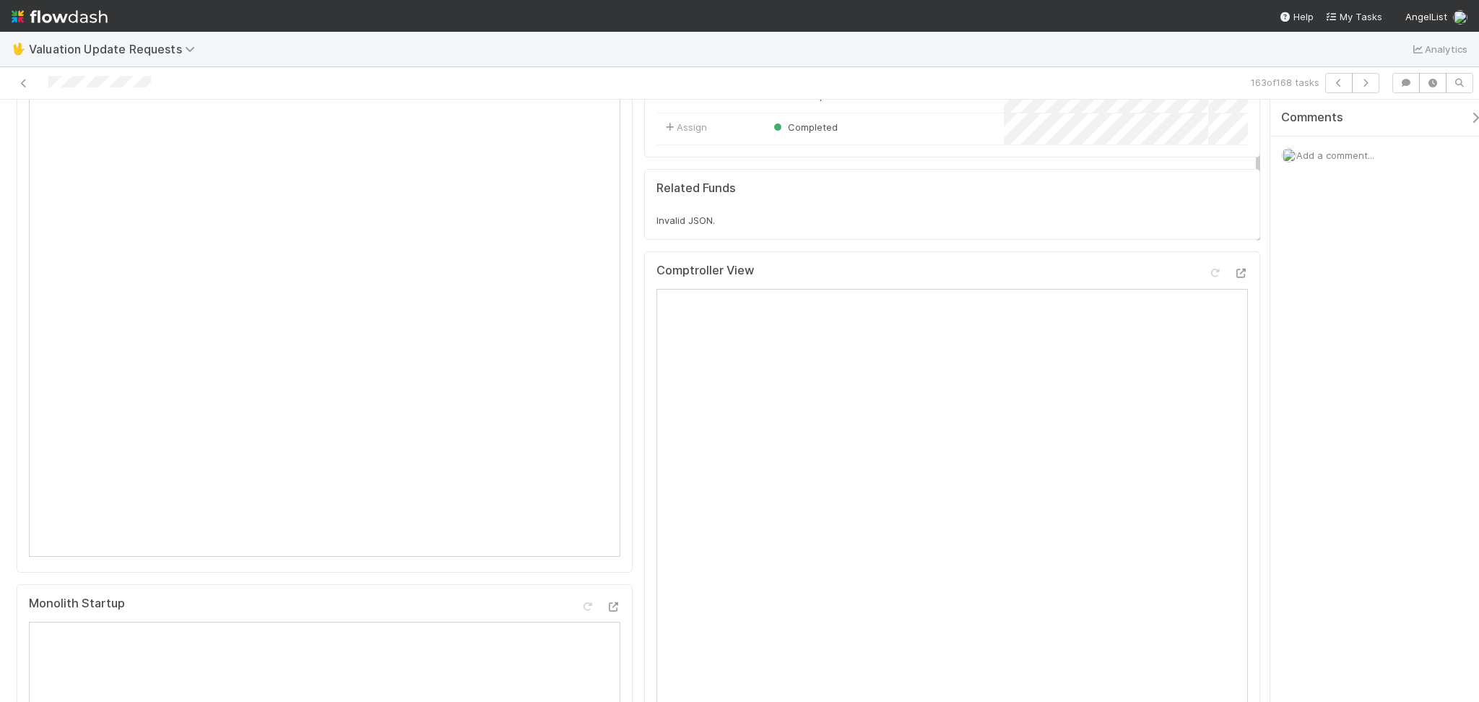
scroll to position [289, 0]
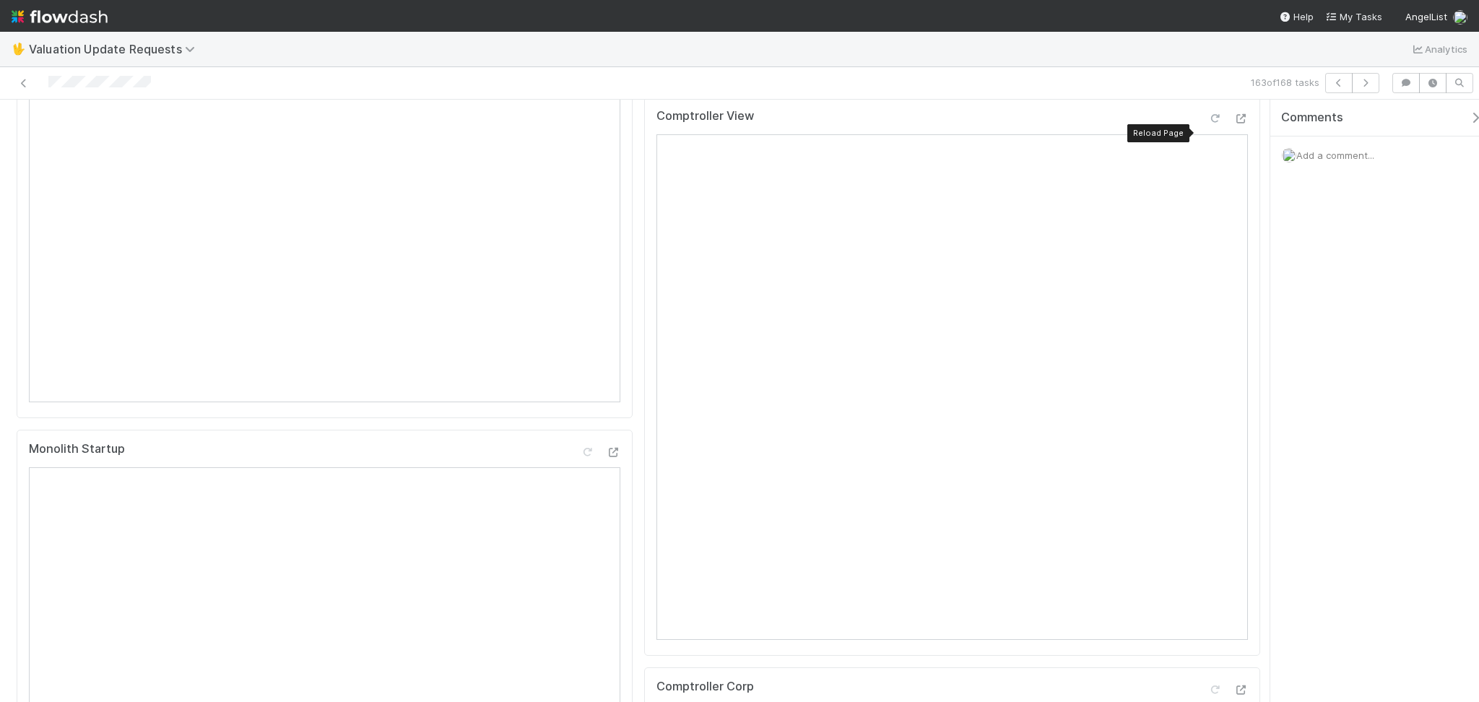
click at [1208, 124] on icon at bounding box center [1215, 118] width 14 height 9
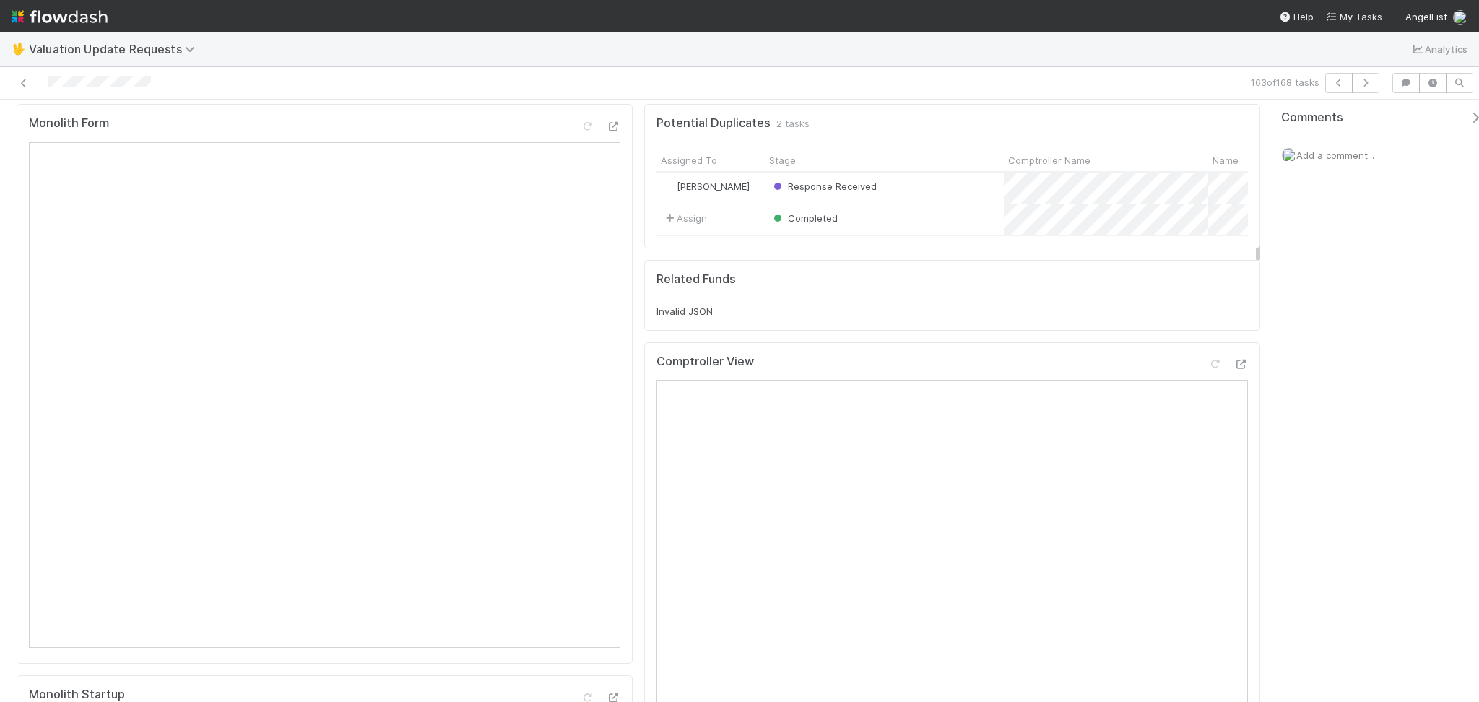
scroll to position [0, 0]
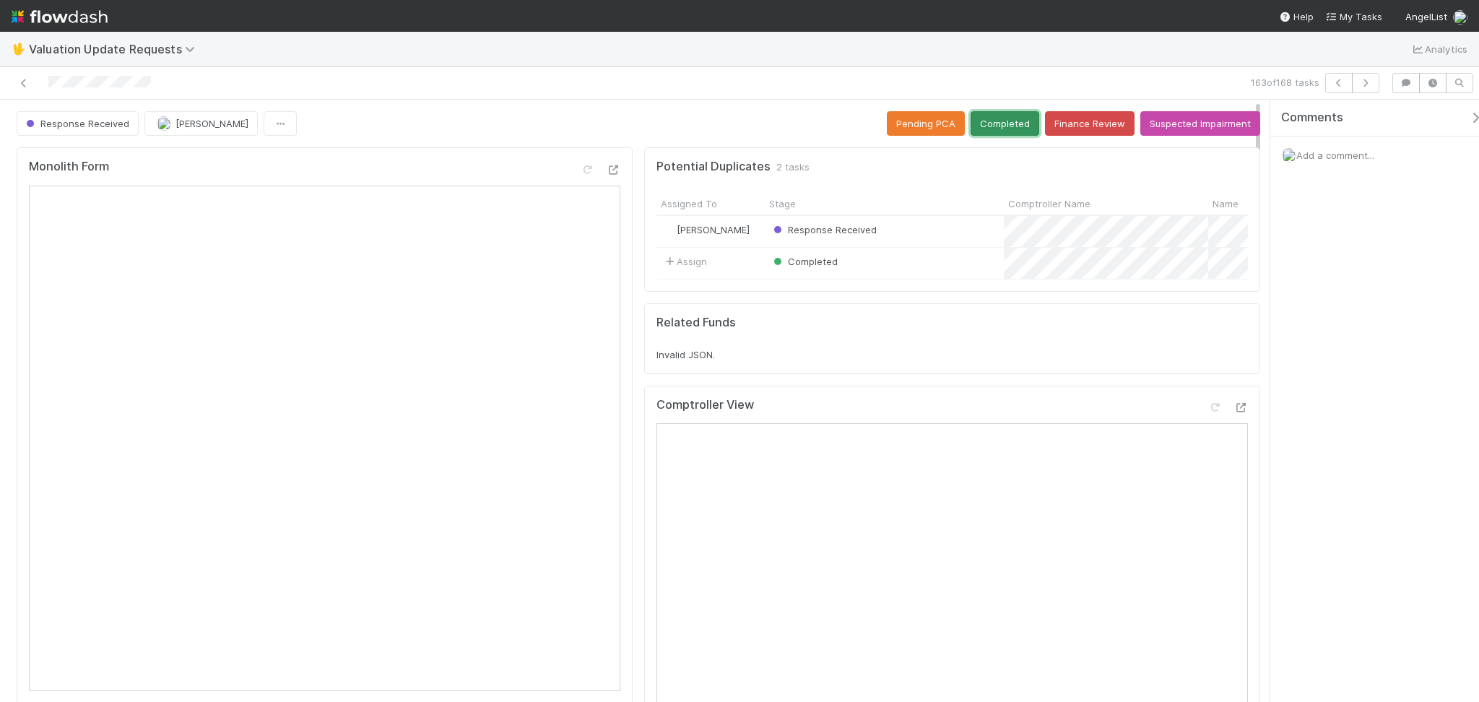
click at [995, 125] on button "Completed" at bounding box center [1005, 123] width 69 height 25
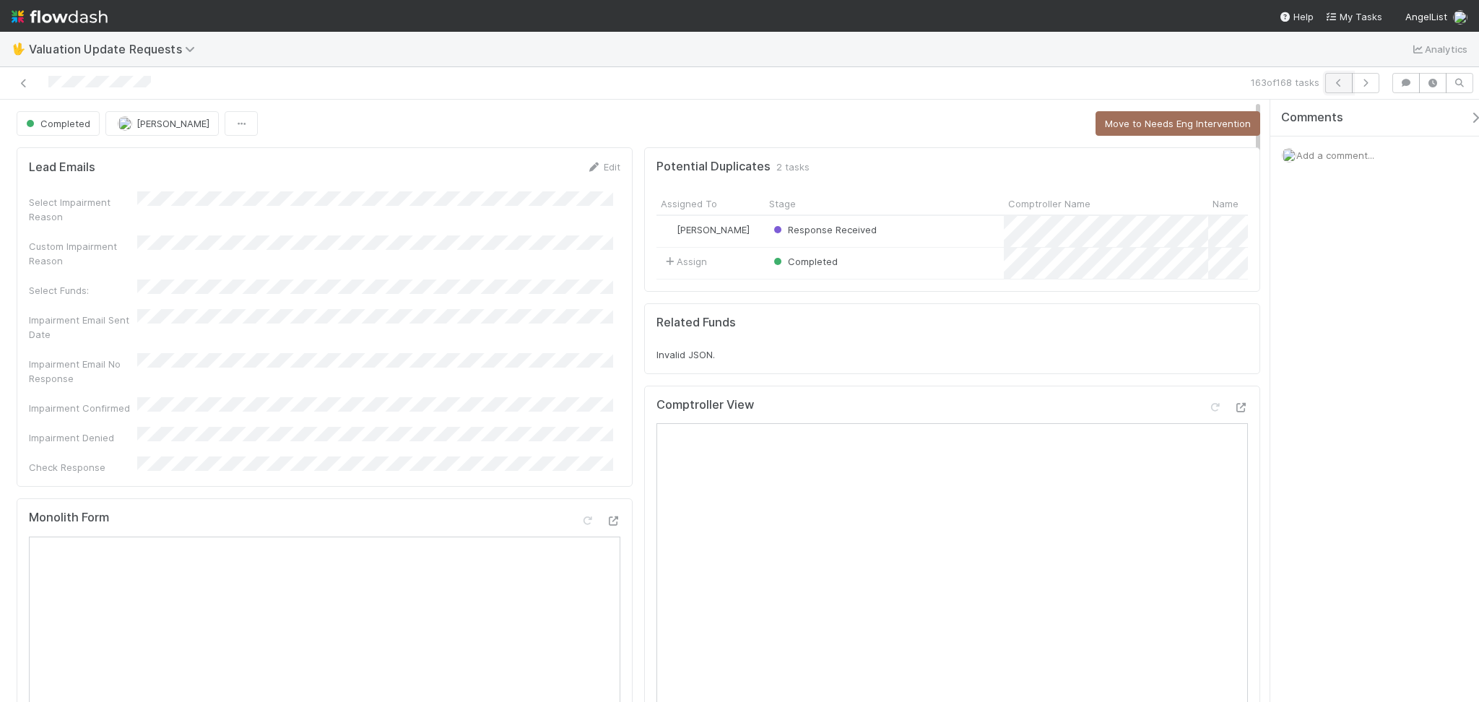
click at [1346, 75] on button "button" at bounding box center [1339, 83] width 27 height 20
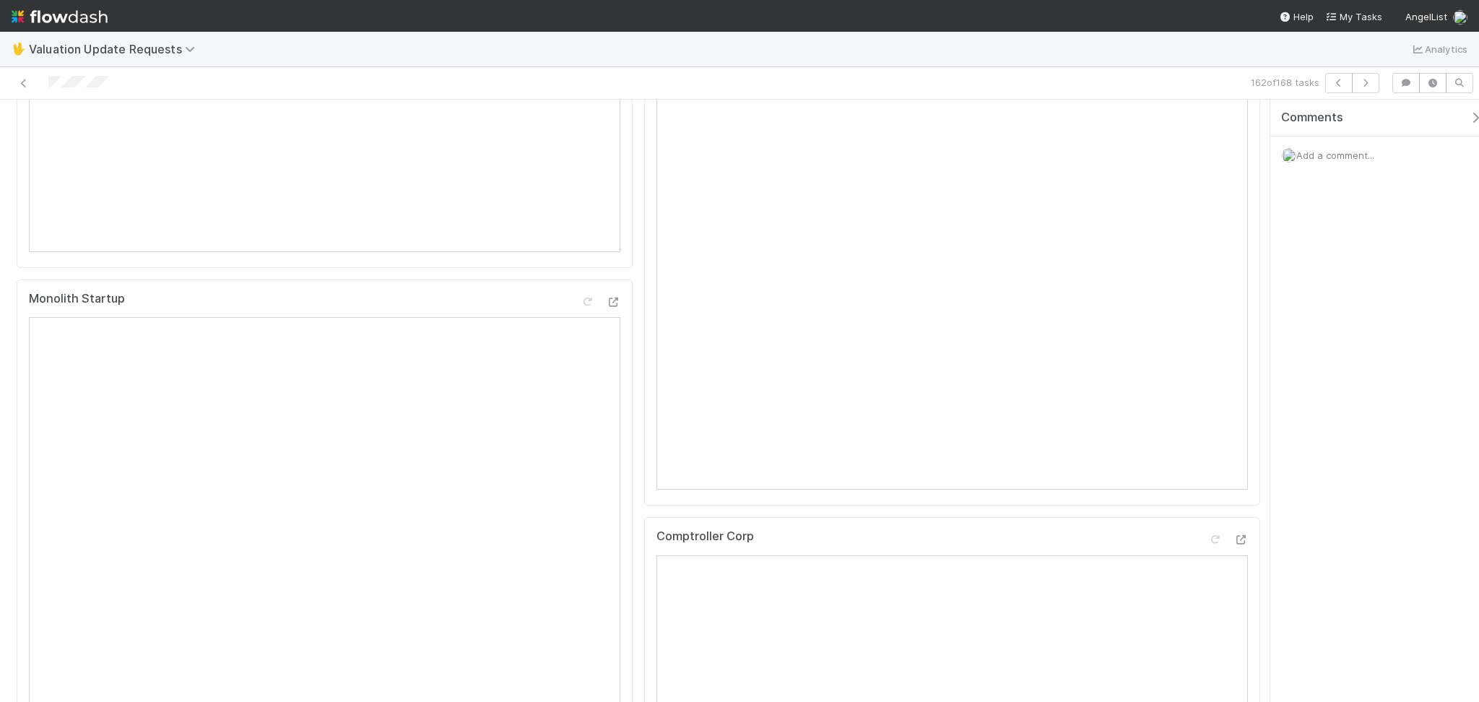
scroll to position [289, 0]
click at [1208, 124] on icon at bounding box center [1215, 118] width 14 height 9
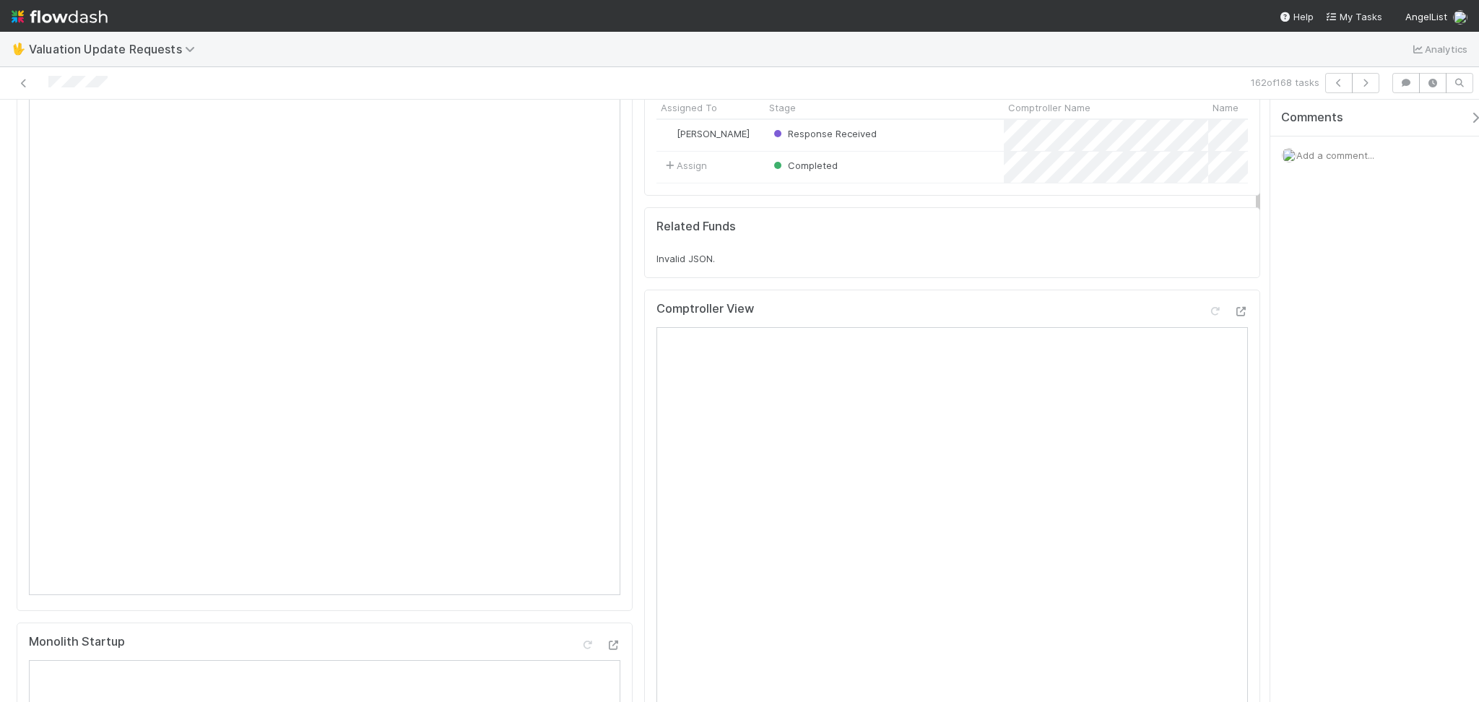
scroll to position [0, 0]
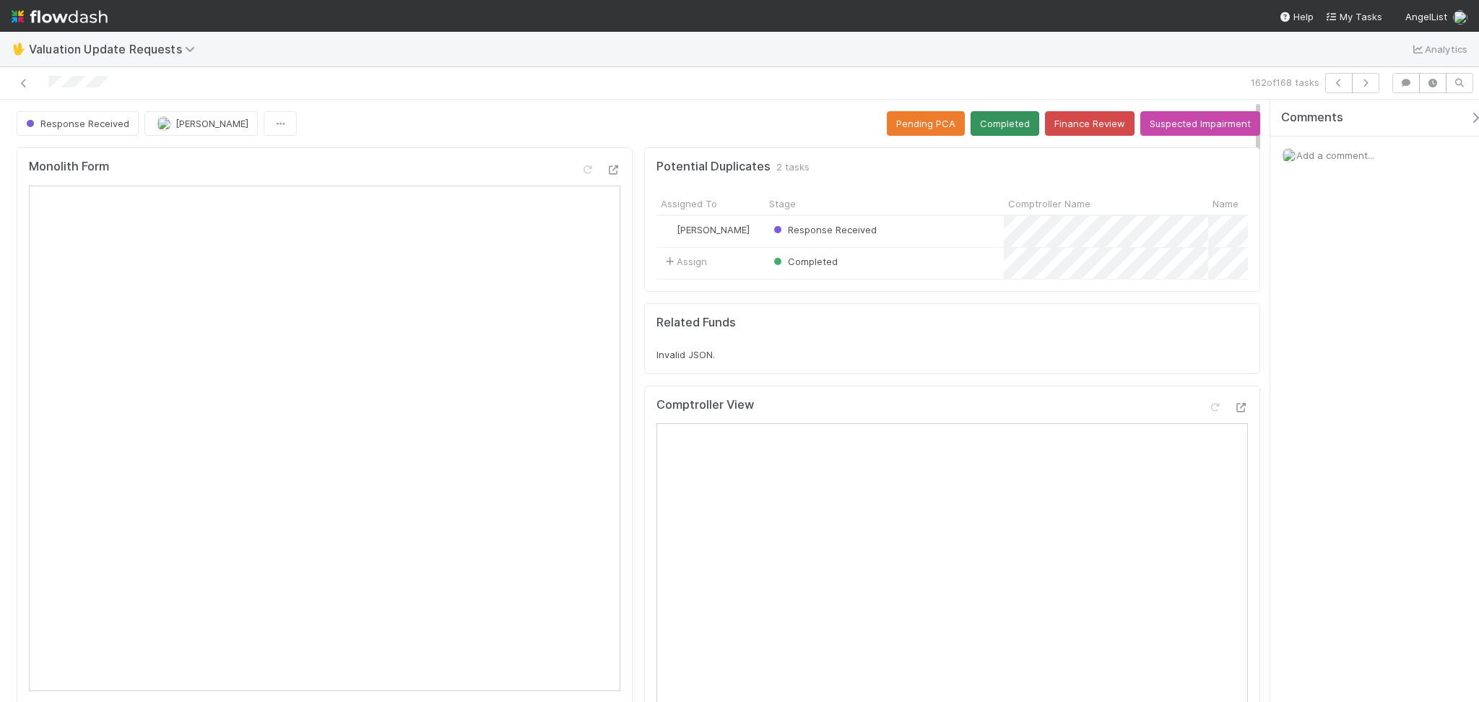
click at [1003, 127] on button "Completed" at bounding box center [1005, 123] width 69 height 25
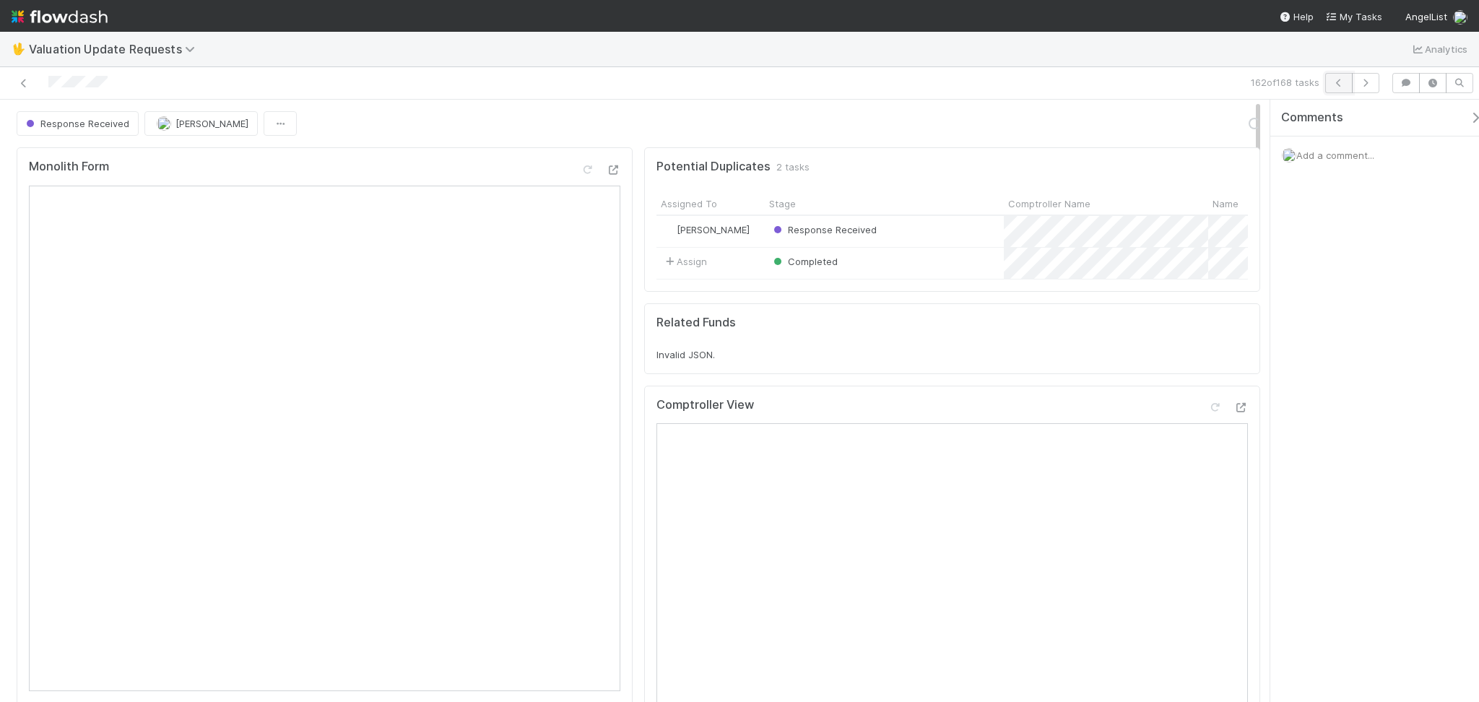
click at [1341, 85] on icon "button" at bounding box center [1339, 83] width 14 height 9
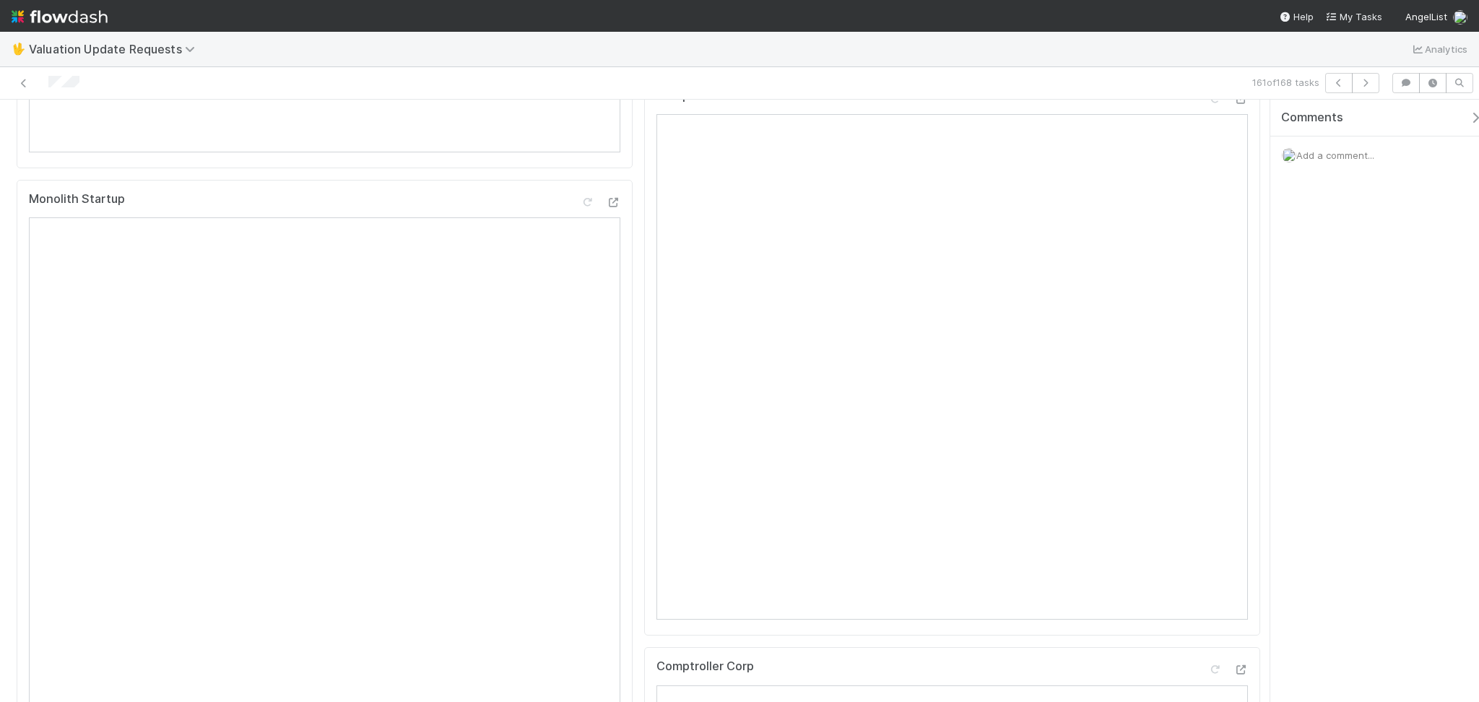
scroll to position [674, 0]
click at [1344, 85] on icon "button" at bounding box center [1339, 83] width 14 height 9
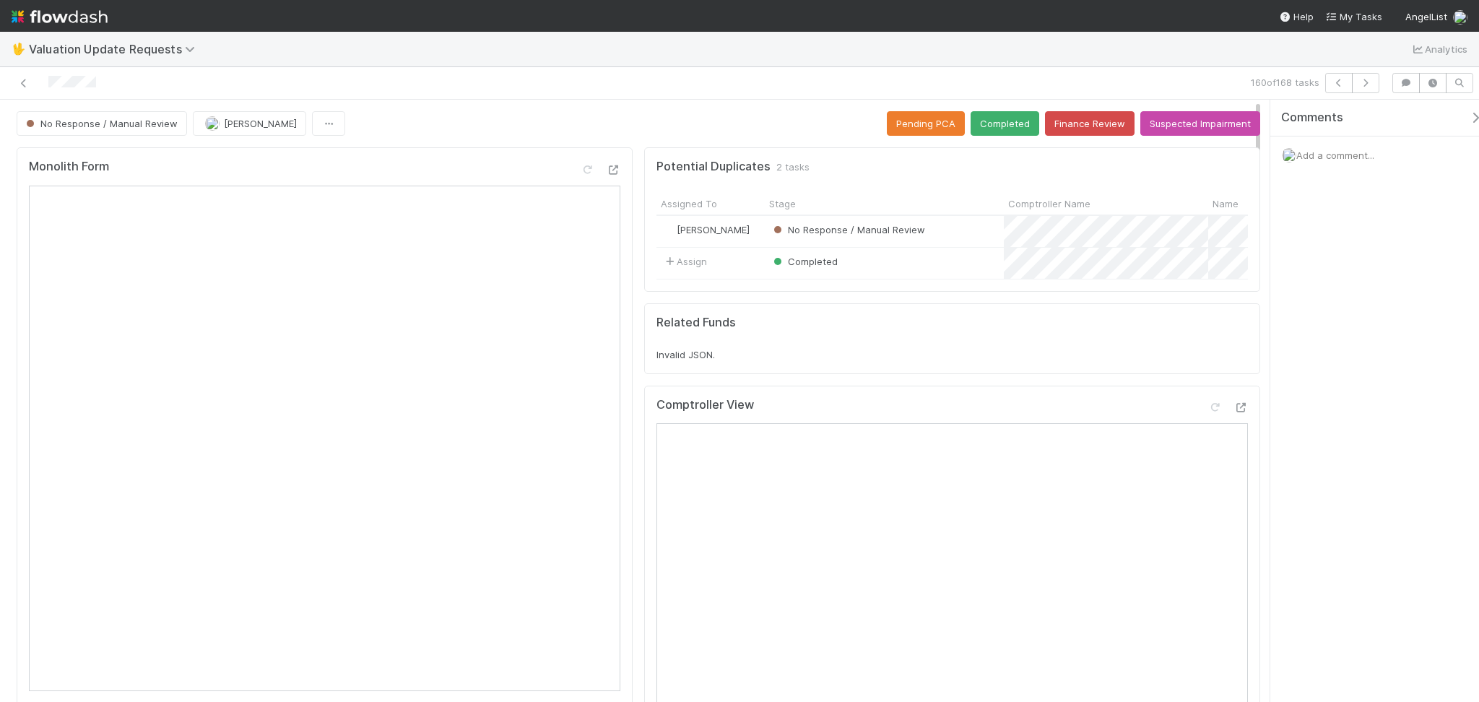
click at [436, 152] on div "Monolith Form" at bounding box center [325, 427] width 616 height 560
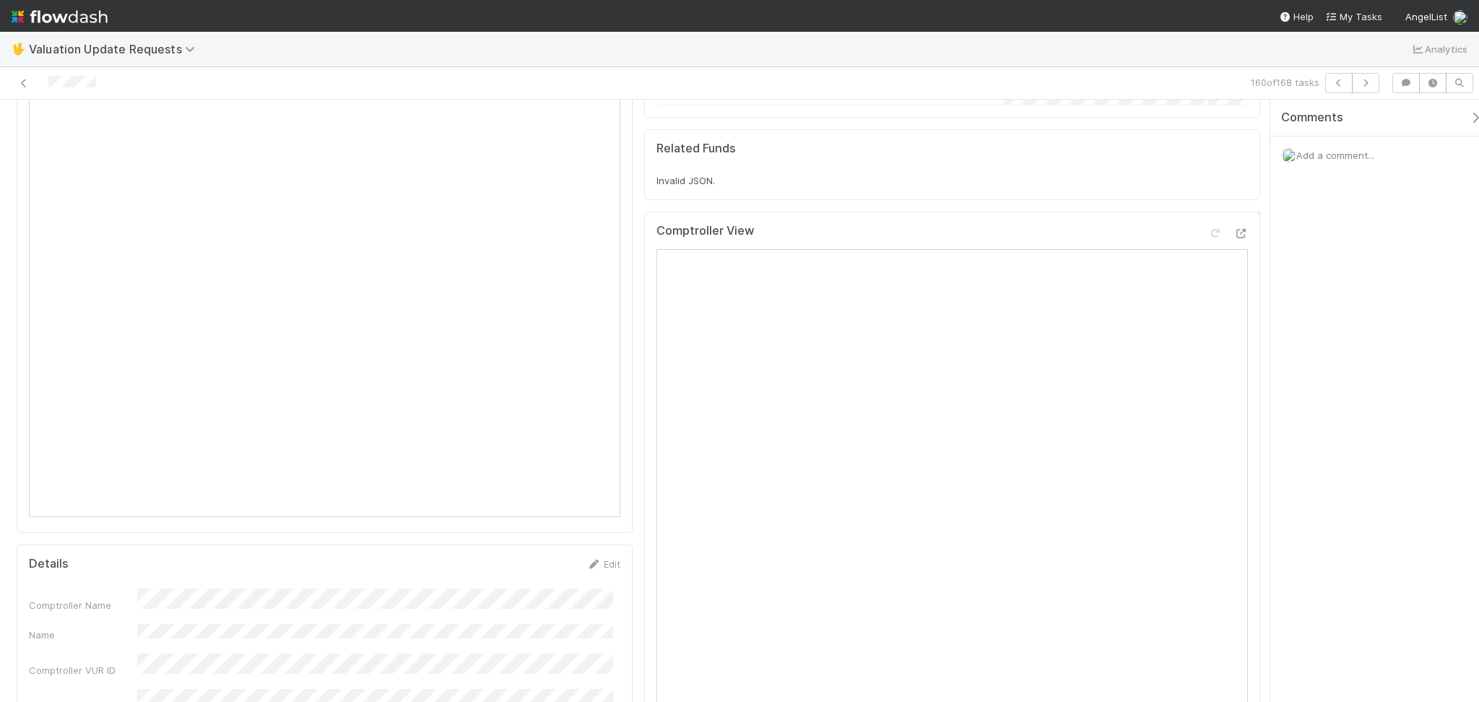
scroll to position [96, 0]
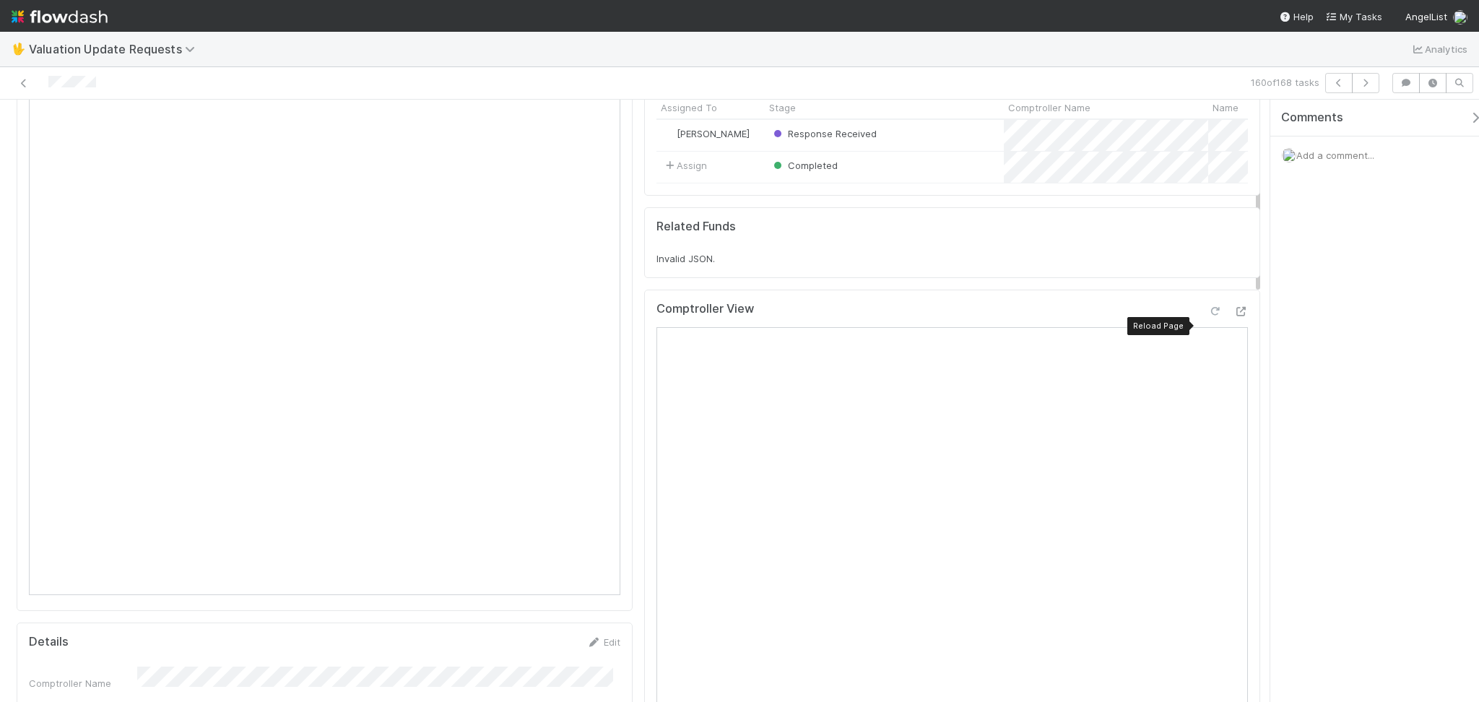
click at [1208, 316] on icon at bounding box center [1215, 311] width 14 height 9
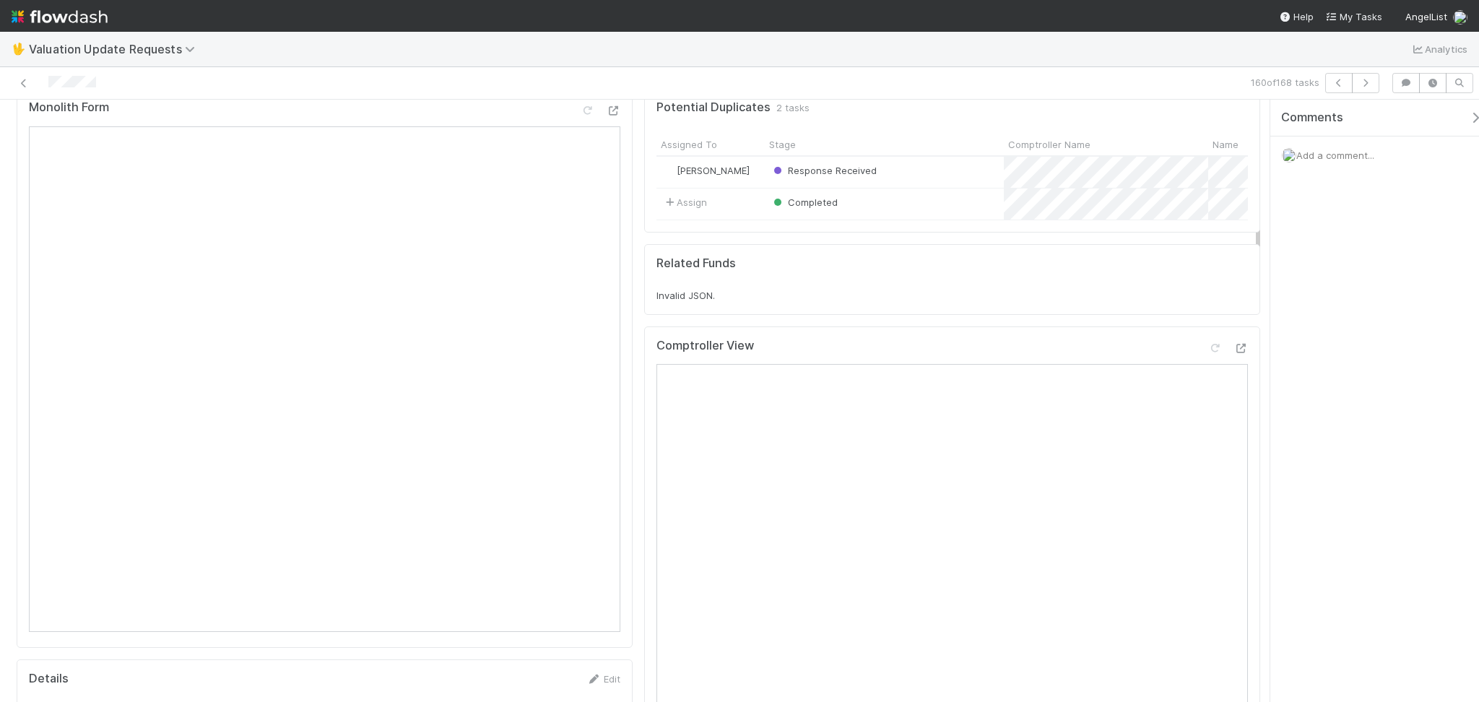
scroll to position [0, 0]
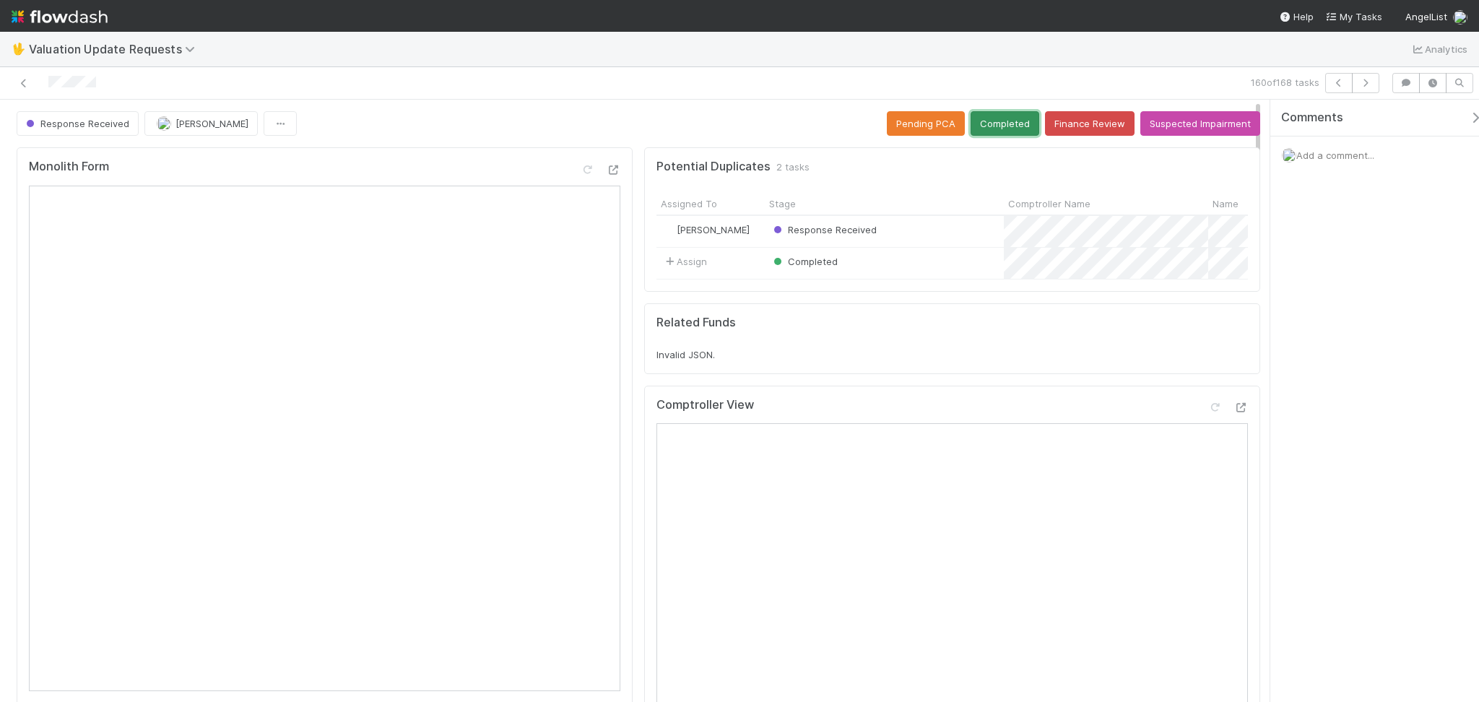
click at [992, 117] on button "Completed" at bounding box center [1005, 123] width 69 height 25
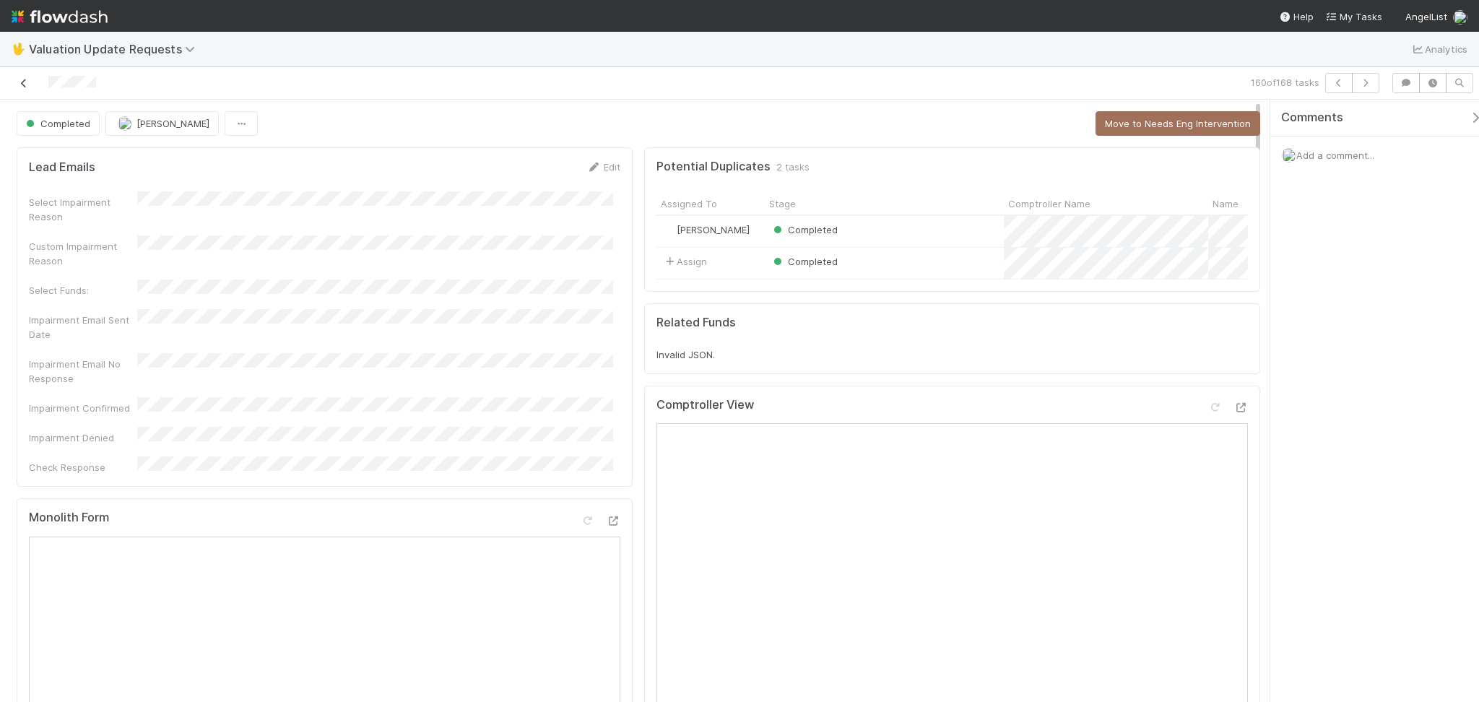
click at [24, 83] on icon at bounding box center [24, 83] width 14 height 9
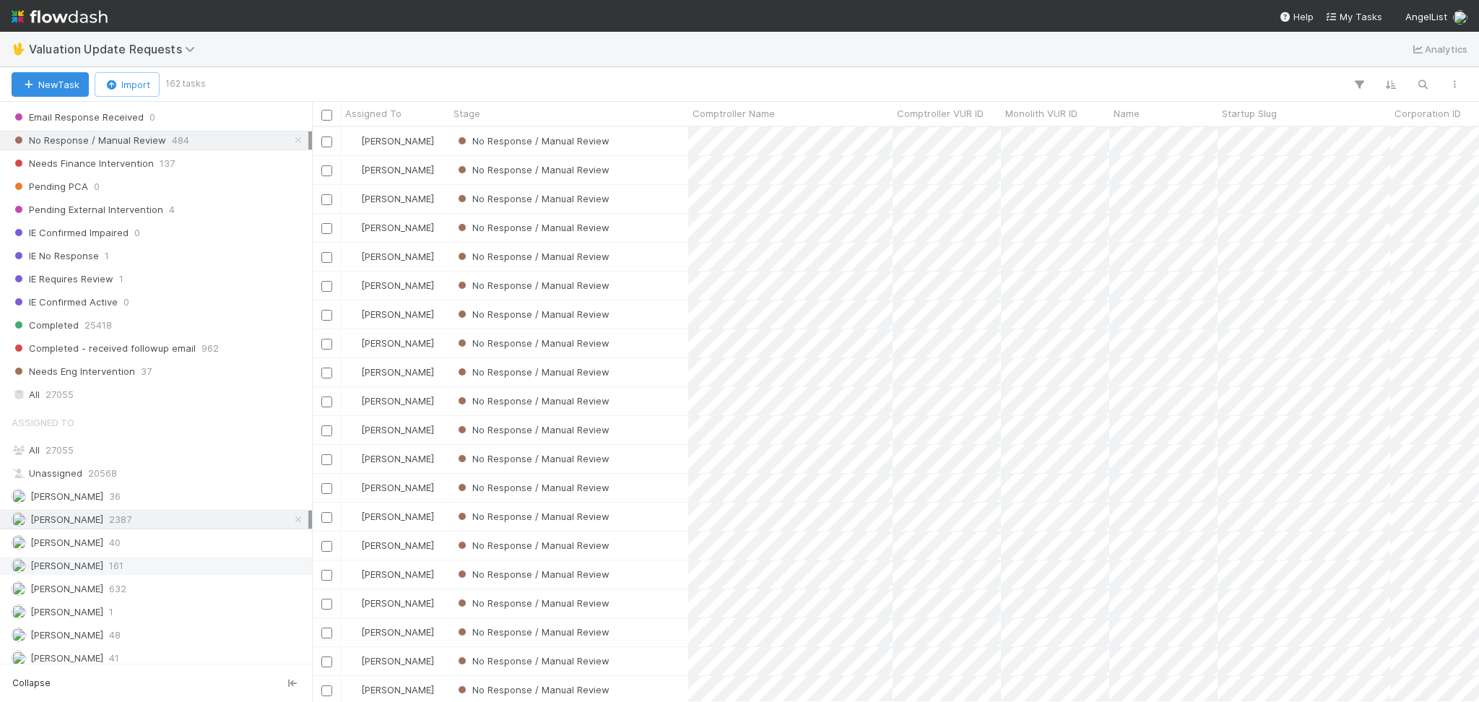
scroll to position [305, 0]
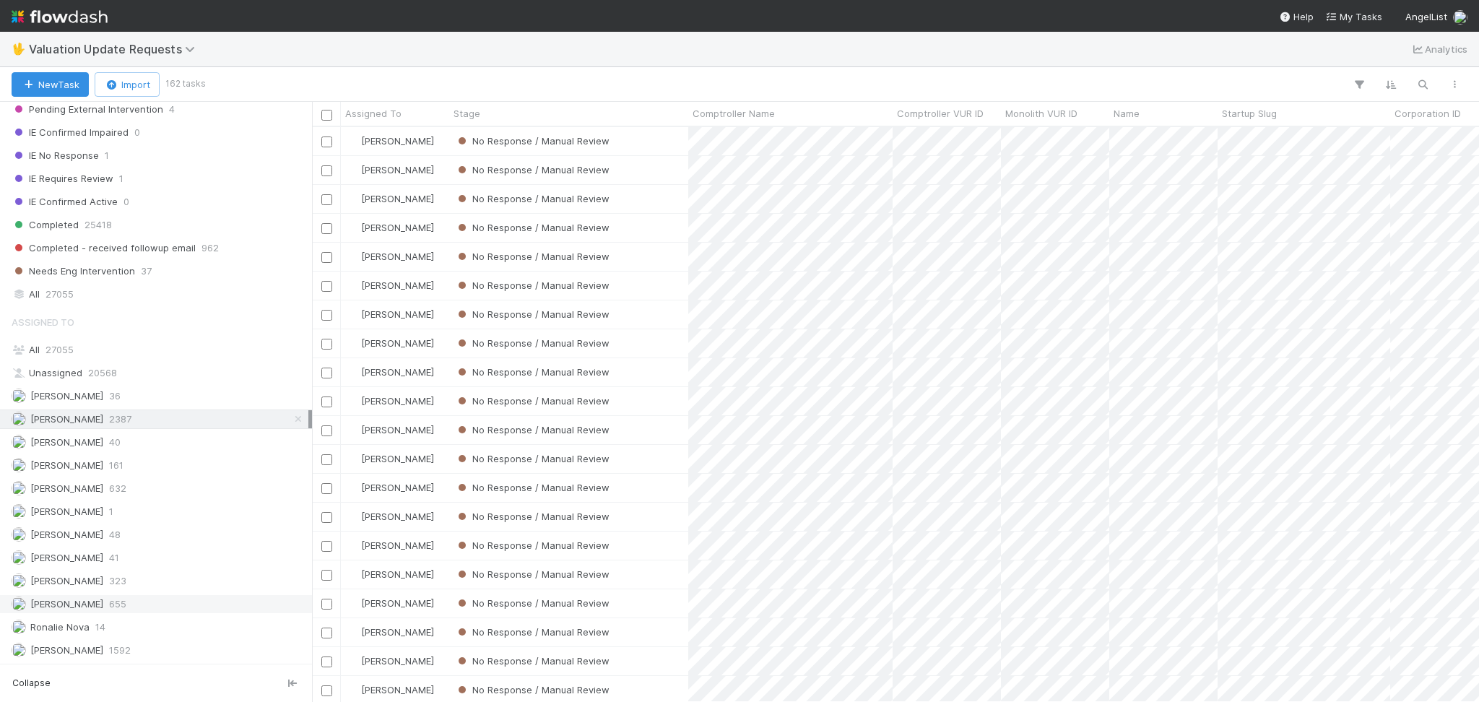
click at [118, 612] on span "655" at bounding box center [117, 604] width 17 height 18
click at [147, 422] on div "Febbie Cervantes 2387" at bounding box center [160, 419] width 297 height 18
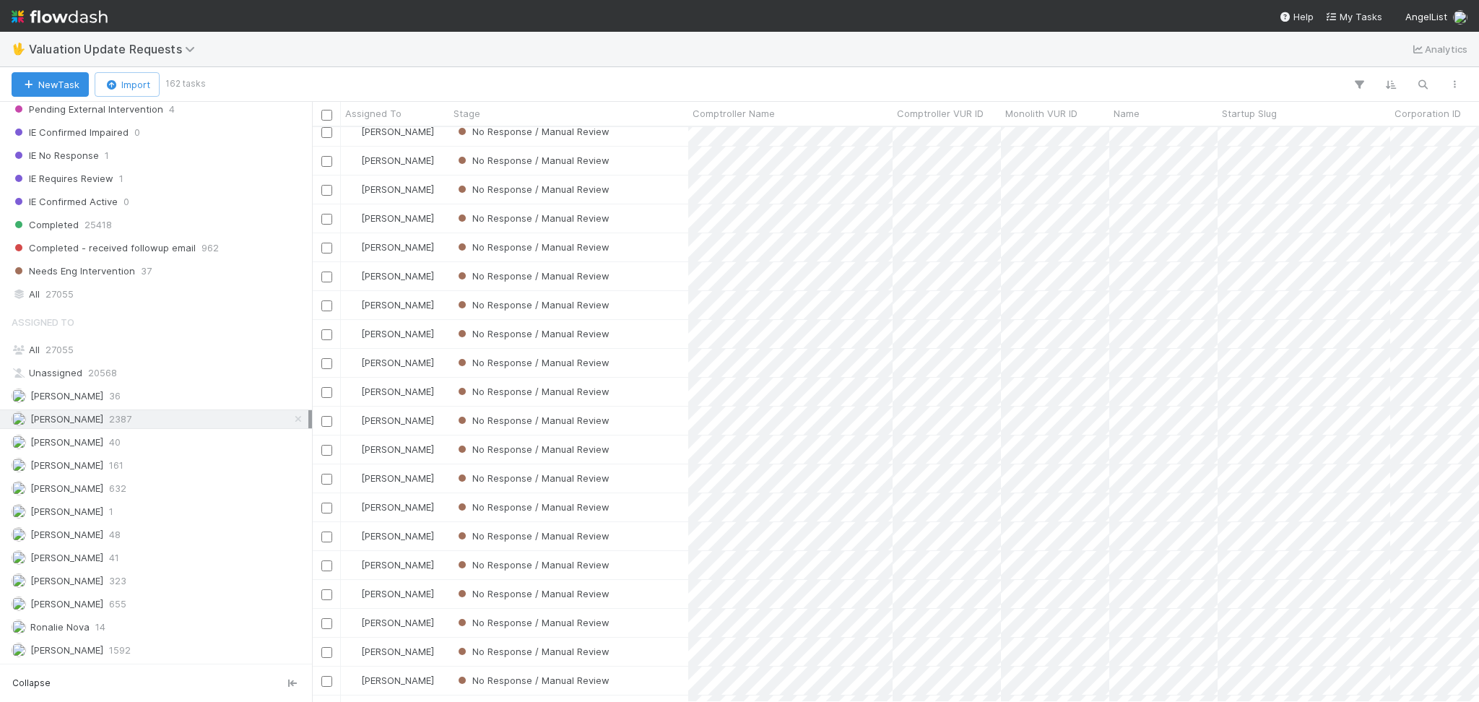
click at [272, 75] on div at bounding box center [837, 84] width 1268 height 19
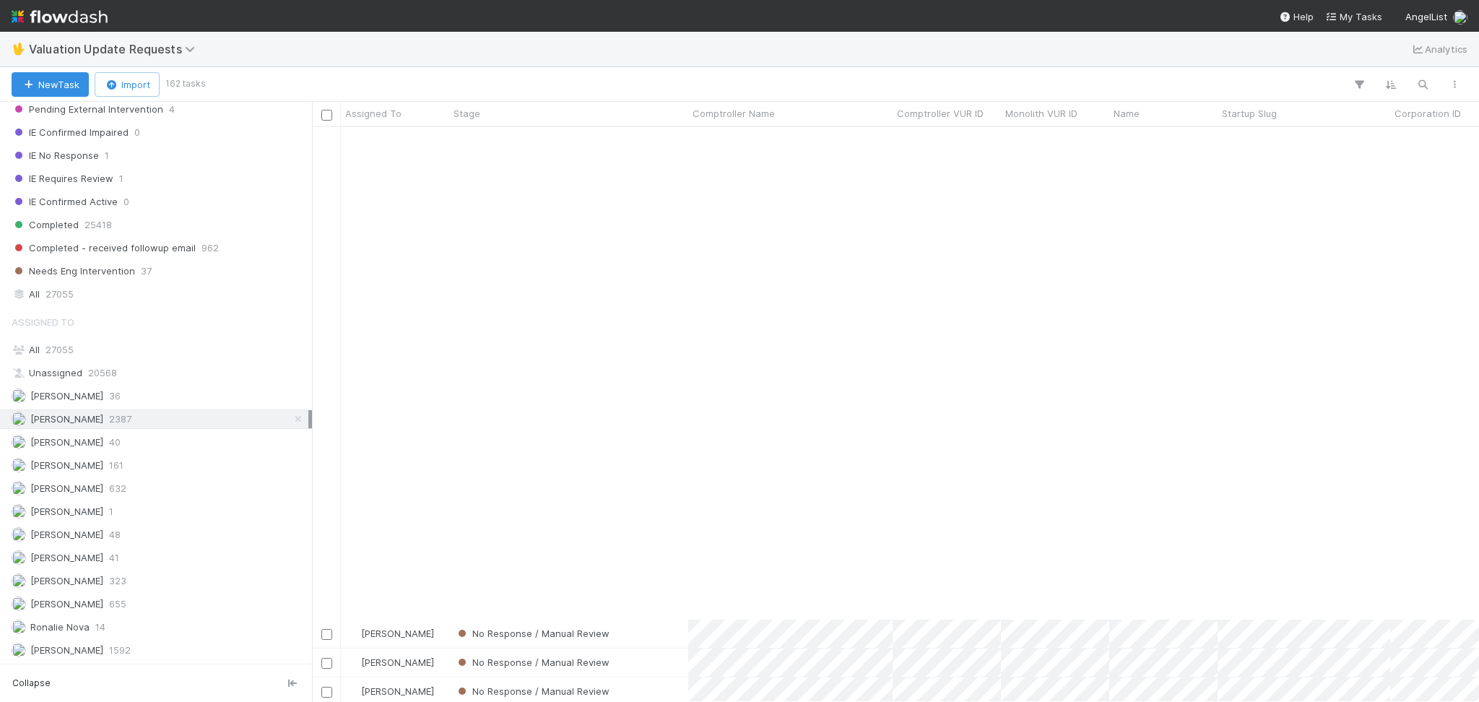
scroll to position [4121, 0]
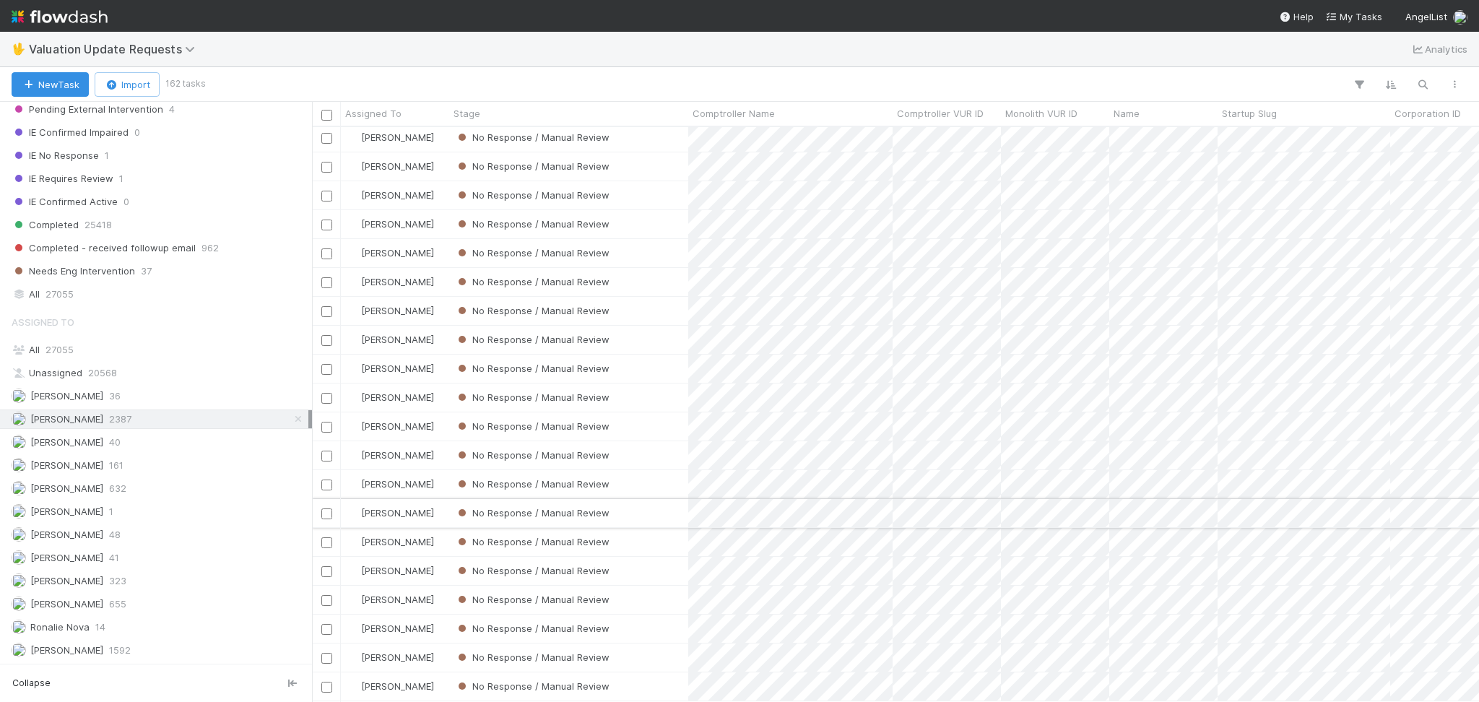
click at [674, 499] on div "No Response / Manual Review" at bounding box center [568, 513] width 239 height 28
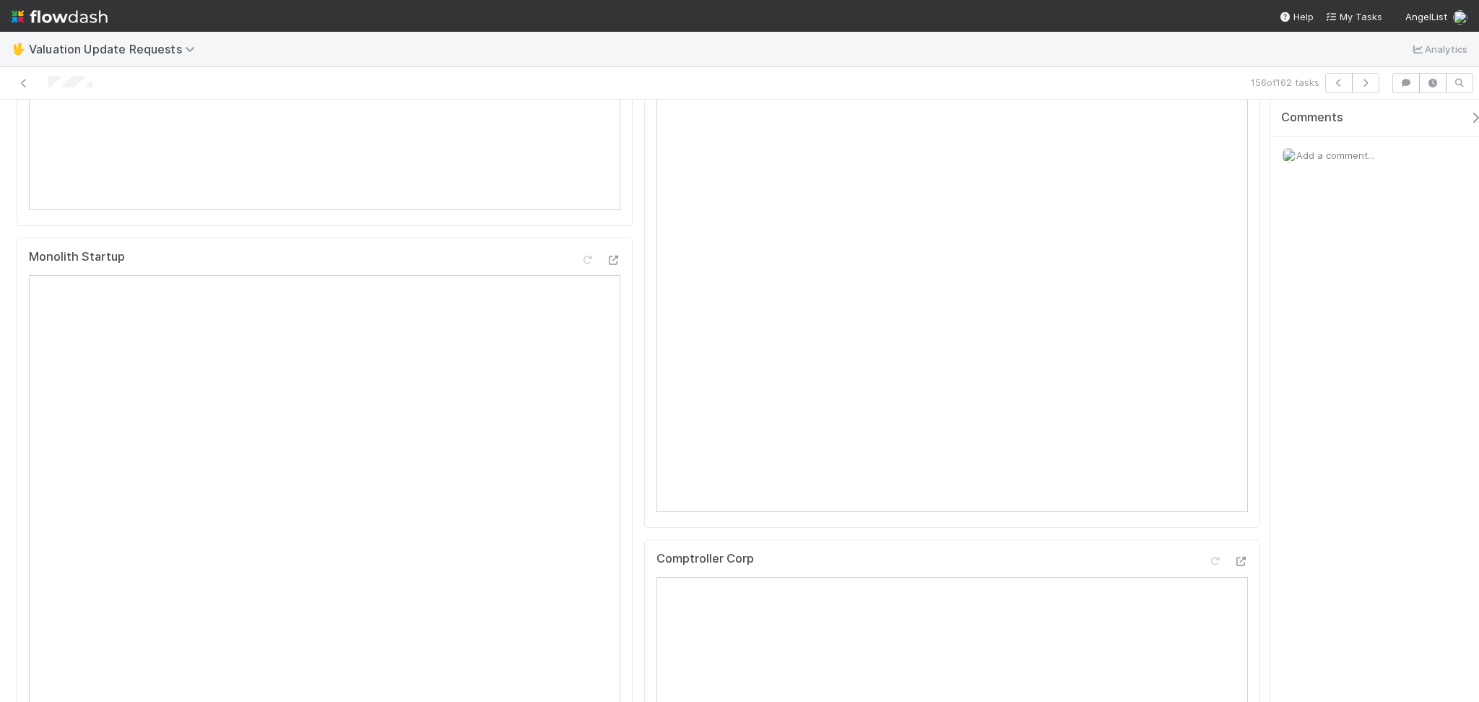
scroll to position [289, 0]
click at [1208, 188] on icon at bounding box center [1215, 182] width 14 height 9
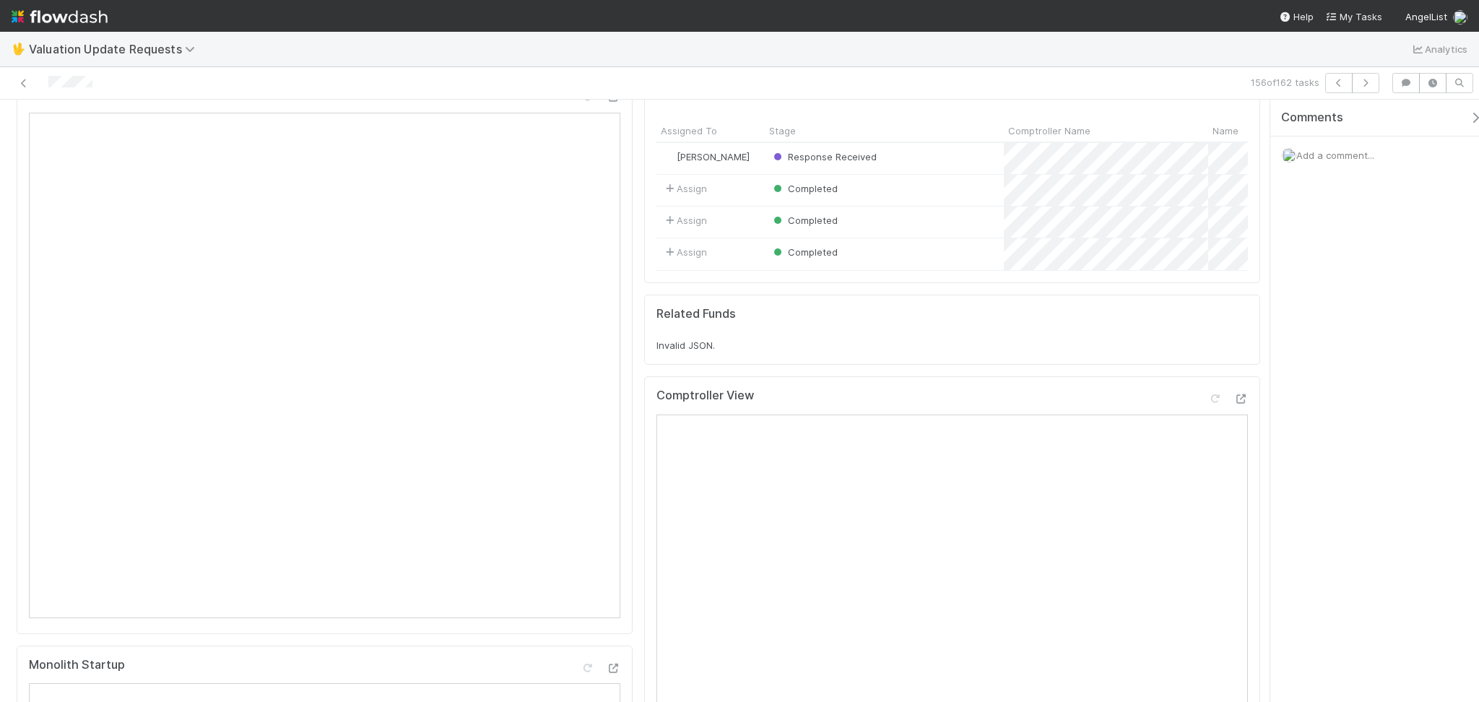
scroll to position [0, 0]
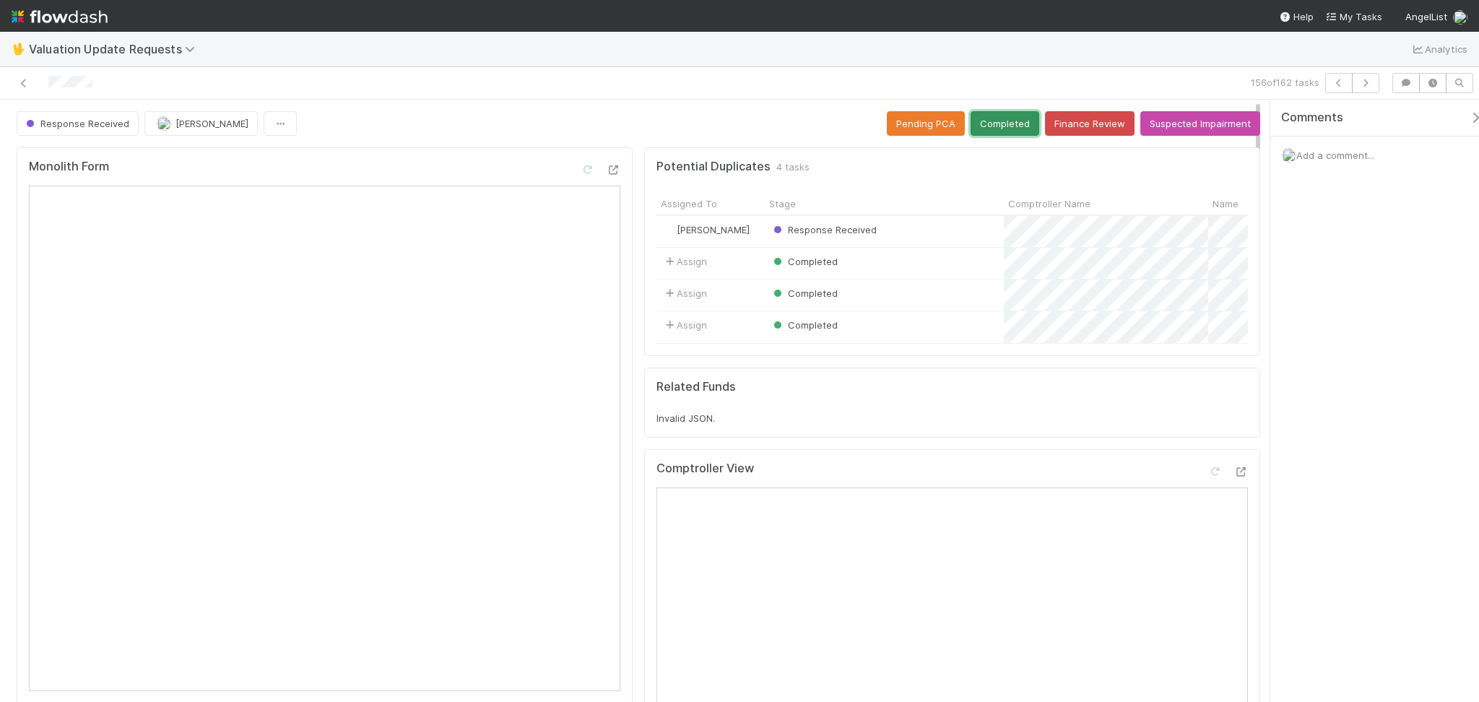
click at [988, 123] on button "Completed" at bounding box center [1005, 123] width 69 height 25
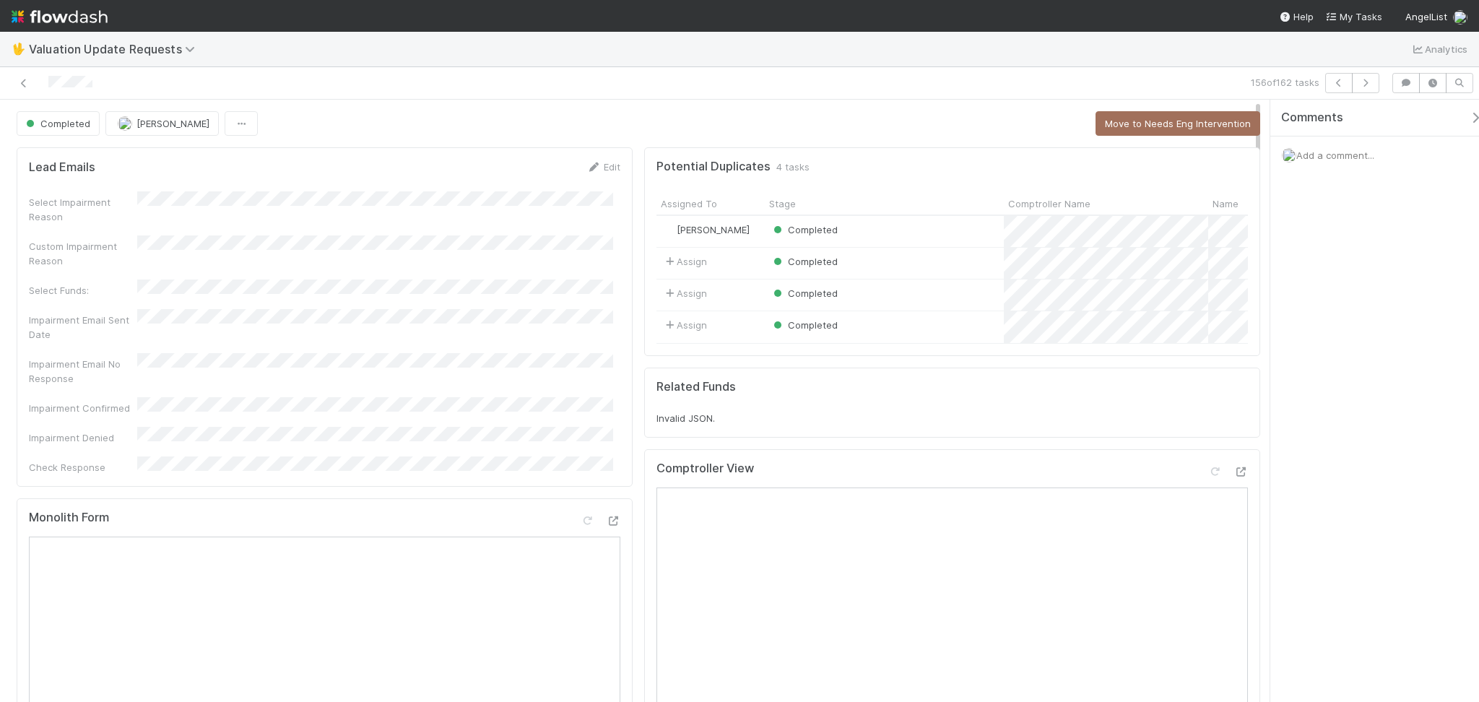
click at [1339, 93] on div "156 of 162 tasks" at bounding box center [739, 83] width 1479 height 33
click at [1339, 92] on button "button" at bounding box center [1339, 83] width 27 height 20
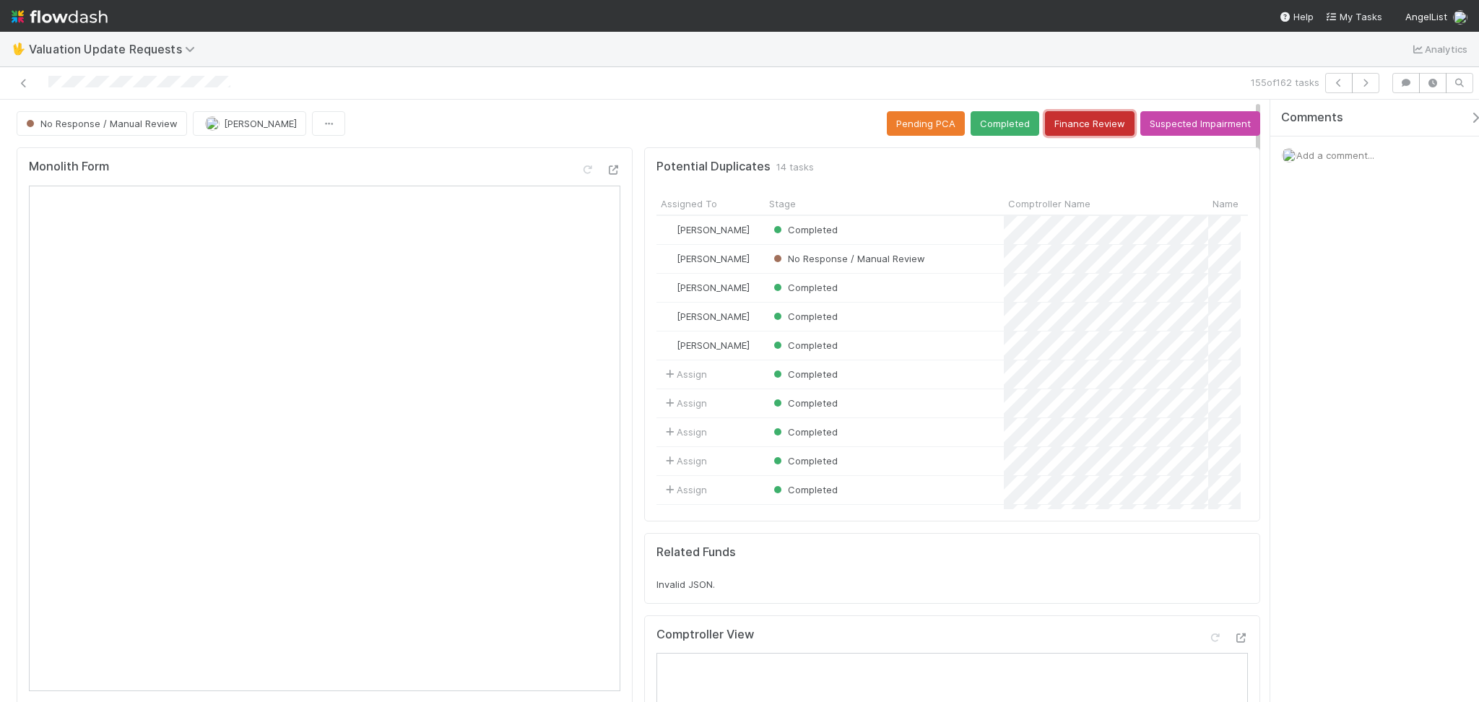
click at [1091, 129] on button "Finance Review" at bounding box center [1090, 123] width 90 height 25
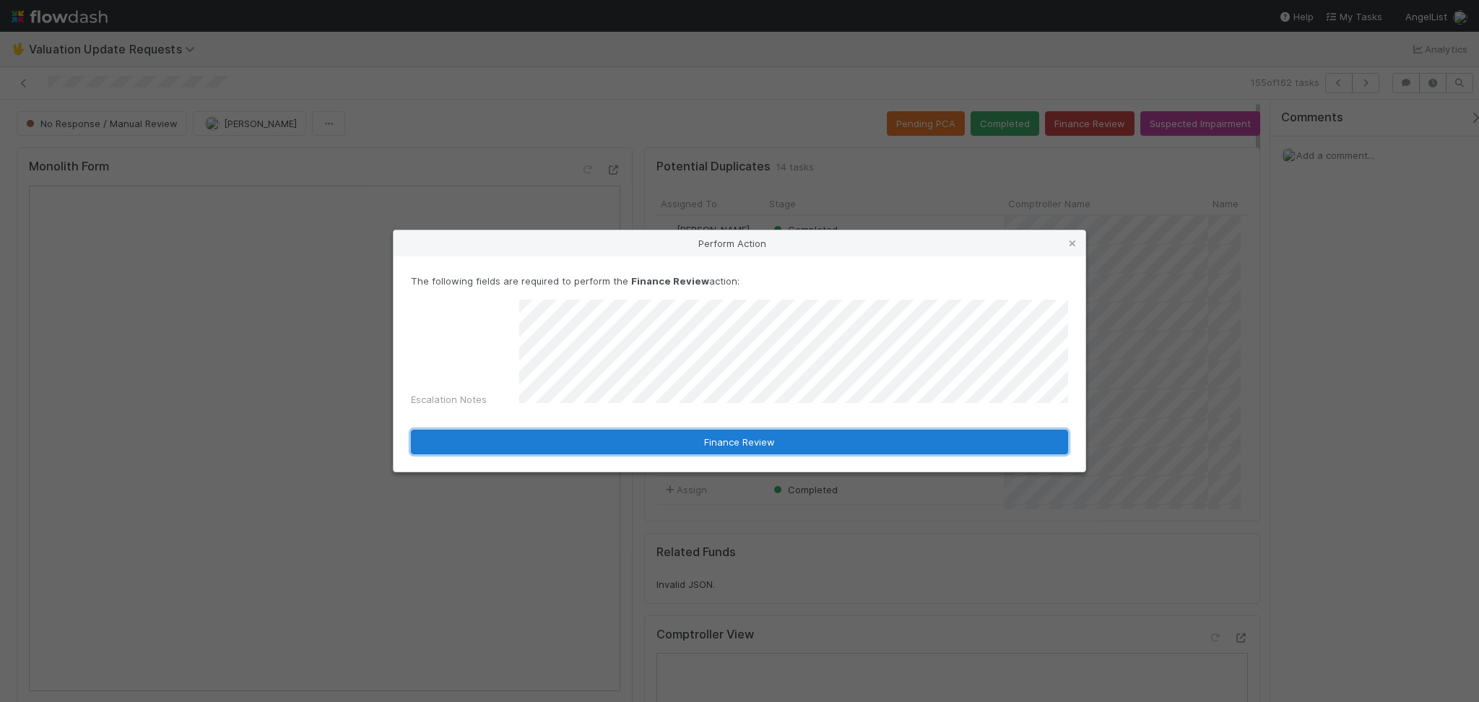
click at [717, 444] on button "Finance Review" at bounding box center [739, 442] width 657 height 25
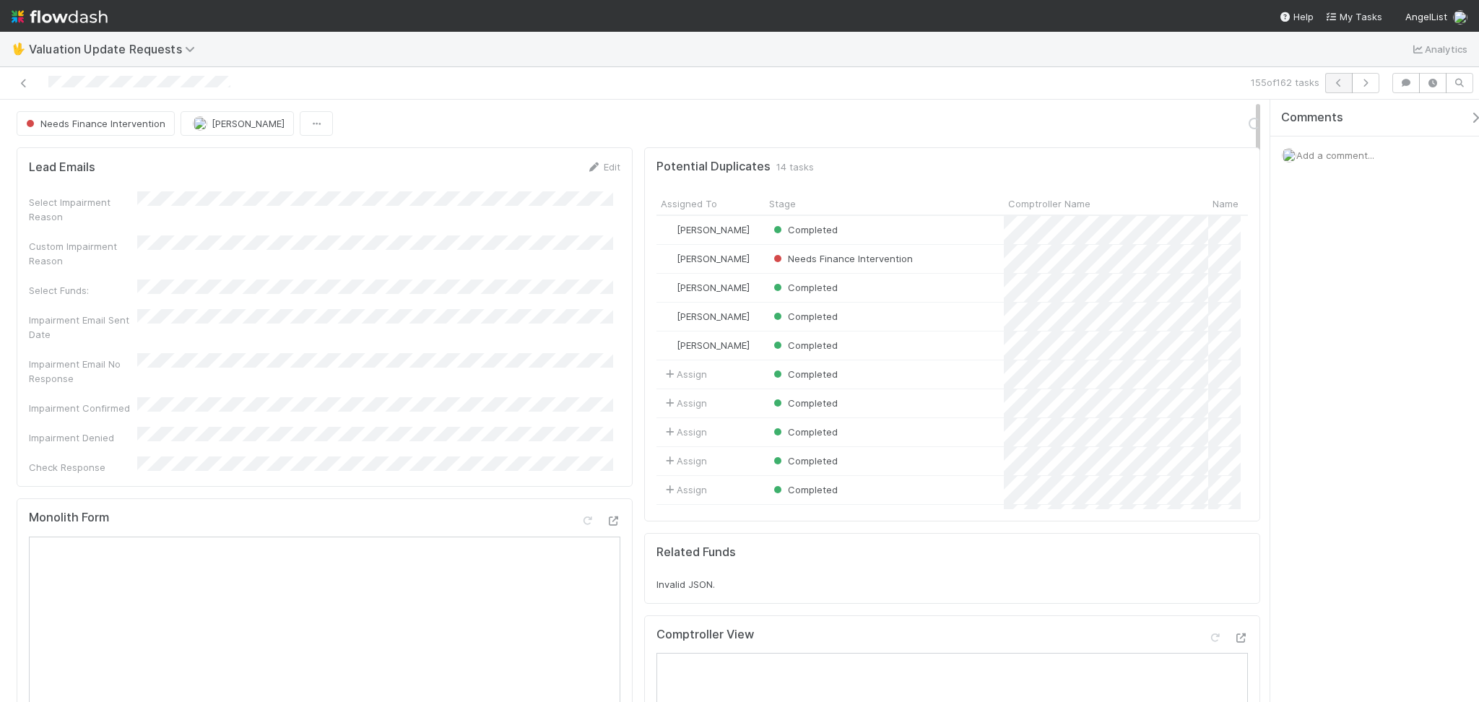
scroll to position [280, 569]
click at [1331, 91] on button "button" at bounding box center [1339, 83] width 27 height 20
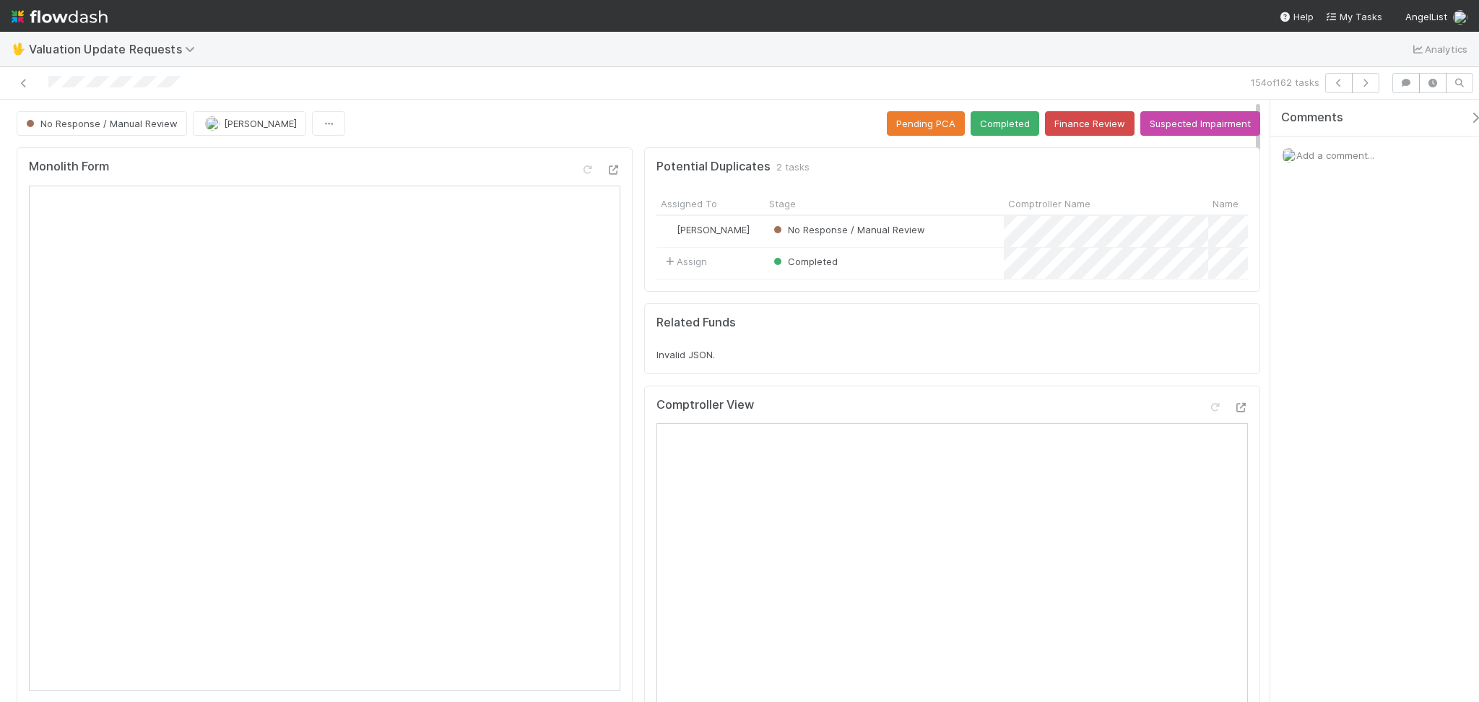
click at [26, 92] on div "154 of 162 tasks" at bounding box center [739, 83] width 1479 height 33
click at [22, 84] on icon at bounding box center [24, 83] width 14 height 9
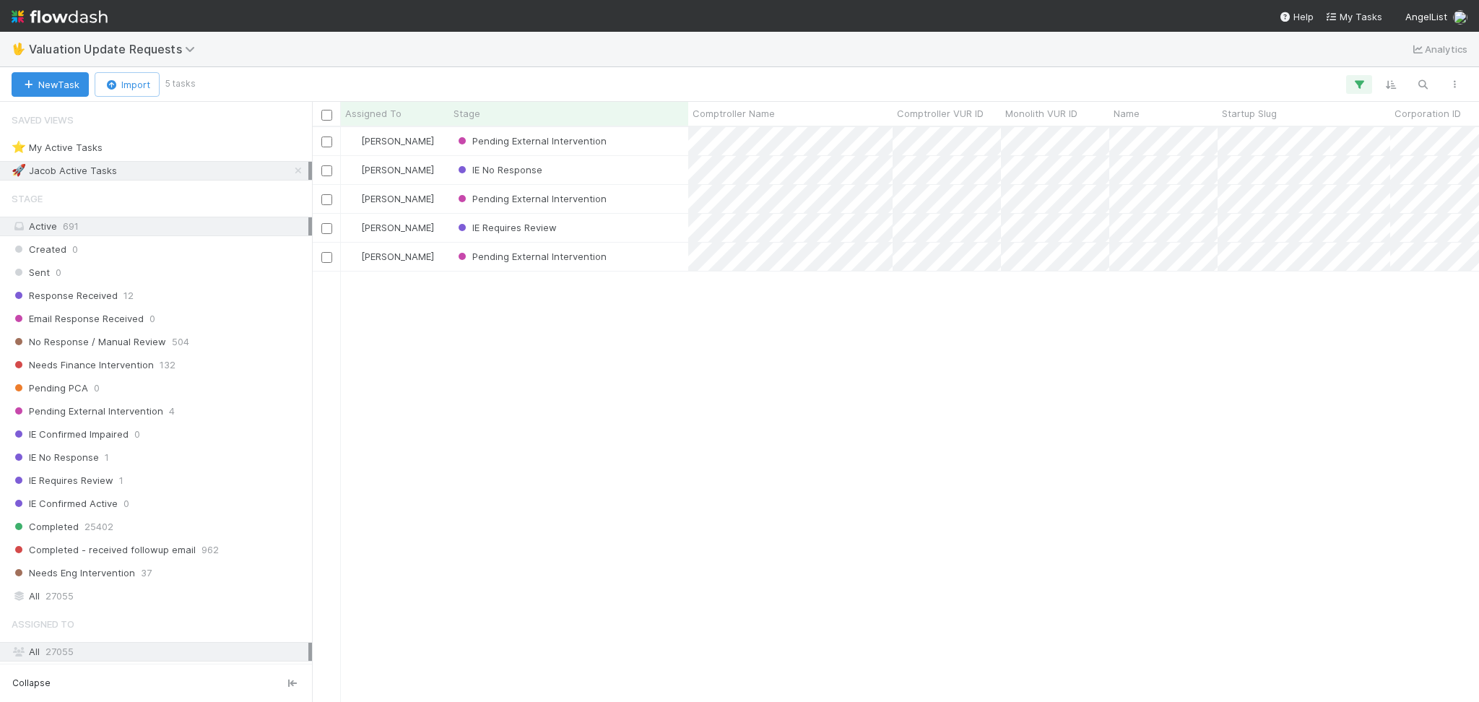
scroll to position [560, 1152]
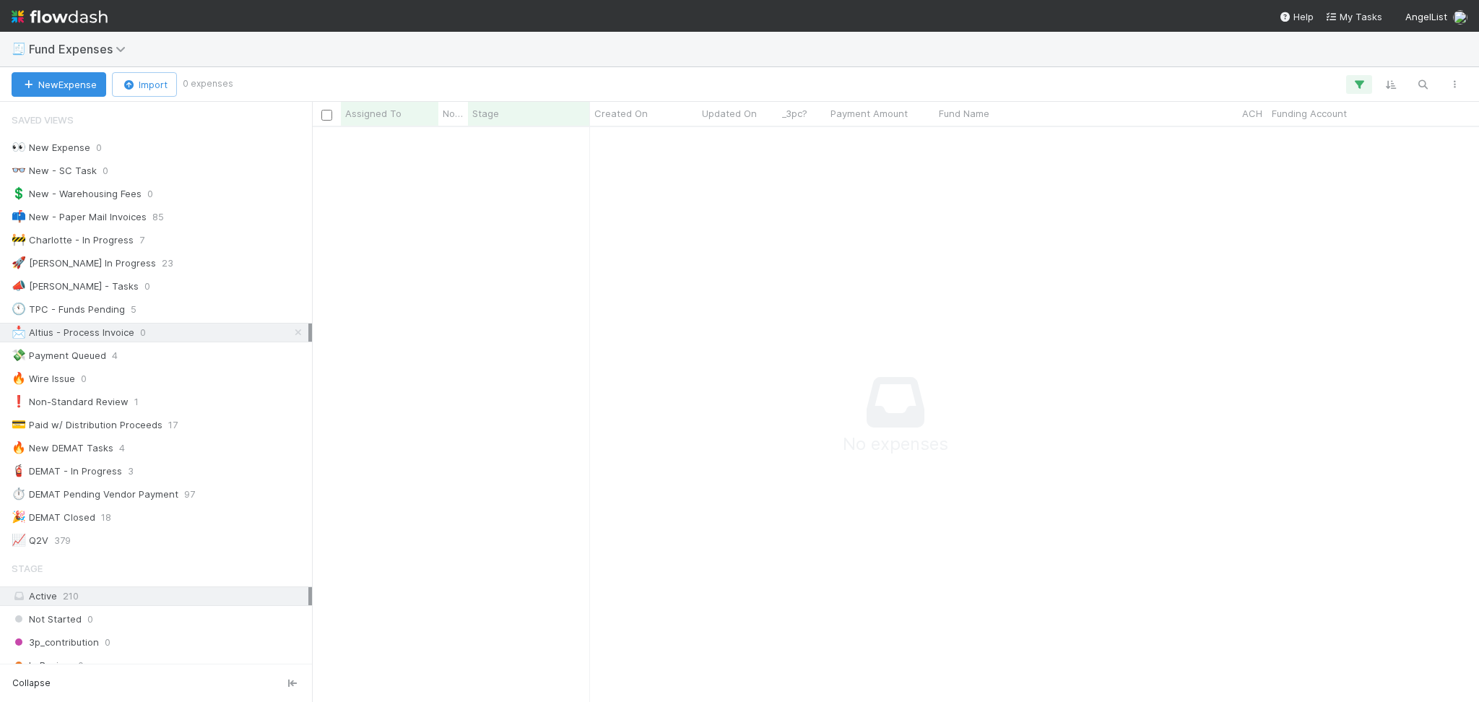
click at [118, 38] on div "🧾 Fund Expenses" at bounding box center [739, 49] width 1479 height 35
click at [114, 46] on span "Fund Expenses" at bounding box center [81, 49] width 104 height 14
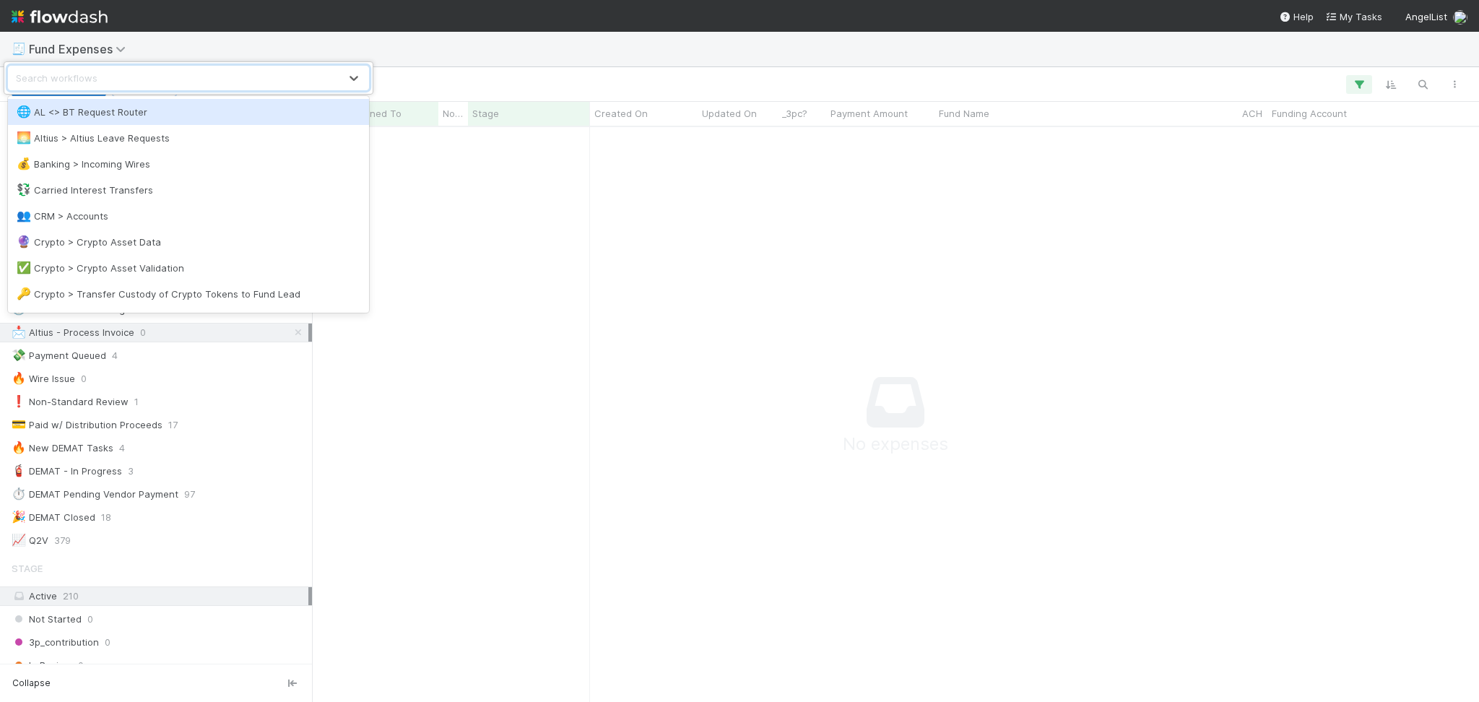
click at [129, 78] on div "Search workflows" at bounding box center [174, 77] width 331 height 23
type input "inter"
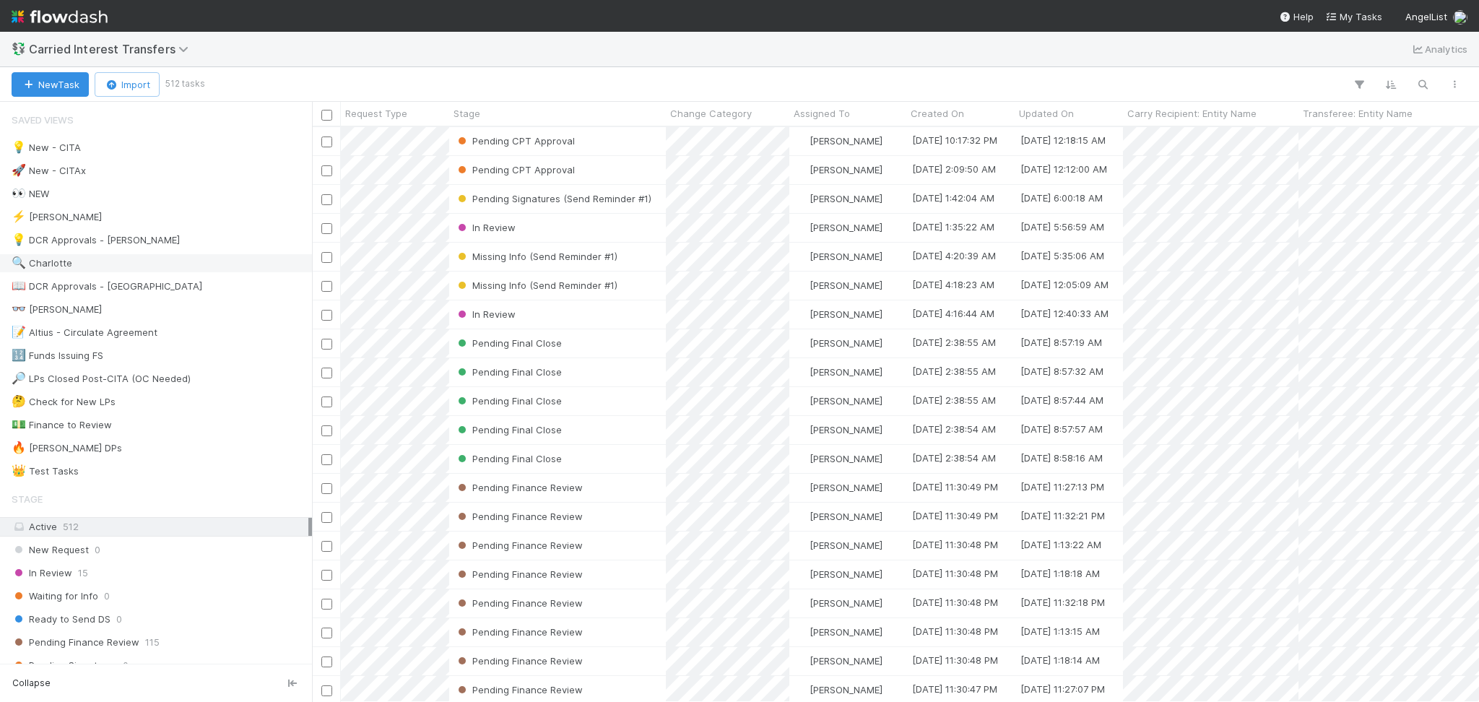
scroll to position [560, 1152]
click at [101, 49] on span "Carried Interest Transfers" at bounding box center [112, 49] width 167 height 14
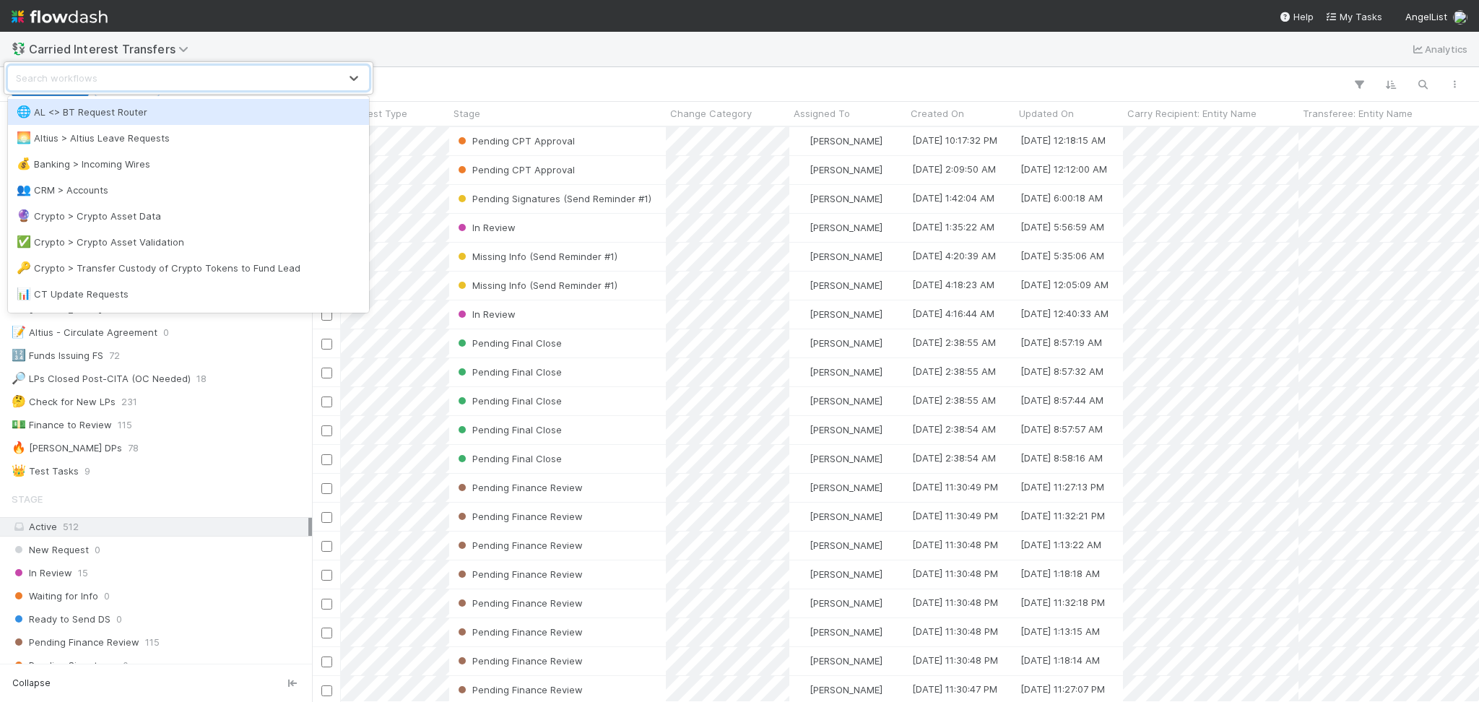
click at [120, 79] on div "Search workflows" at bounding box center [174, 77] width 331 height 23
type input "i"
type input "inter"
click at [124, 100] on div "♻️ Entities > Interest Transfers" at bounding box center [188, 112] width 361 height 26
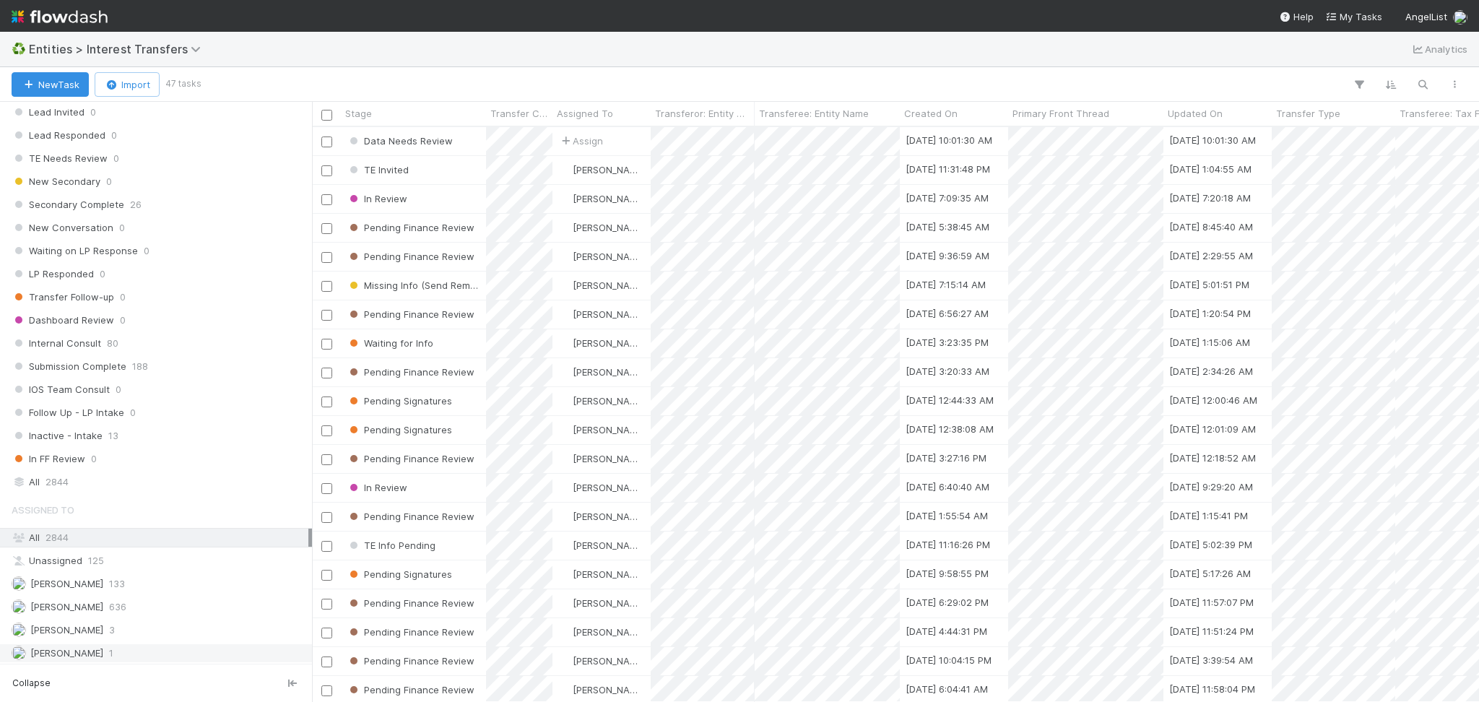
scroll to position [1581, 0]
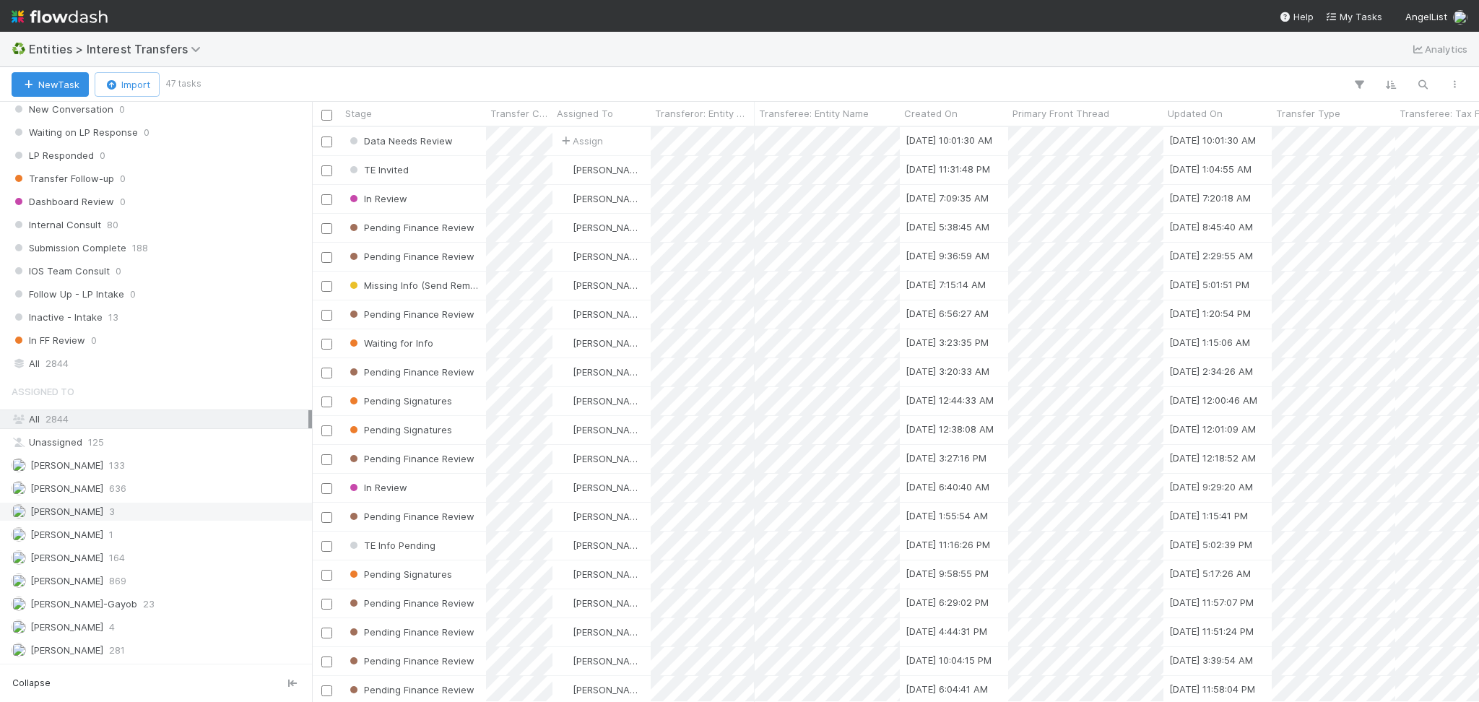
click at [178, 514] on div "[PERSON_NAME] 3" at bounding box center [160, 512] width 297 height 18
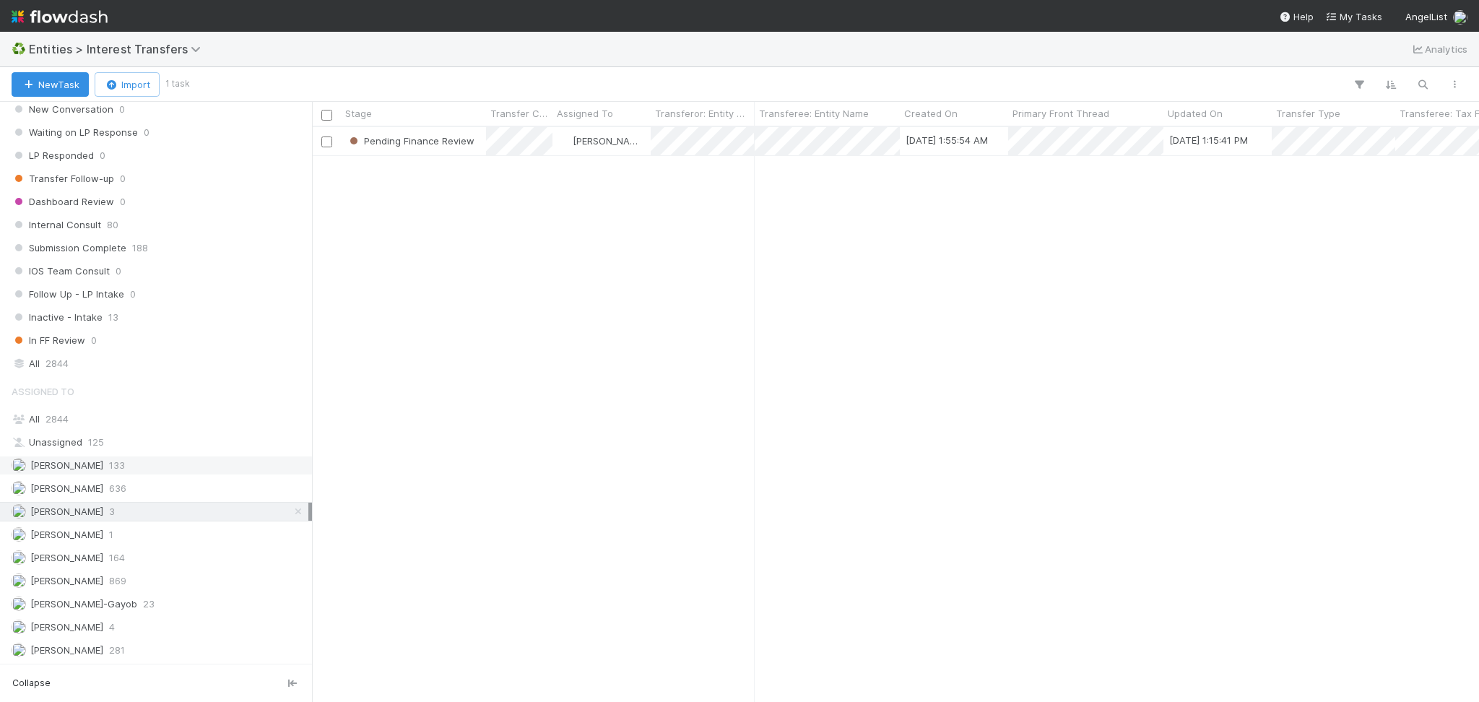
scroll to position [1581, 0]
click at [143, 618] on div "[PERSON_NAME] 4" at bounding box center [160, 627] width 297 height 18
click at [145, 49] on span "Entities > Interest Transfers" at bounding box center [118, 49] width 179 height 14
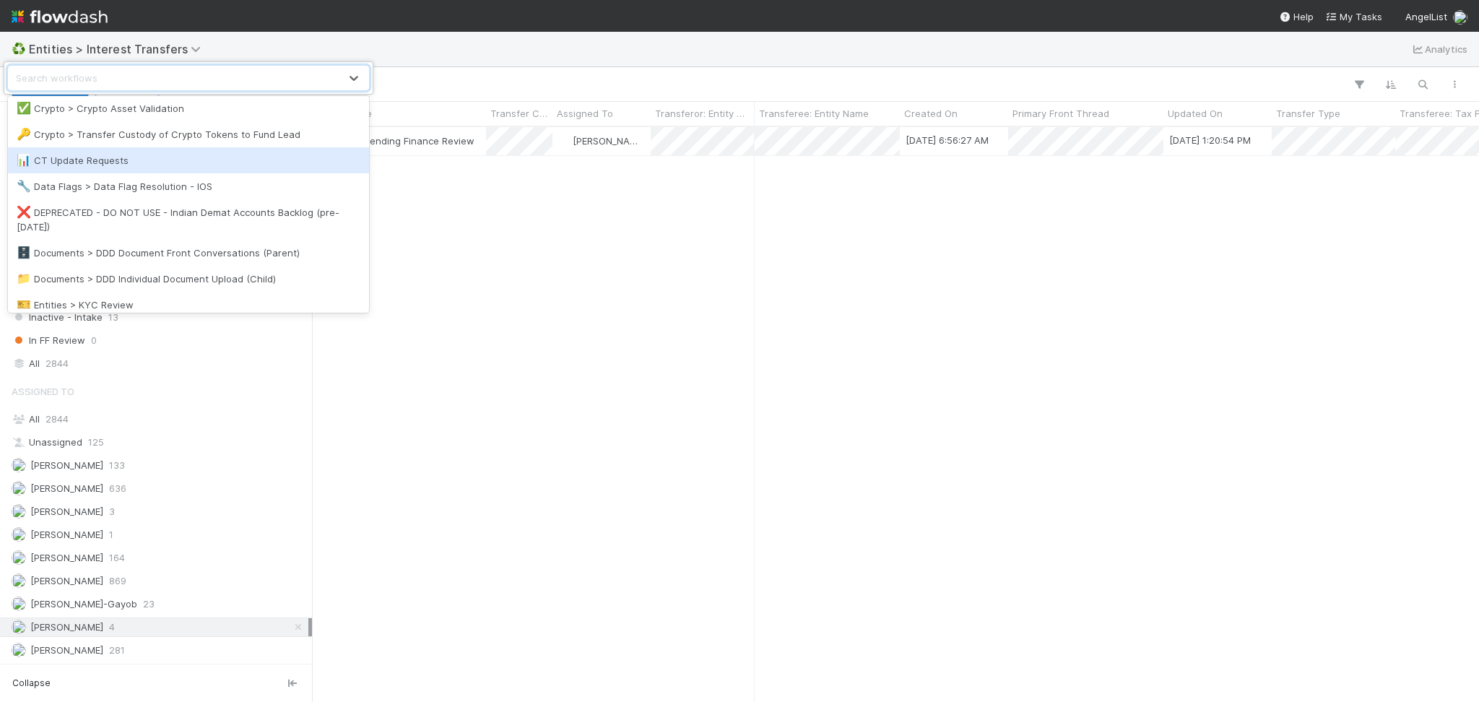
scroll to position [192, 0]
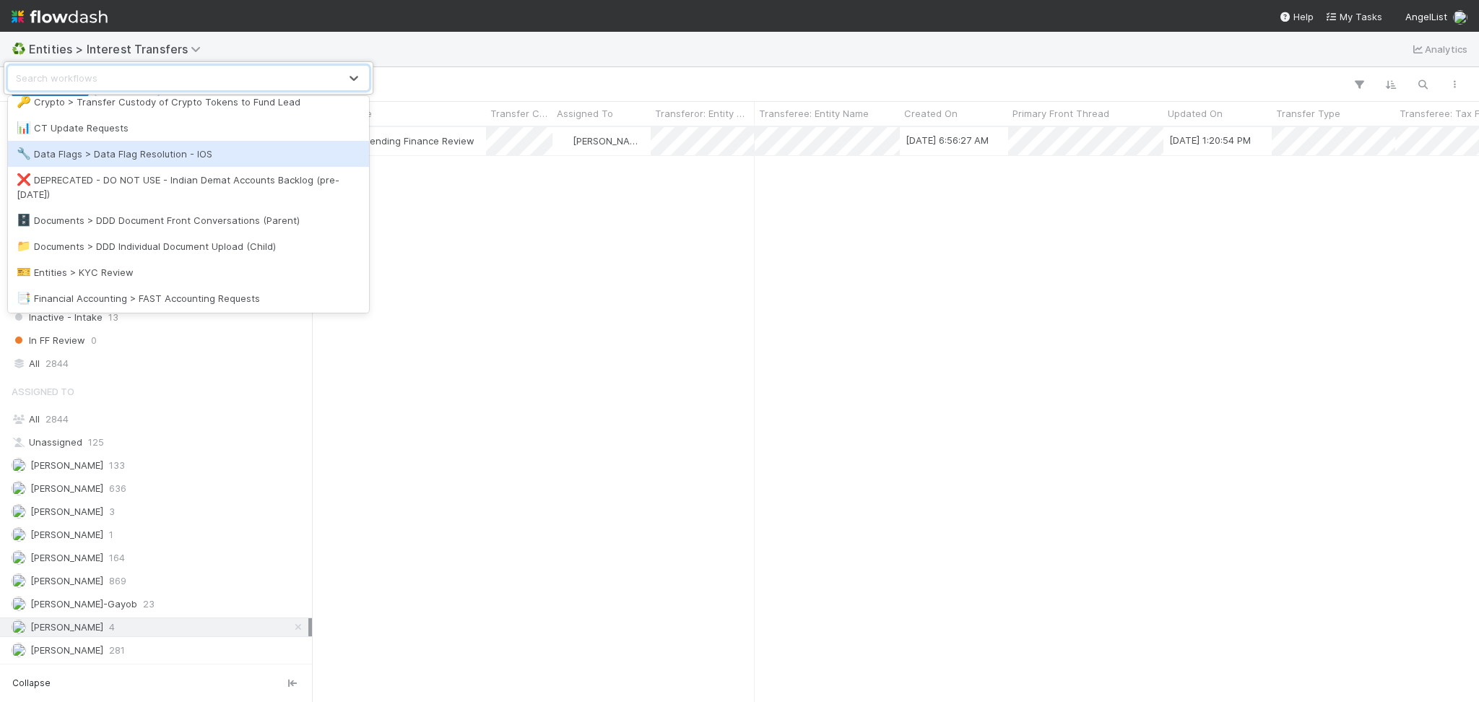
click at [215, 151] on div "🔧 Data Flags > Data Flag Resolution - IOS" at bounding box center [189, 154] width 344 height 14
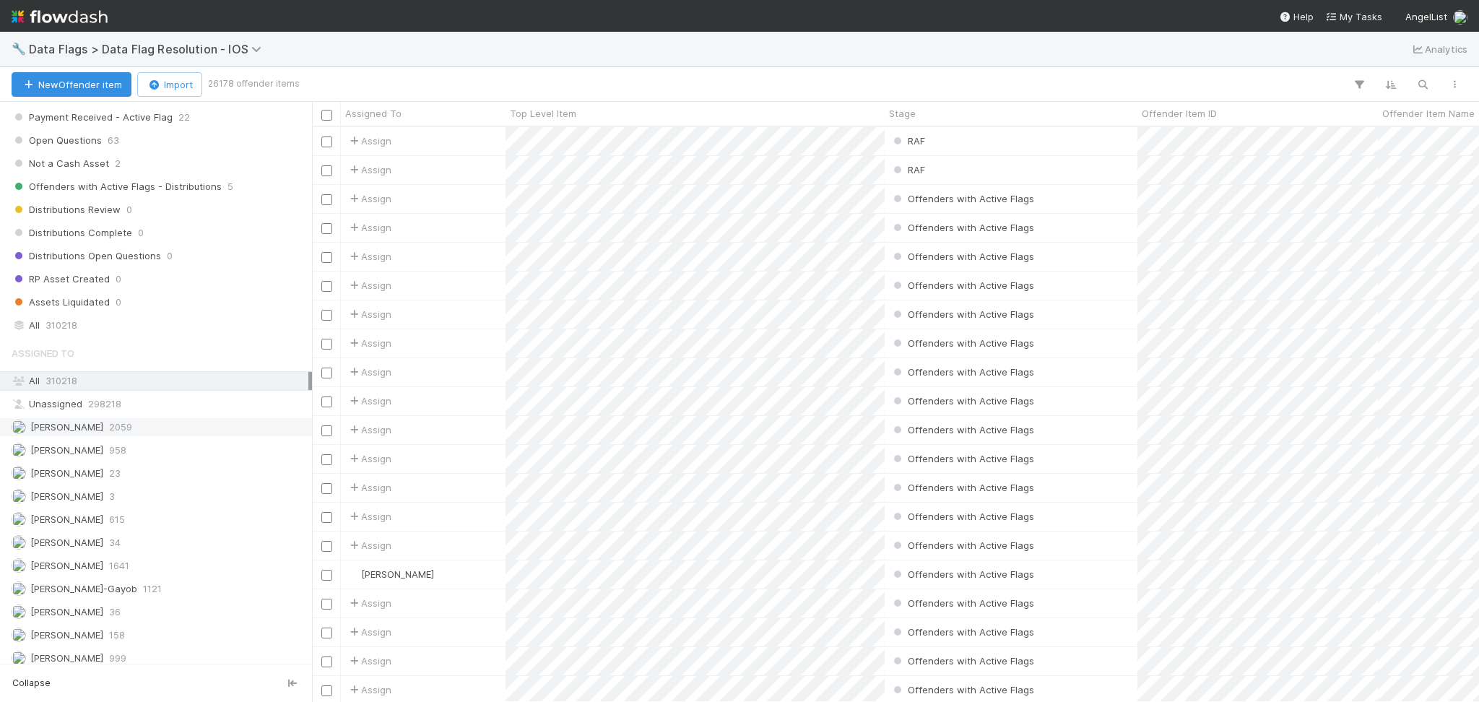
scroll to position [1488, 0]
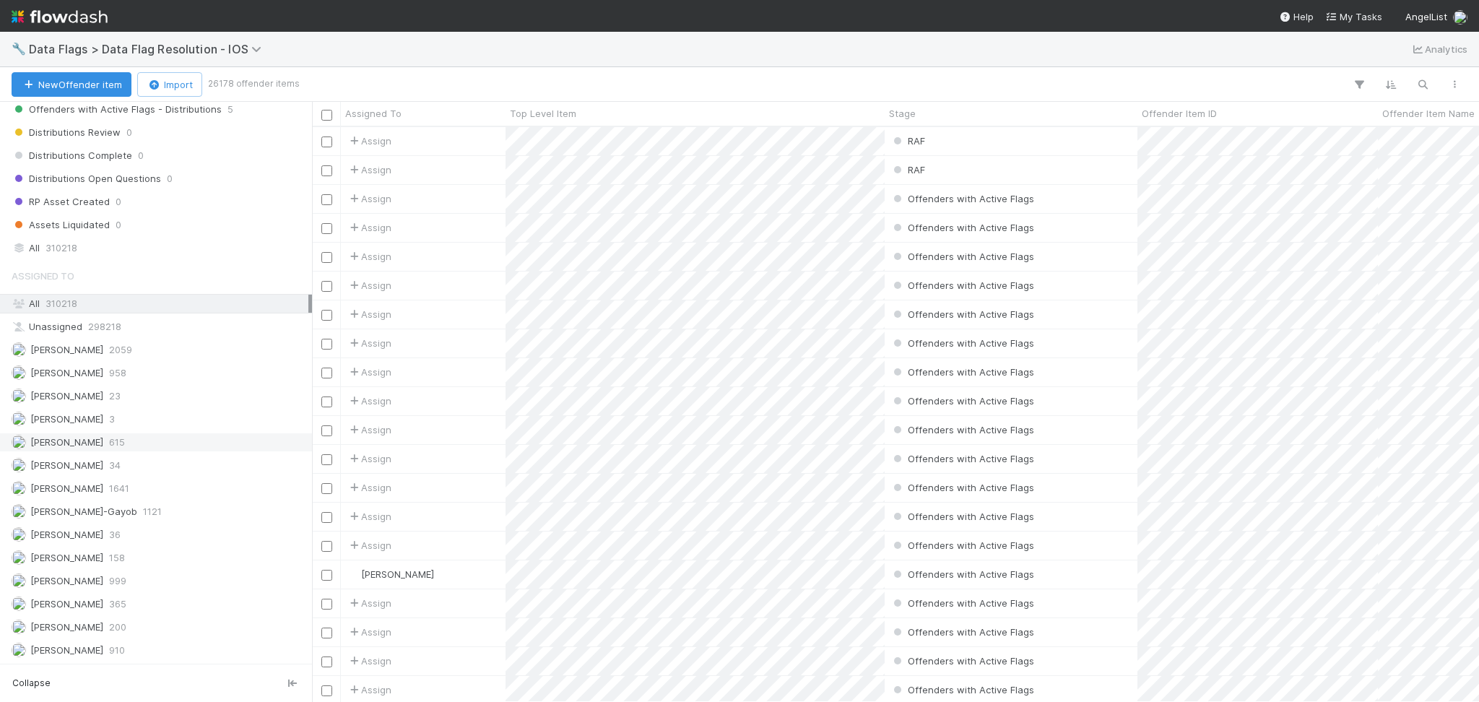
click at [175, 444] on div "[PERSON_NAME] 615" at bounding box center [160, 442] width 297 height 18
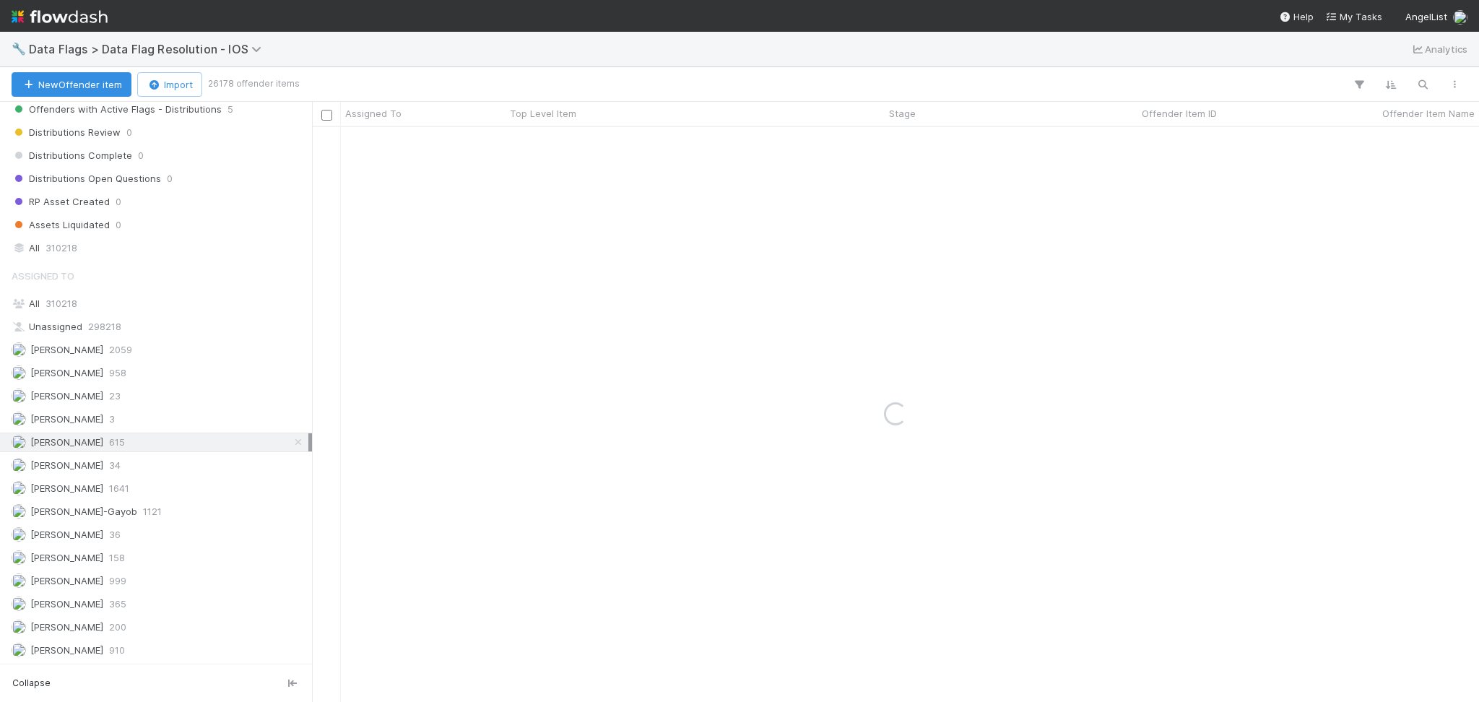
scroll to position [1296, 0]
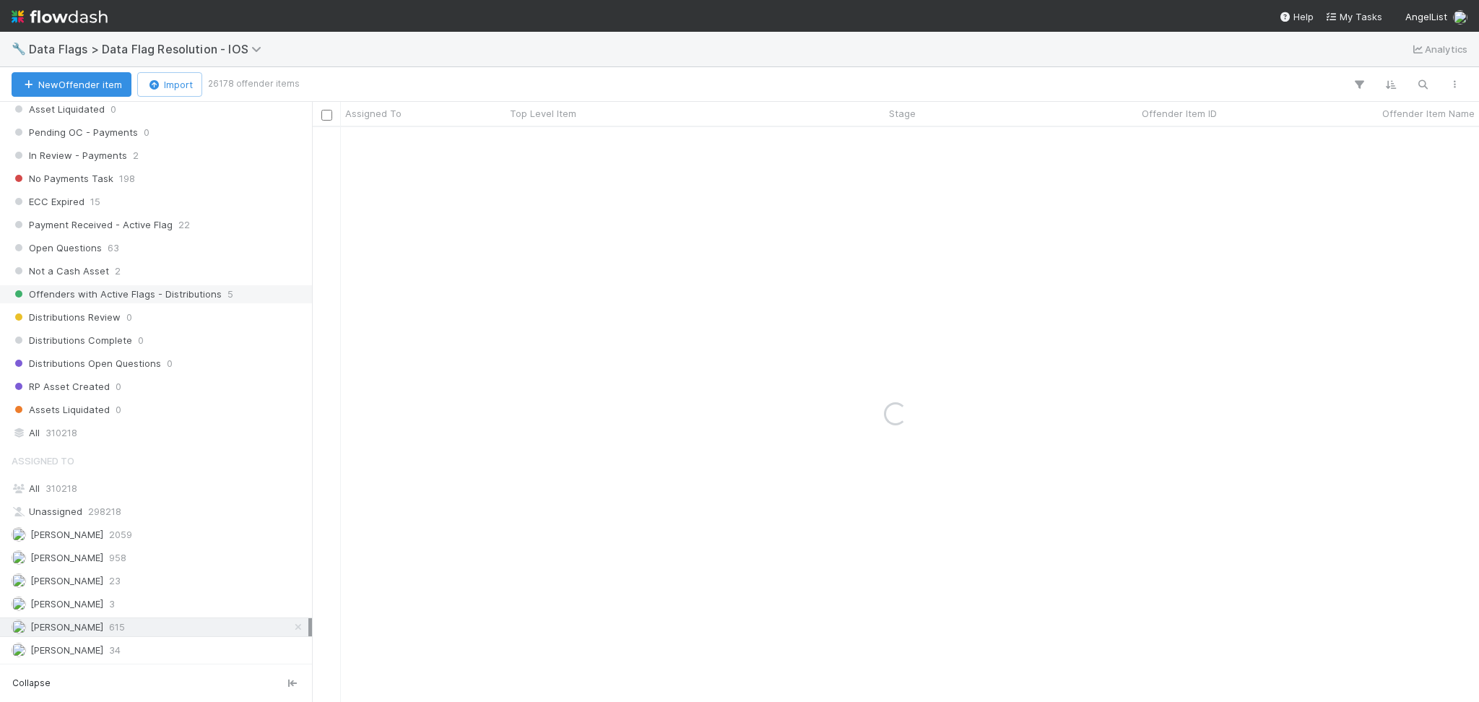
click at [204, 303] on span "Offenders with Active Flags - Distributions" at bounding box center [117, 294] width 210 height 18
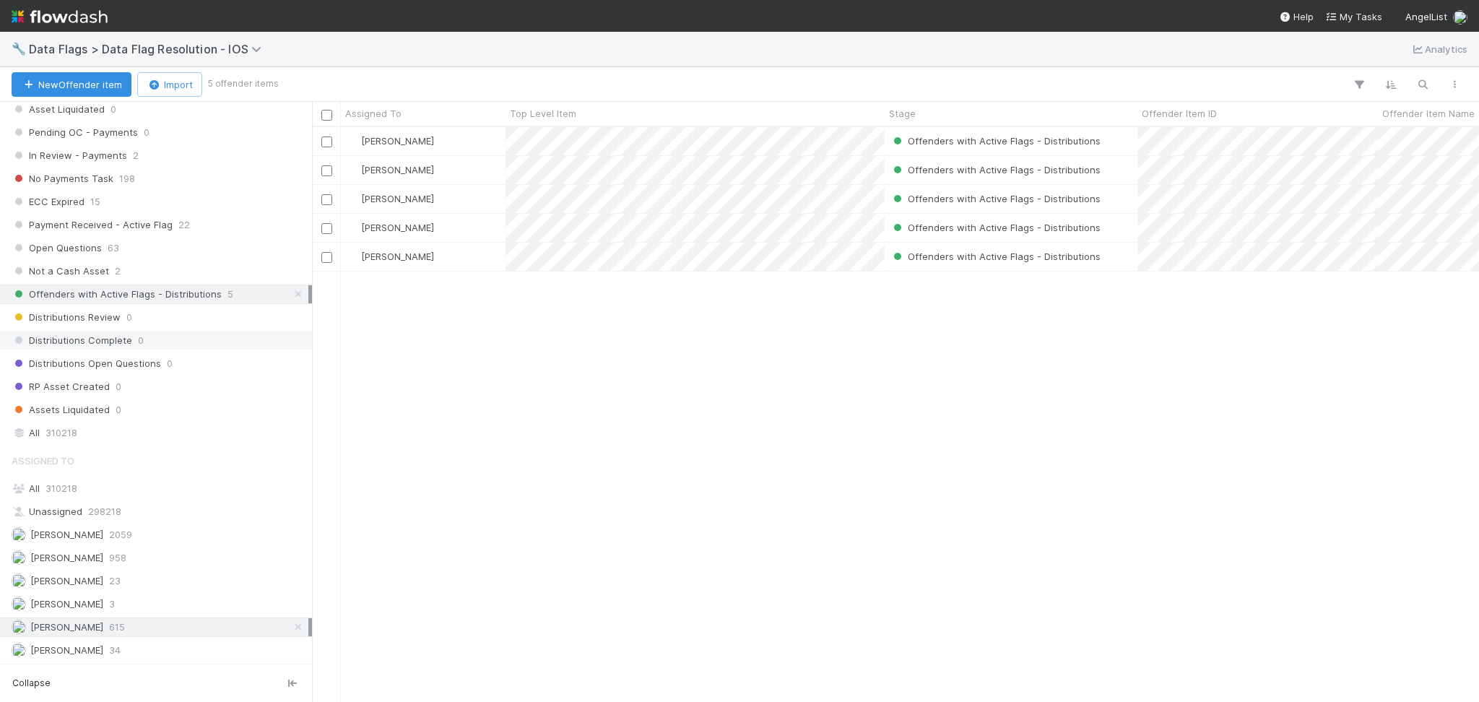
scroll to position [560, 1152]
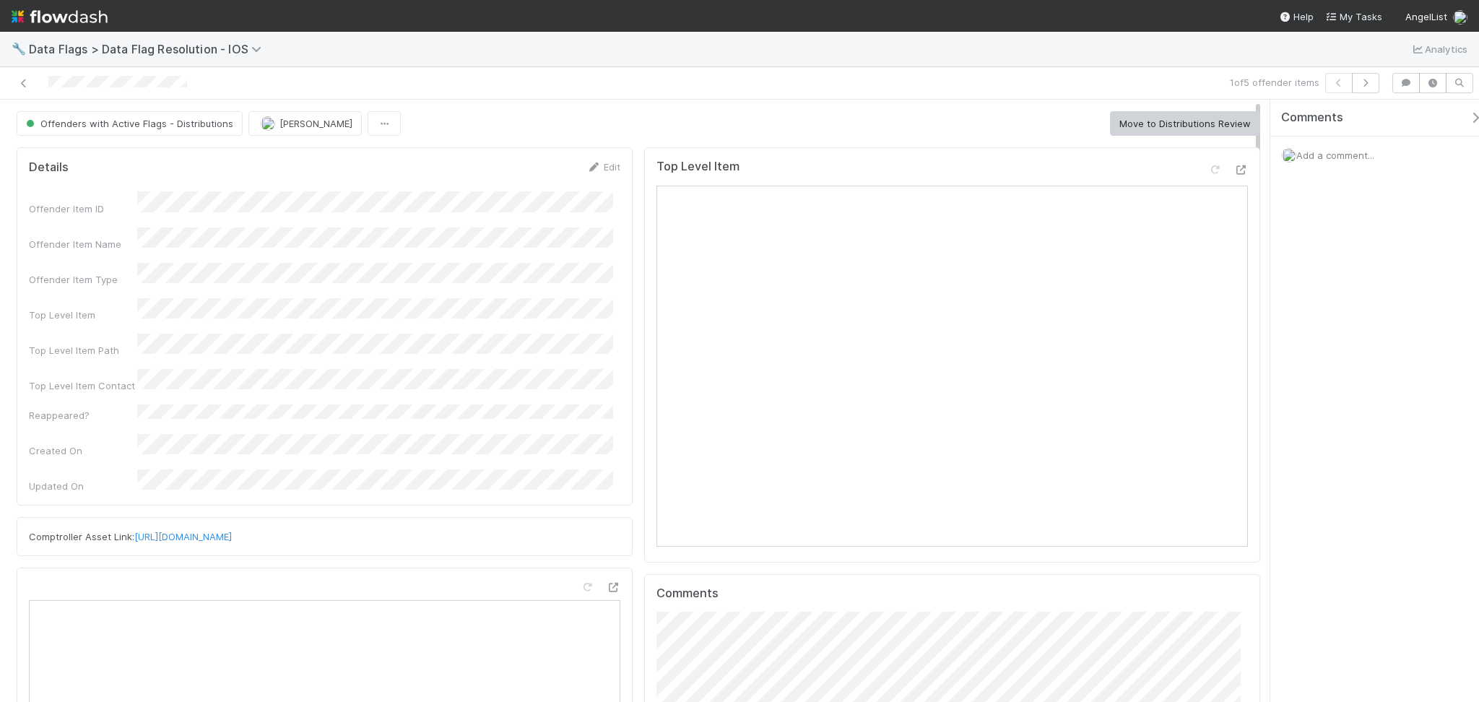
click at [1312, 162] on div "Add a comment..." at bounding box center [1382, 156] width 223 height 38
click at [1314, 155] on span "Add a comment..." at bounding box center [1336, 156] width 78 height 12
drag, startPoint x: 1335, startPoint y: 403, endPoint x: 1344, endPoint y: 376, distance: 28.3
click at [1335, 402] on button "Add Comment" at bounding box center [1336, 398] width 84 height 25
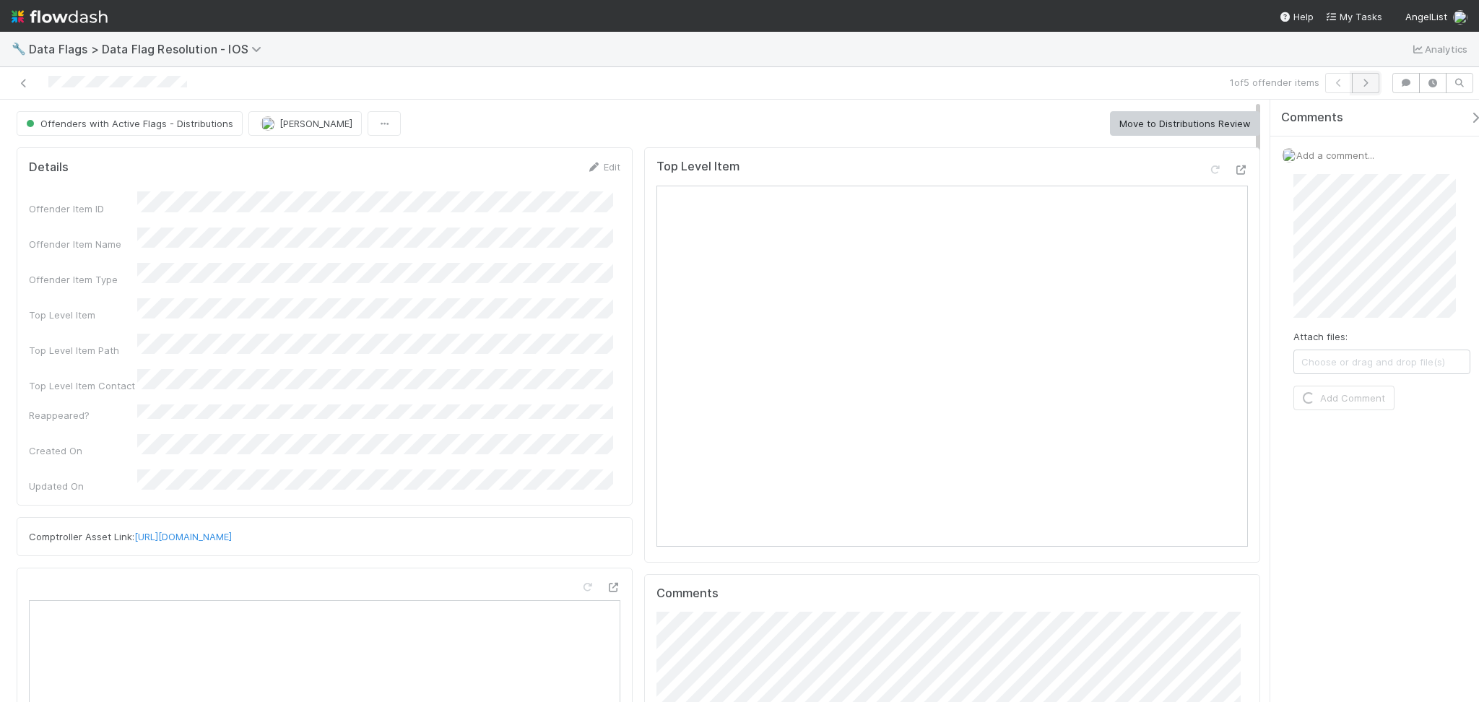
click at [1362, 85] on icon "button" at bounding box center [1366, 83] width 14 height 9
click at [1347, 157] on span "Add a comment..." at bounding box center [1336, 156] width 78 height 12
click at [1336, 397] on button "Add Comment" at bounding box center [1336, 398] width 84 height 25
click at [1365, 80] on icon "button" at bounding box center [1366, 83] width 14 height 9
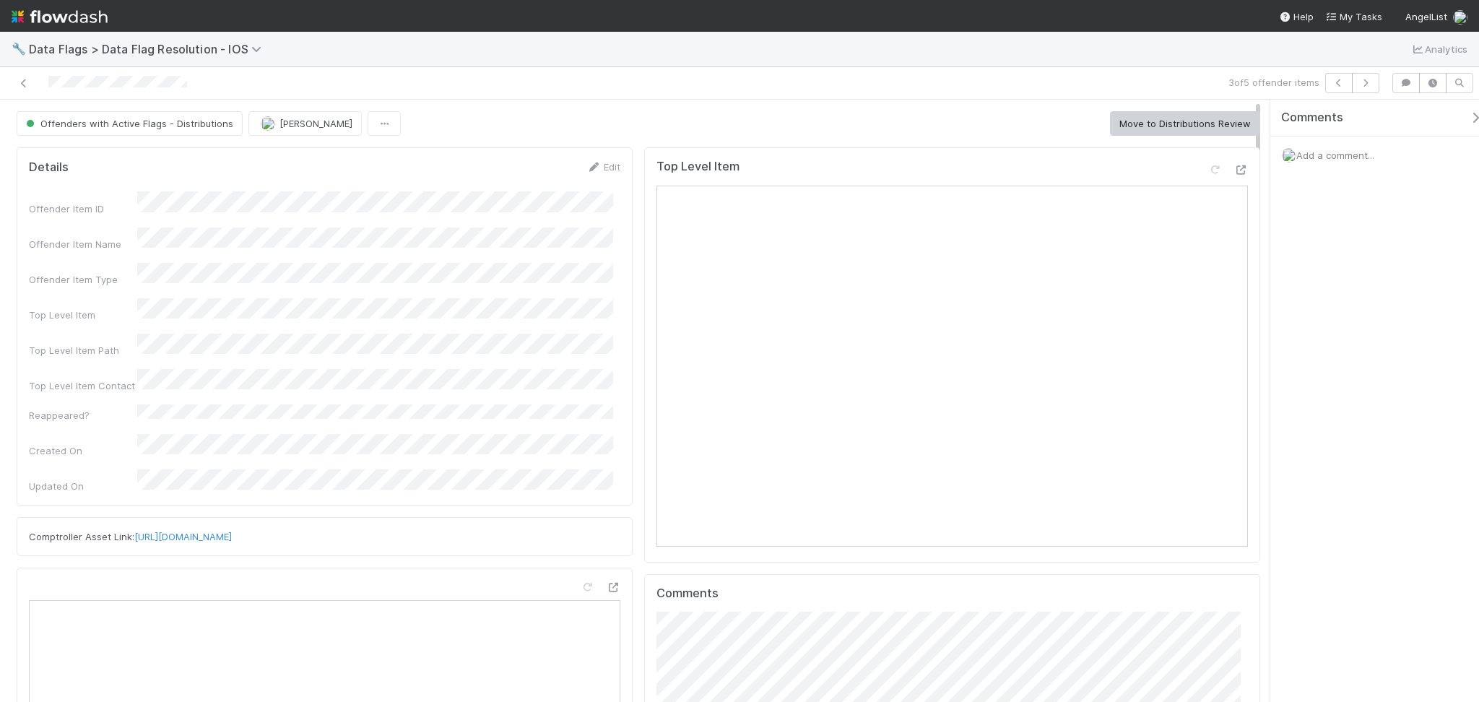
click at [1344, 152] on span "Add a comment..." at bounding box center [1336, 156] width 78 height 12
click at [1337, 399] on button "Add Comment" at bounding box center [1336, 398] width 84 height 25
click at [1370, 82] on icon "button" at bounding box center [1366, 83] width 14 height 9
click at [1336, 159] on span "Add a comment..." at bounding box center [1336, 156] width 78 height 12
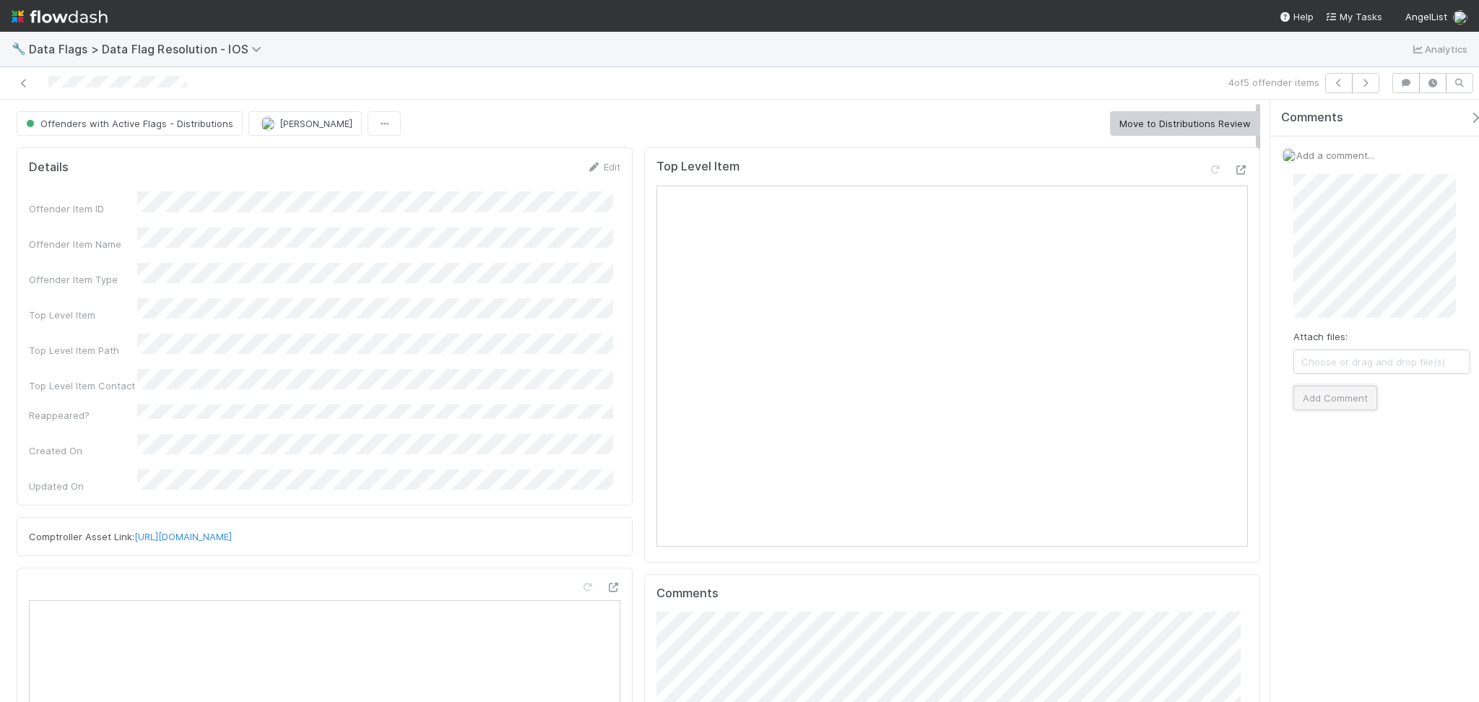
click at [1347, 388] on button "Add Comment" at bounding box center [1336, 398] width 84 height 25
click at [1369, 87] on icon "button" at bounding box center [1366, 83] width 14 height 9
click at [1362, 155] on span "Add a comment..." at bounding box center [1336, 156] width 78 height 12
click at [1364, 395] on button "Add Comment" at bounding box center [1336, 398] width 84 height 25
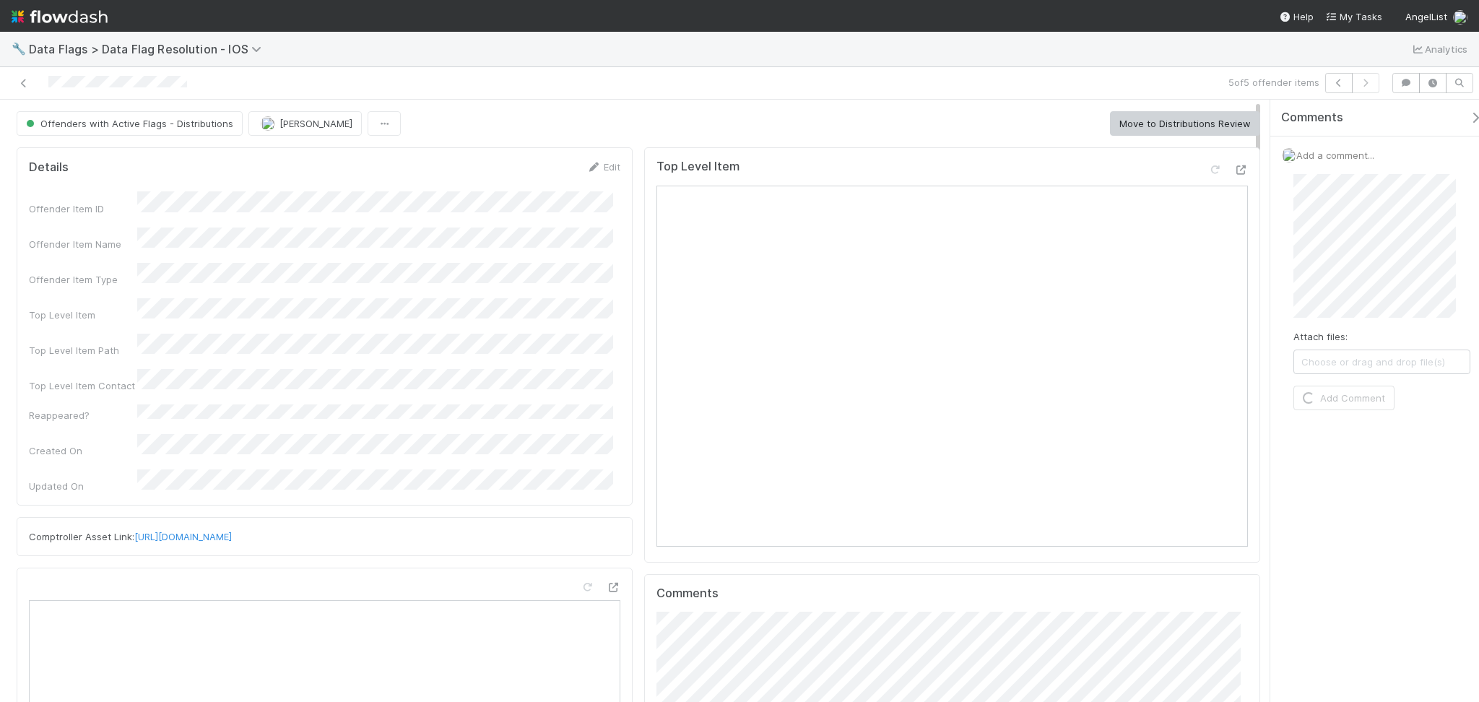
scroll to position [280, 569]
